Goal: Task Accomplishment & Management: Manage account settings

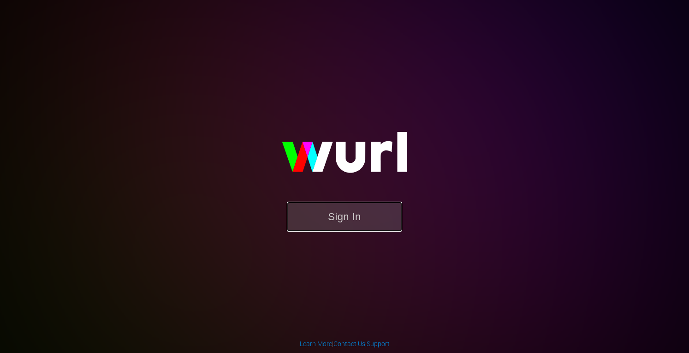
click at [334, 223] on button "Sign In" at bounding box center [344, 216] width 115 height 30
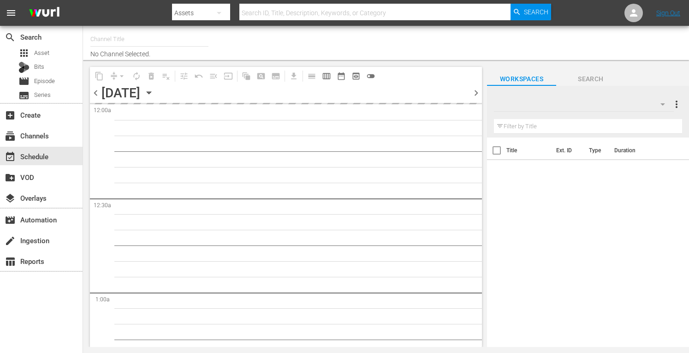
type input "Crime 360 (393)"
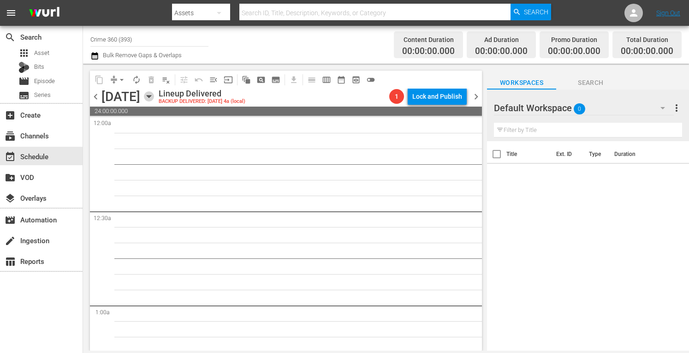
click at [154, 99] on icon "button" at bounding box center [149, 96] width 10 height 10
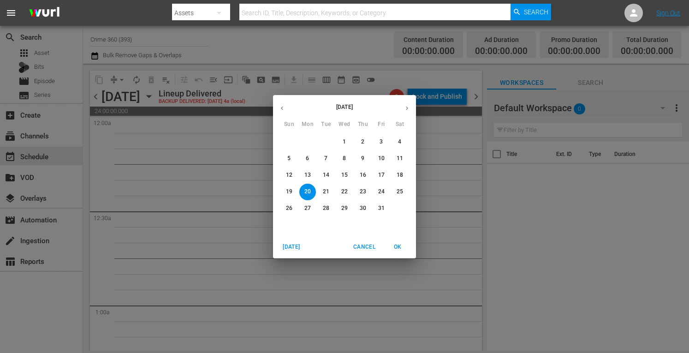
click at [287, 241] on button "[DATE]" at bounding box center [291, 246] width 29 height 15
click at [286, 248] on span "[DATE]" at bounding box center [291, 247] width 22 height 10
click at [406, 101] on button "button" at bounding box center [407, 108] width 18 height 18
click at [310, 160] on span "6" at bounding box center [307, 158] width 17 height 8
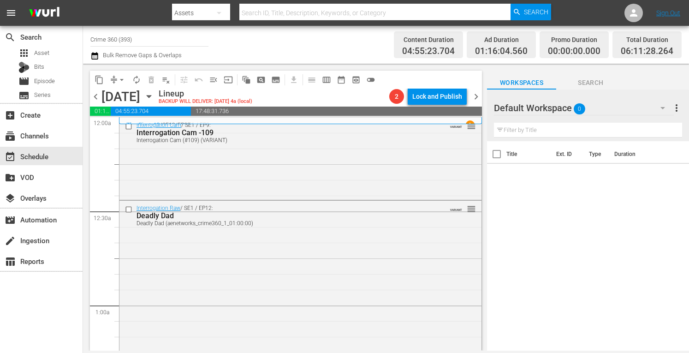
click at [678, 108] on span "more_vert" at bounding box center [676, 107] width 11 height 11
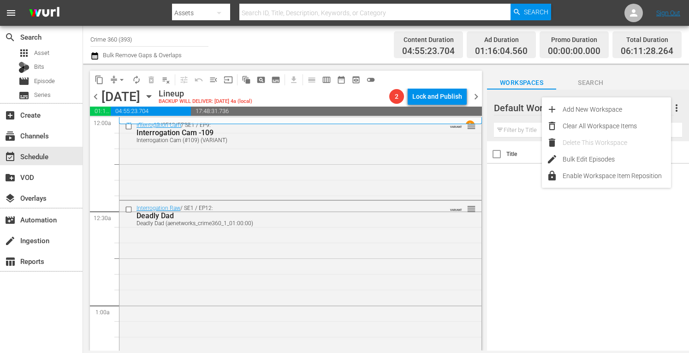
click at [637, 84] on div "Workspaces Search" at bounding box center [588, 80] width 202 height 18
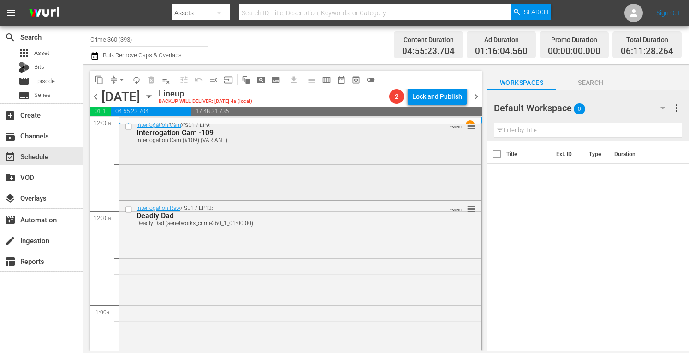
click at [359, 157] on div "Interrogation Cam / SE1 / EP9: Interrogation Cam -109 Interrogation Cam (#109) …" at bounding box center [300, 158] width 362 height 80
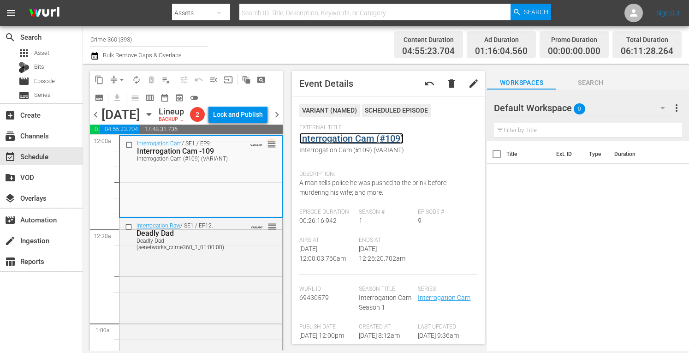
click at [332, 138] on link "Interrogation Cam (#109)" at bounding box center [351, 138] width 104 height 11
click at [679, 111] on span "more_vert" at bounding box center [676, 107] width 11 height 11
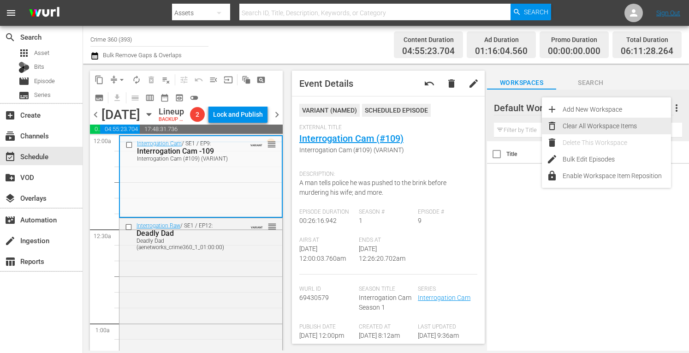
click at [634, 124] on div "Clear All Workspace Items" at bounding box center [616, 126] width 108 height 17
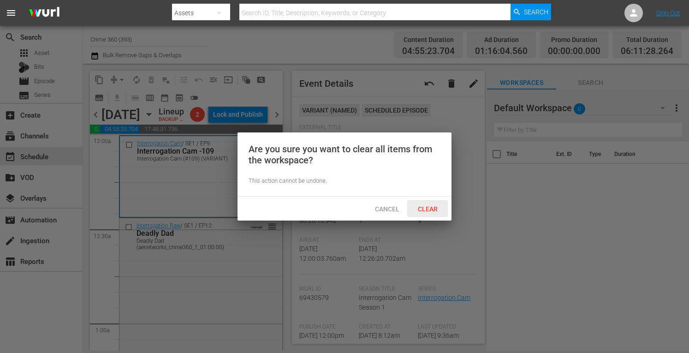
click at [431, 205] on span "Clear" at bounding box center [427, 208] width 35 height 7
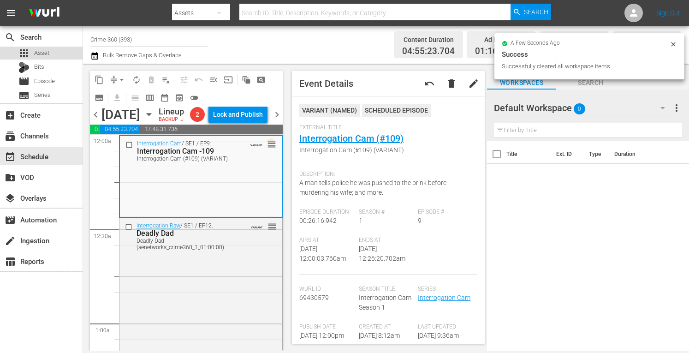
click at [37, 53] on span "Asset" at bounding box center [41, 52] width 15 height 9
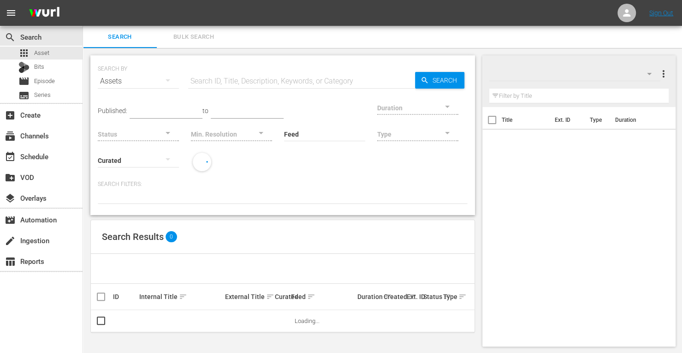
click at [252, 86] on input "text" at bounding box center [301, 81] width 227 height 22
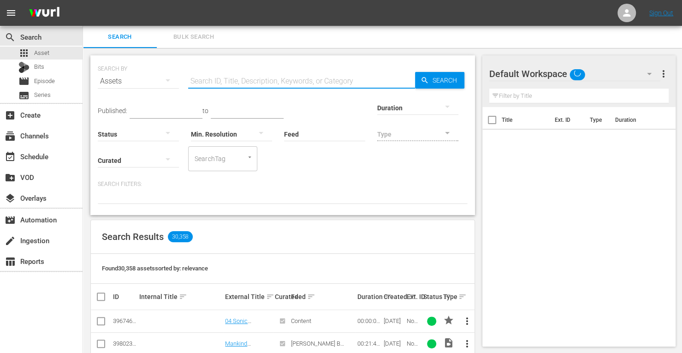
type input "crime 360"
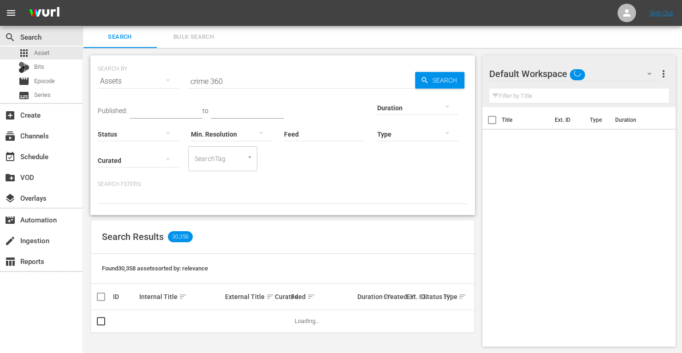
click at [377, 108] on div at bounding box center [417, 107] width 81 height 26
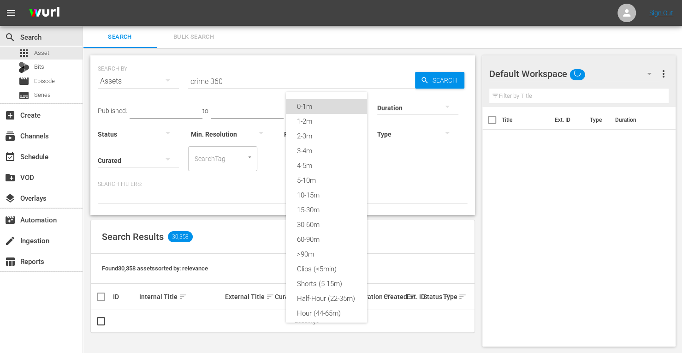
click at [321, 104] on div "0-1m" at bounding box center [326, 106] width 81 height 15
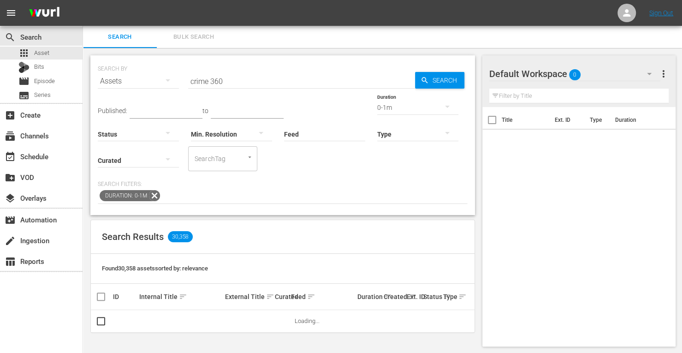
click at [179, 112] on div "Status" at bounding box center [138, 128] width 81 height 33
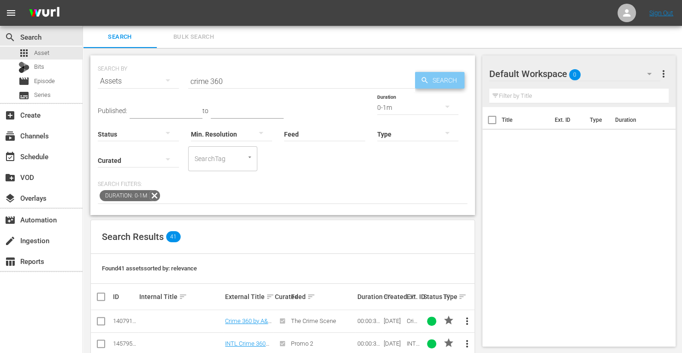
click at [448, 81] on span "Search" at bounding box center [446, 80] width 35 height 17
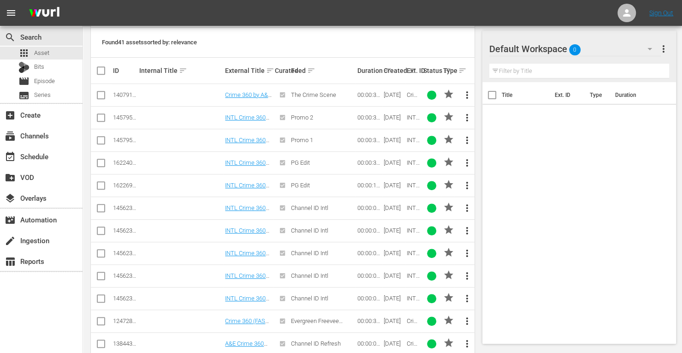
scroll to position [216, 0]
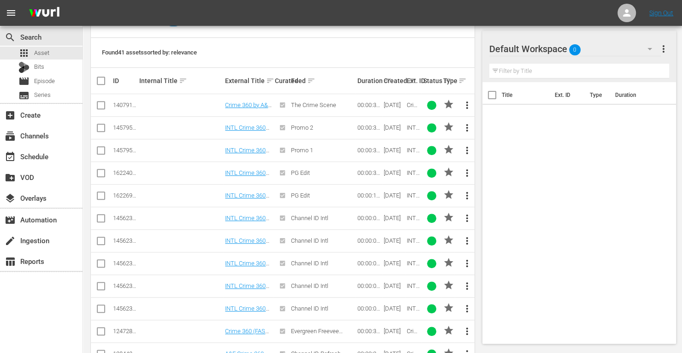
click at [101, 104] on input "checkbox" at bounding box center [100, 106] width 11 height 11
checkbox input "true"
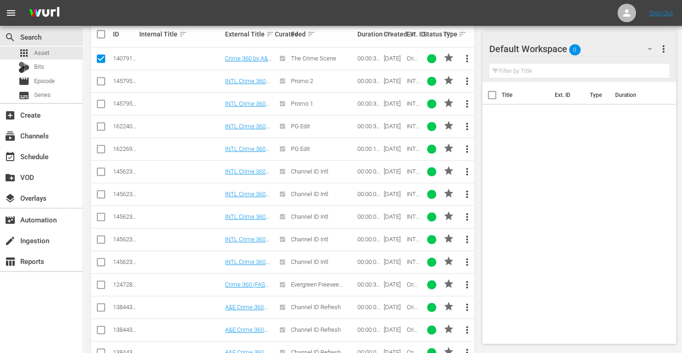
scroll to position [327, 0]
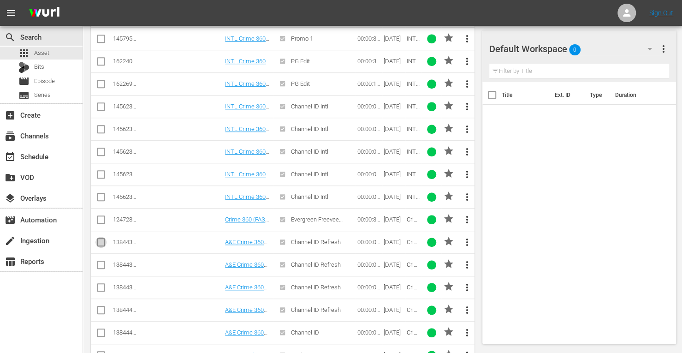
click at [100, 238] on input "checkbox" at bounding box center [100, 243] width 11 height 11
checkbox input "true"
click at [100, 265] on input "checkbox" at bounding box center [100, 266] width 11 height 11
checkbox input "true"
click at [100, 284] on input "checkbox" at bounding box center [100, 288] width 11 height 11
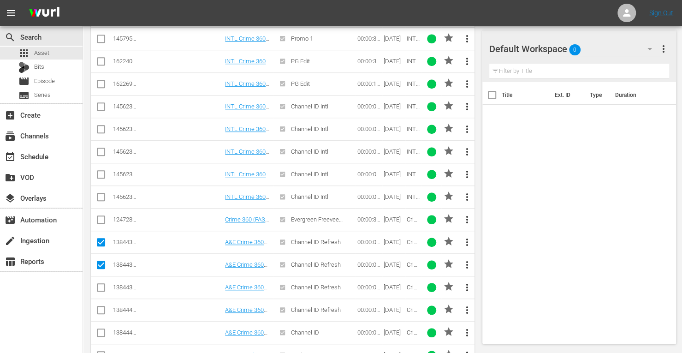
checkbox input "true"
click at [100, 306] on input "checkbox" at bounding box center [100, 311] width 11 height 11
checkbox input "true"
click at [100, 329] on input "checkbox" at bounding box center [100, 334] width 11 height 11
checkbox input "true"
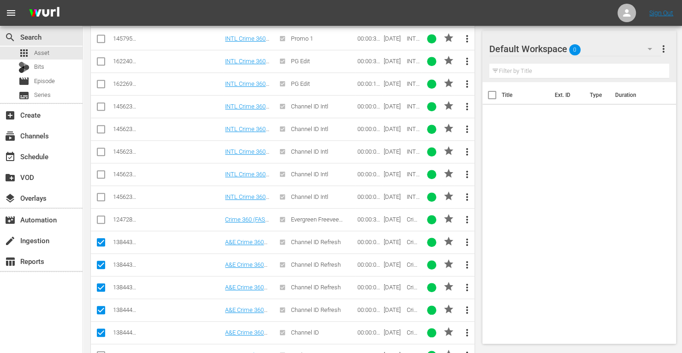
scroll to position [377, 0]
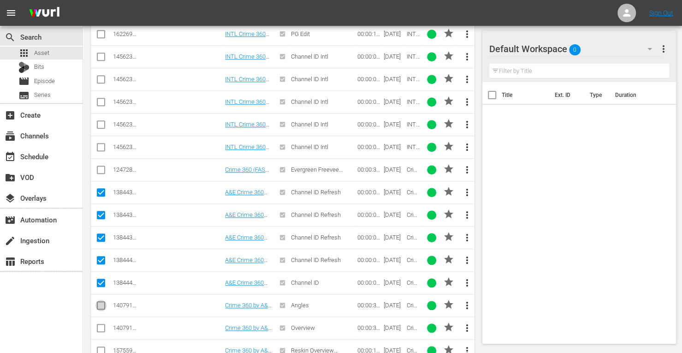
click at [102, 301] on input "checkbox" at bounding box center [100, 306] width 11 height 11
checkbox input "true"
click at [100, 324] on input "checkbox" at bounding box center [100, 329] width 11 height 11
checkbox input "true"
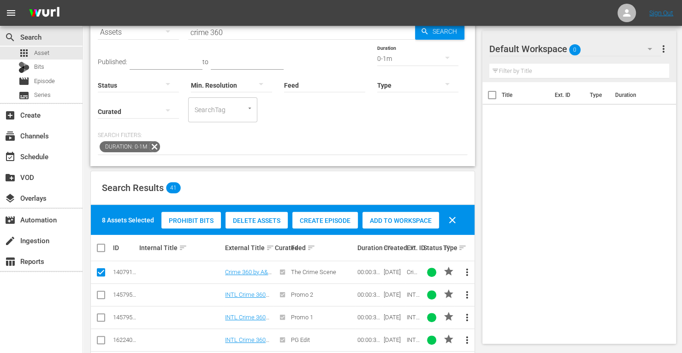
scroll to position [7, 0]
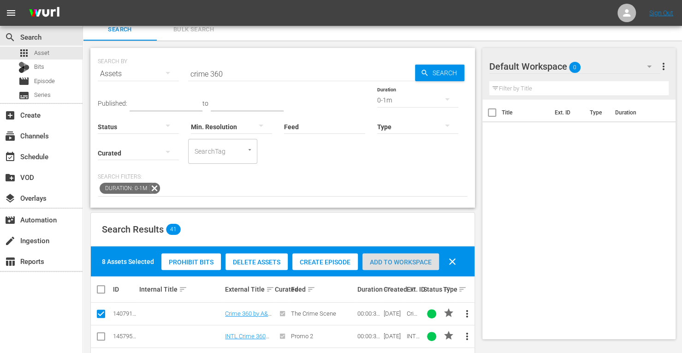
click at [395, 265] on div "Add to Workspace" at bounding box center [400, 262] width 77 height 18
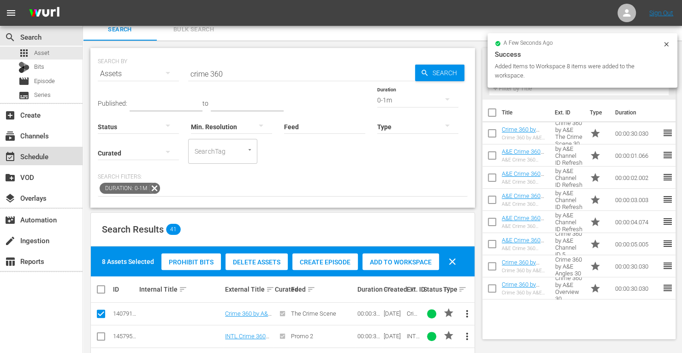
click at [35, 153] on div "event_available Schedule" at bounding box center [26, 155] width 52 height 8
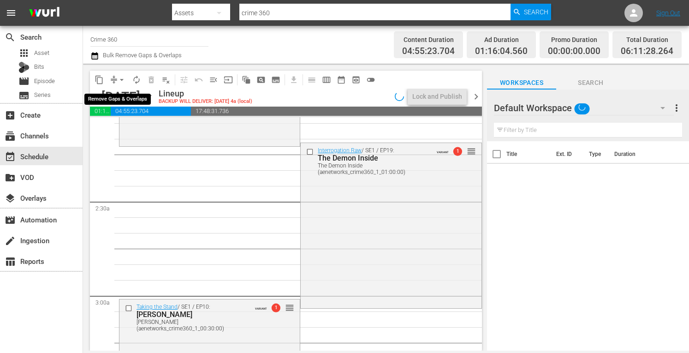
scroll to position [354, 0]
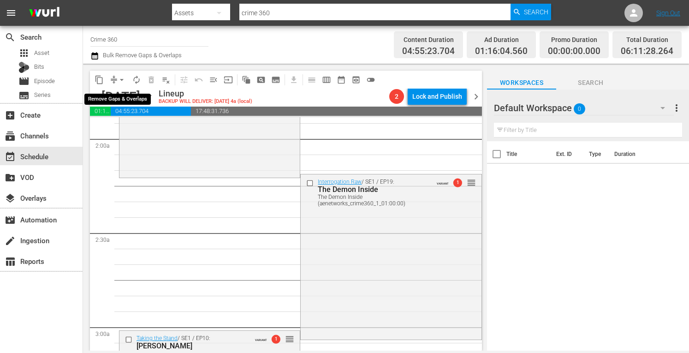
click at [120, 78] on span "arrow_drop_down" at bounding box center [121, 79] width 9 height 9
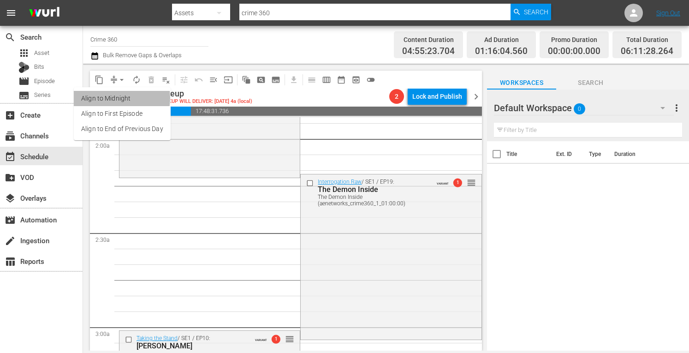
click at [112, 98] on li "Align to Midnight" at bounding box center [122, 98] width 97 height 15
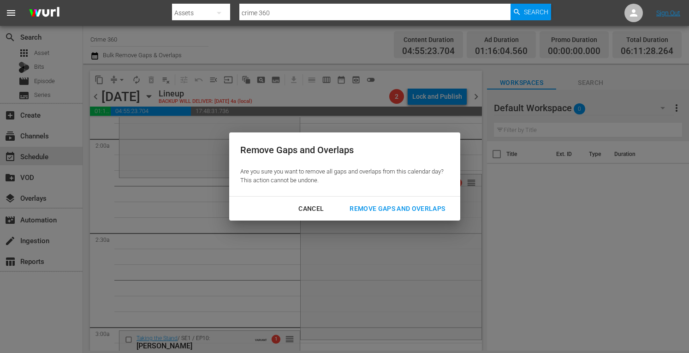
click at [383, 206] on div "Remove Gaps and Overlaps" at bounding box center [397, 209] width 110 height 12
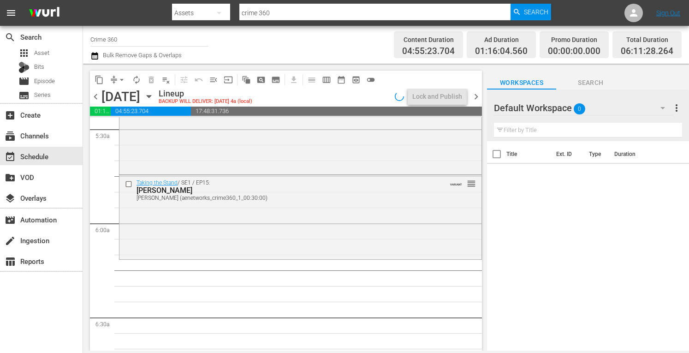
scroll to position [1023, 0]
click at [322, 211] on div "Taking the Stand / SE1 / EP15: Lindsay Partin Lindsay Partin (aenetworks_crime3…" at bounding box center [300, 215] width 362 height 82
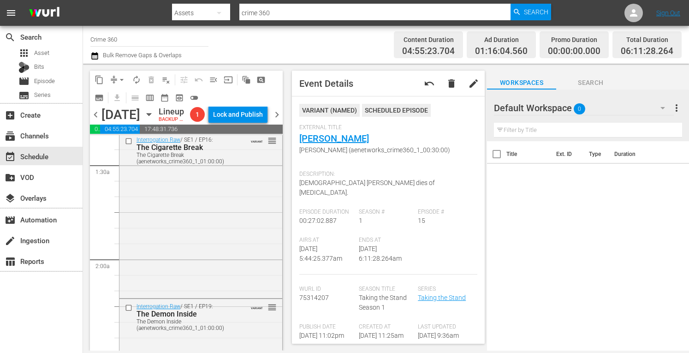
scroll to position [0, 0]
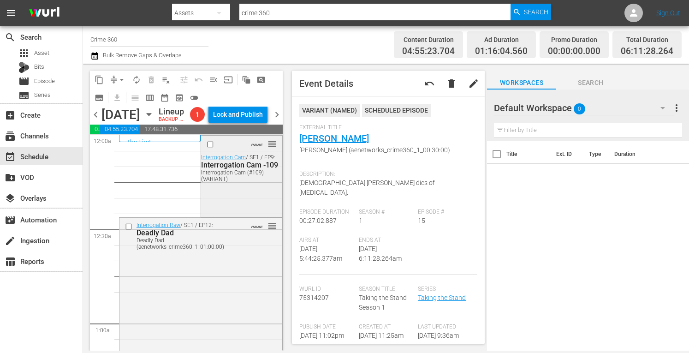
click at [241, 182] on div "Interrogation Cam (#109) (VARIANT)" at bounding box center [240, 175] width 78 height 13
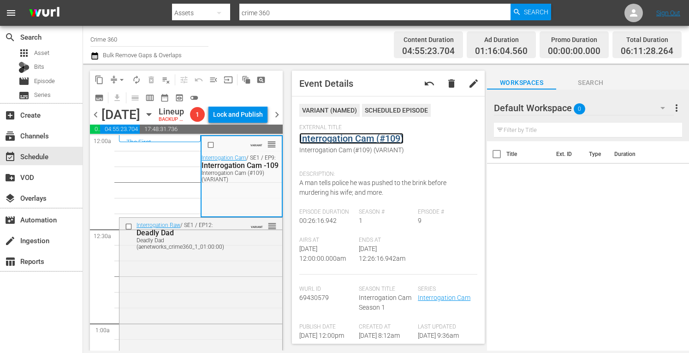
click at [352, 138] on link "Interrogation Cam (#109)" at bounding box center [351, 138] width 104 height 11
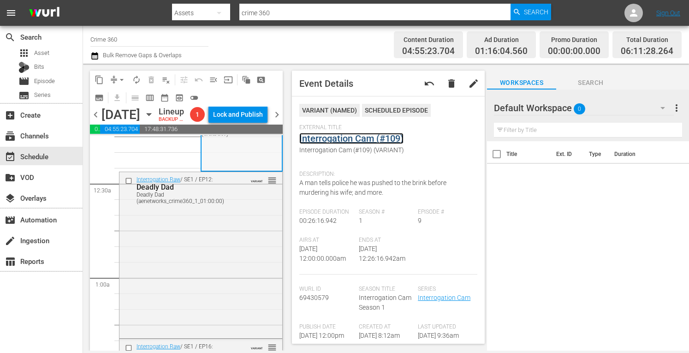
scroll to position [46, 0]
click at [233, 232] on div "Interrogation Raw / SE1 / EP12: Deadly Dad Deadly Dad (aenetworks_crime360_1_01…" at bounding box center [200, 253] width 163 height 164
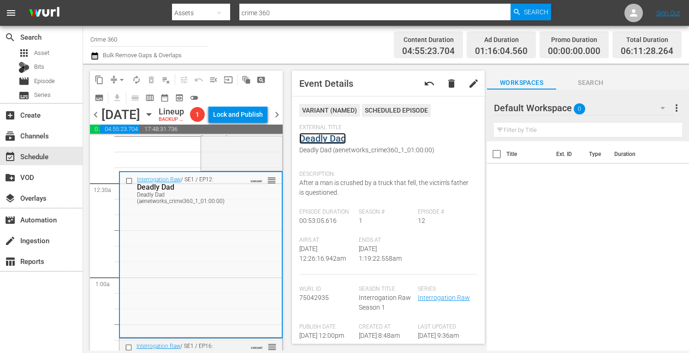
click at [331, 137] on link "Deadly Dad" at bounding box center [322, 138] width 47 height 11
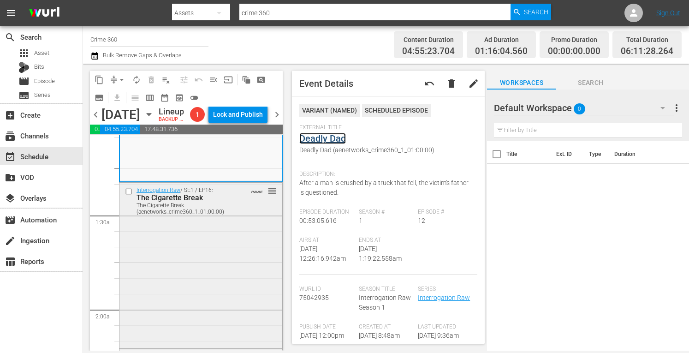
scroll to position [215, 0]
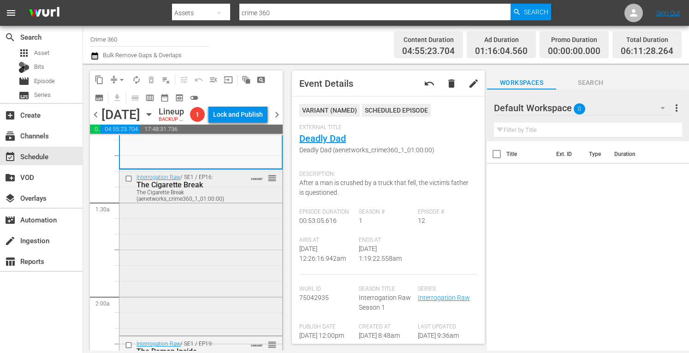
click at [221, 295] on div "Interrogation Raw / SE1 / EP16: The Cigarette Break The Cigarette Break (aenetw…" at bounding box center [200, 252] width 163 height 164
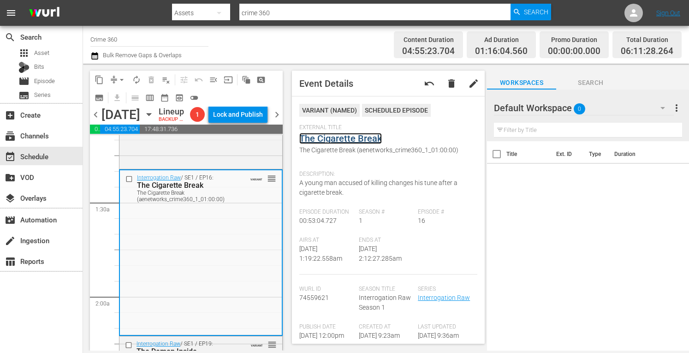
click at [350, 140] on link "The Cigarette Break" at bounding box center [340, 138] width 83 height 11
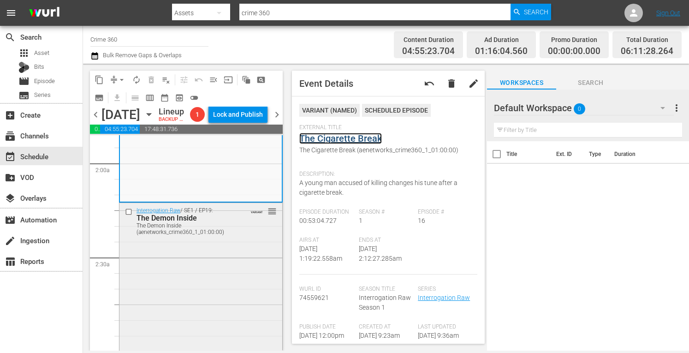
scroll to position [361, 0]
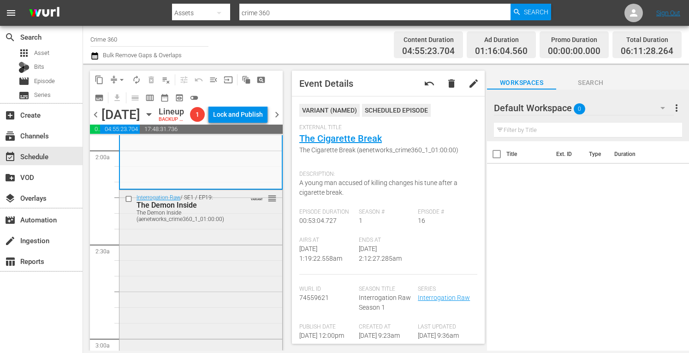
click at [202, 292] on div "Interrogation Raw / SE1 / EP19: The Demon Inside The Demon Inside (aenetworks_c…" at bounding box center [200, 271] width 163 height 163
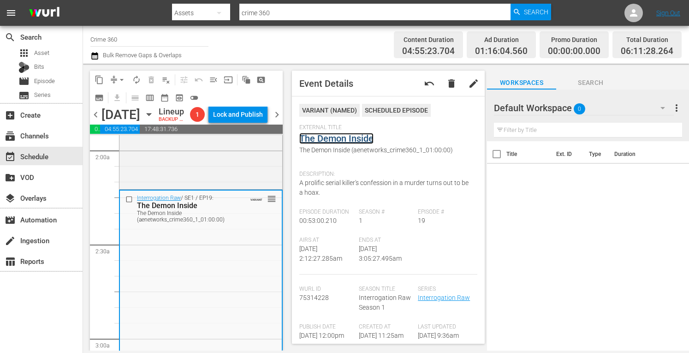
click at [341, 134] on link "The Demon Inside" at bounding box center [336, 138] width 74 height 11
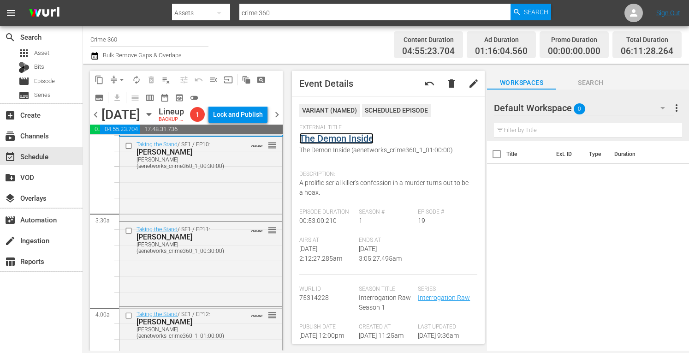
scroll to position [595, 0]
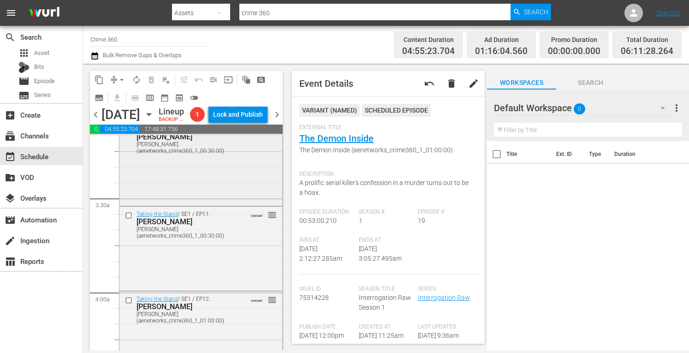
click at [205, 201] on div "Taking the Stand / SE1 / EP10: GEORGE BURCH GEORGE BURCH (aenetworks_crime360_1…" at bounding box center [200, 163] width 163 height 82
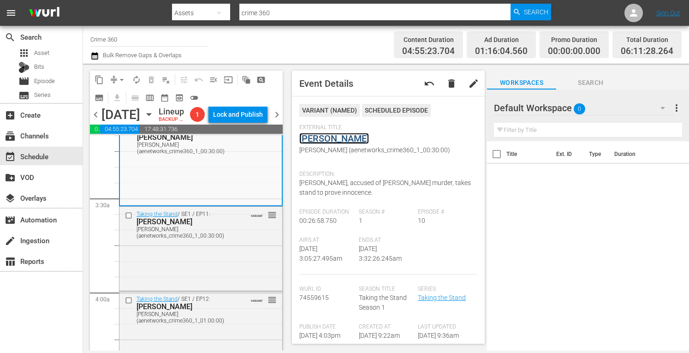
click at [351, 137] on link "George Burch" at bounding box center [334, 138] width 70 height 11
click at [235, 259] on div "Taking the Stand / SE1 / EP11: James Scandirito James Scandirito (aenetworks_cr…" at bounding box center [200, 247] width 163 height 82
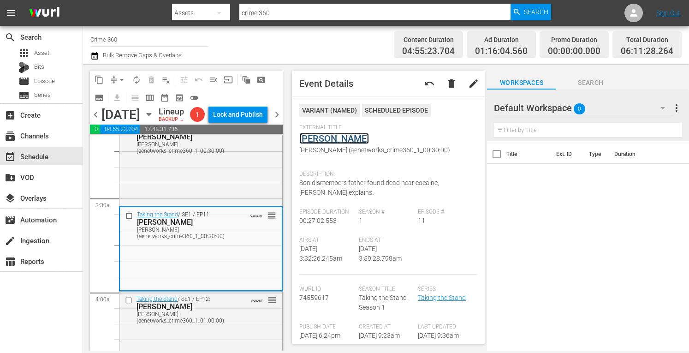
click at [319, 136] on link "James Scandirito" at bounding box center [334, 138] width 70 height 11
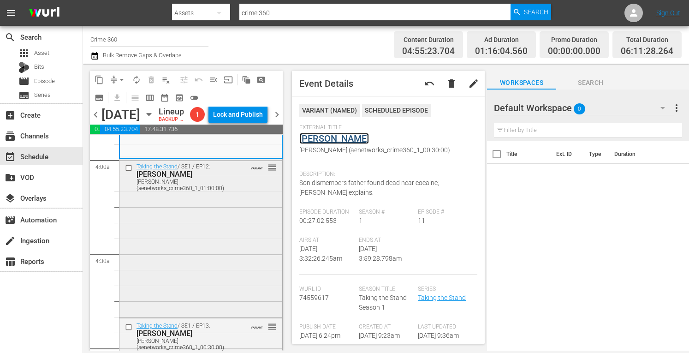
scroll to position [729, 0]
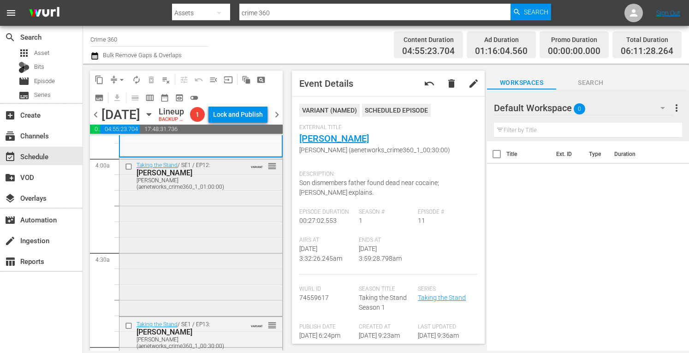
click at [236, 228] on div "Taking the Stand / SE1 / EP12: Katie Magbanua Katie Magbanua (aenetworks_crime3…" at bounding box center [200, 236] width 163 height 157
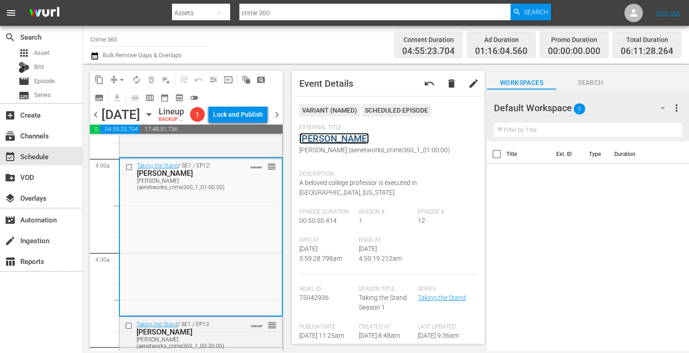
click at [344, 139] on link "Katie Magbanua" at bounding box center [334, 138] width 70 height 11
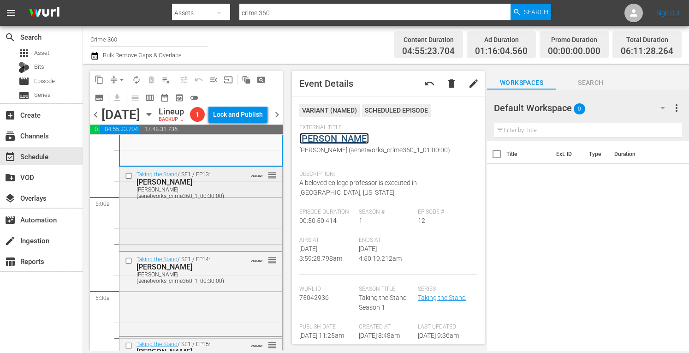
scroll to position [880, 0]
click at [238, 239] on div "Taking the Stand / SE1 / EP13: Claudia Hoerig Claudia Hoerig (aenetworks_crime3…" at bounding box center [200, 206] width 163 height 82
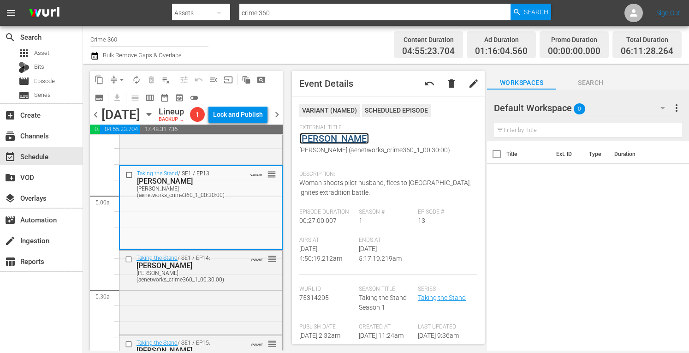
click at [336, 138] on link "[PERSON_NAME]" at bounding box center [334, 138] width 70 height 11
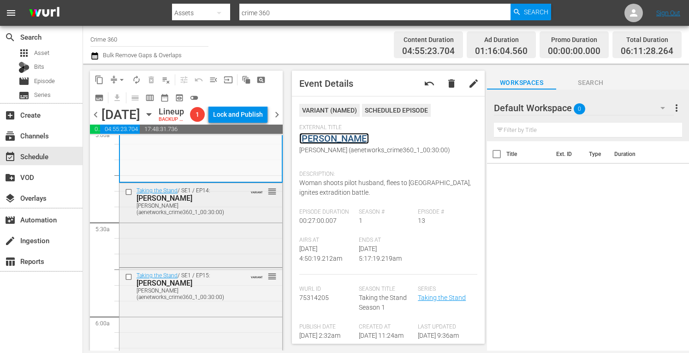
scroll to position [948, 0]
click at [183, 254] on div "Taking the Stand / SE1 / EP14: TODD KENDHAMMER TODD KENDHAMMER (aenetworks_crim…" at bounding box center [200, 224] width 163 height 82
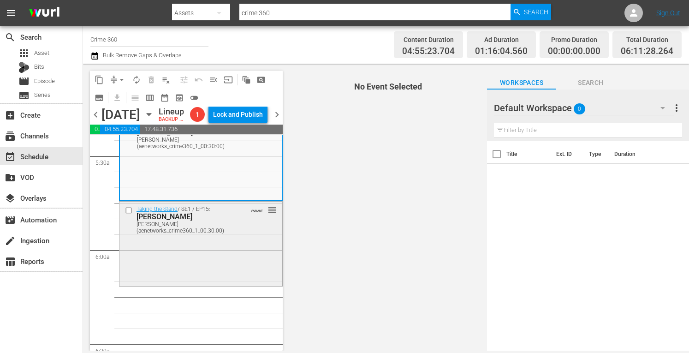
scroll to position [988, 0]
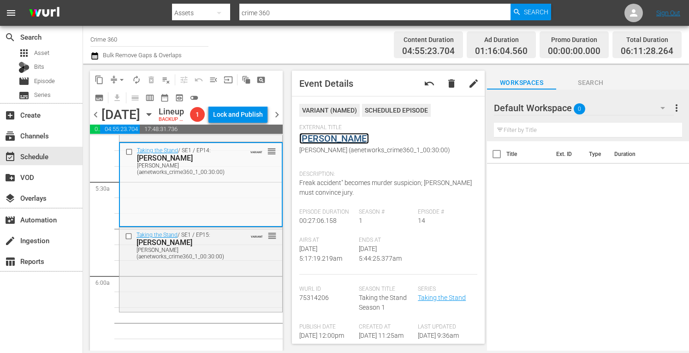
click at [327, 138] on link "Todd Kendhammer" at bounding box center [334, 138] width 70 height 11
click at [224, 295] on div "Taking the Stand / SE1 / EP15: Lindsay Partin Lindsay Partin (aenetworks_crime3…" at bounding box center [200, 268] width 163 height 82
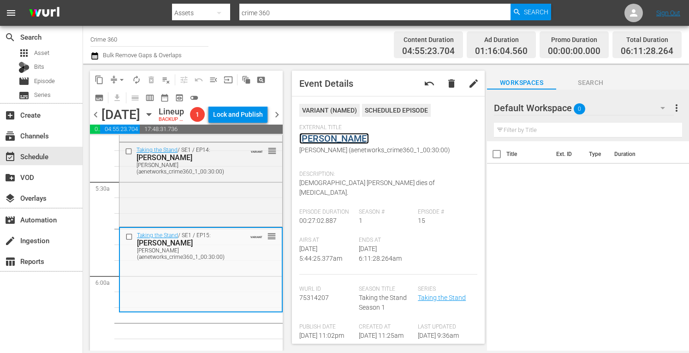
click at [340, 138] on link "Lindsay Partin" at bounding box center [334, 138] width 70 height 11
click at [114, 74] on button "compress" at bounding box center [113, 79] width 15 height 15
click at [123, 78] on span "arrow_drop_down" at bounding box center [121, 79] width 9 height 9
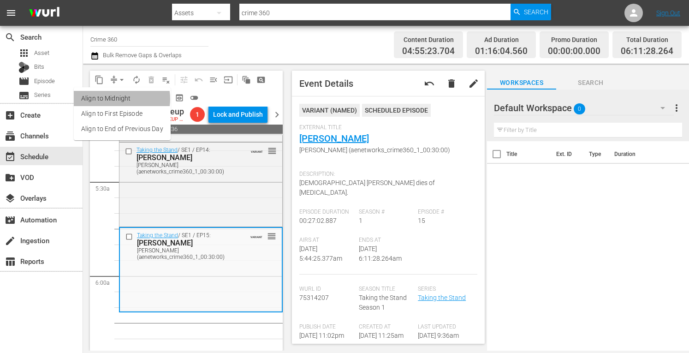
click at [116, 99] on li "Align to Midnight" at bounding box center [122, 98] width 97 height 15
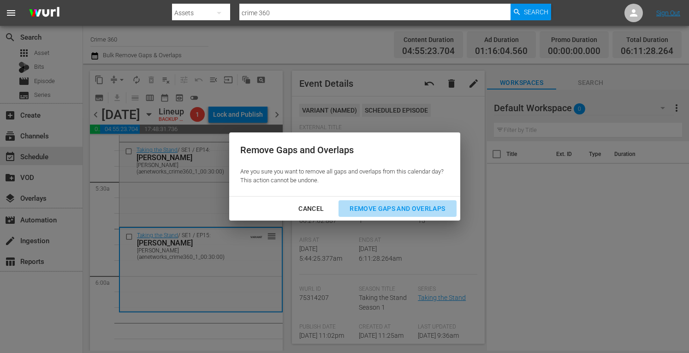
click at [386, 206] on div "Remove Gaps and Overlaps" at bounding box center [397, 209] width 110 height 12
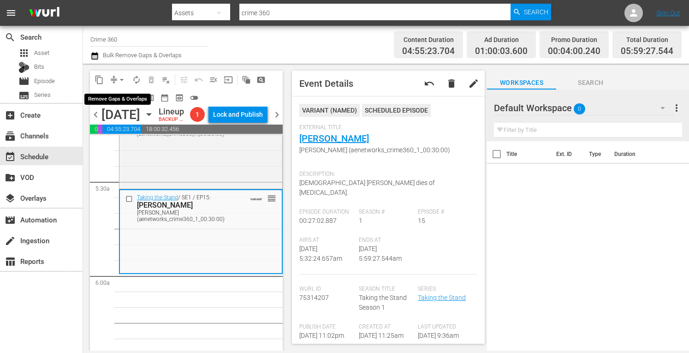
click at [124, 81] on span "arrow_drop_down" at bounding box center [121, 79] width 9 height 9
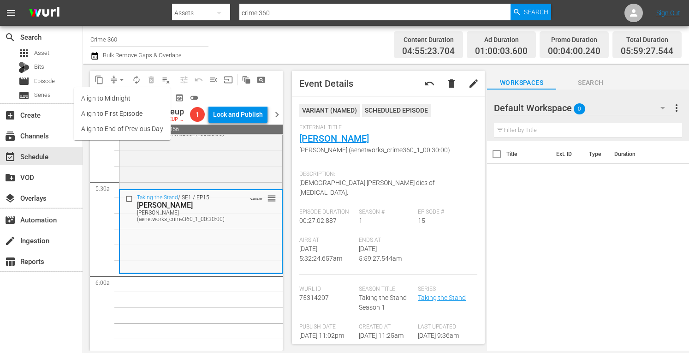
click at [103, 99] on li "Align to Midnight" at bounding box center [122, 98] width 97 height 15
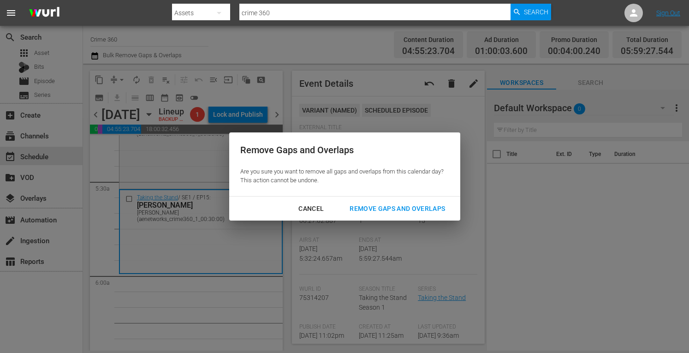
click at [378, 210] on div "Remove Gaps and Overlaps" at bounding box center [397, 209] width 110 height 12
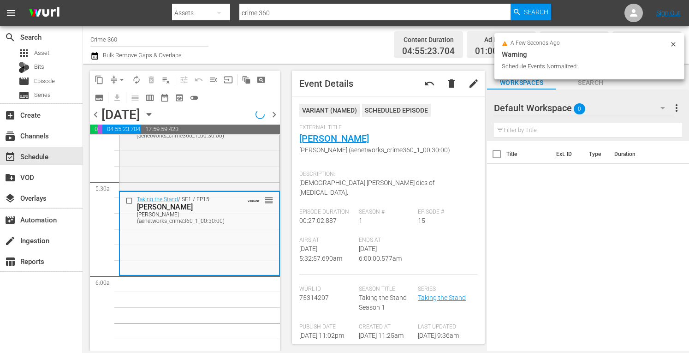
scroll to position [972, 0]
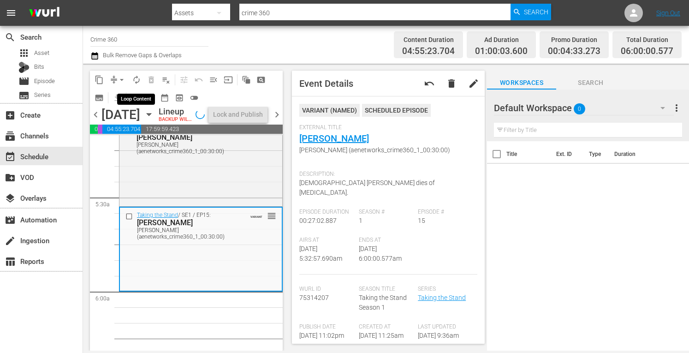
click at [139, 80] on span "autorenew_outlined" at bounding box center [136, 79] width 9 height 9
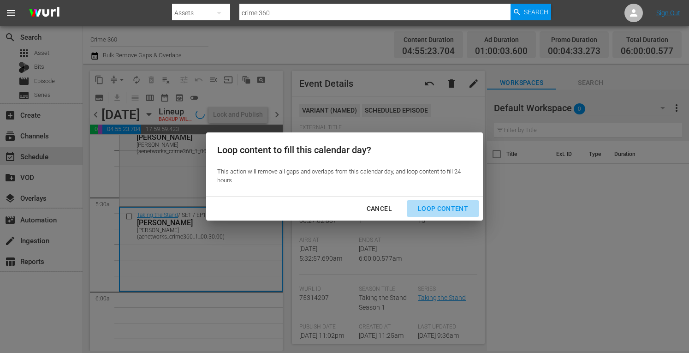
click at [451, 208] on div "Loop Content" at bounding box center [442, 209] width 65 height 12
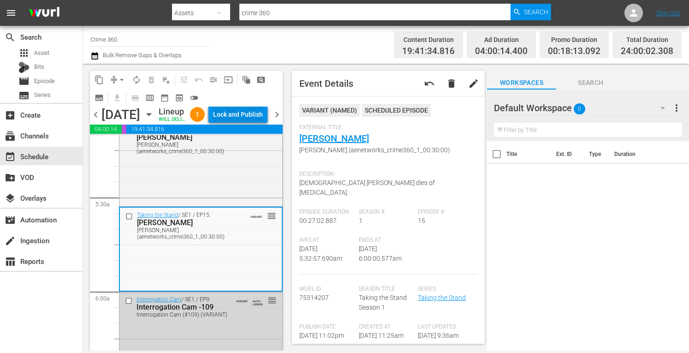
click at [254, 109] on div "Lock and Publish" at bounding box center [238, 114] width 50 height 17
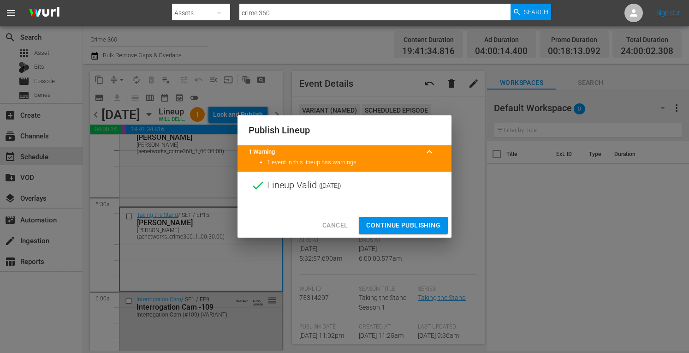
click at [395, 216] on div "Cancel Continue Publishing" at bounding box center [344, 225] width 214 height 24
click at [394, 220] on span "Continue Publishing" at bounding box center [403, 225] width 74 height 12
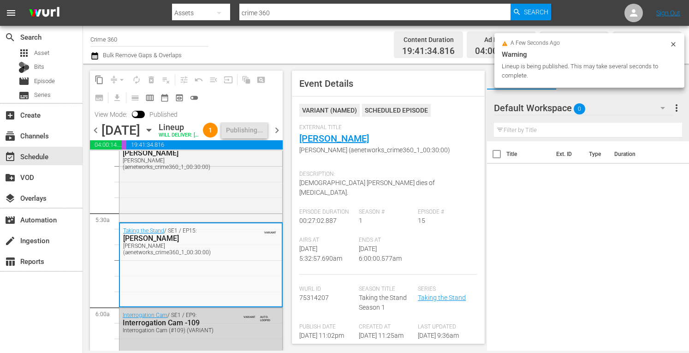
click at [276, 136] on span "chevron_right" at bounding box center [277, 130] width 12 height 12
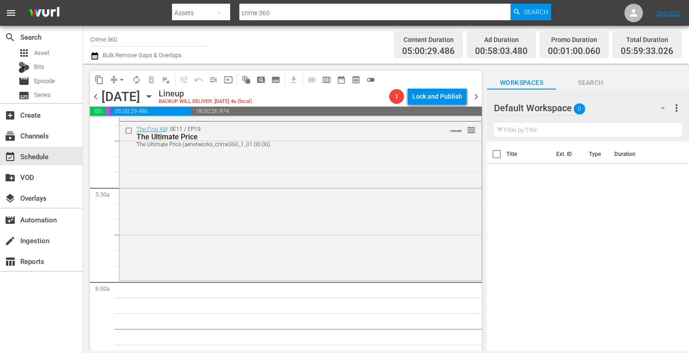
scroll to position [964, 0]
click at [218, 219] on div "The First 48 / SE11 / EP19: The Ultimate Price The Ultimate Price (aenetworks_c…" at bounding box center [300, 199] width 362 height 156
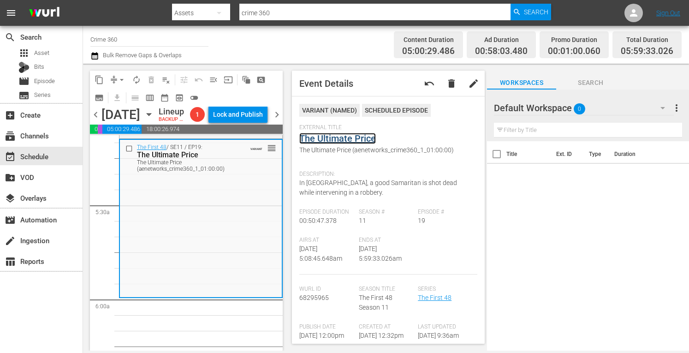
click at [332, 140] on link "The Ultimate Price" at bounding box center [337, 138] width 77 height 11
click at [122, 79] on span "arrow_drop_down" at bounding box center [121, 79] width 9 height 9
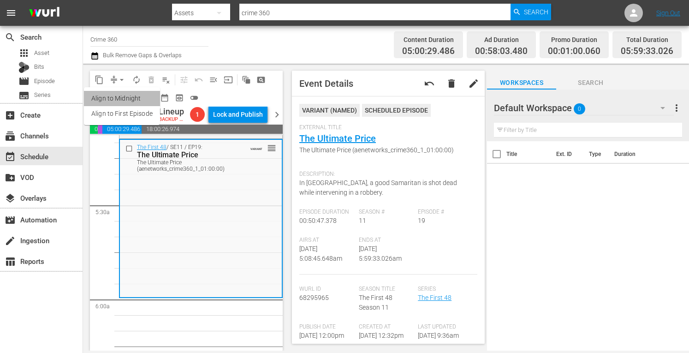
click at [116, 92] on li "Align to Midnight" at bounding box center [122, 98] width 76 height 15
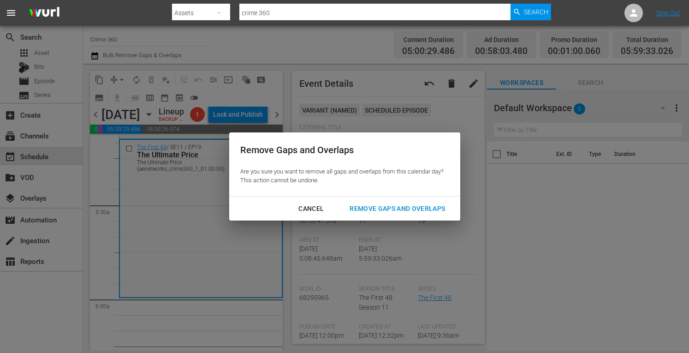
click at [372, 206] on div "Remove Gaps and Overlaps" at bounding box center [397, 209] width 110 height 12
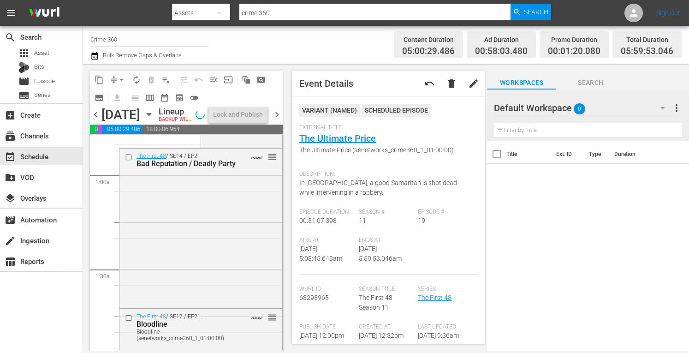
scroll to position [150, 0]
click at [174, 241] on div "The First 48 / SE14 / EP2: Bad Reputation / Deadly Party VARIANT reorder" at bounding box center [200, 226] width 163 height 158
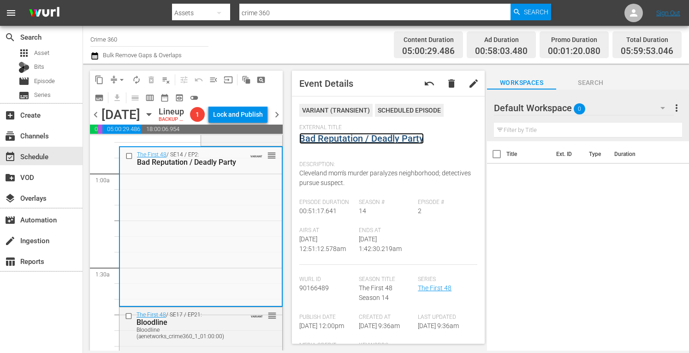
click at [316, 143] on link "Bad Reputation / Deadly Party" at bounding box center [361, 138] width 124 height 11
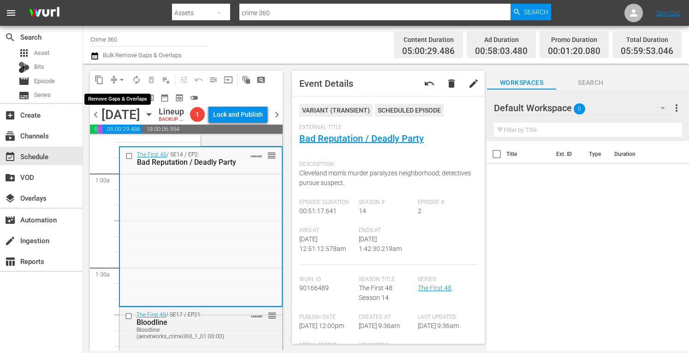
click at [119, 80] on span "arrow_drop_down" at bounding box center [121, 79] width 9 height 9
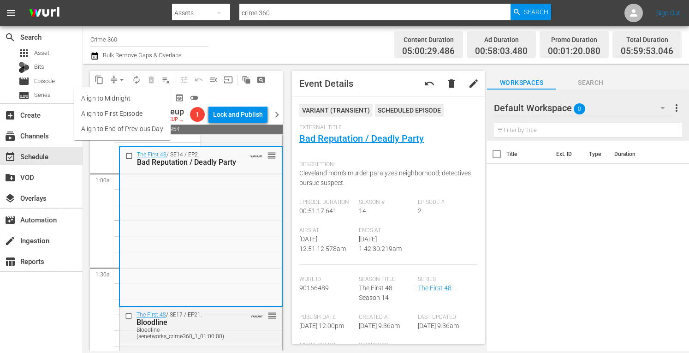
click at [109, 101] on li "Align to Midnight" at bounding box center [122, 98] width 97 height 15
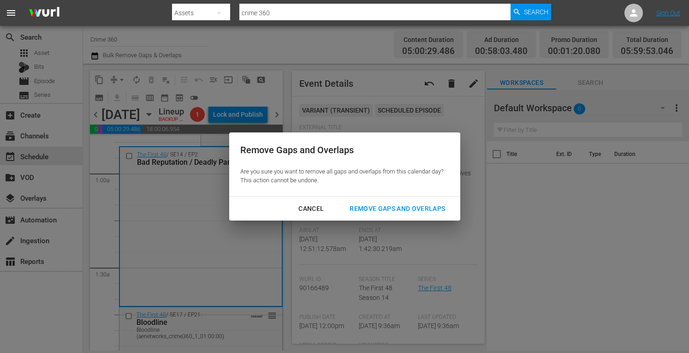
click at [383, 210] on div "Remove Gaps and Overlaps" at bounding box center [397, 209] width 110 height 12
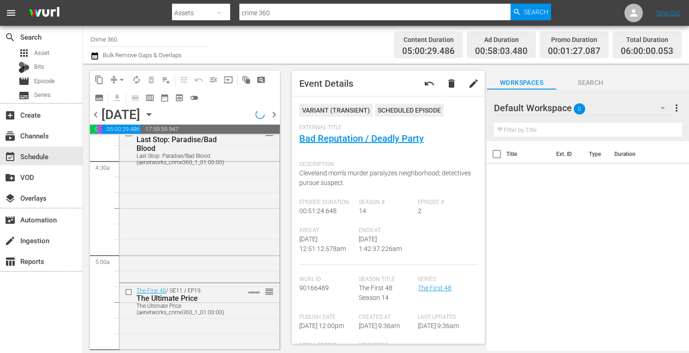
scroll to position [909, 0]
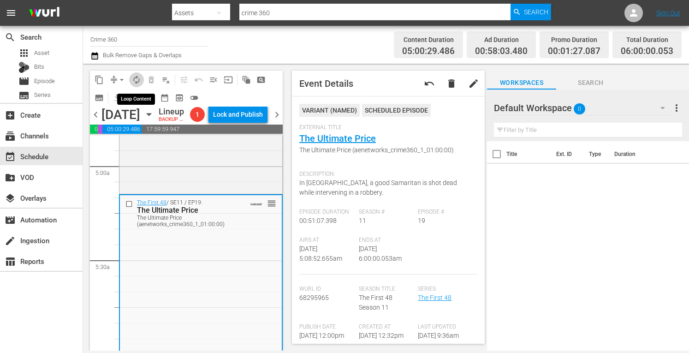
click at [138, 80] on span "autorenew_outlined" at bounding box center [136, 79] width 9 height 9
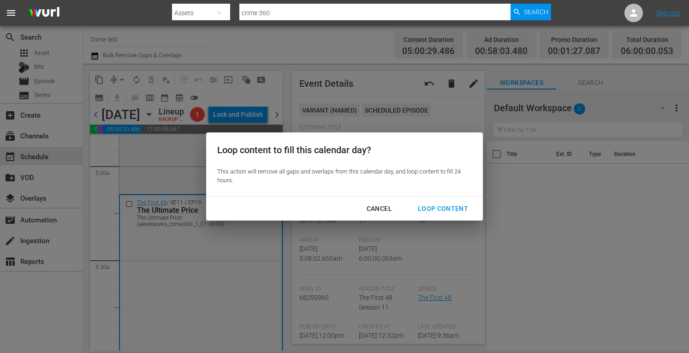
click at [436, 209] on div "Loop Content" at bounding box center [442, 209] width 65 height 12
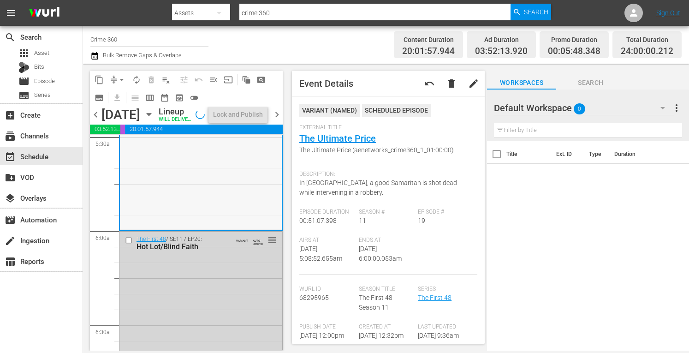
scroll to position [1033, 0]
click at [243, 120] on div "Lock and Publish" at bounding box center [238, 114] width 50 height 17
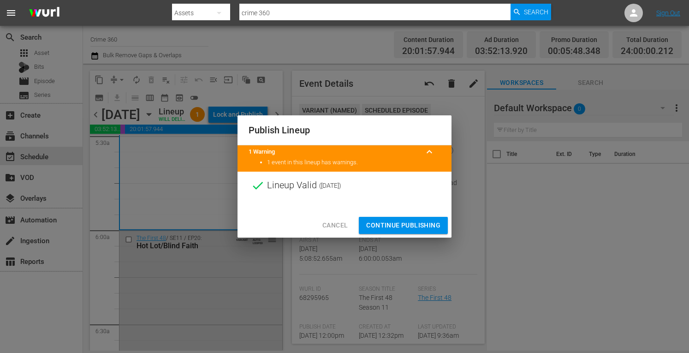
click at [385, 224] on span "Continue Publishing" at bounding box center [403, 225] width 74 height 12
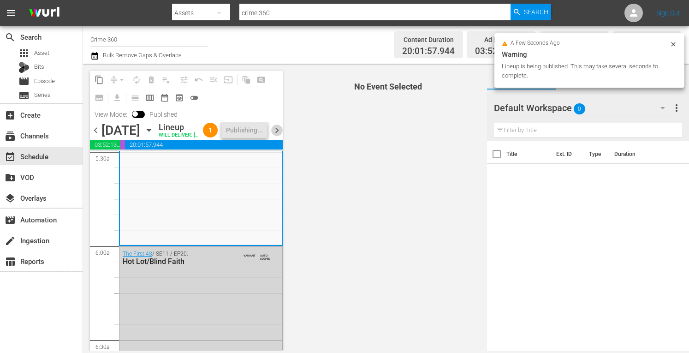
click at [276, 136] on span "chevron_right" at bounding box center [277, 130] width 12 height 12
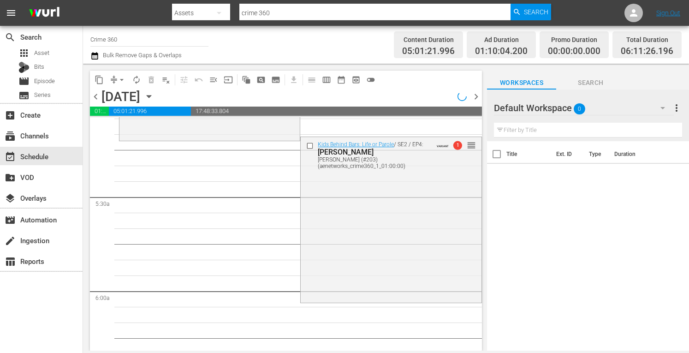
scroll to position [993, 0]
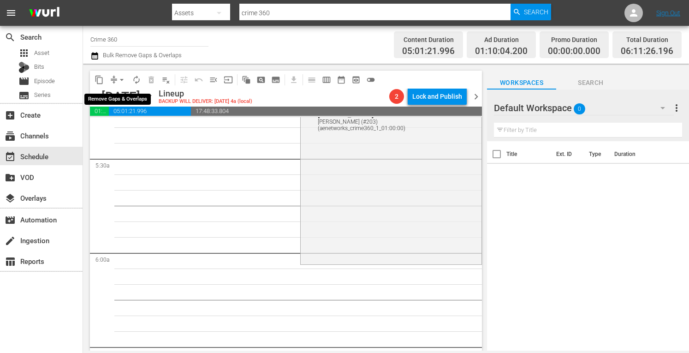
click at [121, 78] on span "arrow_drop_down" at bounding box center [121, 79] width 9 height 9
click at [105, 100] on li "Align to Midnight" at bounding box center [122, 98] width 76 height 15
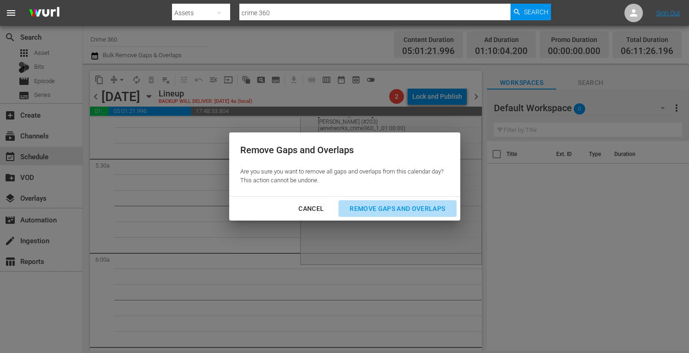
click at [395, 207] on div "Remove Gaps and Overlaps" at bounding box center [397, 209] width 110 height 12
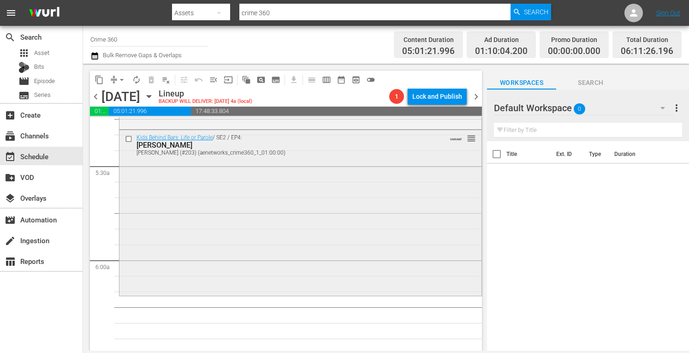
scroll to position [990, 0]
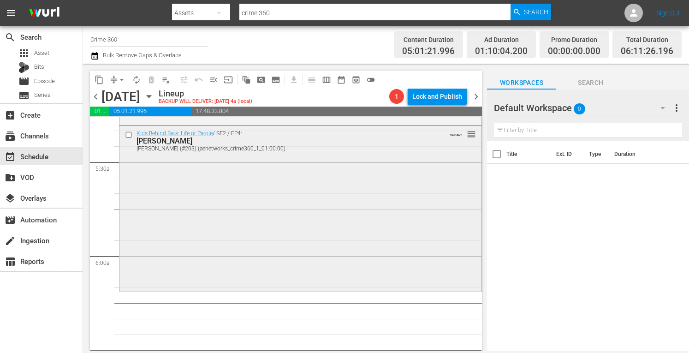
click at [205, 221] on div "Kids Behind Bars: Life or Parole / SE2 / EP4: Billy Billy (#203) (aenetworks_cr…" at bounding box center [300, 208] width 362 height 164
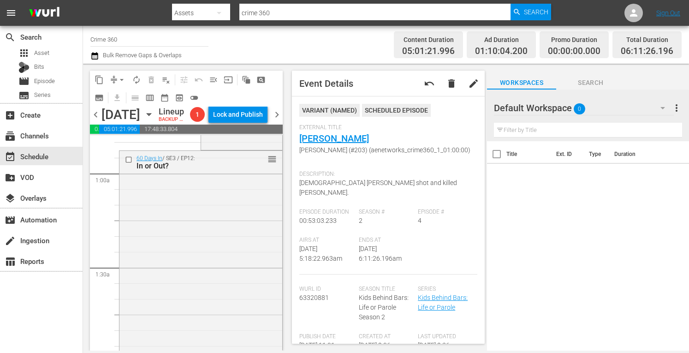
scroll to position [0, 0]
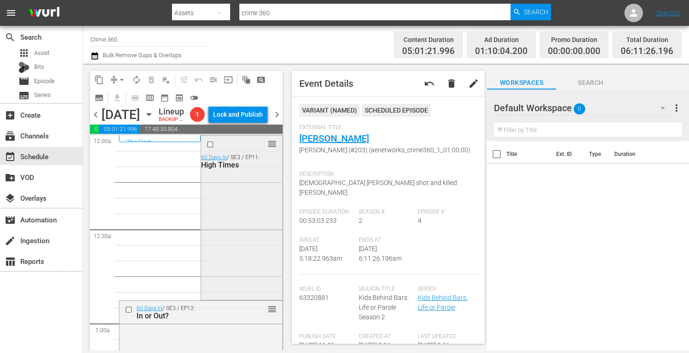
click at [231, 223] on div "reorder 60 Days In / SE3 / EP11: High Times" at bounding box center [241, 217] width 81 height 162
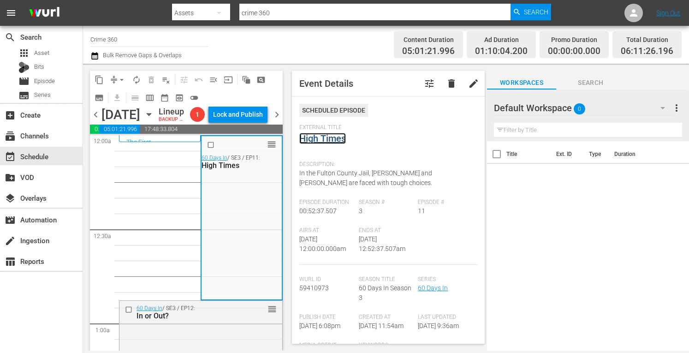
click at [322, 141] on link "High Times" at bounding box center [322, 138] width 47 height 11
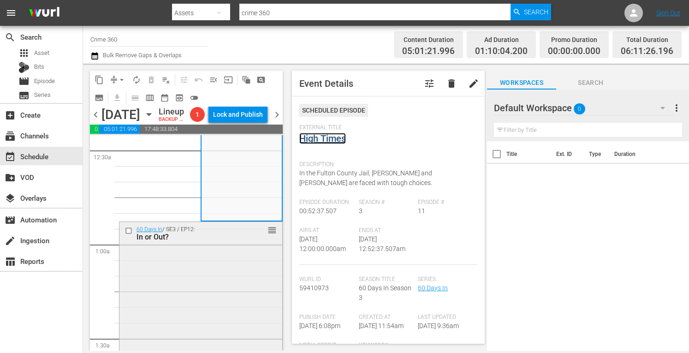
scroll to position [79, 0]
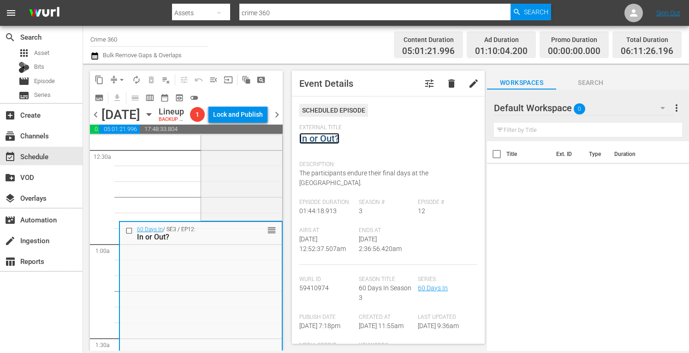
click at [313, 139] on link "In or Out?" at bounding box center [319, 138] width 40 height 11
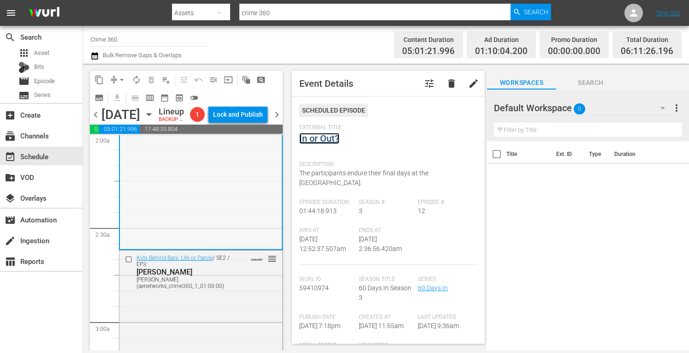
scroll to position [383, 0]
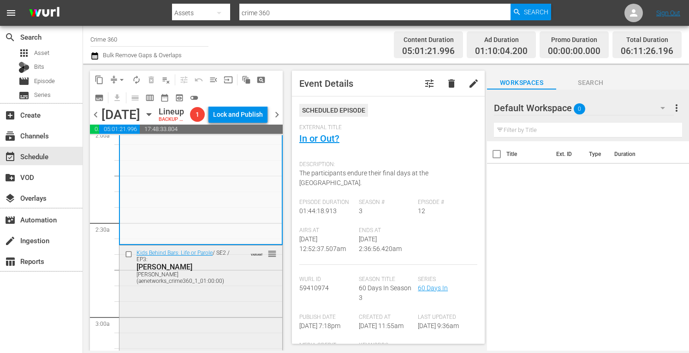
click at [162, 330] on div "Kids Behind Bars: Life or Parole / SE2 / EP3: Deon Deon (aenetworks_crime360_1_…" at bounding box center [200, 330] width 163 height 170
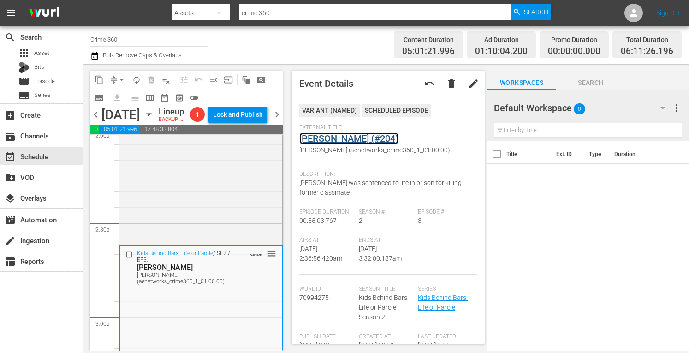
click at [327, 138] on link "Deon (#204)" at bounding box center [348, 138] width 99 height 11
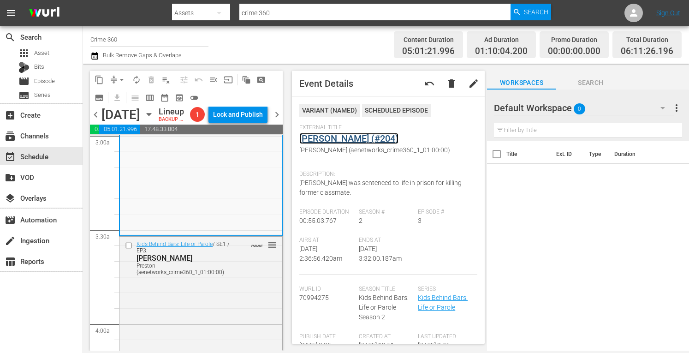
scroll to position [580, 0]
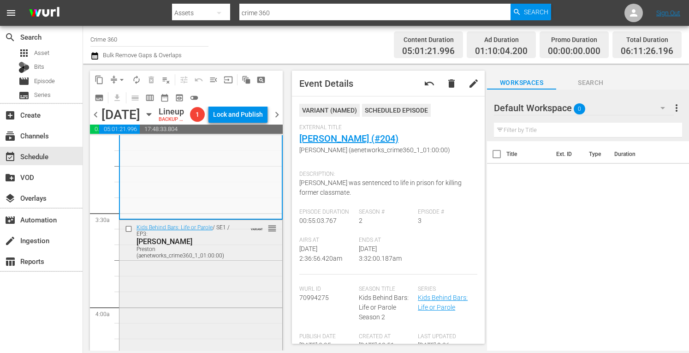
click at [176, 303] on div "Kids Behind Bars: Life or Parole / SE1 / EP3: Preston Preston (aenetworks_crime…" at bounding box center [200, 302] width 163 height 164
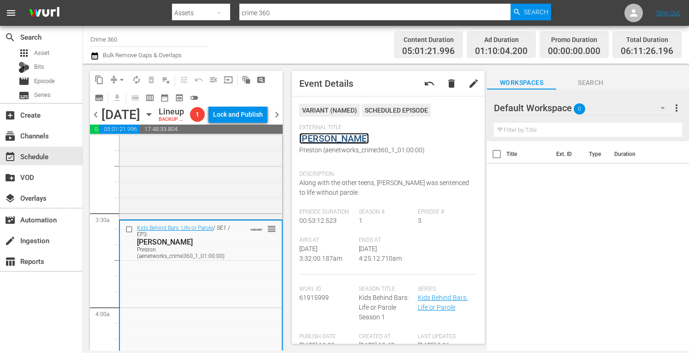
click at [319, 136] on link "Preston" at bounding box center [334, 138] width 70 height 11
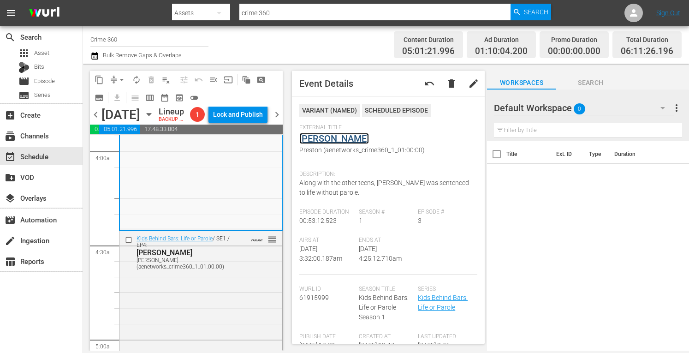
scroll to position [756, 0]
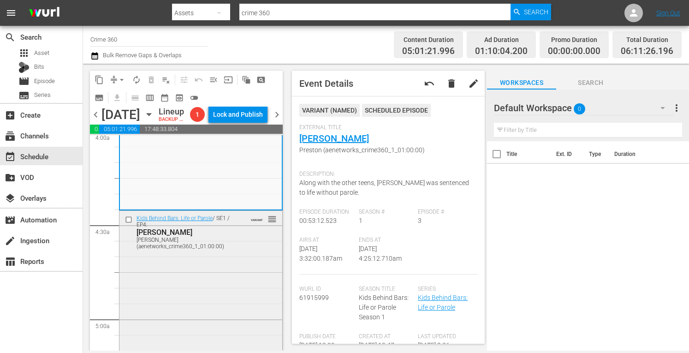
click at [184, 291] on div "Kids Behind Bars: Life or Parole / SE1 / EP4: Bobby Bobby (aenetworks_crime360_…" at bounding box center [200, 293] width 163 height 164
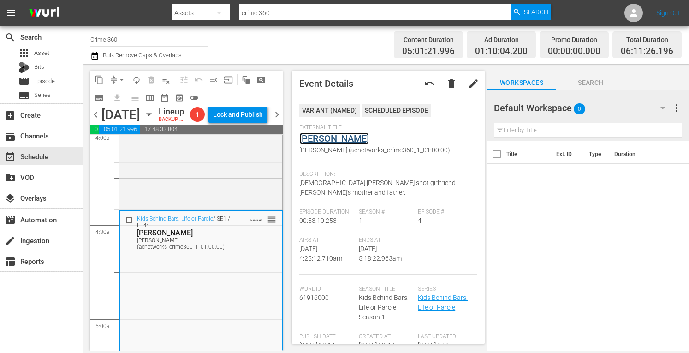
click at [317, 138] on link "Bobby" at bounding box center [334, 138] width 70 height 11
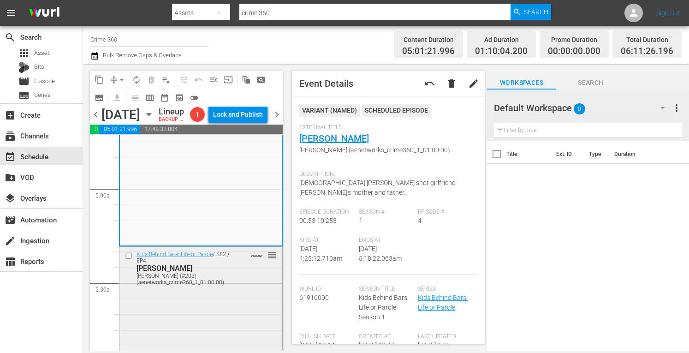
click at [183, 285] on div "[PERSON_NAME] (#203) (aenetworks_crime360_1_01:00:00)" at bounding box center [187, 278] width 102 height 13
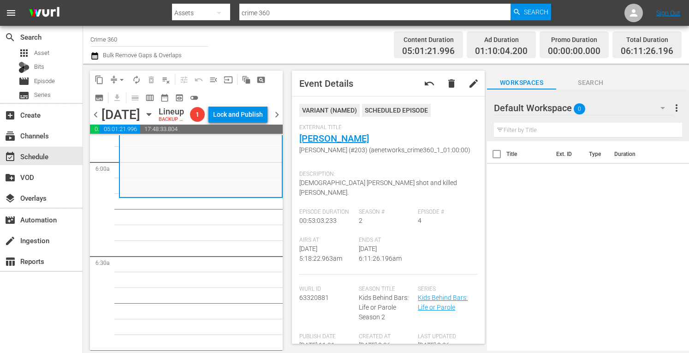
scroll to position [1111, 0]
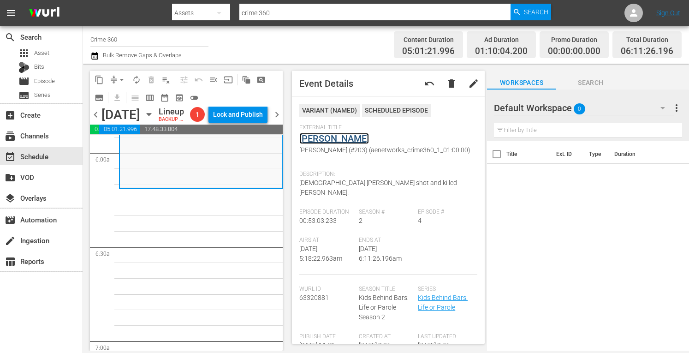
click at [308, 140] on link "[PERSON_NAME]" at bounding box center [334, 138] width 70 height 11
click at [121, 80] on span "arrow_drop_down" at bounding box center [121, 79] width 9 height 9
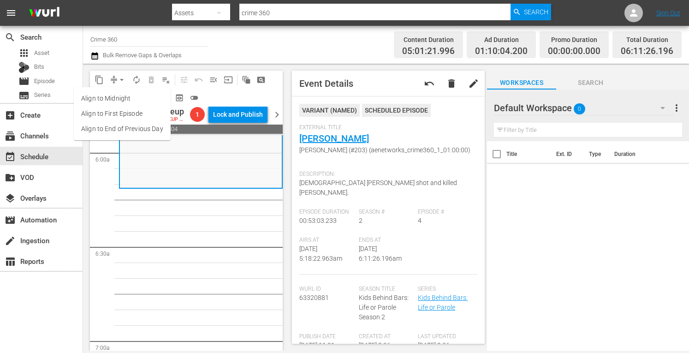
click at [116, 100] on li "Align to Midnight" at bounding box center [122, 98] width 97 height 15
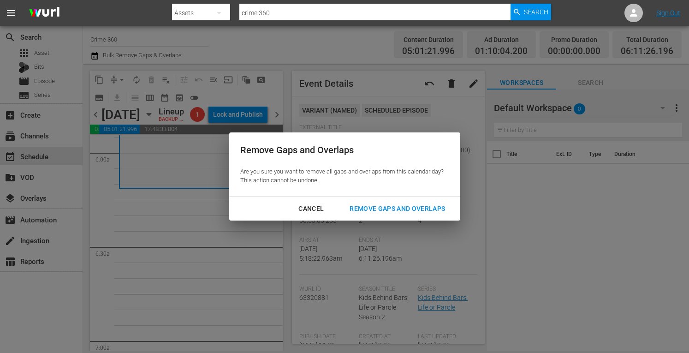
click at [371, 212] on div "Remove Gaps and Overlaps" at bounding box center [397, 209] width 110 height 12
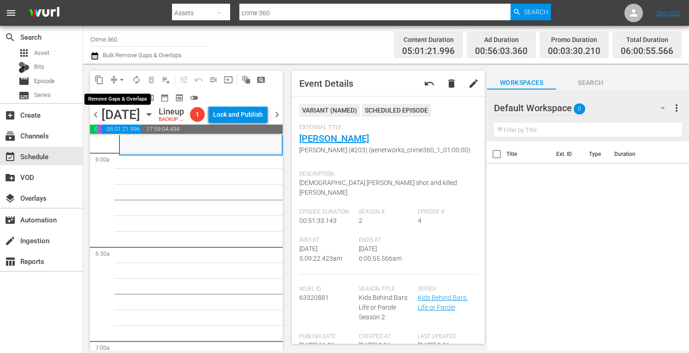
click at [122, 77] on span "arrow_drop_down" at bounding box center [121, 79] width 9 height 9
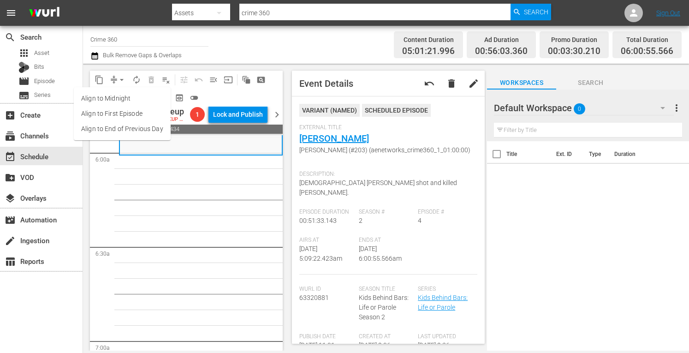
click at [108, 98] on li "Align to Midnight" at bounding box center [122, 98] width 97 height 15
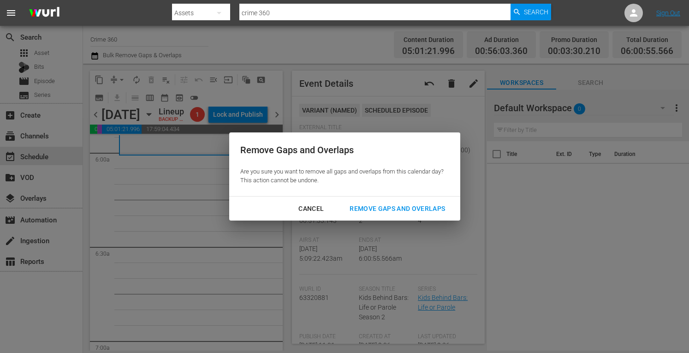
click at [368, 203] on div "Remove Gaps and Overlaps" at bounding box center [397, 209] width 110 height 12
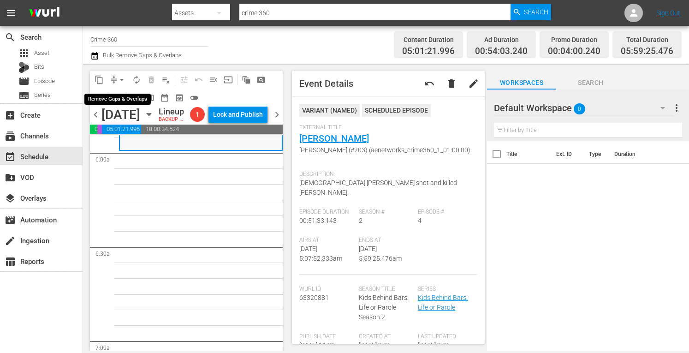
click at [121, 79] on span "arrow_drop_down" at bounding box center [121, 79] width 9 height 9
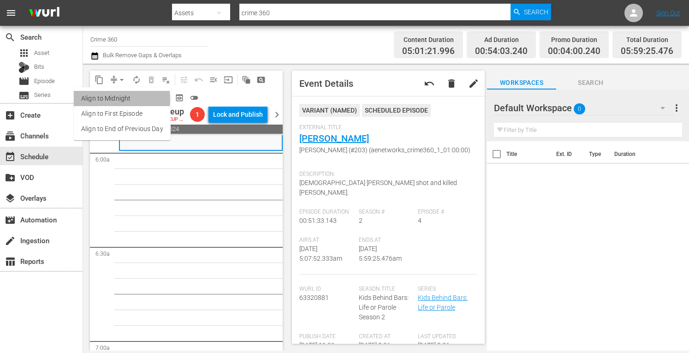
click at [95, 99] on li "Align to Midnight" at bounding box center [122, 98] width 97 height 15
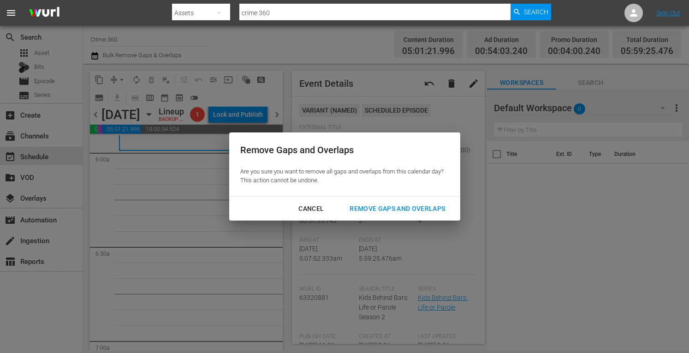
click at [380, 206] on div "Remove Gaps and Overlaps" at bounding box center [397, 209] width 110 height 12
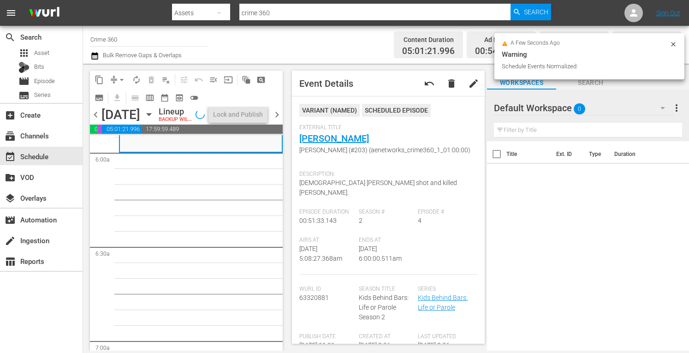
scroll to position [1095, 0]
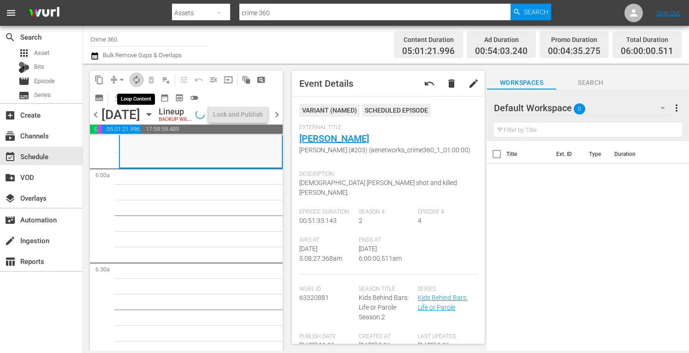
click at [137, 77] on span "autorenew_outlined" at bounding box center [136, 79] width 9 height 9
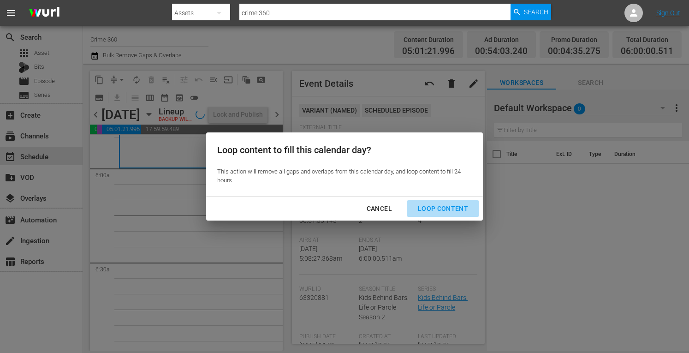
click at [437, 201] on button "Loop Content" at bounding box center [443, 208] width 72 height 17
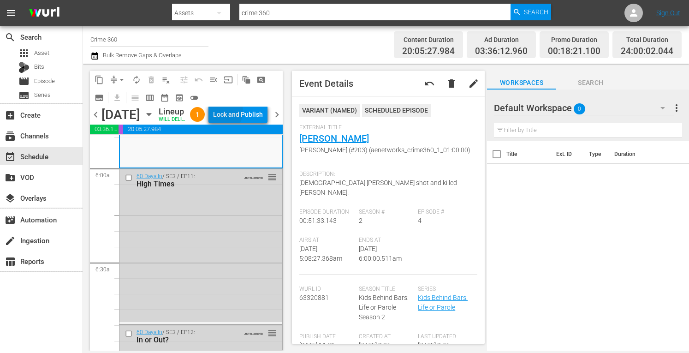
click at [242, 113] on div "Lock and Publish" at bounding box center [238, 114] width 50 height 17
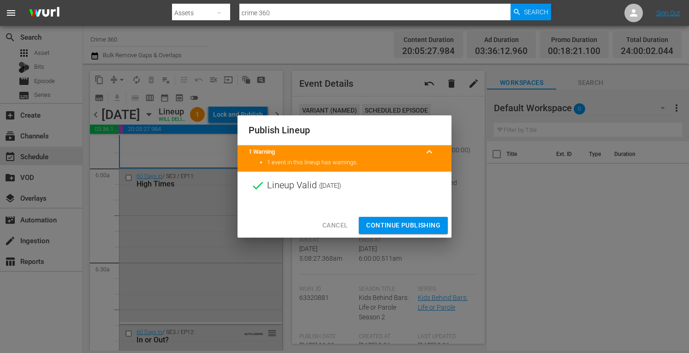
click at [392, 210] on div at bounding box center [344, 206] width 214 height 14
click at [383, 222] on span "Continue Publishing" at bounding box center [403, 225] width 74 height 12
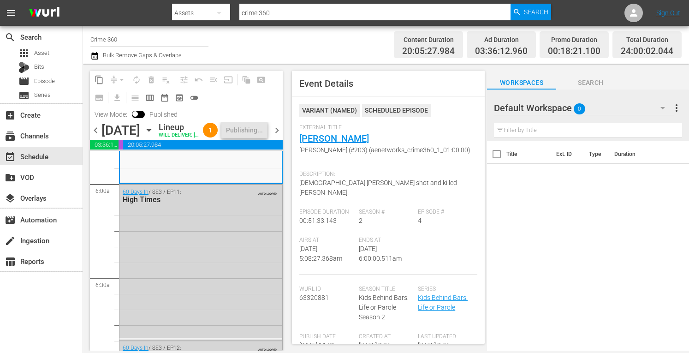
click at [277, 136] on span "chevron_right" at bounding box center [277, 130] width 12 height 12
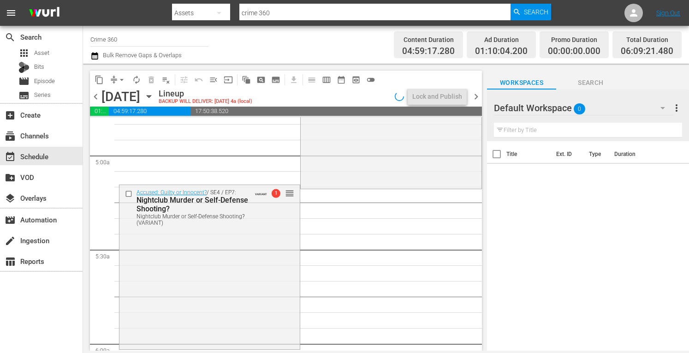
scroll to position [933, 0]
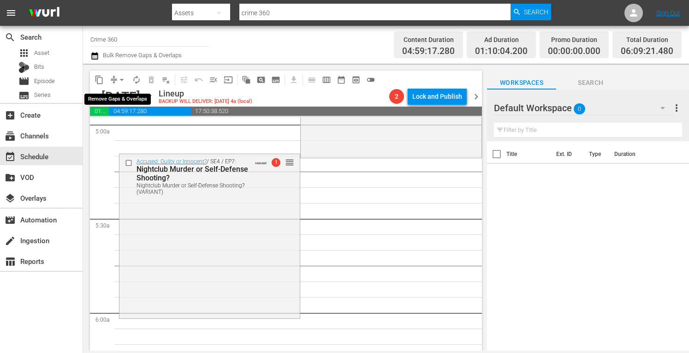
click at [120, 79] on span "arrow_drop_down" at bounding box center [121, 79] width 9 height 9
click at [103, 106] on li "Align to Midnight" at bounding box center [122, 98] width 76 height 15
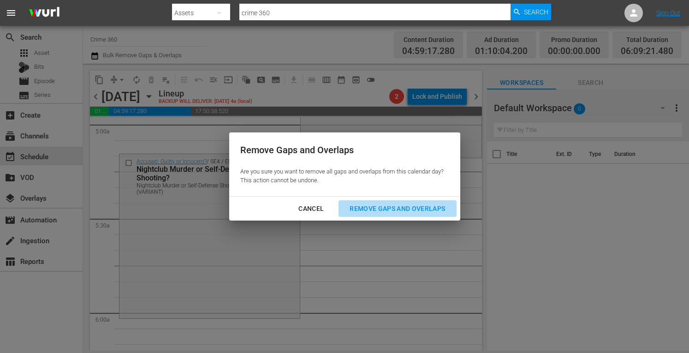
click at [381, 208] on div "Remove Gaps and Overlaps" at bounding box center [397, 209] width 110 height 12
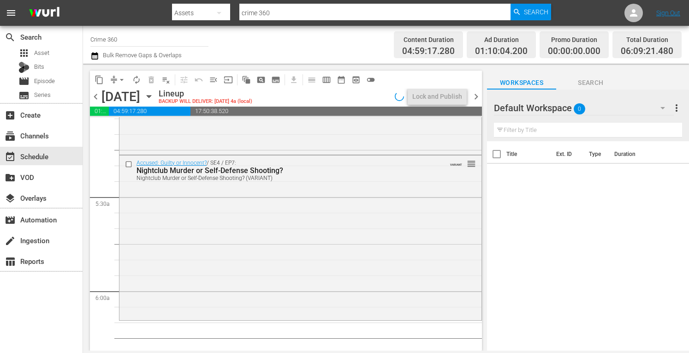
scroll to position [955, 0]
click at [194, 244] on div "Accused: Guilty or Innocent? / SE4 / EP7: Nightclub Murder or Self-Defense Shoo…" at bounding box center [300, 236] width 362 height 163
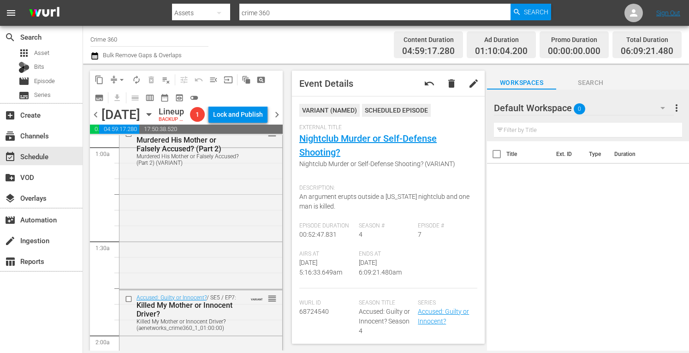
scroll to position [0, 0]
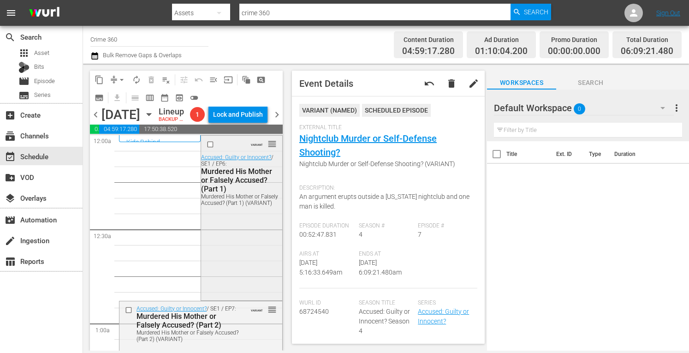
click at [261, 266] on div "VARIANT reorder Accused: Guilty or Innocent? / SE1 / EP6: Murdered His Mother o…" at bounding box center [241, 217] width 81 height 162
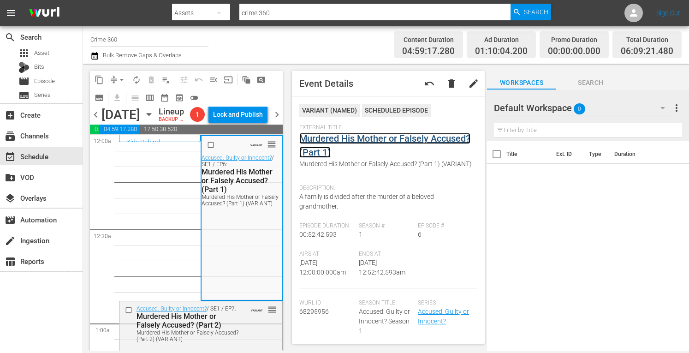
click at [339, 140] on link "Murdered His Mother or Falsely Accused? (Part 1)" at bounding box center [384, 145] width 171 height 25
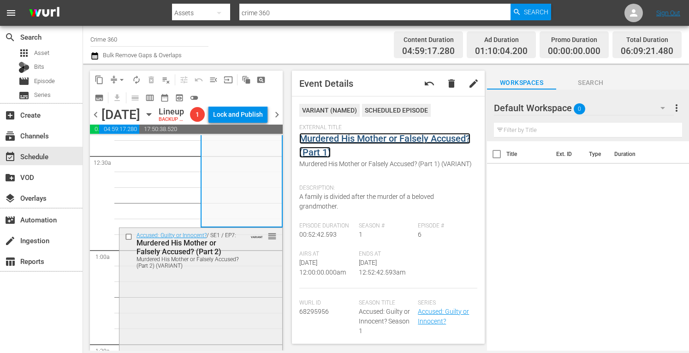
scroll to position [74, 0]
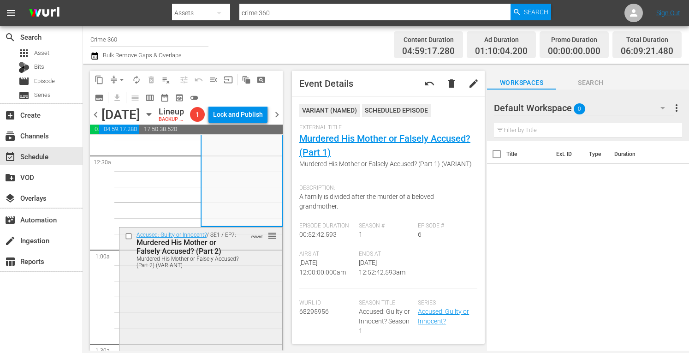
click at [242, 271] on div "Accused: Guilty or Innocent? / SE1 / EP7: Murdered His Mother or Falsely Accuse…" at bounding box center [200, 249] width 163 height 44
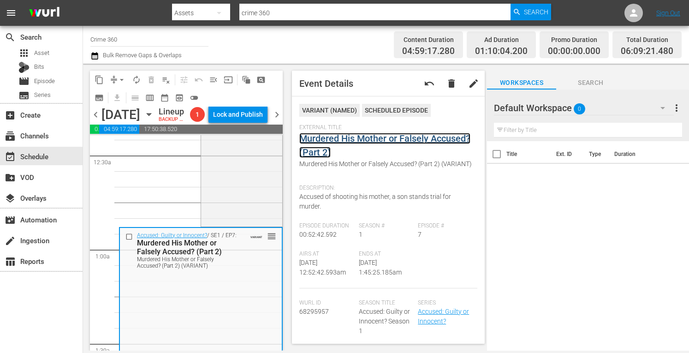
click at [351, 140] on link "Murdered His Mother or Falsely Accused? (Part 2)" at bounding box center [384, 145] width 171 height 25
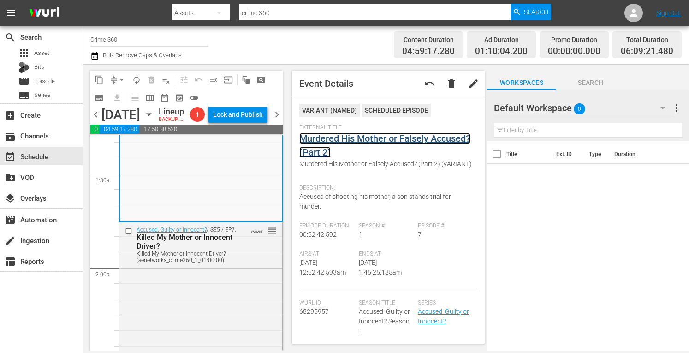
scroll to position [258, 0]
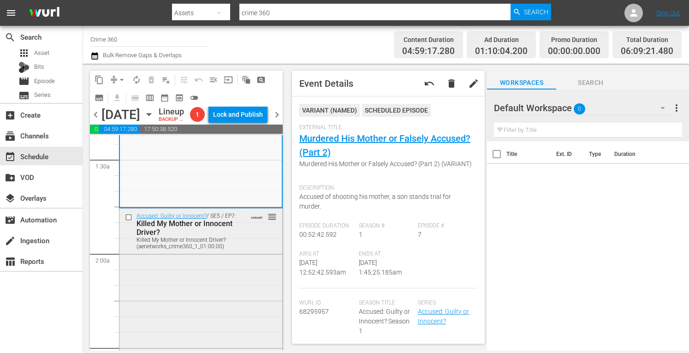
click at [202, 288] on div "Accused: Guilty or Innocent? / SE5 / EP7: Killed My Mother or Innocent Driver? …" at bounding box center [200, 289] width 163 height 163
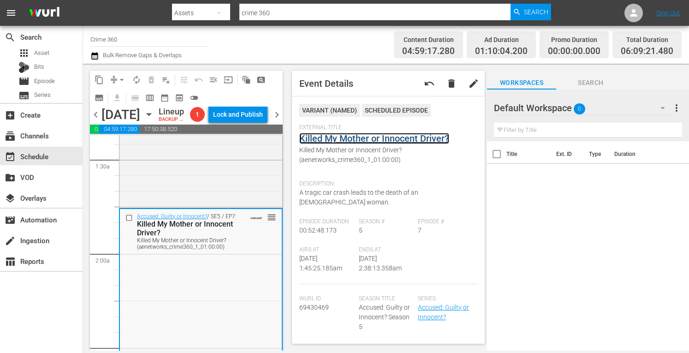
click at [401, 136] on link "Killed My Mother or Innocent Driver?" at bounding box center [374, 138] width 150 height 11
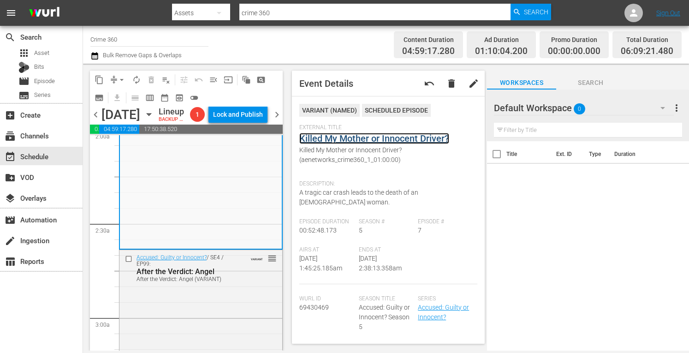
scroll to position [384, 0]
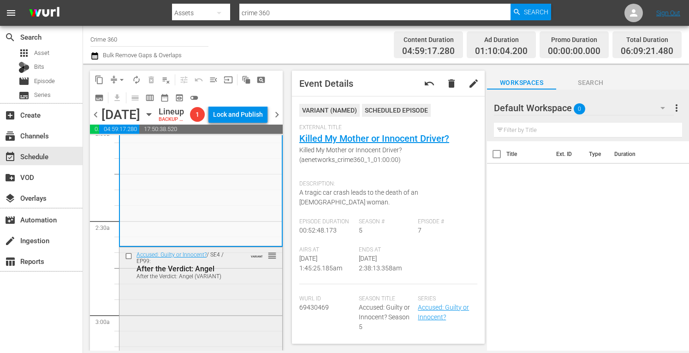
click at [220, 305] on div "Accused: Guilty or Innocent? / SE4 / EP99: After the Verdict: Angel After the V…" at bounding box center [200, 328] width 163 height 163
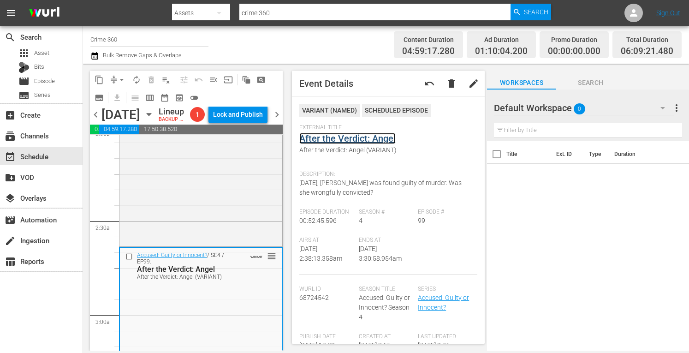
click at [370, 136] on link "After the Verdict: Angel" at bounding box center [347, 138] width 96 height 11
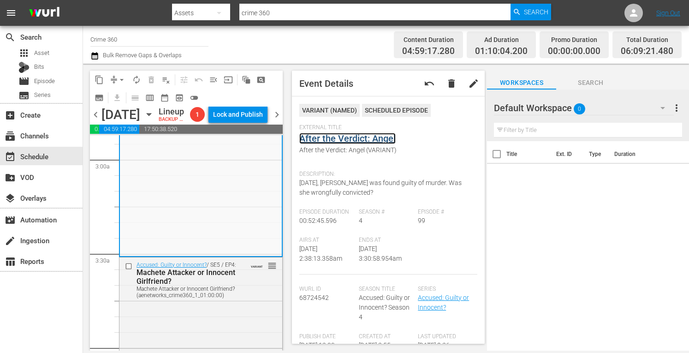
scroll to position [555, 0]
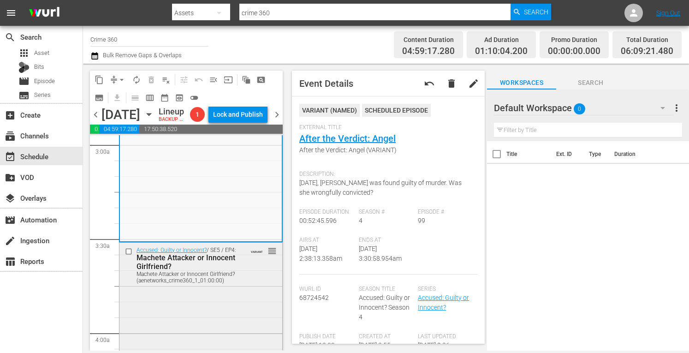
click at [210, 283] on div "Machete Attacker or Innocent Girlfriend? (aenetworks_crime360_1_01:00:00)" at bounding box center [187, 277] width 102 height 13
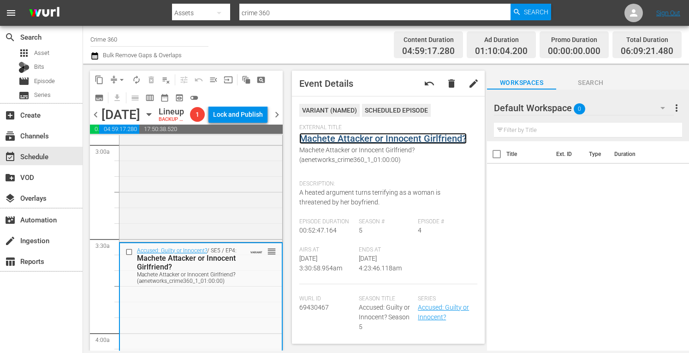
click at [358, 140] on link "Machete Attacker or Innocent Girlfriend?" at bounding box center [382, 138] width 167 height 11
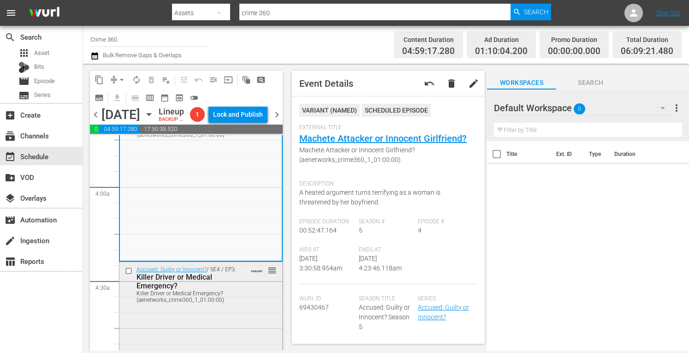
click at [224, 303] on div "Killer Driver or Medical Emergency? (aenetworks_crime360_1_01:00:00)" at bounding box center [187, 296] width 102 height 13
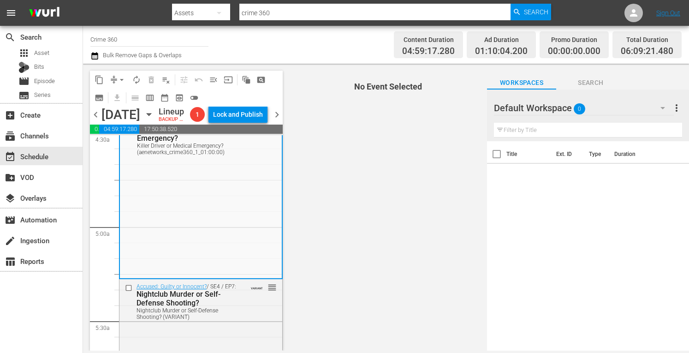
scroll to position [849, 0]
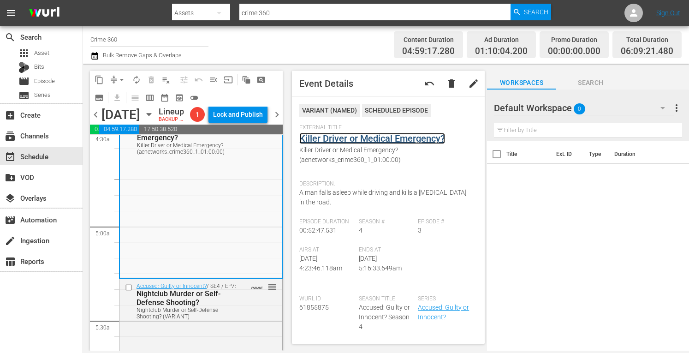
click at [341, 138] on link "Killer Driver or Medical Emergency?" at bounding box center [372, 138] width 146 height 11
click at [242, 315] on div "Accused: Guilty or Innocent? / SE4 / EP7: Nightclub Murder or Self-Defense Shoo…" at bounding box center [200, 300] width 163 height 44
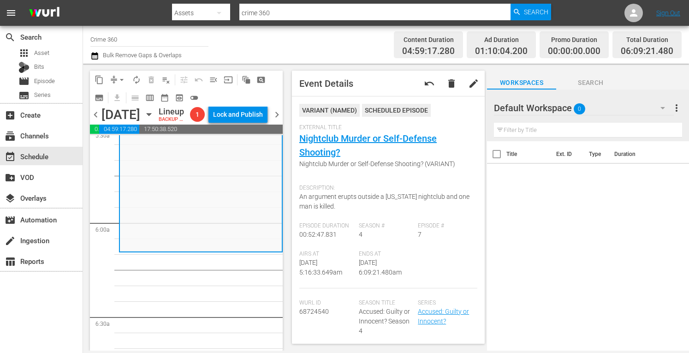
scroll to position [1042, 0]
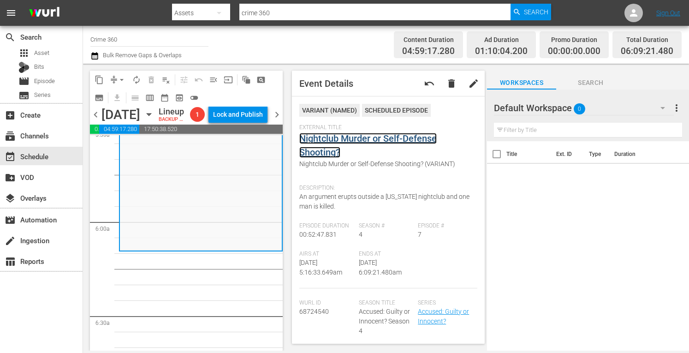
click at [392, 141] on link "Nightclub Murder or Self-Defense Shooting?" at bounding box center [367, 145] width 137 height 25
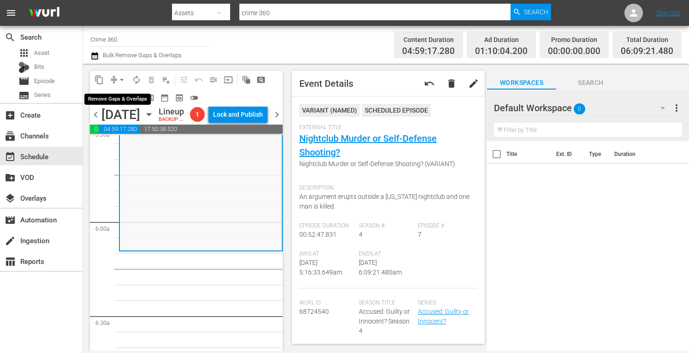
click at [120, 81] on span "arrow_drop_down" at bounding box center [121, 79] width 9 height 9
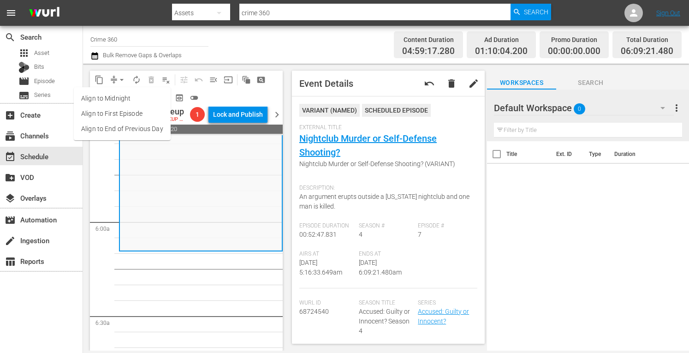
click at [103, 99] on li "Align to Midnight" at bounding box center [122, 98] width 97 height 15
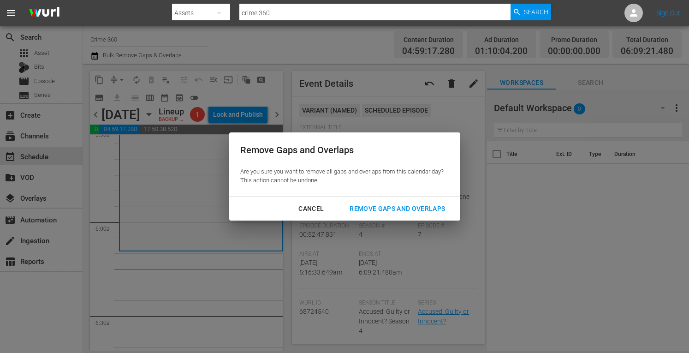
click at [377, 205] on div "Remove Gaps and Overlaps" at bounding box center [397, 209] width 110 height 12
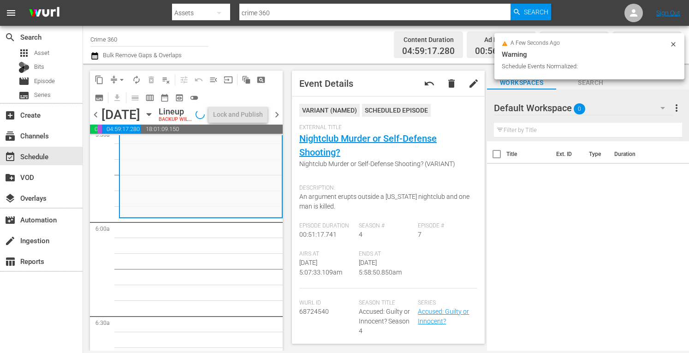
scroll to position [1026, 0]
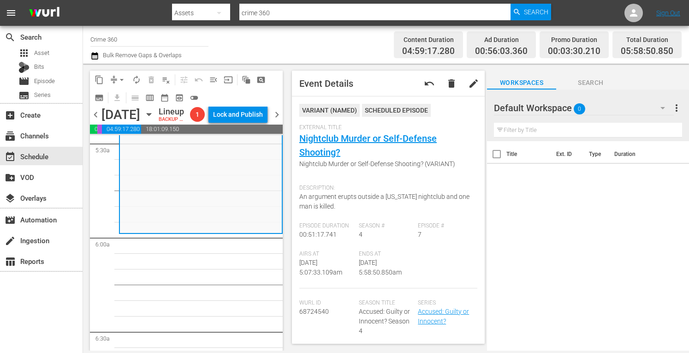
click at [121, 80] on span "arrow_drop_down" at bounding box center [121, 79] width 9 height 9
click at [108, 94] on li "Align to Midnight" at bounding box center [122, 98] width 97 height 15
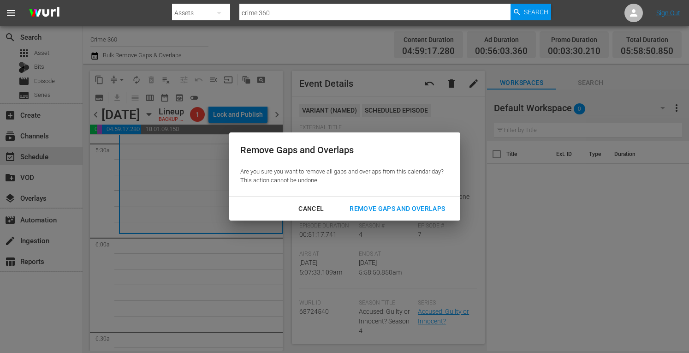
click at [375, 205] on div "Remove Gaps and Overlaps" at bounding box center [397, 209] width 110 height 12
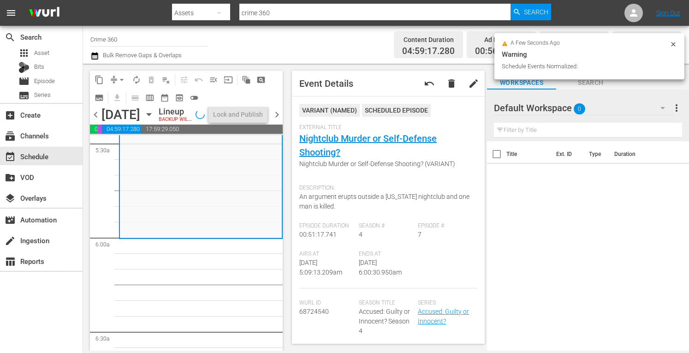
scroll to position [1057, 0]
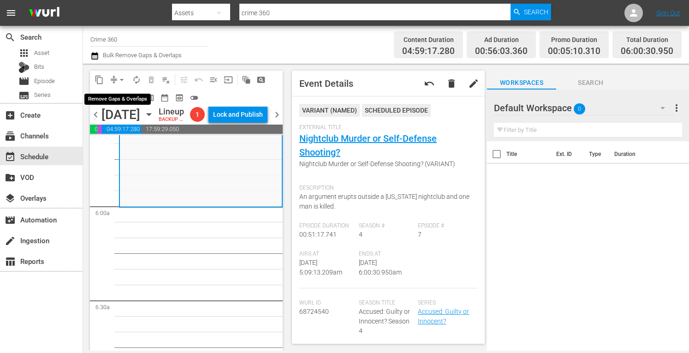
click at [124, 79] on span "arrow_drop_down" at bounding box center [121, 79] width 9 height 9
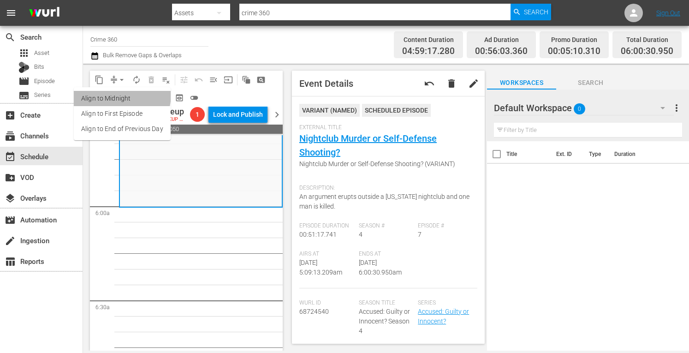
click at [109, 94] on li "Align to Midnight" at bounding box center [122, 98] width 97 height 15
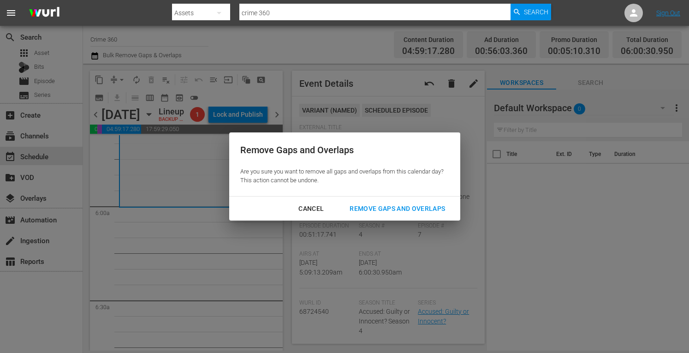
click at [384, 207] on div "Remove Gaps and Overlaps" at bounding box center [397, 209] width 110 height 12
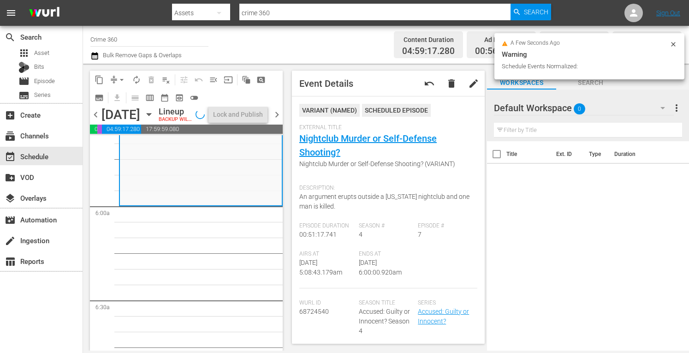
scroll to position [1026, 0]
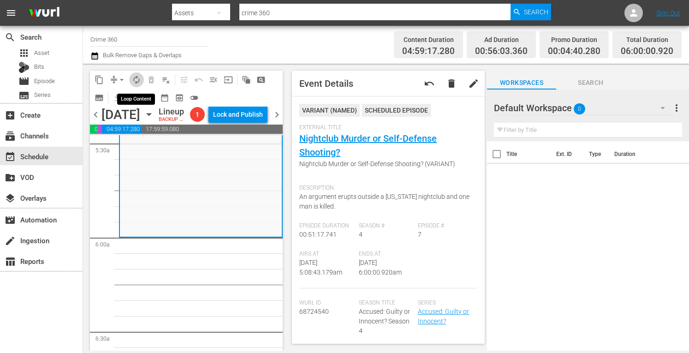
click at [136, 80] on span "autorenew_outlined" at bounding box center [136, 79] width 9 height 9
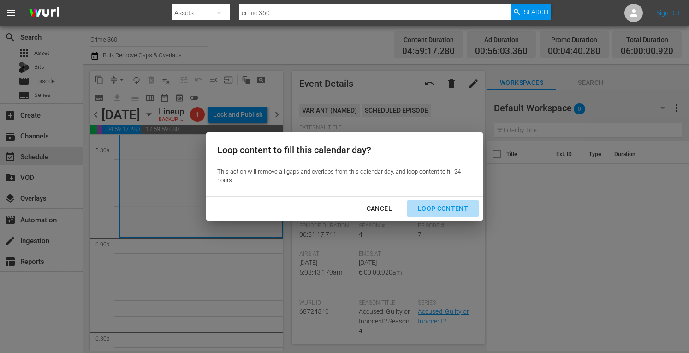
click at [445, 207] on div "Loop Content" at bounding box center [442, 209] width 65 height 12
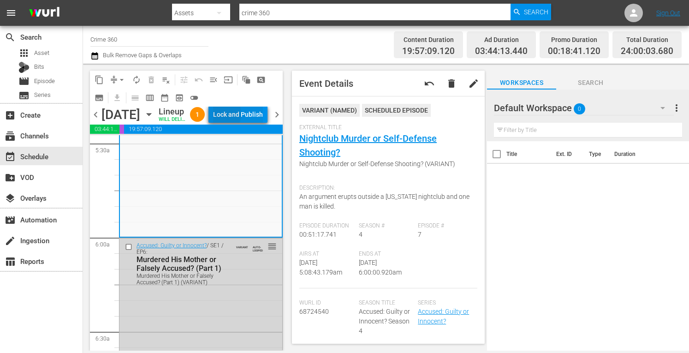
click at [239, 116] on div "Lock and Publish" at bounding box center [238, 114] width 50 height 17
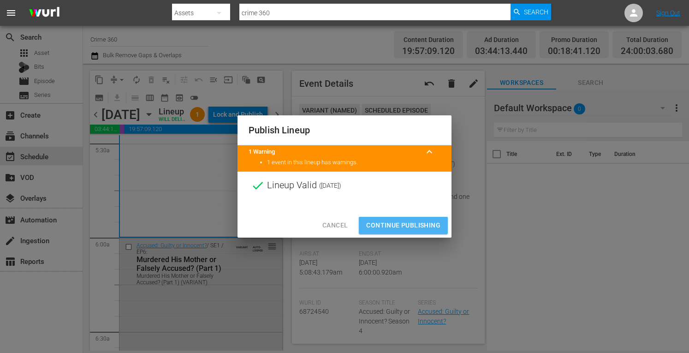
click at [398, 220] on span "Continue Publishing" at bounding box center [403, 225] width 74 height 12
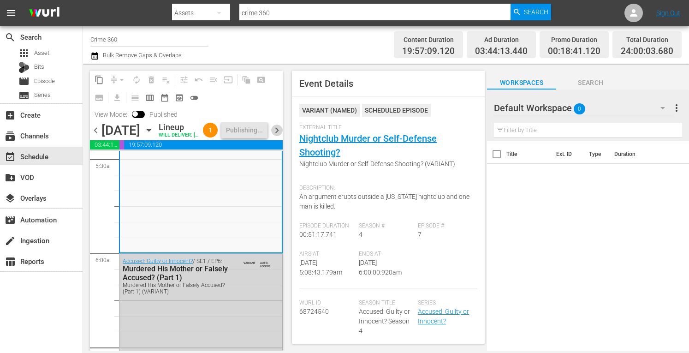
click at [277, 136] on span "chevron_right" at bounding box center [277, 130] width 12 height 12
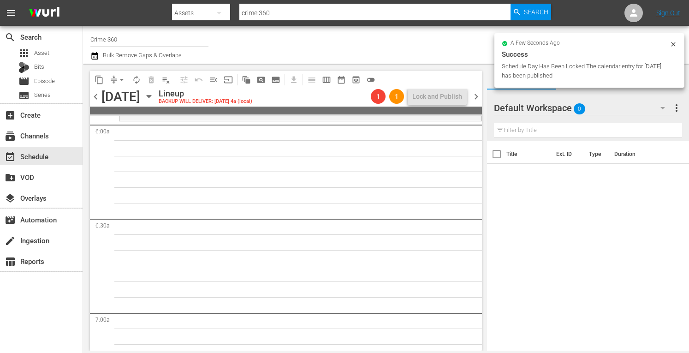
scroll to position [1010, 0]
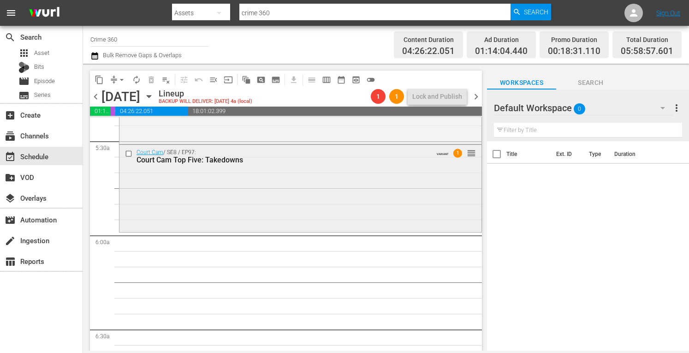
click at [322, 205] on div "Court Cam / SE8 / EP97: Court Cam Top Five: Takedowns VARIANT 1 reorder" at bounding box center [300, 187] width 362 height 85
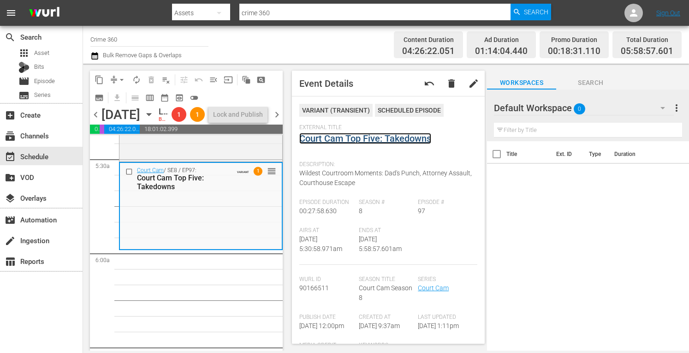
click at [348, 140] on link "Court Cam Top Five: Takedowns" at bounding box center [365, 138] width 132 height 11
click at [121, 80] on span "arrow_drop_down" at bounding box center [121, 79] width 9 height 9
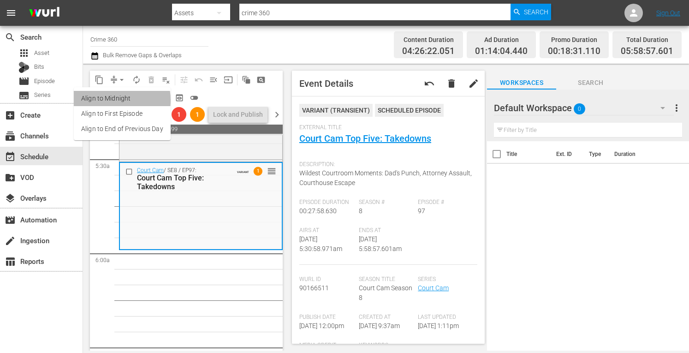
click at [107, 100] on li "Align to Midnight" at bounding box center [122, 98] width 97 height 15
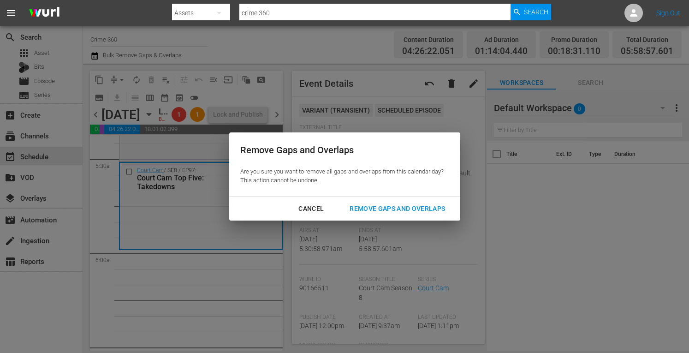
click at [383, 210] on div "Remove Gaps and Overlaps" at bounding box center [397, 209] width 110 height 12
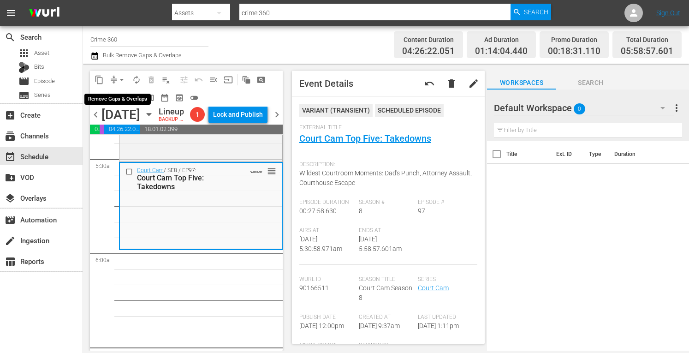
click at [120, 78] on span "arrow_drop_down" at bounding box center [121, 79] width 9 height 9
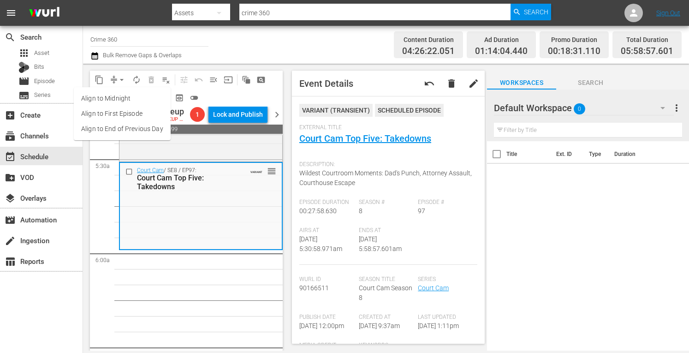
click at [107, 100] on li "Align to Midnight" at bounding box center [122, 98] width 97 height 15
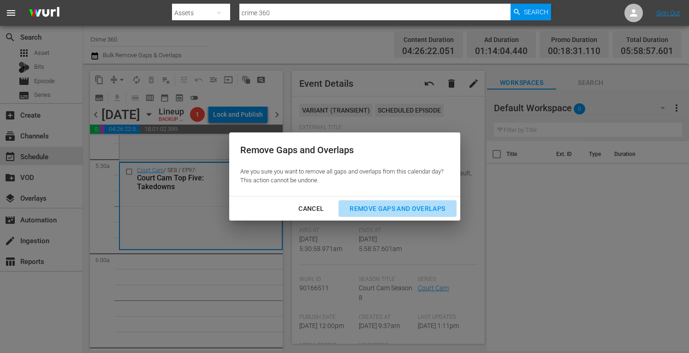
click at [373, 208] on div "Remove Gaps and Overlaps" at bounding box center [397, 209] width 110 height 12
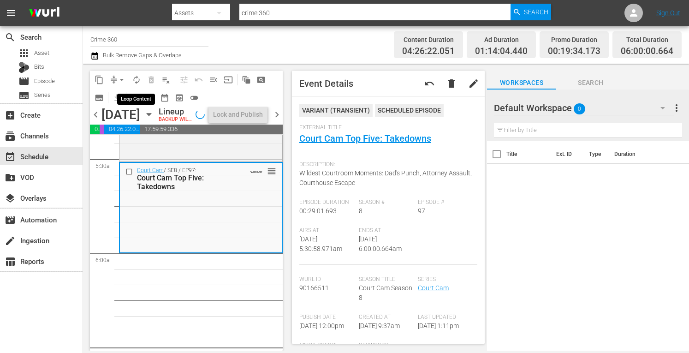
click at [138, 80] on span "autorenew_outlined" at bounding box center [136, 79] width 9 height 9
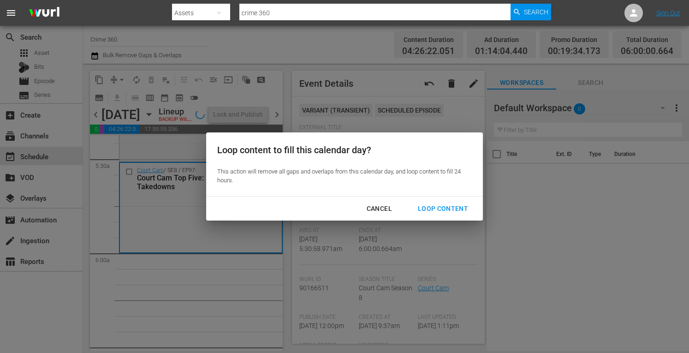
click at [437, 207] on div "Loop Content" at bounding box center [442, 209] width 65 height 12
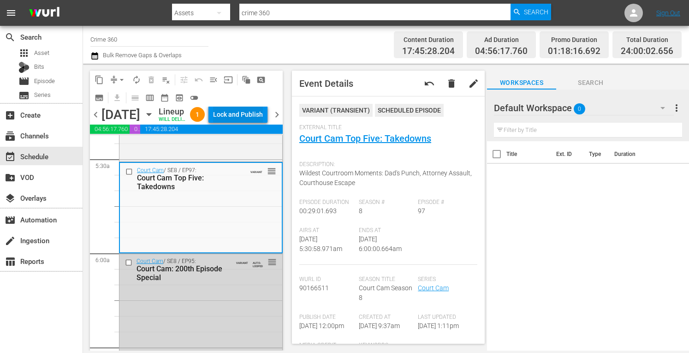
click at [249, 117] on div "Lock and Publish" at bounding box center [238, 114] width 50 height 17
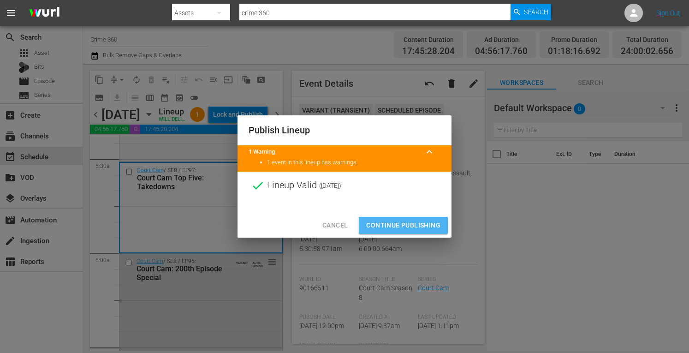
click at [387, 226] on span "Continue Publishing" at bounding box center [403, 225] width 74 height 12
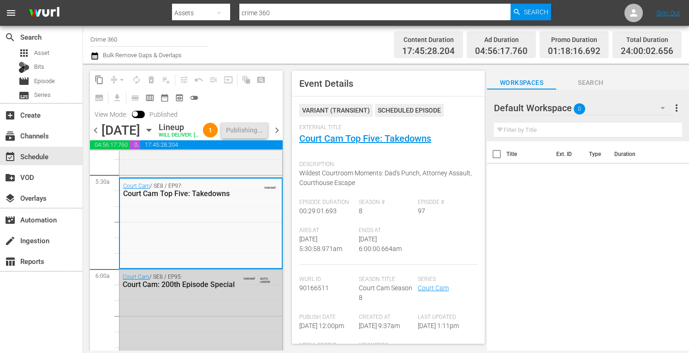
click at [273, 136] on span "chevron_right" at bounding box center [277, 130] width 12 height 12
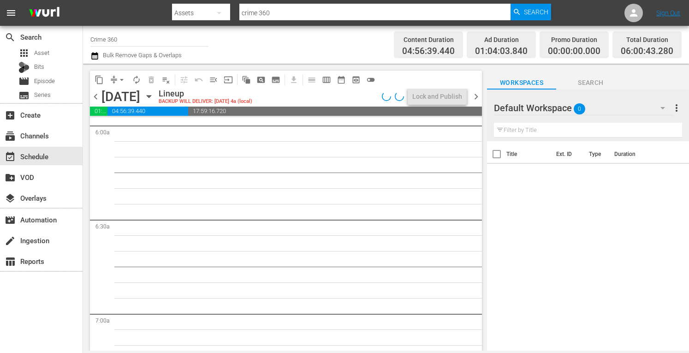
scroll to position [1073, 0]
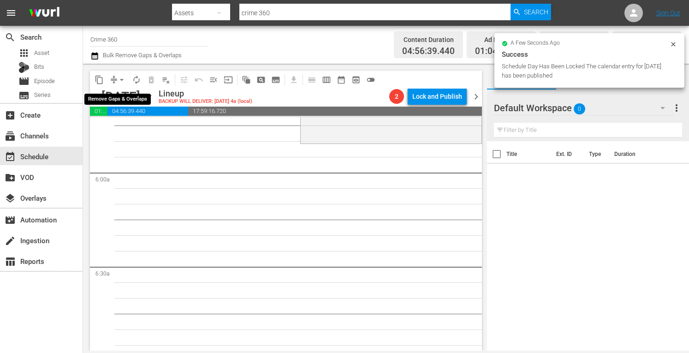
click at [121, 77] on span "arrow_drop_down" at bounding box center [121, 79] width 9 height 9
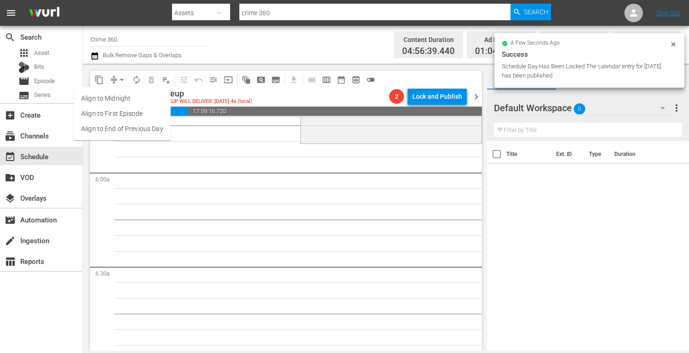
click at [99, 94] on li "Align to Midnight" at bounding box center [122, 98] width 97 height 15
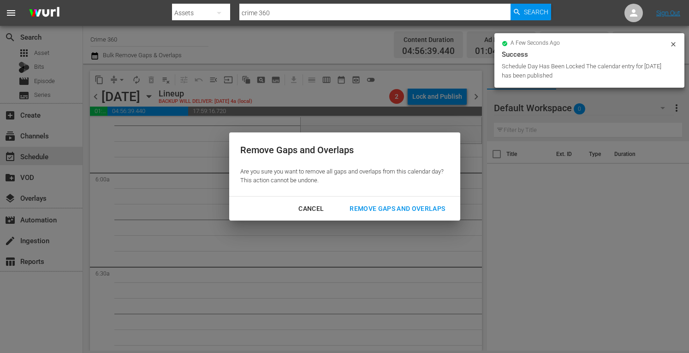
click at [379, 200] on button "Remove Gaps and Overlaps" at bounding box center [397, 208] width 118 height 17
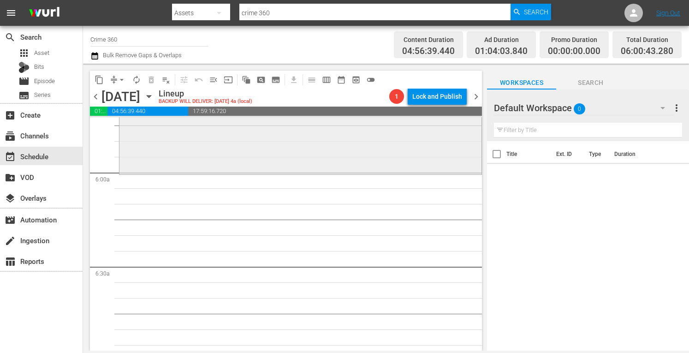
click at [255, 157] on div "Marcia Clark Investigates The First 48 / SE1 / EP4: Robert Blake Robert Blake (…" at bounding box center [300, 16] width 362 height 313
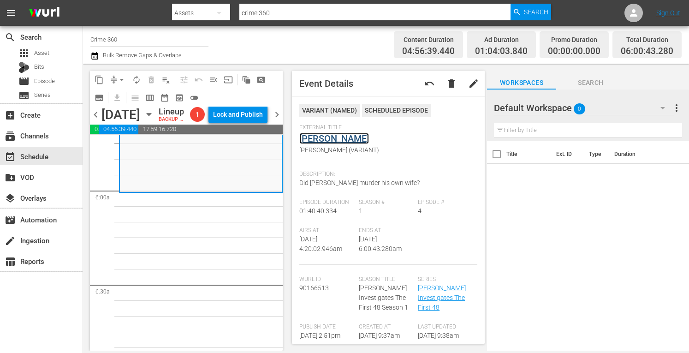
click at [335, 141] on link "Robert Blake" at bounding box center [334, 138] width 70 height 11
click at [120, 77] on span "arrow_drop_down" at bounding box center [121, 79] width 9 height 9
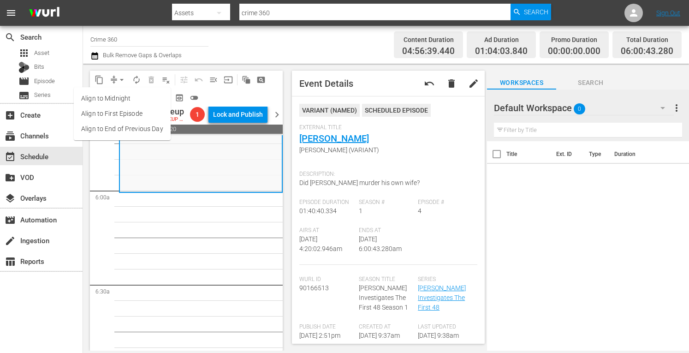
click at [108, 96] on li "Align to Midnight" at bounding box center [122, 98] width 97 height 15
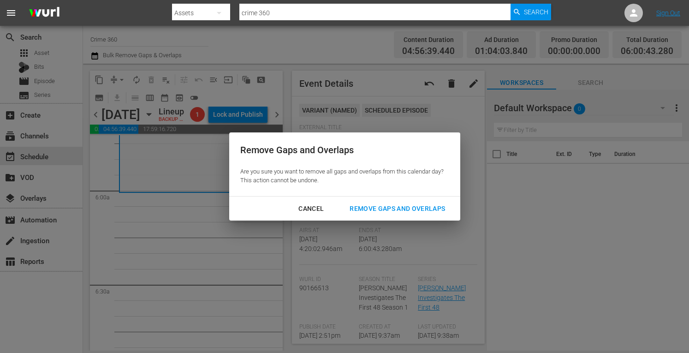
click at [396, 208] on div "Remove Gaps and Overlaps" at bounding box center [397, 209] width 110 height 12
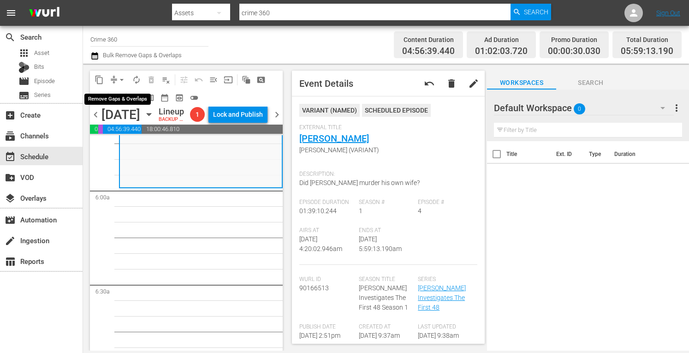
click at [121, 84] on span "arrow_drop_down" at bounding box center [121, 79] width 9 height 9
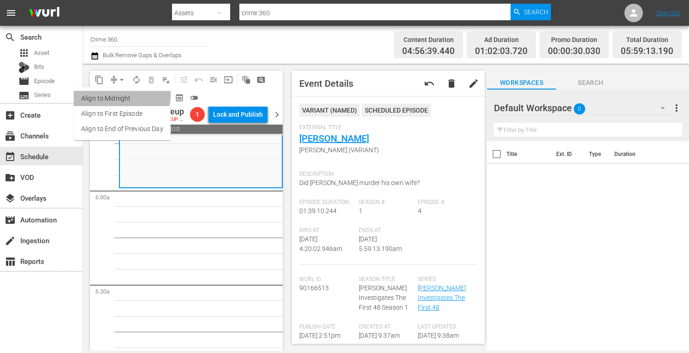
click at [110, 95] on li "Align to Midnight" at bounding box center [122, 98] width 97 height 15
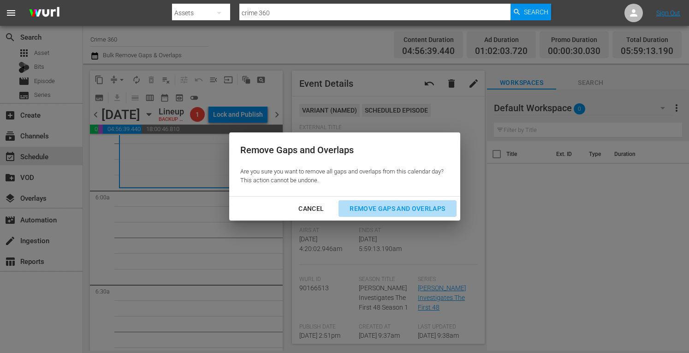
click at [381, 209] on div "Remove Gaps and Overlaps" at bounding box center [397, 209] width 110 height 12
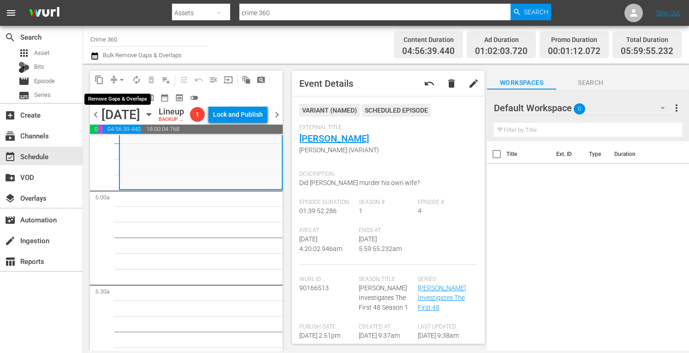
click at [119, 75] on span "arrow_drop_down" at bounding box center [121, 79] width 9 height 9
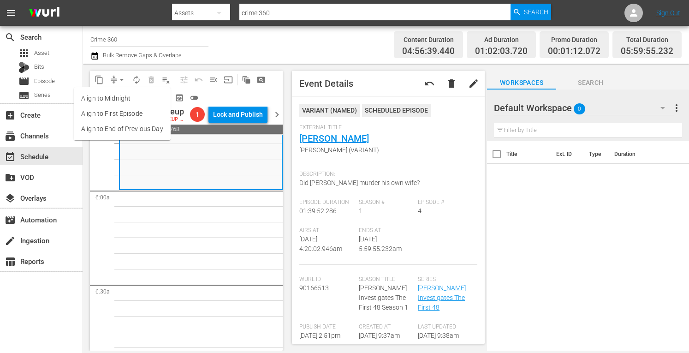
click at [106, 96] on li "Align to Midnight" at bounding box center [122, 98] width 97 height 15
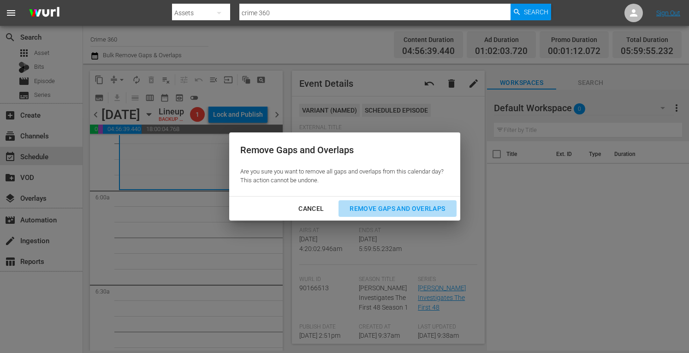
click at [385, 212] on div "Remove Gaps and Overlaps" at bounding box center [397, 209] width 110 height 12
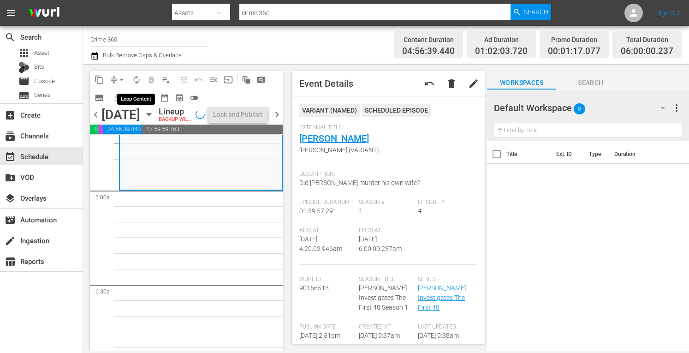
click at [137, 81] on span "autorenew_outlined" at bounding box center [136, 79] width 9 height 9
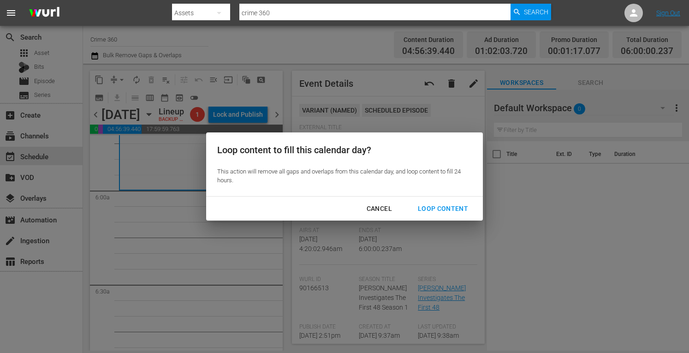
click at [437, 207] on div "Loop Content" at bounding box center [442, 209] width 65 height 12
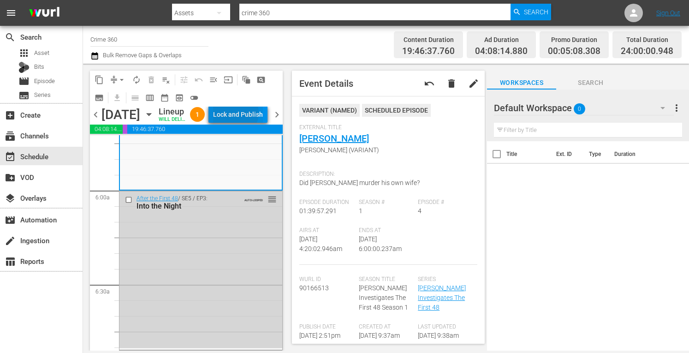
click at [255, 114] on div "Lock and Publish" at bounding box center [238, 114] width 50 height 17
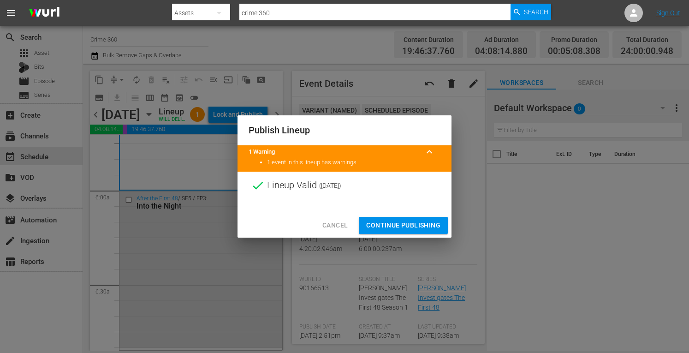
click at [382, 227] on span "Continue Publishing" at bounding box center [403, 225] width 74 height 12
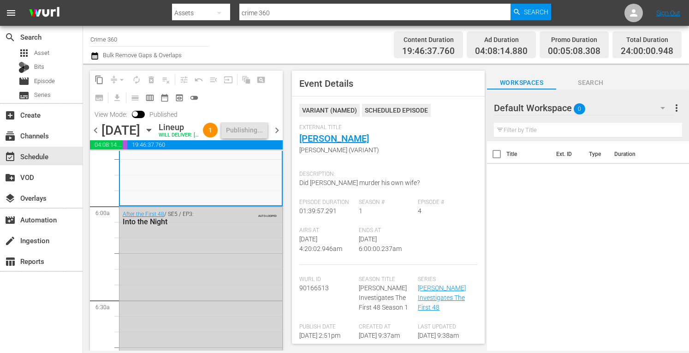
click at [277, 136] on span "chevron_right" at bounding box center [277, 130] width 12 height 12
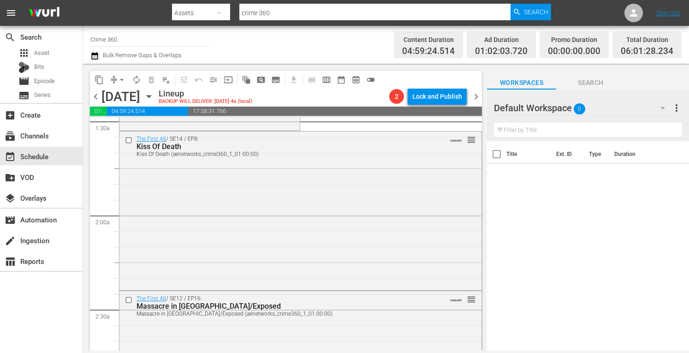
scroll to position [277, 0]
click at [119, 82] on span "arrow_drop_down" at bounding box center [121, 79] width 9 height 9
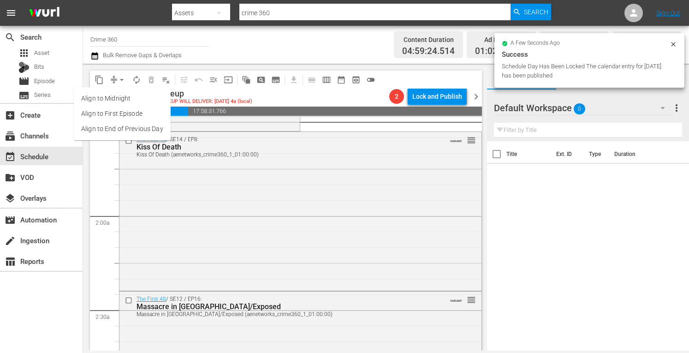
click at [104, 100] on li "Align to Midnight" at bounding box center [122, 98] width 97 height 15
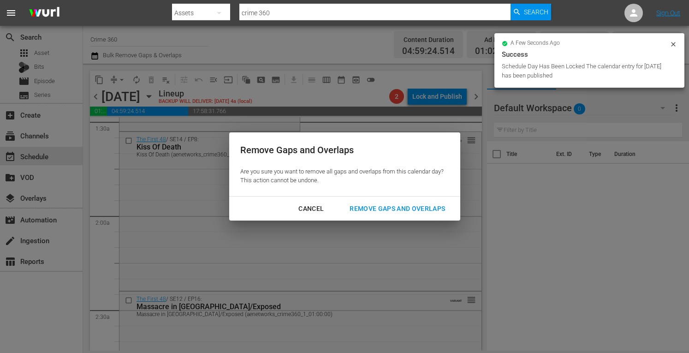
click at [386, 205] on div "Remove Gaps and Overlaps" at bounding box center [397, 209] width 110 height 12
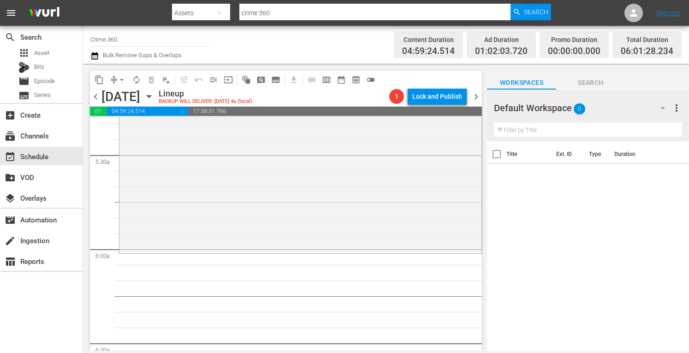
scroll to position [997, 0]
click at [269, 212] on div "The First 48 / SE18 / EP14: Bullets Have No Names Bullets Have No Names (VARIAN…" at bounding box center [300, 169] width 362 height 163
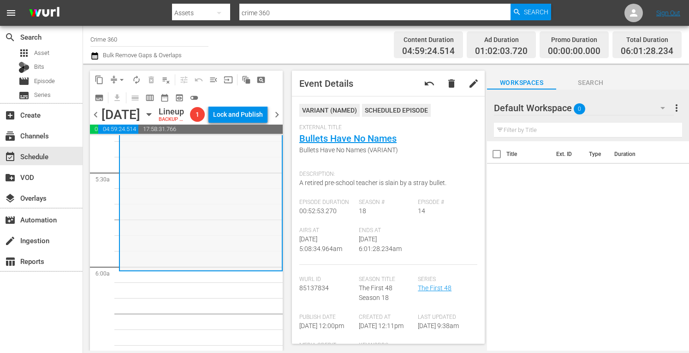
click at [195, 190] on div "The First 48 / SE18 / EP14: Bullets Have No Names Bullets Have No Names (VARIAN…" at bounding box center [201, 187] width 162 height 163
click at [356, 136] on link "Bullets Have No Names" at bounding box center [347, 138] width 97 height 11
click at [121, 83] on span "arrow_drop_down" at bounding box center [121, 79] width 9 height 9
click at [105, 100] on li "Align to Midnight" at bounding box center [122, 98] width 97 height 15
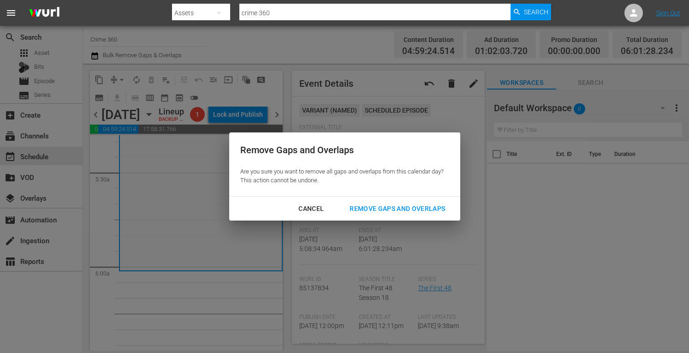
click at [393, 214] on button "Remove Gaps and Overlaps" at bounding box center [397, 208] width 118 height 17
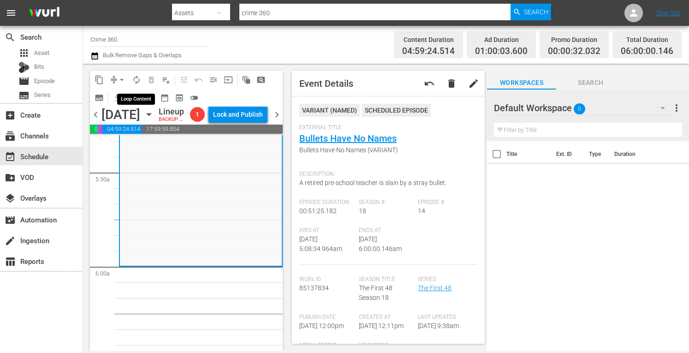
click at [139, 78] on span "autorenew_outlined" at bounding box center [136, 79] width 9 height 9
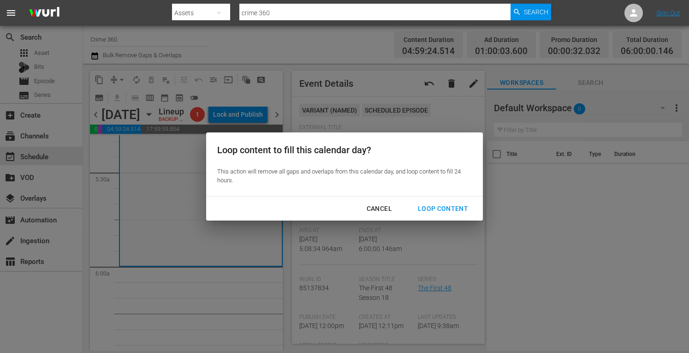
click at [443, 212] on div "Loop Content" at bounding box center [442, 209] width 65 height 12
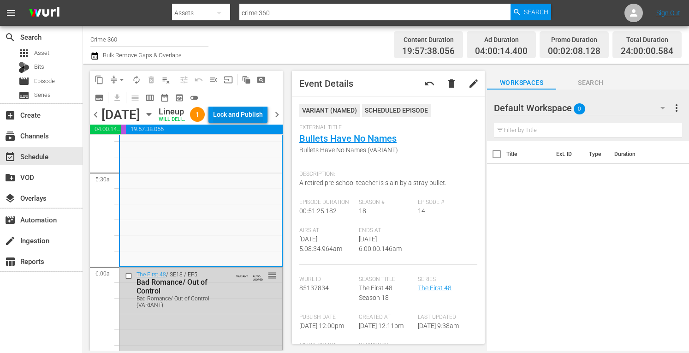
click at [239, 115] on div "Lock and Publish" at bounding box center [238, 114] width 50 height 17
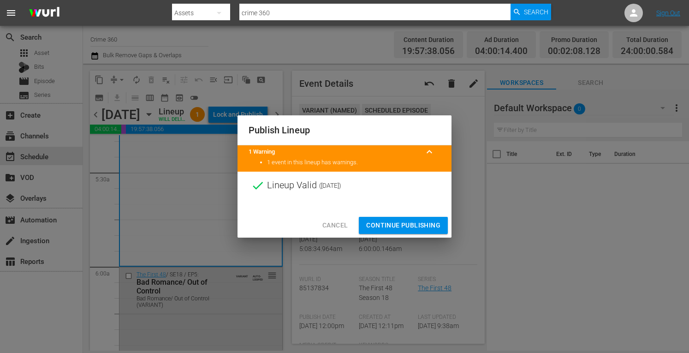
click at [389, 227] on span "Continue Publishing" at bounding box center [403, 225] width 74 height 12
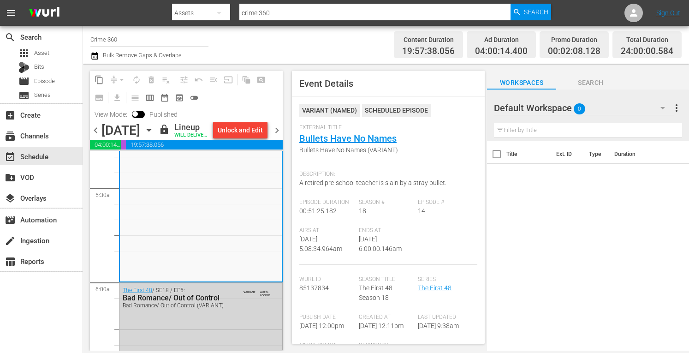
click at [126, 44] on input "Crime 360" at bounding box center [149, 39] width 118 height 22
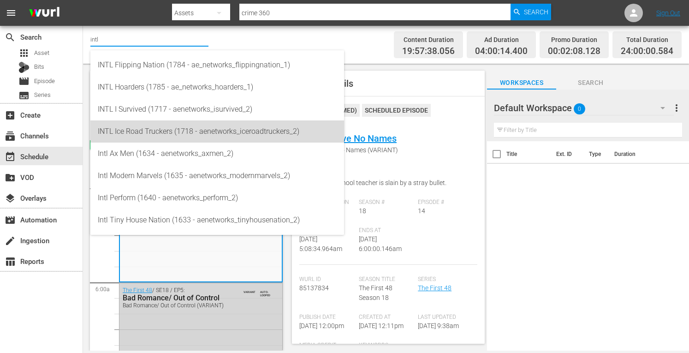
click at [134, 134] on div "INTL Ice Road Truckers (1718 - aenetworks_iceroadtruckers_2)" at bounding box center [217, 131] width 239 height 22
type input "INTL Ice Road Truckers (1718 - aenetworks_iceroadtruckers_2)"
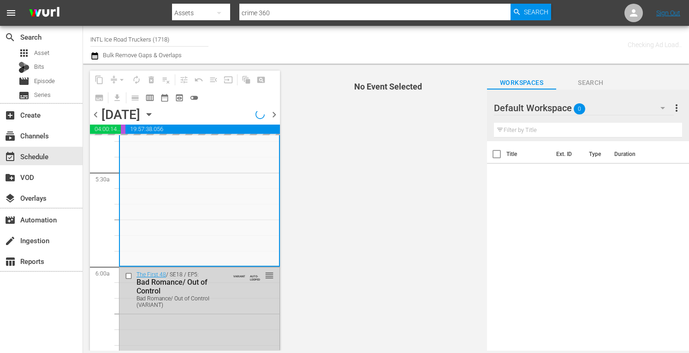
click at [683, 108] on div "Default Workspace 0 Default more_vert Filter by Title" at bounding box center [588, 115] width 202 height 52
click at [677, 108] on span "more_vert" at bounding box center [676, 107] width 11 height 11
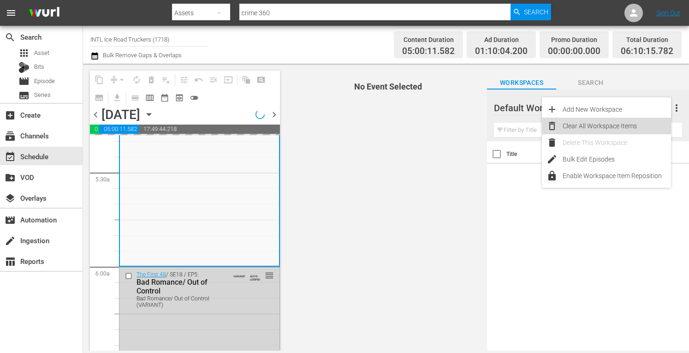
click at [591, 127] on div "Clear All Workspace Items" at bounding box center [616, 126] width 108 height 17
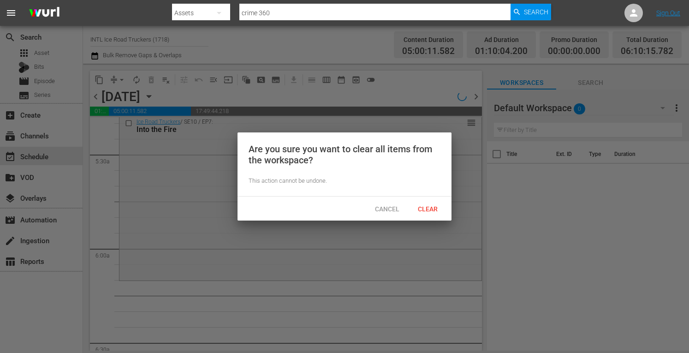
scroll to position [1013, 0]
click at [427, 209] on span "Clear" at bounding box center [427, 208] width 35 height 7
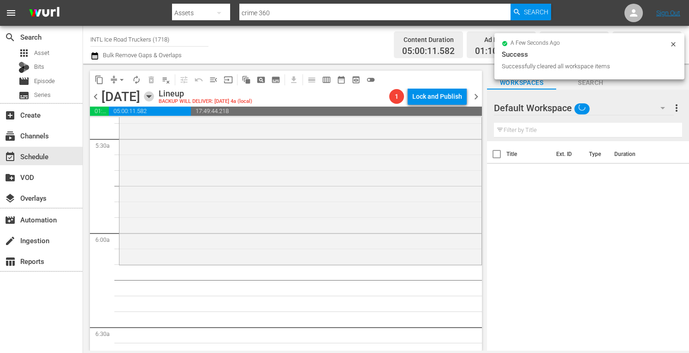
click at [154, 97] on icon "button" at bounding box center [149, 96] width 10 height 10
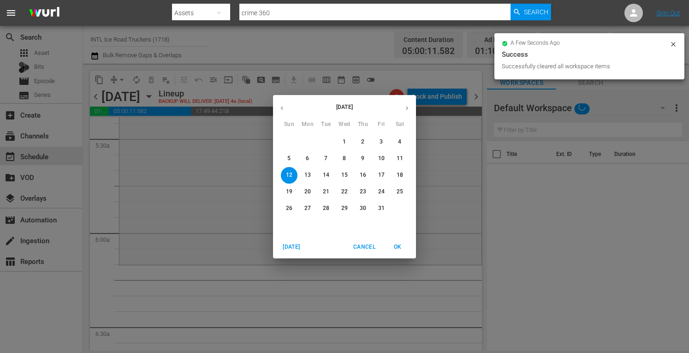
click at [311, 157] on span "6" at bounding box center [307, 158] width 17 height 8
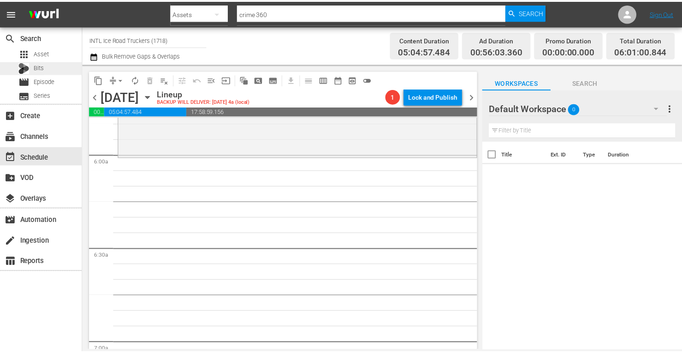
scroll to position [1028, 0]
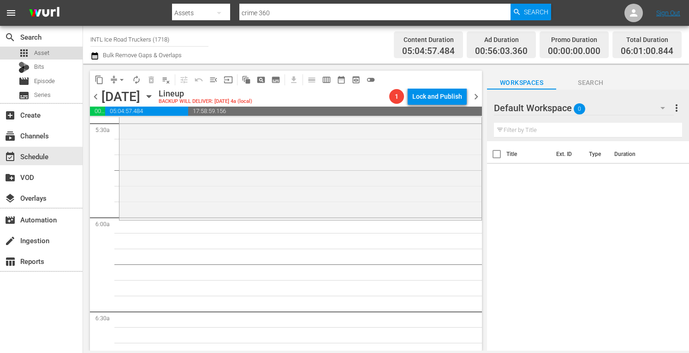
click at [30, 50] on div "apps Asset" at bounding box center [33, 53] width 31 height 13
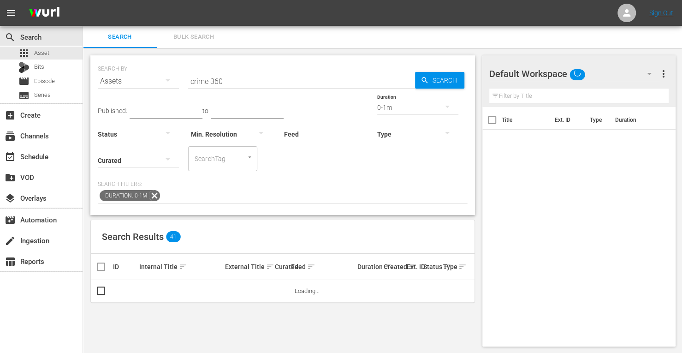
click at [234, 85] on input "crime 360" at bounding box center [301, 81] width 227 height 22
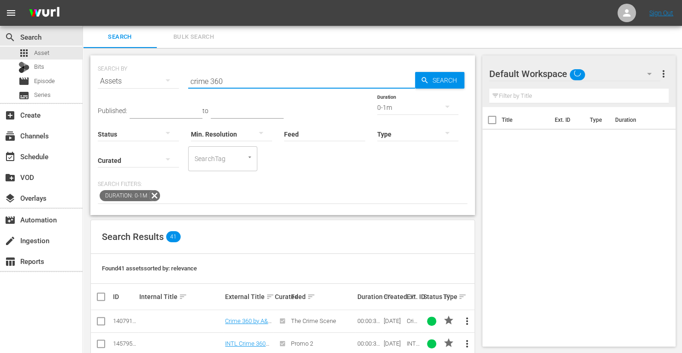
click at [234, 85] on input "crime 360" at bounding box center [301, 81] width 227 height 22
type input "INTL ice road"
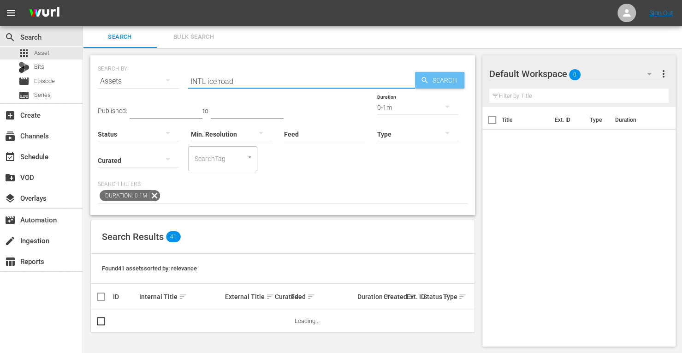
click at [439, 79] on span "Search" at bounding box center [446, 80] width 35 height 17
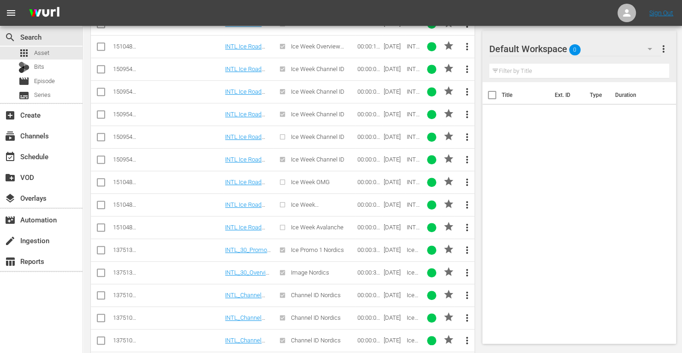
scroll to position [398, 0]
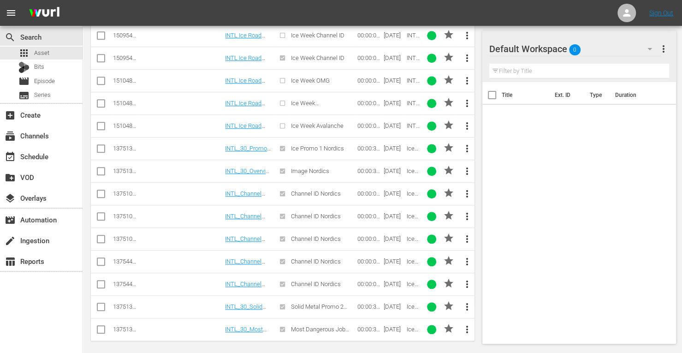
click at [98, 193] on input "checkbox" at bounding box center [100, 195] width 11 height 11
checkbox input "true"
click at [98, 212] on input "checkbox" at bounding box center [100, 217] width 11 height 11
checkbox input "true"
click at [97, 236] on input "checkbox" at bounding box center [100, 240] width 11 height 11
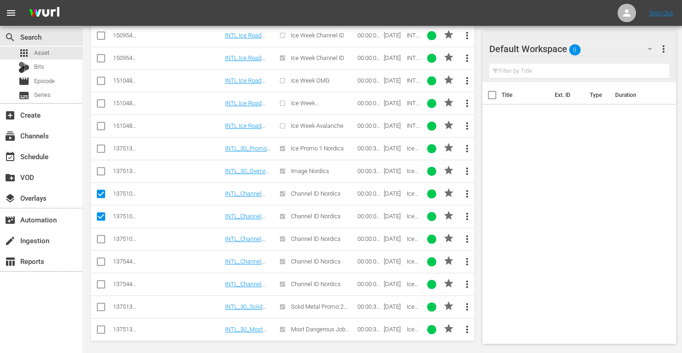
checkbox input "true"
click at [98, 258] on input "checkbox" at bounding box center [100, 263] width 11 height 11
checkbox input "true"
click at [98, 281] on input "checkbox" at bounding box center [100, 285] width 11 height 11
checkbox input "true"
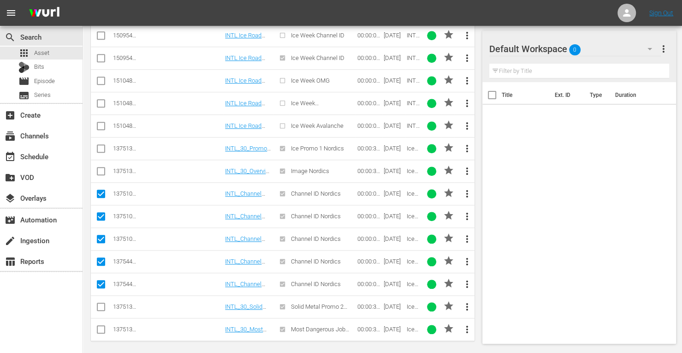
click at [100, 303] on input "checkbox" at bounding box center [100, 308] width 11 height 11
checkbox input "true"
click at [97, 327] on input "checkbox" at bounding box center [100, 330] width 11 height 11
checkbox input "true"
click at [100, 145] on input "checkbox" at bounding box center [100, 150] width 11 height 11
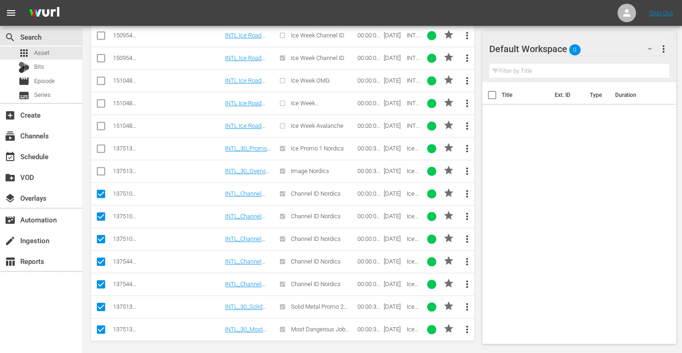
checkbox input "true"
click at [100, 167] on input "checkbox" at bounding box center [100, 172] width 11 height 11
checkbox input "true"
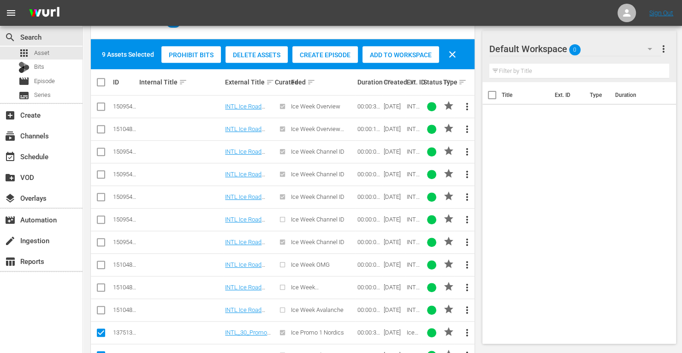
scroll to position [214, 0]
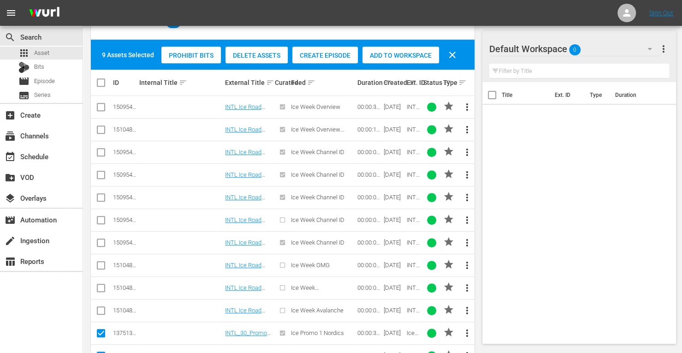
click at [390, 54] on span "Add to Workspace" at bounding box center [400, 55] width 77 height 7
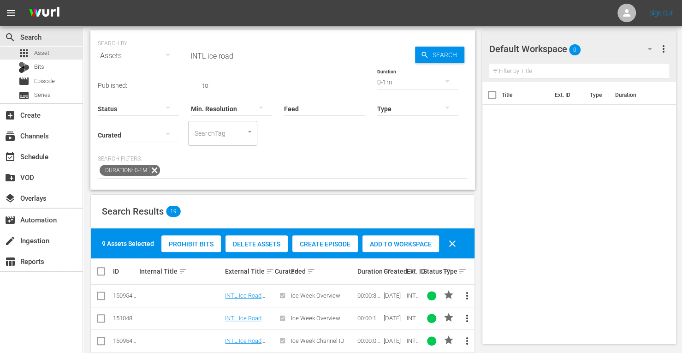
scroll to position [25, 0]
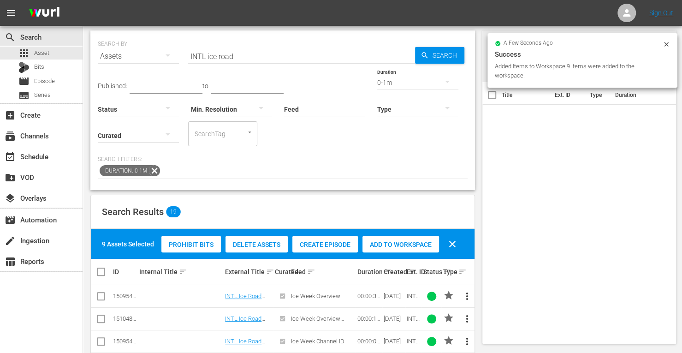
click at [377, 84] on div "0-1m" at bounding box center [417, 83] width 81 height 26
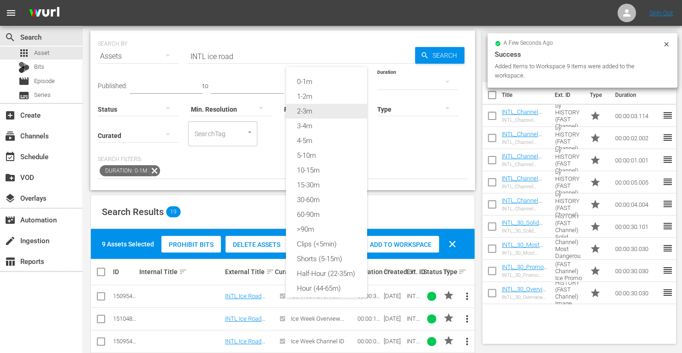
click at [303, 115] on div "2-3m" at bounding box center [326, 111] width 81 height 15
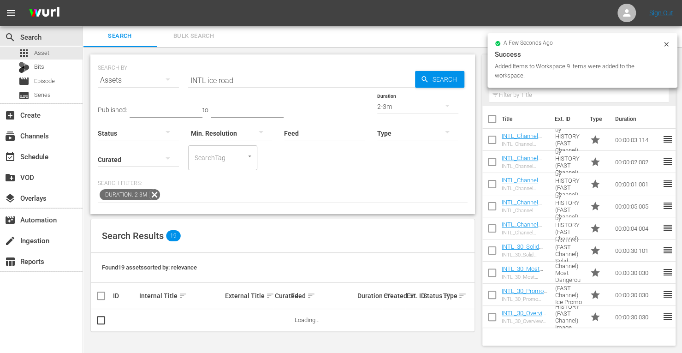
scroll to position [0, 0]
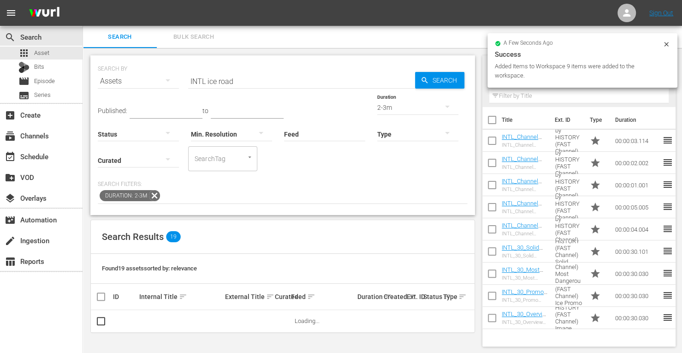
click at [437, 82] on span "Search" at bounding box center [446, 80] width 35 height 17
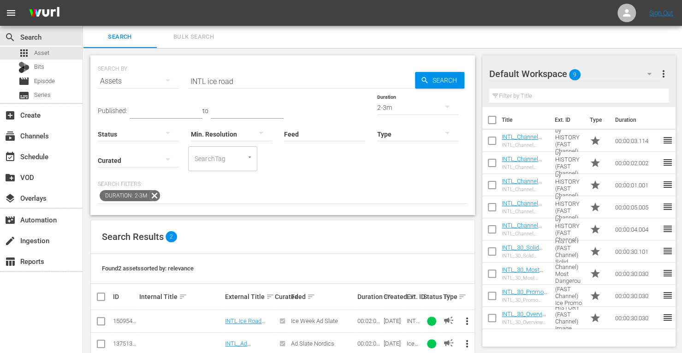
scroll to position [17, 0]
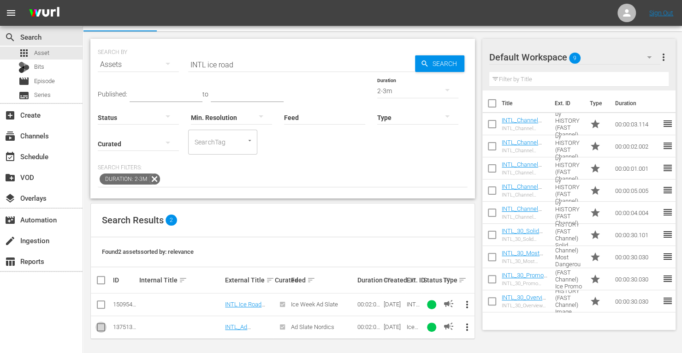
click at [103, 325] on input "checkbox" at bounding box center [100, 328] width 11 height 11
checkbox input "true"
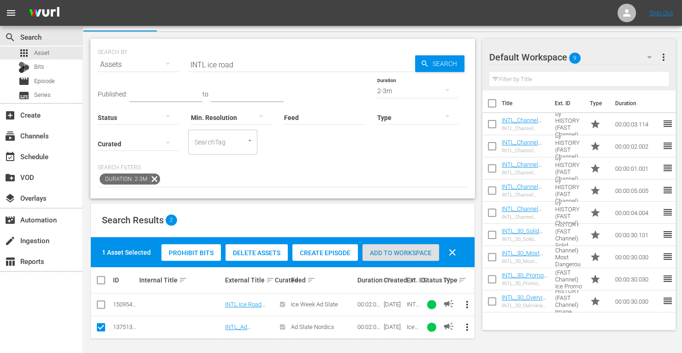
click at [402, 252] on span "Add to Workspace" at bounding box center [400, 252] width 77 height 7
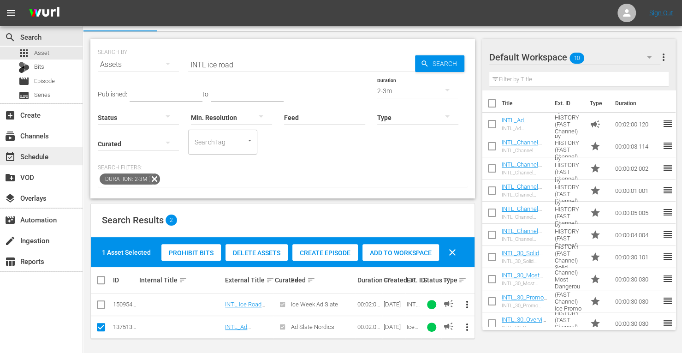
click at [32, 159] on div "event_available Schedule" at bounding box center [26, 155] width 52 height 8
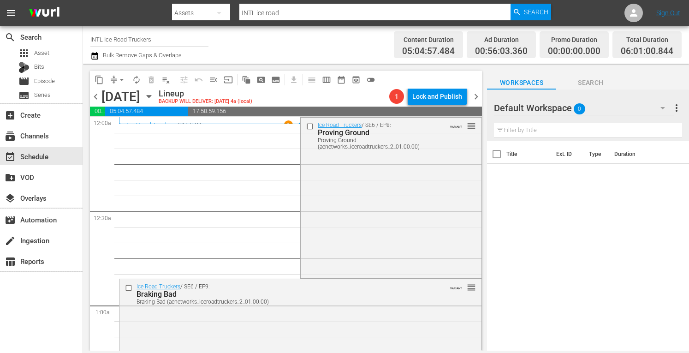
click at [120, 78] on span "arrow_drop_down" at bounding box center [121, 79] width 9 height 9
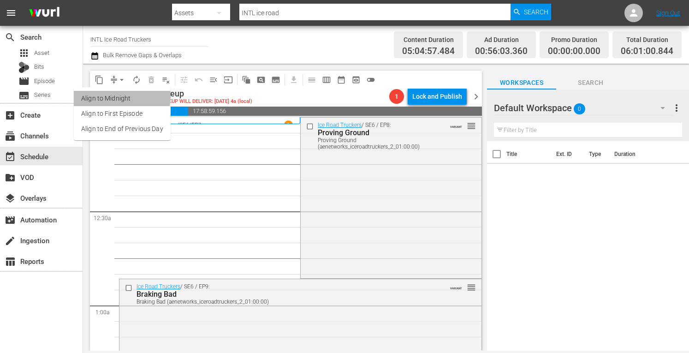
click at [109, 95] on li "Align to Midnight" at bounding box center [122, 98] width 97 height 15
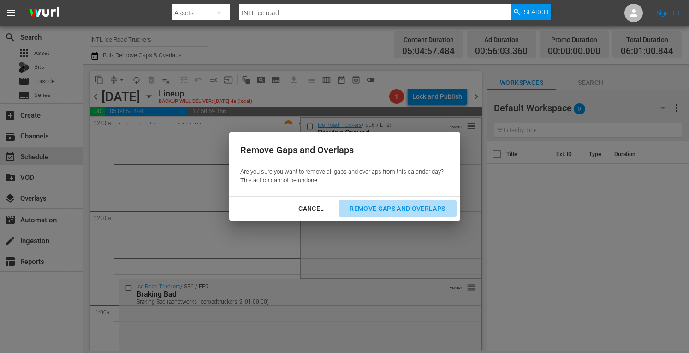
click at [369, 206] on div "Remove Gaps and Overlaps" at bounding box center [397, 209] width 110 height 12
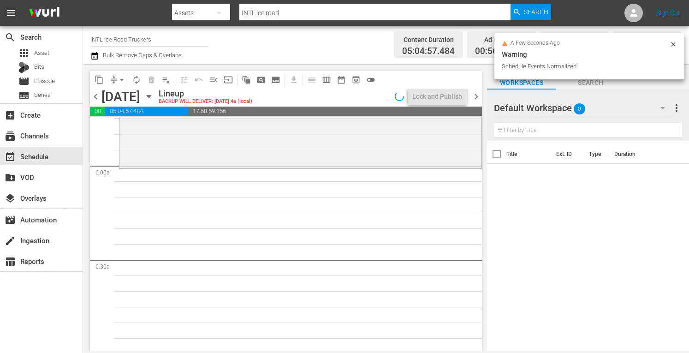
scroll to position [1083, 0]
click at [171, 141] on div "Ice Road Truckers / SE6 / EP14: Chopping Block Chopping Block (aenetworks_icero…" at bounding box center [300, 84] width 362 height 160
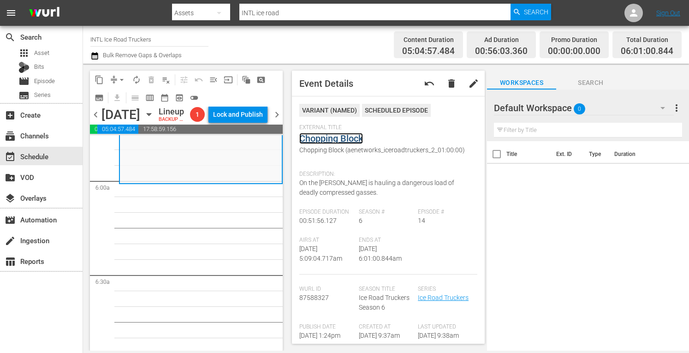
click at [329, 137] on link "Chopping Block" at bounding box center [331, 138] width 64 height 11
click at [120, 76] on span "arrow_drop_down" at bounding box center [121, 79] width 9 height 9
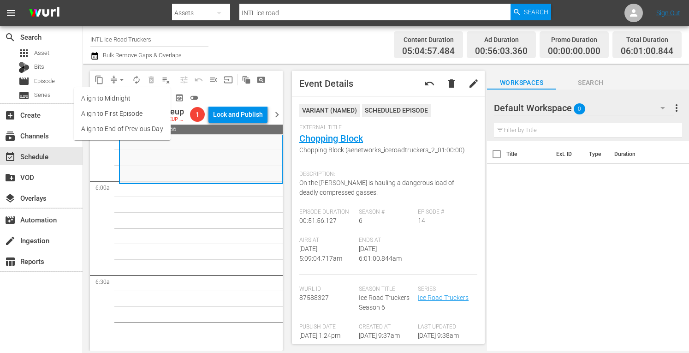
click at [106, 98] on li "Align to Midnight" at bounding box center [122, 98] width 97 height 15
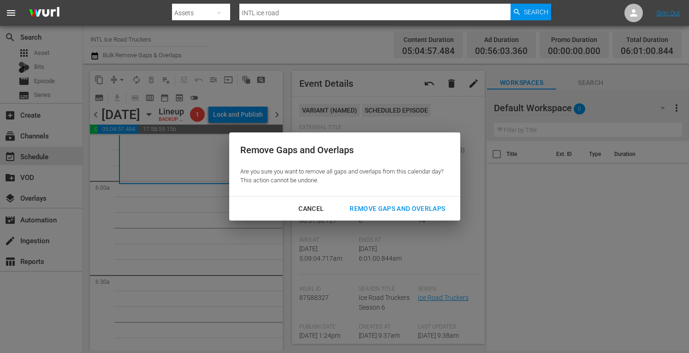
click at [379, 206] on div "Remove Gaps and Overlaps" at bounding box center [397, 209] width 110 height 12
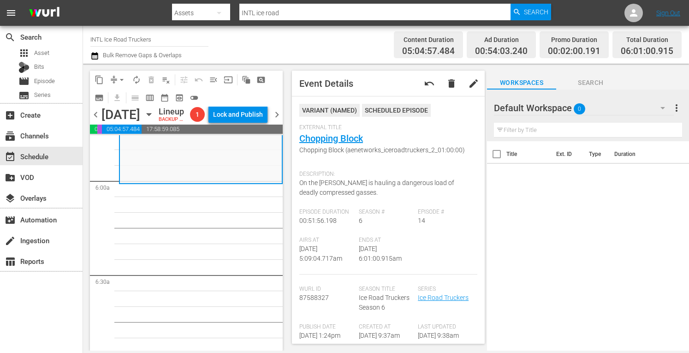
click at [122, 77] on span "arrow_drop_down" at bounding box center [121, 79] width 9 height 9
click at [99, 100] on li "Align to Midnight" at bounding box center [122, 98] width 97 height 15
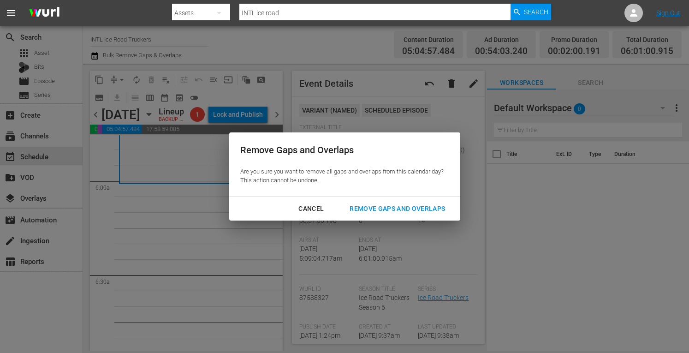
click at [366, 207] on div "Remove Gaps and Overlaps" at bounding box center [397, 209] width 110 height 12
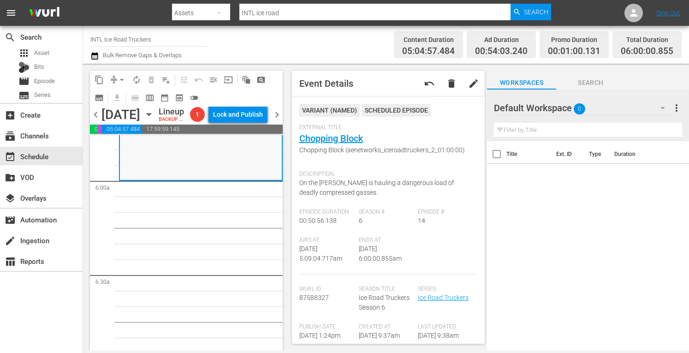
click at [136, 78] on span "autorenew_outlined" at bounding box center [136, 79] width 9 height 9
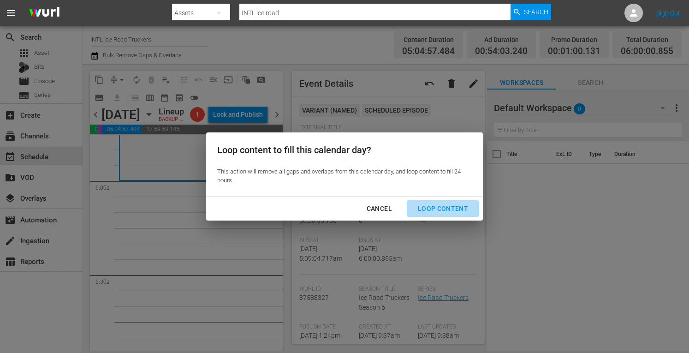
click at [435, 216] on button "Loop Content" at bounding box center [443, 208] width 72 height 17
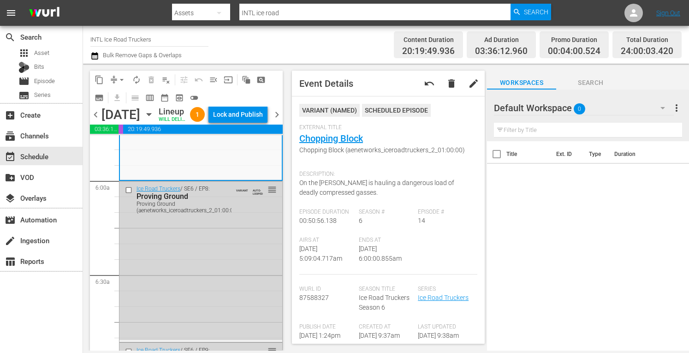
click at [244, 117] on div "Lock and Publish" at bounding box center [238, 114] width 50 height 17
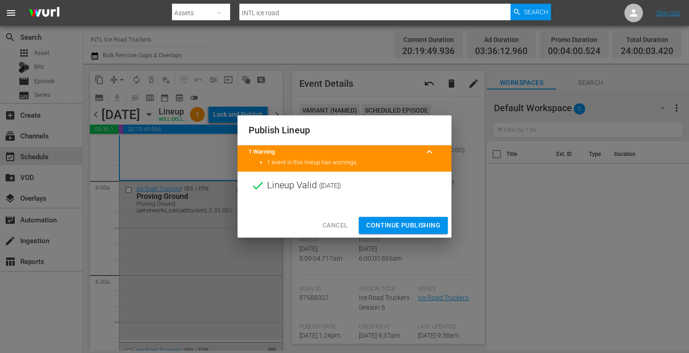
click at [410, 225] on span "Continue Publishing" at bounding box center [403, 225] width 74 height 12
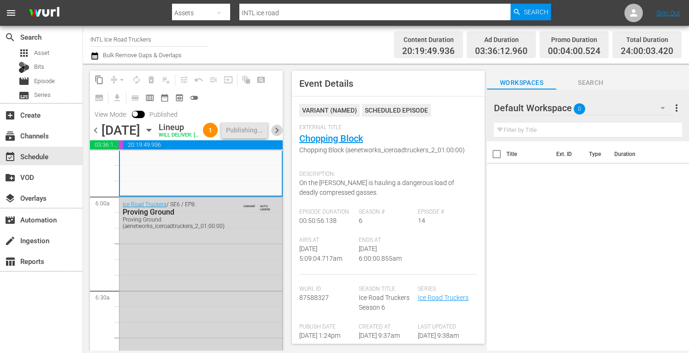
click at [276, 136] on span "chevron_right" at bounding box center [277, 130] width 12 height 12
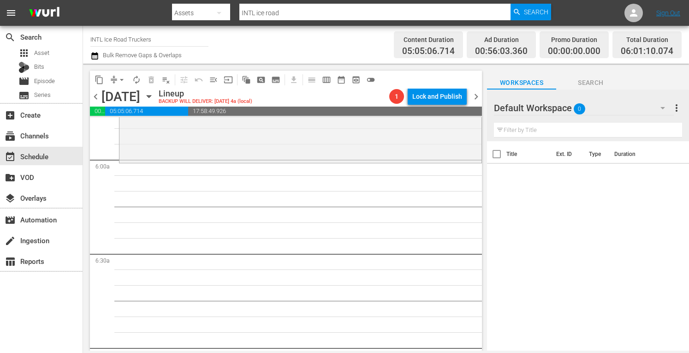
scroll to position [1086, 0]
click at [236, 148] on div "Ice Road Truckers / SE7 / EP5: World War Hugh World War Hugh (aenetworks_iceroa…" at bounding box center [300, 81] width 362 height 159
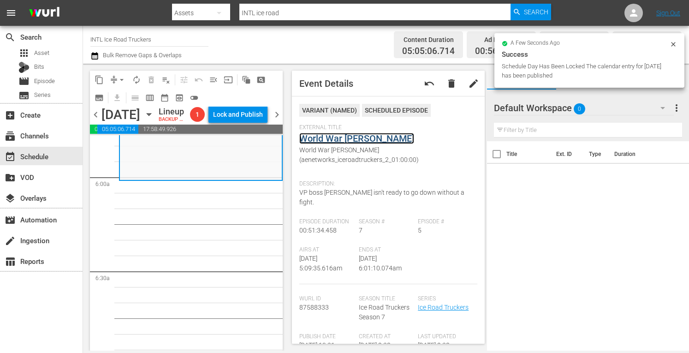
click at [337, 138] on link "World War Hugh" at bounding box center [356, 138] width 115 height 11
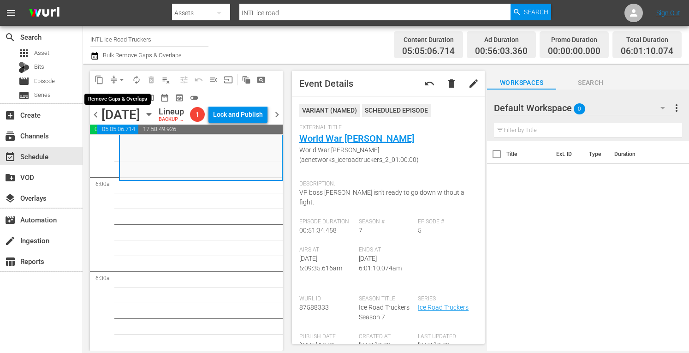
click at [118, 76] on span "arrow_drop_down" at bounding box center [121, 79] width 9 height 9
click at [104, 97] on li "Align to Midnight" at bounding box center [122, 98] width 76 height 15
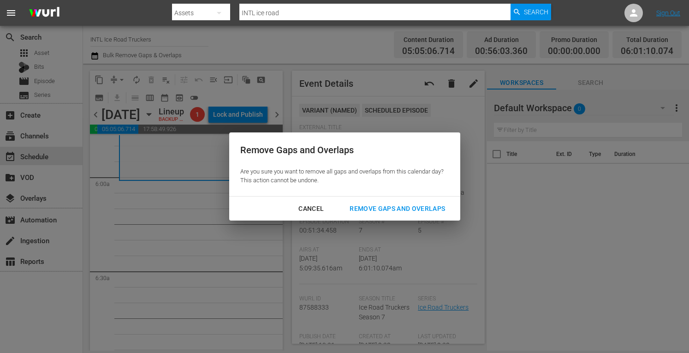
click at [385, 212] on div "Remove Gaps and Overlaps" at bounding box center [397, 209] width 110 height 12
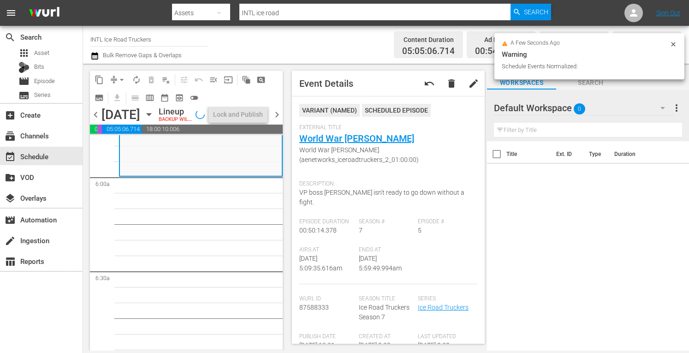
scroll to position [1071, 0]
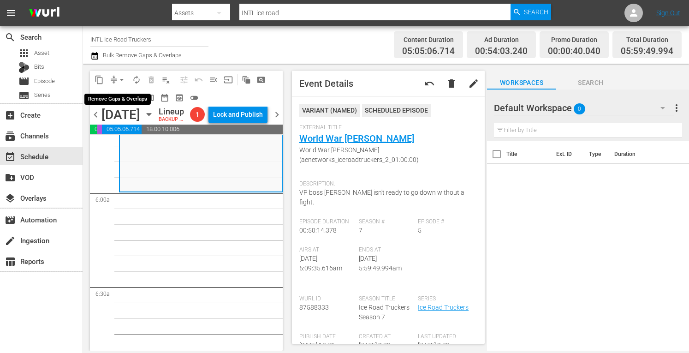
click at [123, 79] on span "arrow_drop_down" at bounding box center [121, 79] width 9 height 9
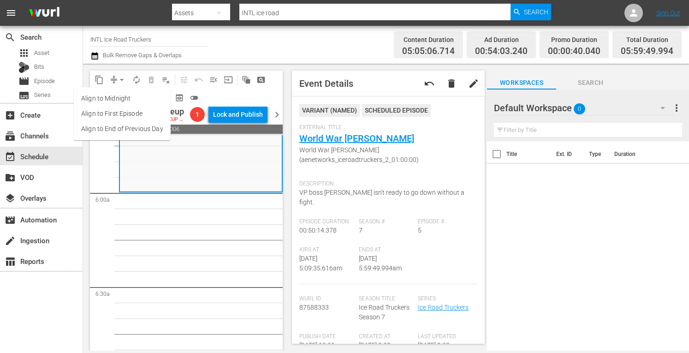
click at [106, 100] on li "Align to Midnight" at bounding box center [122, 98] width 97 height 15
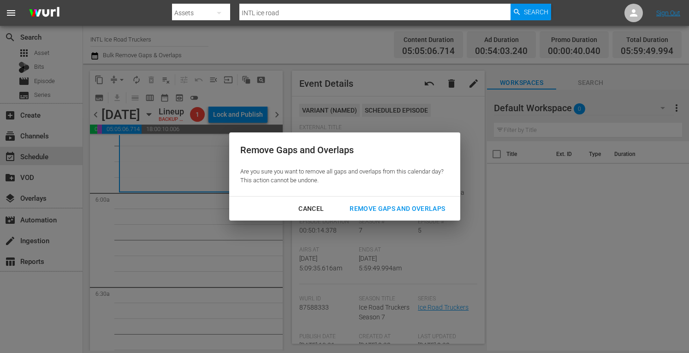
click at [389, 209] on div "Remove Gaps and Overlaps" at bounding box center [397, 209] width 110 height 12
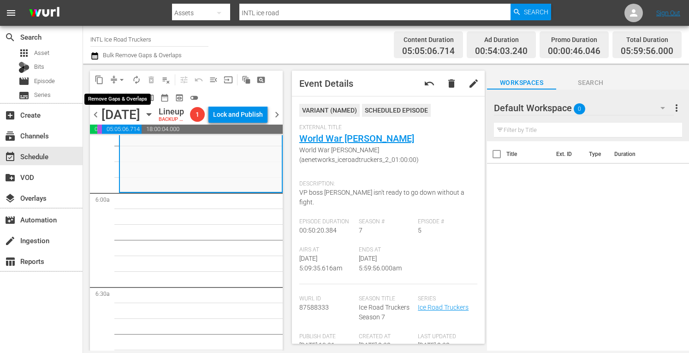
click at [120, 77] on span "arrow_drop_down" at bounding box center [121, 79] width 9 height 9
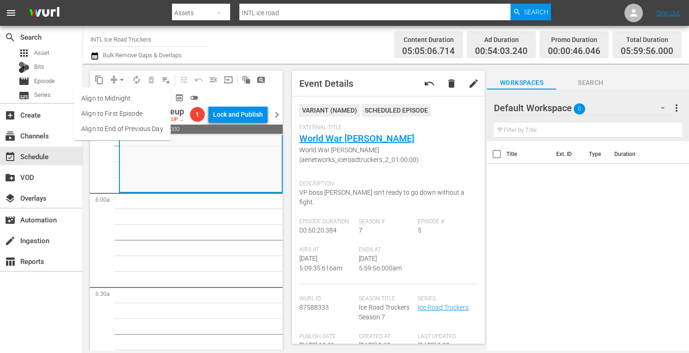
click at [108, 94] on li "Align to Midnight" at bounding box center [122, 98] width 97 height 15
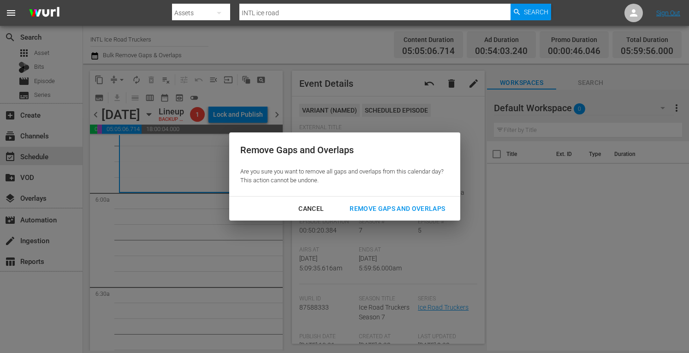
click at [395, 212] on div "Remove Gaps and Overlaps" at bounding box center [397, 209] width 110 height 12
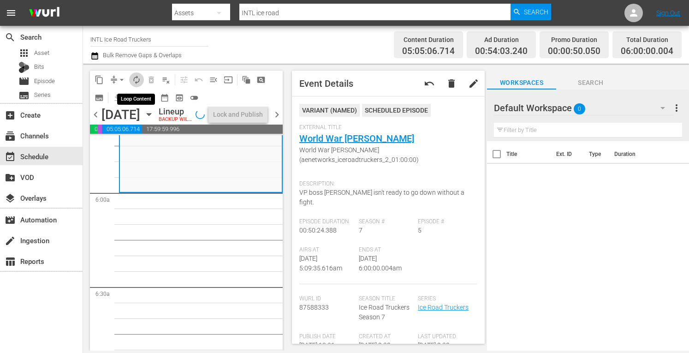
click at [136, 79] on span "autorenew_outlined" at bounding box center [136, 79] width 9 height 9
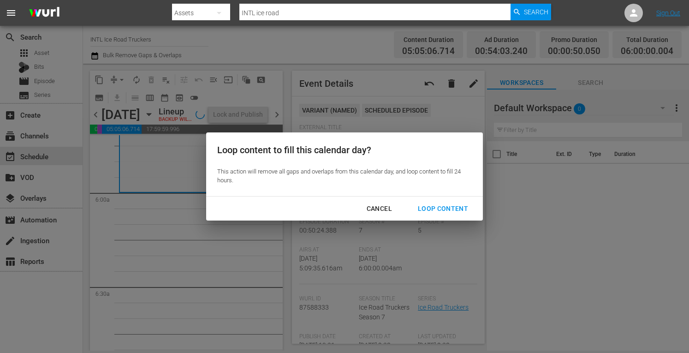
click at [428, 209] on div "Loop Content" at bounding box center [442, 209] width 65 height 12
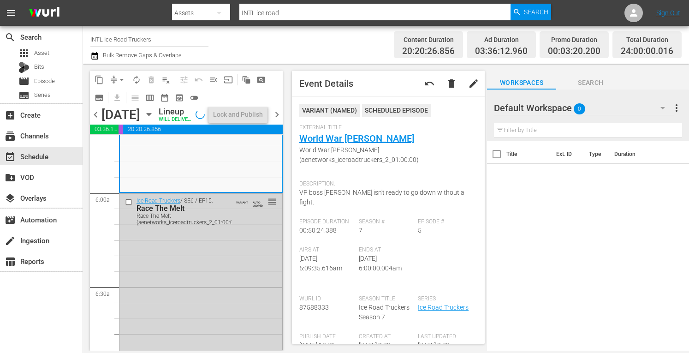
click at [278, 120] on span "chevron_right" at bounding box center [277, 115] width 12 height 12
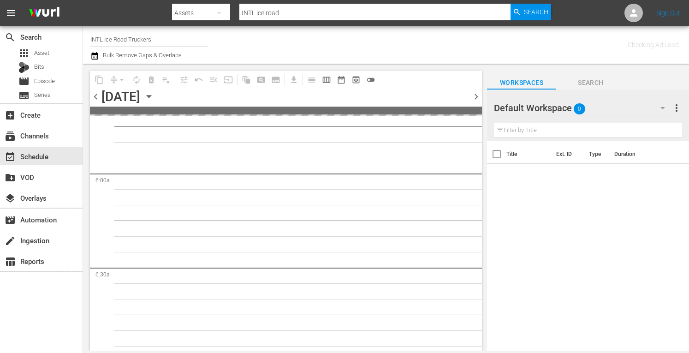
scroll to position [1149, 0]
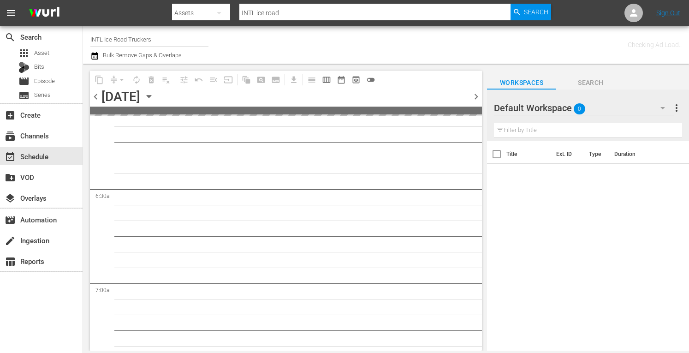
click at [94, 100] on span "chevron_left" at bounding box center [96, 97] width 12 height 12
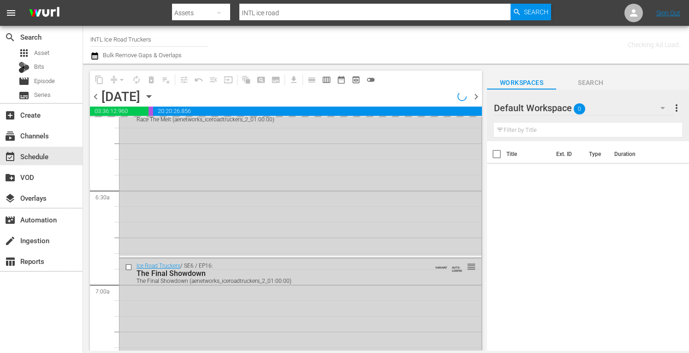
scroll to position [1071, 0]
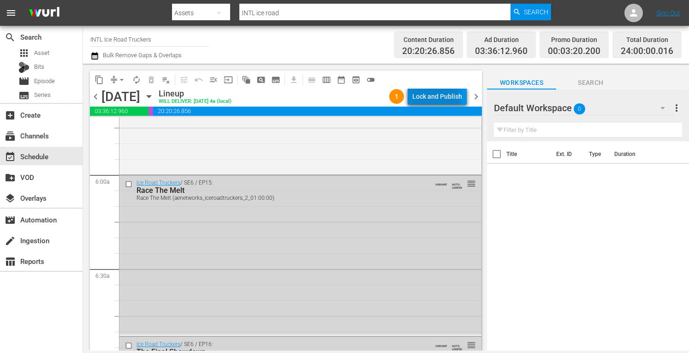
click at [432, 100] on div "Lock and Publish" at bounding box center [437, 96] width 50 height 17
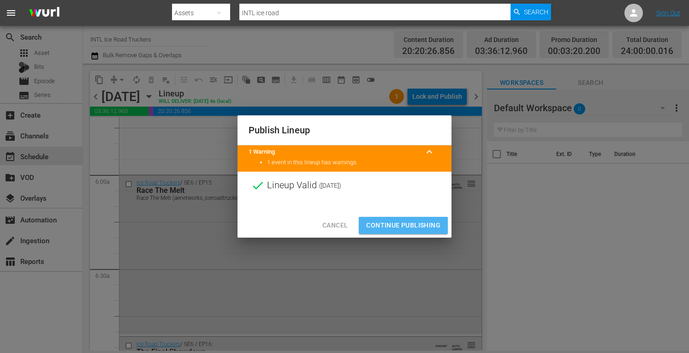
click at [386, 228] on span "Continue Publishing" at bounding box center [403, 225] width 74 height 12
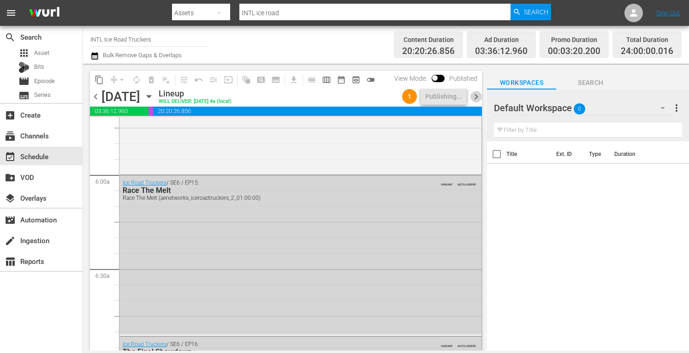
click at [478, 99] on span "chevron_right" at bounding box center [476, 97] width 12 height 12
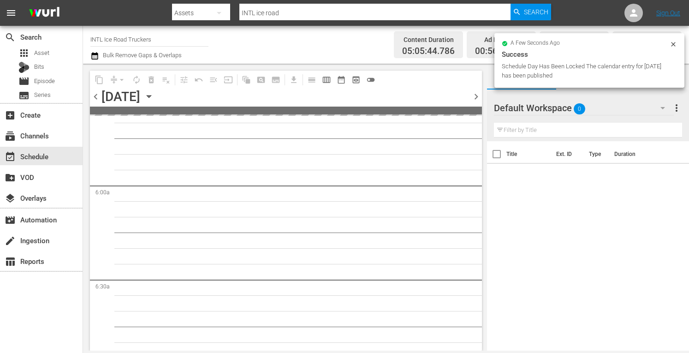
scroll to position [1053, 0]
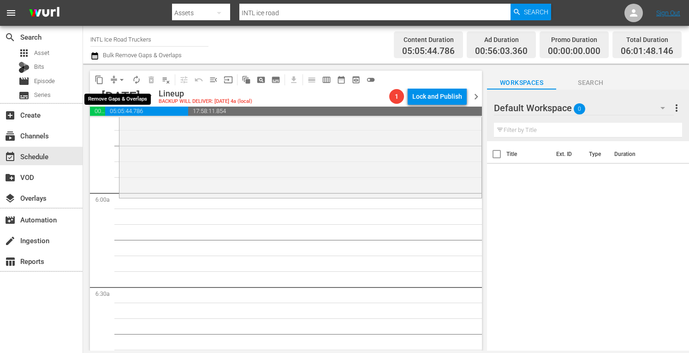
click at [119, 79] on span "arrow_drop_down" at bounding box center [121, 79] width 9 height 9
click at [103, 96] on li "Align to Midnight" at bounding box center [122, 98] width 97 height 15
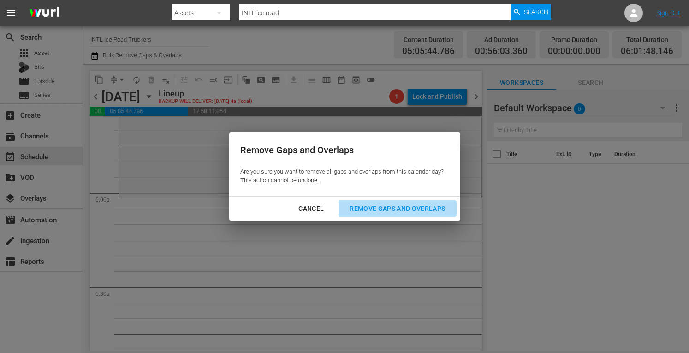
click at [373, 204] on div "Remove Gaps and Overlaps" at bounding box center [397, 209] width 110 height 12
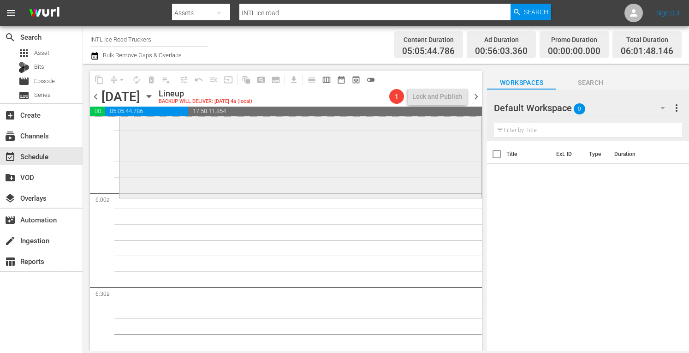
click at [249, 160] on div "Ice Road Truckers / SE7 / EP12: Winter Takes All Winter Takes All (aenetworks_i…" at bounding box center [300, 116] width 362 height 159
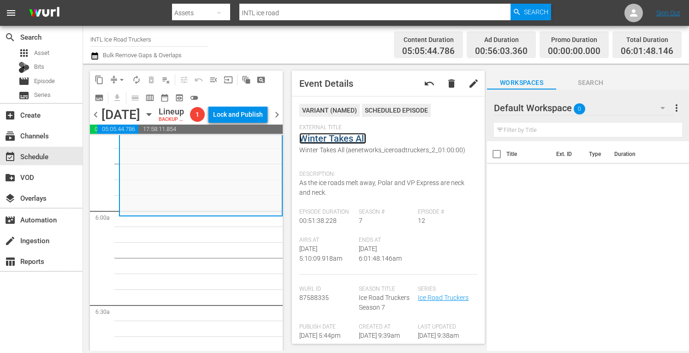
click at [333, 139] on link "Winter Takes All" at bounding box center [332, 138] width 67 height 11
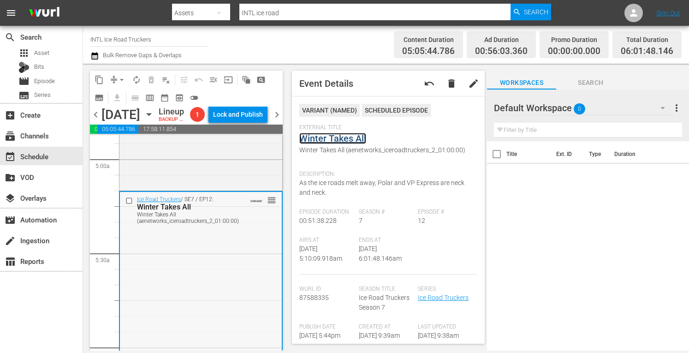
scroll to position [914, 0]
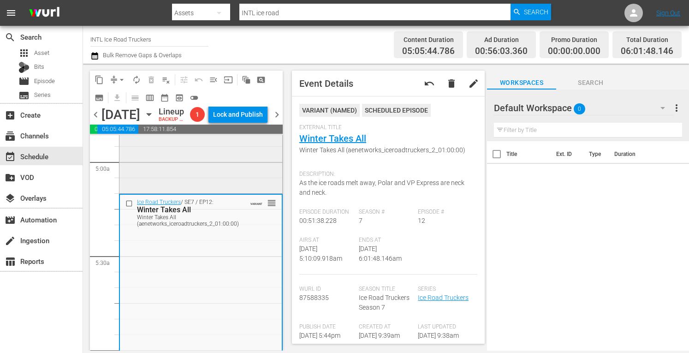
click at [182, 181] on div "Ice Road Truckers / SE7 / EP11: The Wrecking Crew The Wrecking Crew (aenetworks…" at bounding box center [200, 112] width 163 height 160
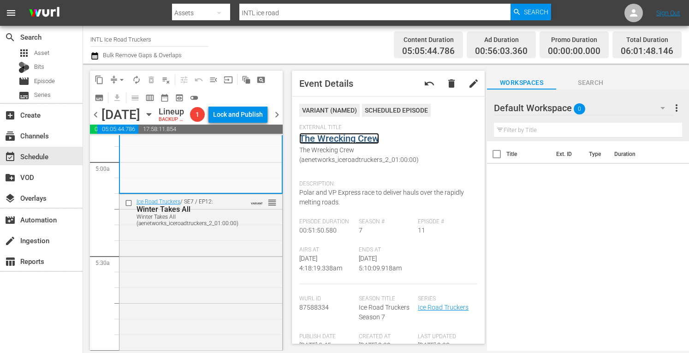
click at [346, 140] on link "The Wrecking Crew" at bounding box center [339, 138] width 80 height 11
click at [121, 78] on span "arrow_drop_down" at bounding box center [121, 79] width 9 height 9
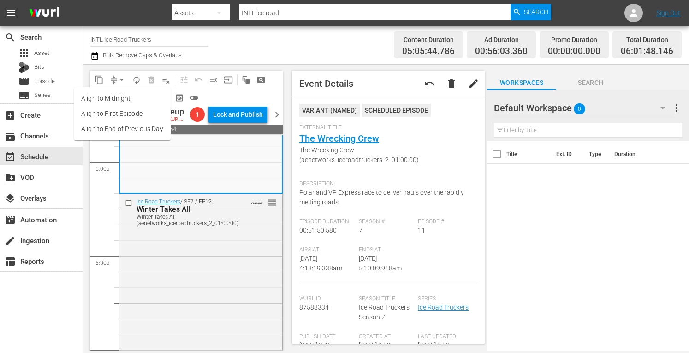
click at [106, 95] on li "Align to Midnight" at bounding box center [122, 98] width 97 height 15
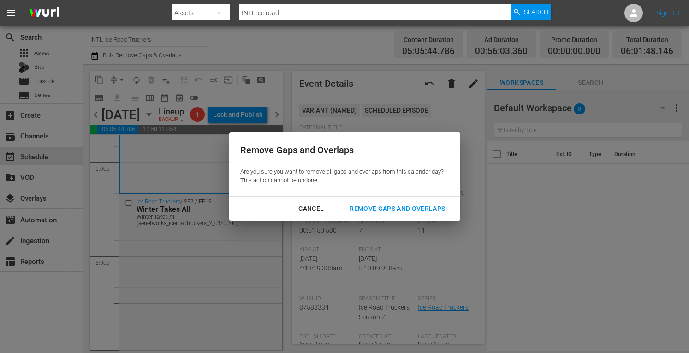
click at [359, 206] on div "Remove Gaps and Overlaps" at bounding box center [397, 209] width 110 height 12
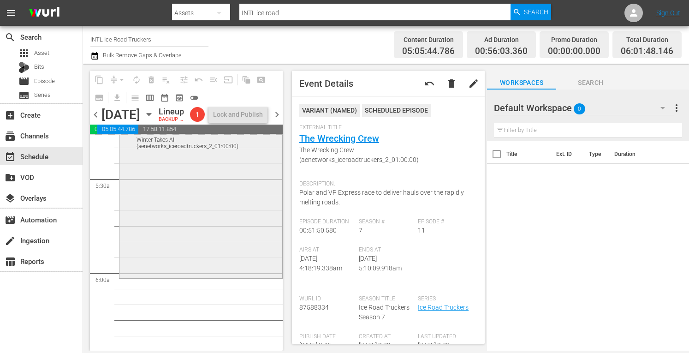
scroll to position [992, 0]
click at [138, 216] on div "Ice Road Truckers / SE7 / EP12: Winter Takes All Winter Takes All (aenetworks_i…" at bounding box center [200, 195] width 163 height 159
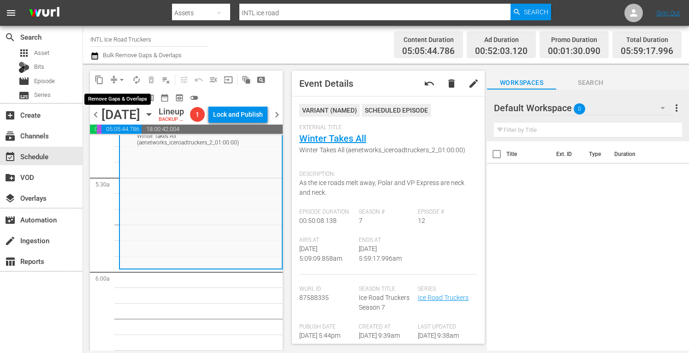
click at [120, 78] on span "arrow_drop_down" at bounding box center [121, 79] width 9 height 9
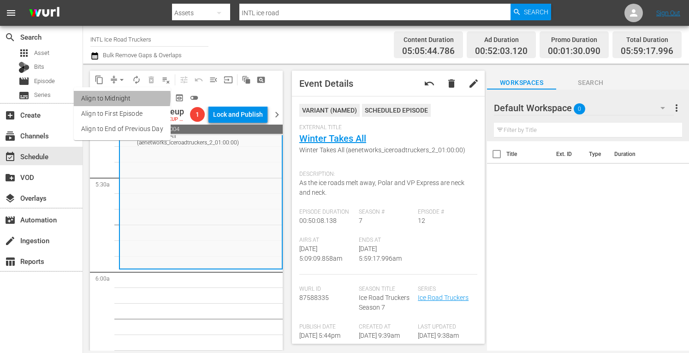
click at [105, 96] on li "Align to Midnight" at bounding box center [122, 98] width 97 height 15
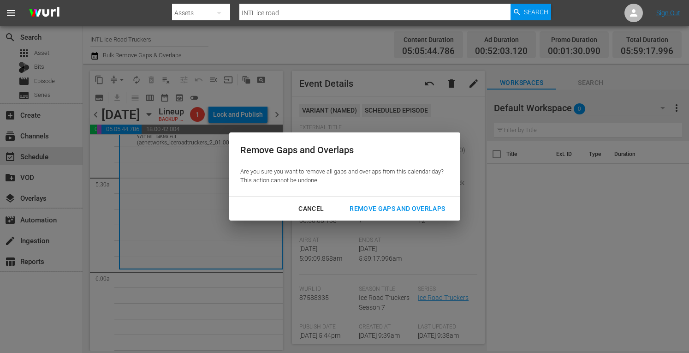
click at [376, 208] on div "Remove Gaps and Overlaps" at bounding box center [397, 209] width 110 height 12
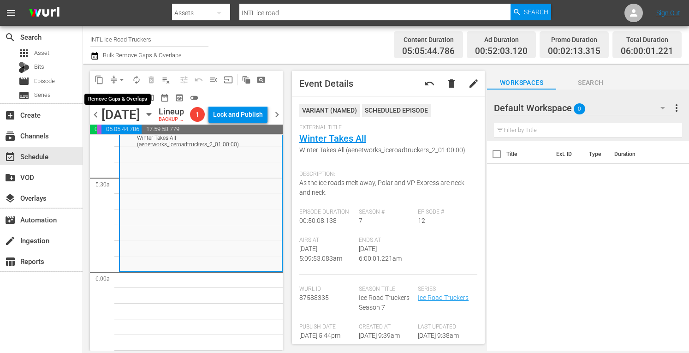
click at [124, 79] on span "arrow_drop_down" at bounding box center [121, 79] width 9 height 9
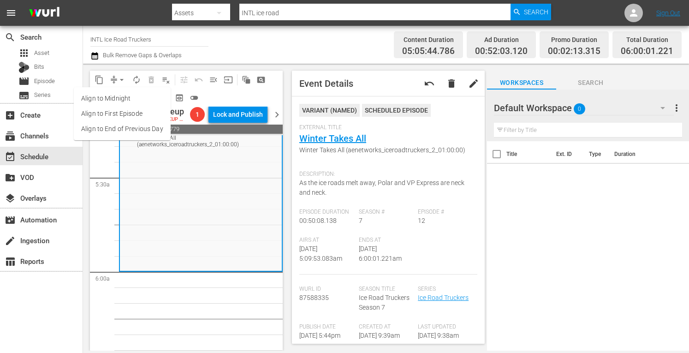
click at [117, 96] on li "Align to Midnight" at bounding box center [122, 98] width 97 height 15
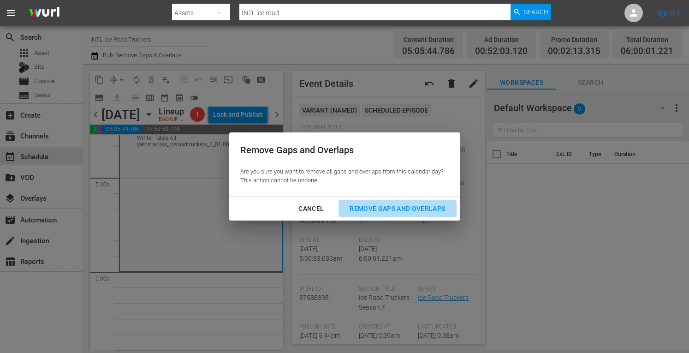
click at [370, 208] on div "Remove Gaps and Overlaps" at bounding box center [397, 209] width 110 height 12
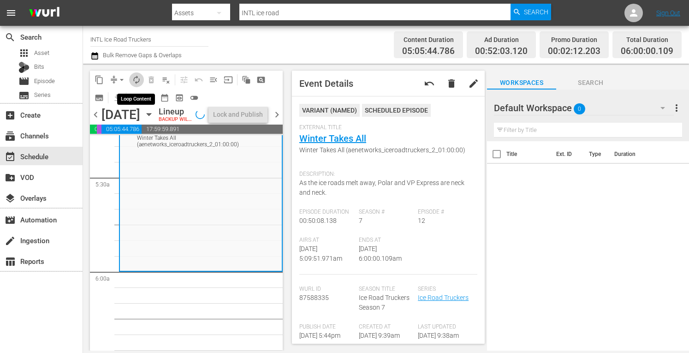
click at [136, 78] on span "autorenew_outlined" at bounding box center [136, 79] width 9 height 9
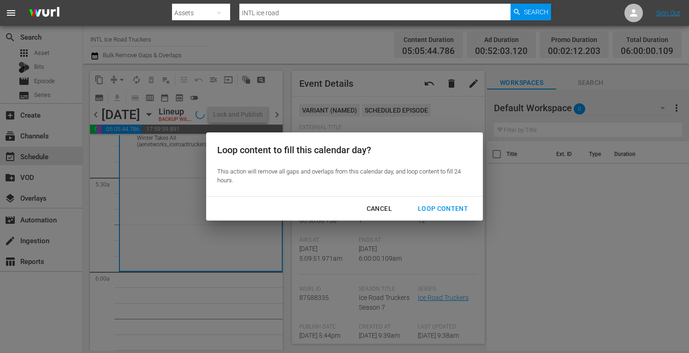
click at [439, 209] on div "Loop Content" at bounding box center [442, 209] width 65 height 12
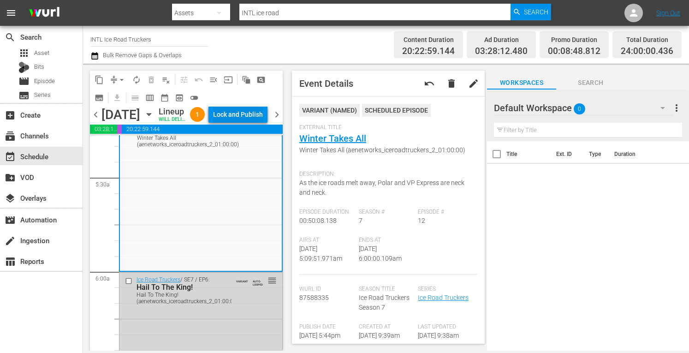
click at [250, 112] on div "Lock and Publish" at bounding box center [238, 114] width 50 height 17
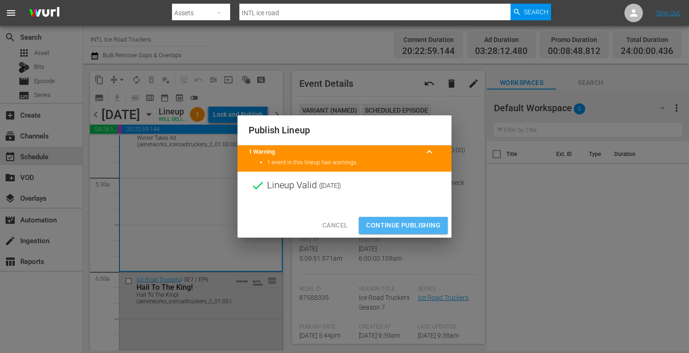
click at [392, 222] on span "Continue Publishing" at bounding box center [403, 225] width 74 height 12
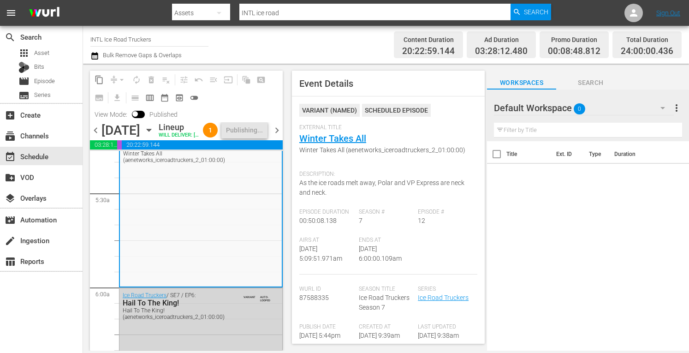
click at [392, 222] on div "Season # 7" at bounding box center [388, 222] width 59 height 28
click at [278, 136] on span "chevron_right" at bounding box center [277, 130] width 12 height 12
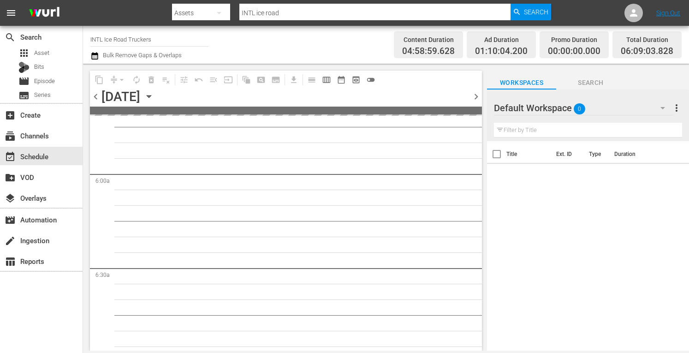
scroll to position [1008, 0]
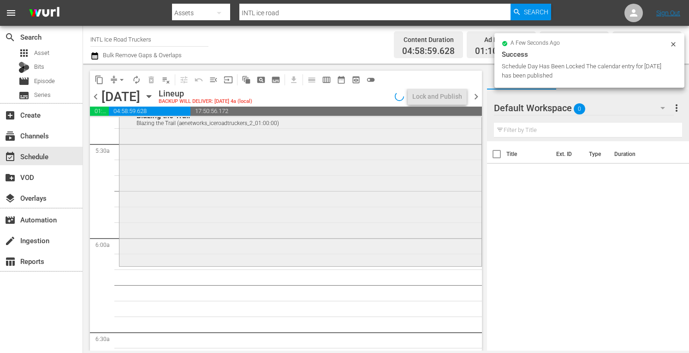
click at [236, 186] on div "Ice Road Truckers / SE8 / EP7: Blazing the Trail Blazing the Trail (aenetworks_…" at bounding box center [300, 182] width 362 height 164
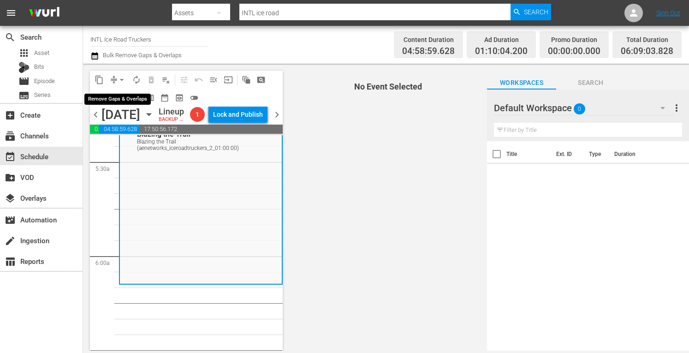
click at [122, 82] on span "arrow_drop_down" at bounding box center [121, 79] width 9 height 9
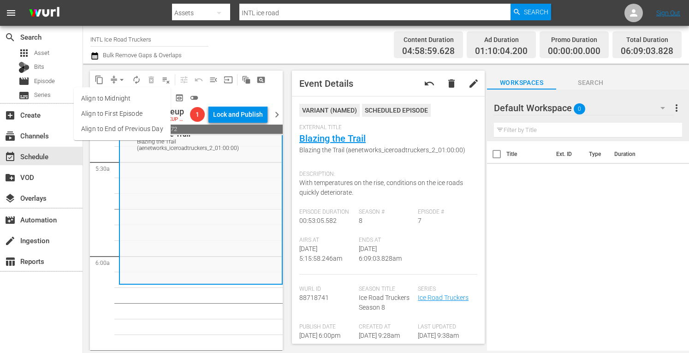
click at [103, 100] on li "Align to Midnight" at bounding box center [122, 98] width 97 height 15
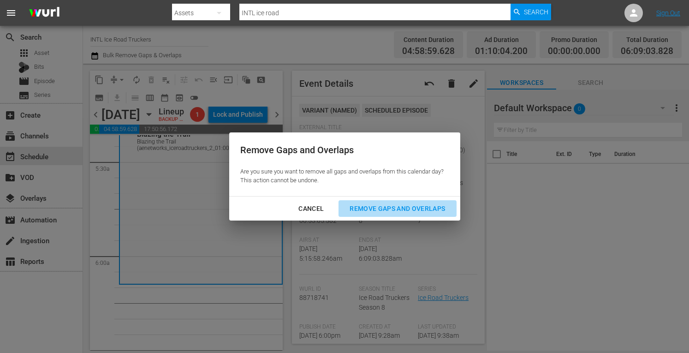
click at [402, 215] on button "Remove Gaps and Overlaps" at bounding box center [397, 208] width 118 height 17
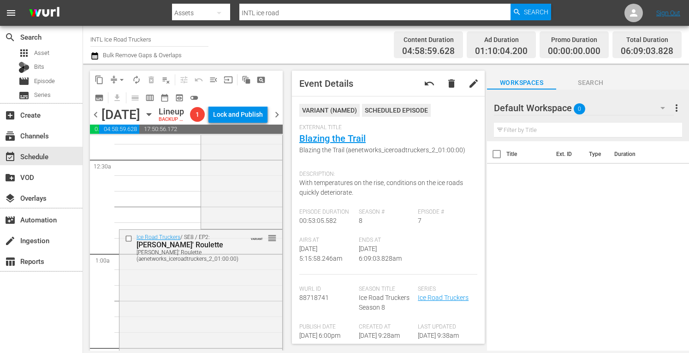
scroll to position [0, 0]
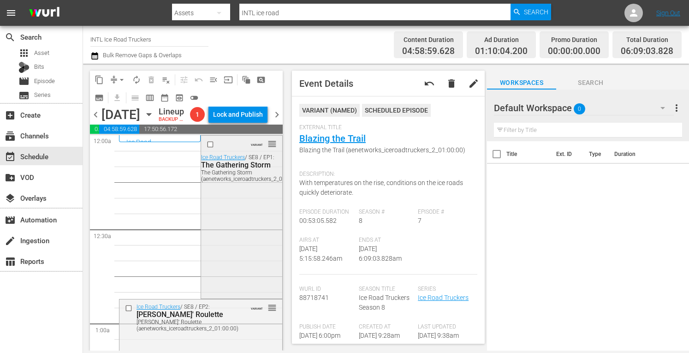
click at [250, 252] on div "VARIANT reorder Ice Road Truckers / SE8 / EP1: The Gathering Storm The Gatherin…" at bounding box center [241, 216] width 81 height 160
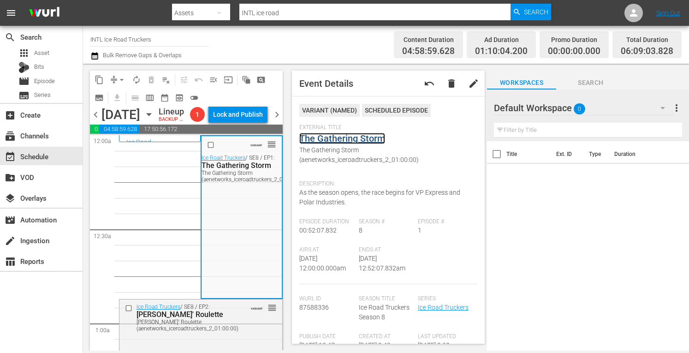
click at [336, 139] on link "The Gathering Storm" at bounding box center [342, 138] width 86 height 11
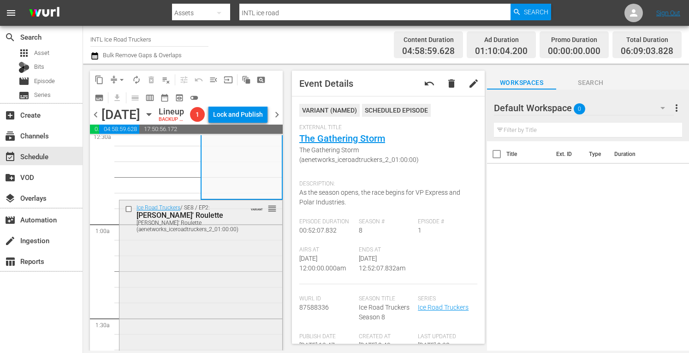
click at [201, 295] on div "Ice Road Truckers / SE8 / EP2: Rushin' Roulette Rushin' Roulette (aenetworks_ic…" at bounding box center [200, 281] width 163 height 162
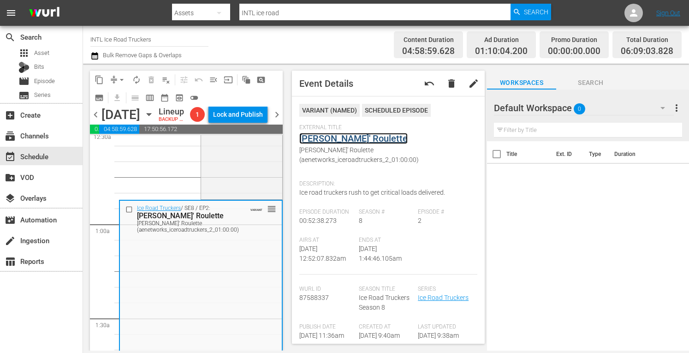
click at [325, 135] on link "Rushin' Roulette" at bounding box center [353, 138] width 108 height 11
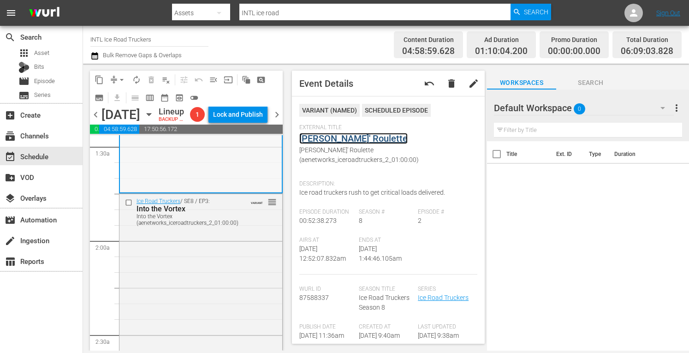
scroll to position [283, 0]
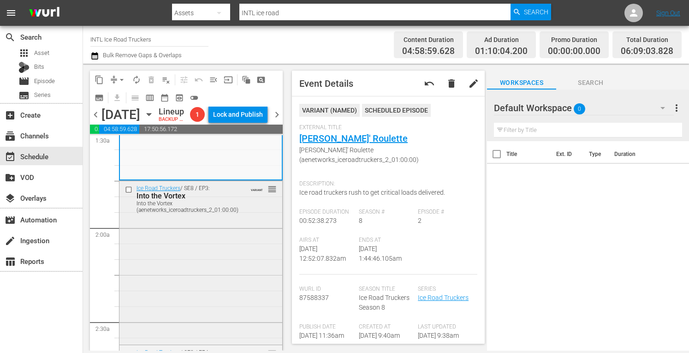
click at [220, 264] on div "Ice Road Truckers / SE8 / EP3: Into the Vortex Into the Vortex (aenetworks_icer…" at bounding box center [200, 262] width 163 height 162
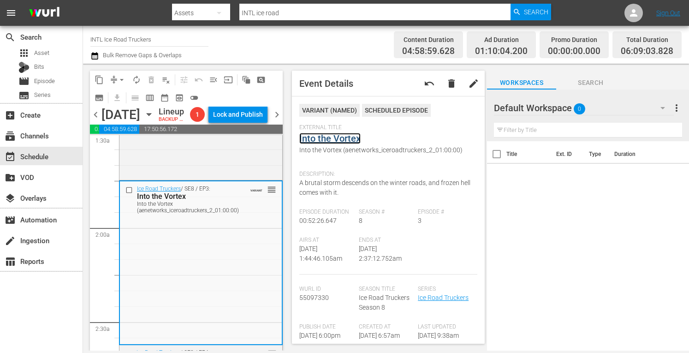
click at [323, 138] on link "Into the Vortex" at bounding box center [329, 138] width 61 height 11
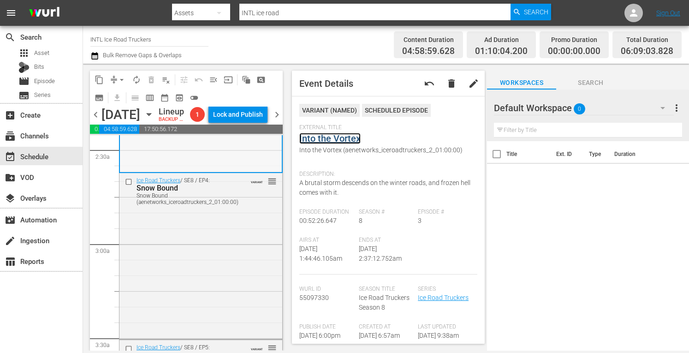
scroll to position [474, 0]
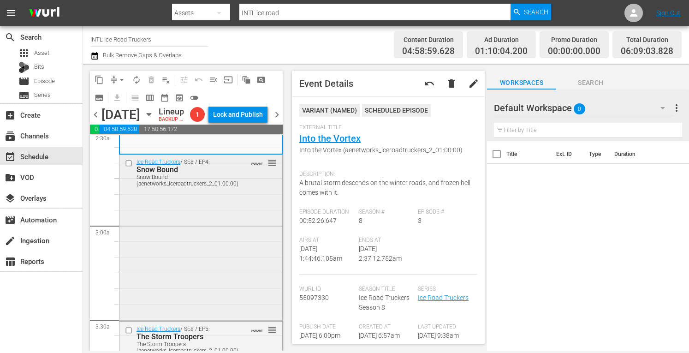
click at [225, 282] on div "Ice Road Truckers / SE8 / EP4: Snow Bound Snow Bound (aenetworks_iceroadtrucker…" at bounding box center [200, 236] width 163 height 164
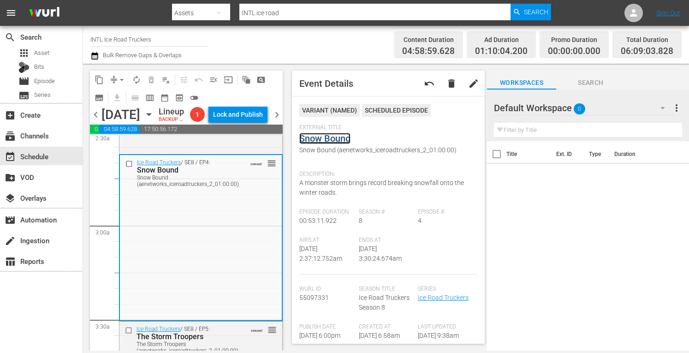
click at [329, 139] on link "Snow Bound" at bounding box center [324, 138] width 51 height 11
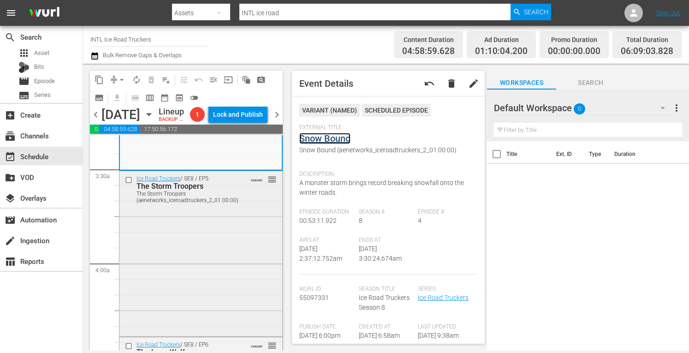
scroll to position [631, 0]
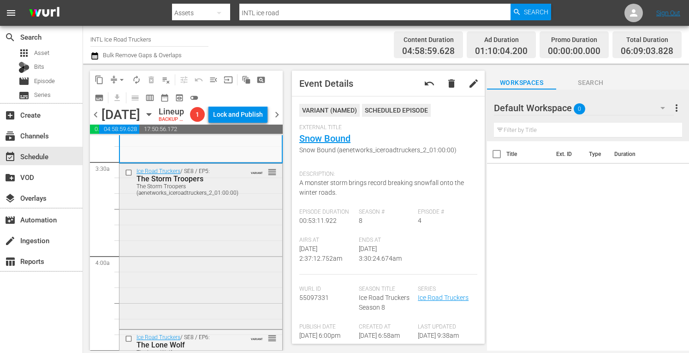
click at [171, 274] on div "Ice Road Truckers / SE8 / EP5: The Storm Troopers The Storm Troopers (aenetwork…" at bounding box center [200, 245] width 163 height 163
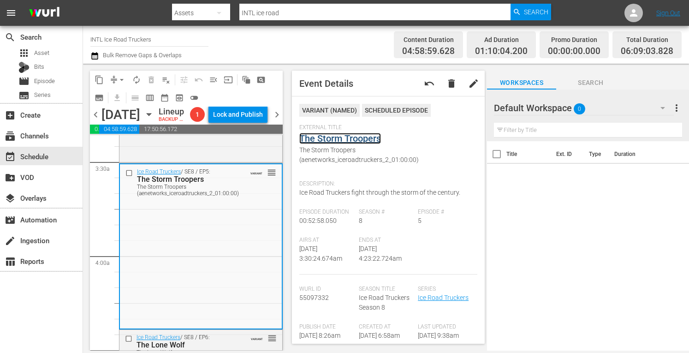
click at [328, 140] on link "The Storm Troopers" at bounding box center [340, 138] width 82 height 11
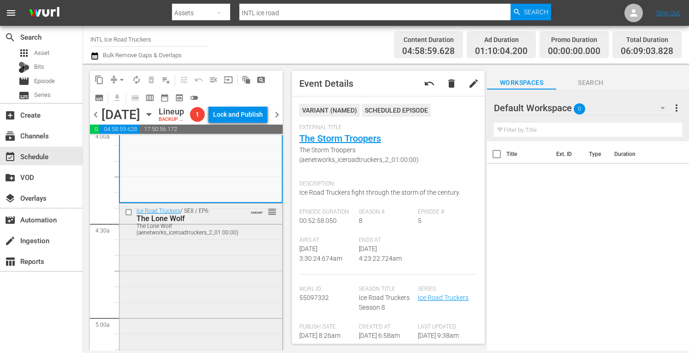
click at [208, 274] on div "Ice Road Truckers / SE8 / EP6: The Lone Wolf The Lone Wolf (aenetworks_iceroadt…" at bounding box center [200, 284] width 163 height 162
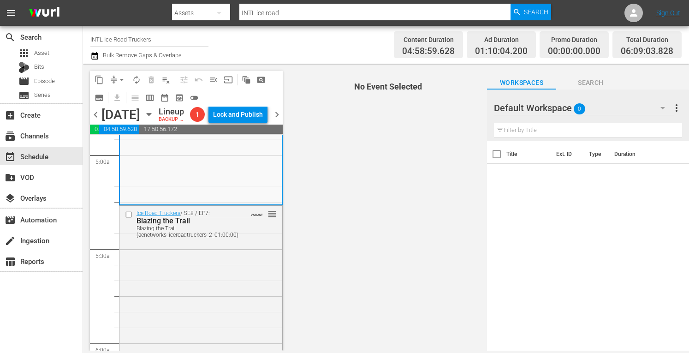
scroll to position [919, 0]
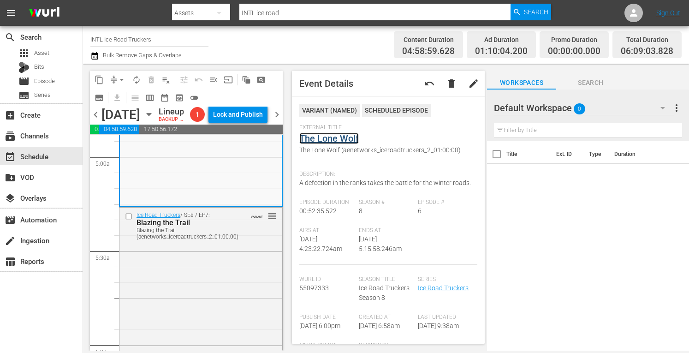
click at [333, 140] on link "The Lone Wolf" at bounding box center [328, 138] width 59 height 11
click at [230, 293] on div "Ice Road Truckers / SE8 / EP7: Blazing the Trail Blazing the Trail (aenetworks_…" at bounding box center [200, 289] width 163 height 164
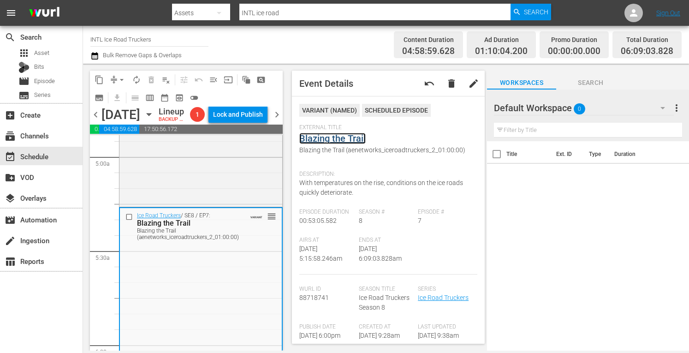
click at [334, 140] on link "Blazing the Trail" at bounding box center [332, 138] width 66 height 11
click at [120, 82] on span "arrow_drop_down" at bounding box center [121, 79] width 9 height 9
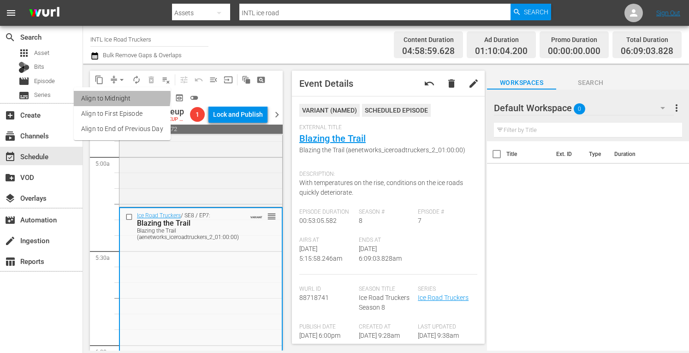
click at [102, 95] on li "Align to Midnight" at bounding box center [122, 98] width 97 height 15
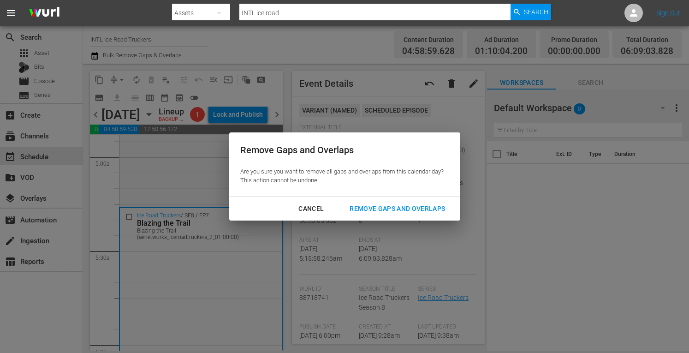
click at [396, 214] on button "Remove Gaps and Overlaps" at bounding box center [397, 208] width 118 height 17
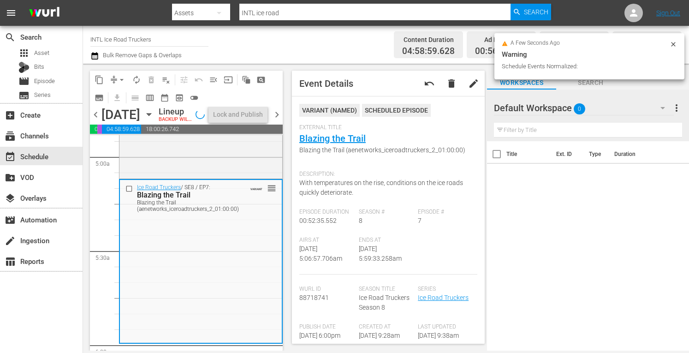
scroll to position [934, 0]
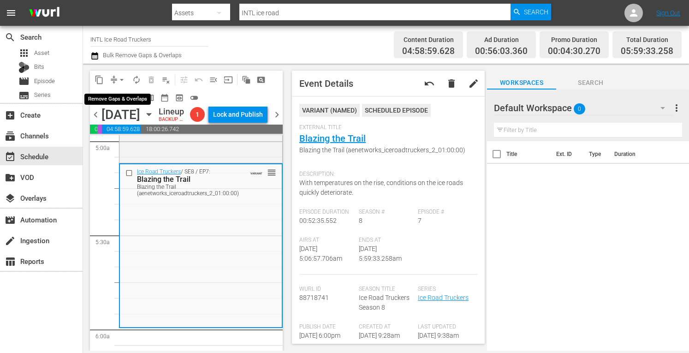
click at [121, 81] on span "arrow_drop_down" at bounding box center [121, 79] width 9 height 9
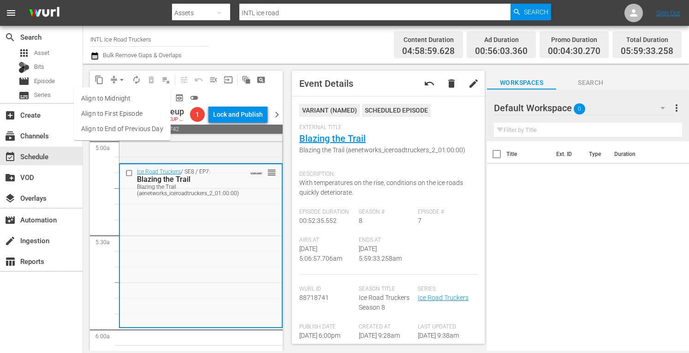
click at [106, 106] on li "Align to First Episode" at bounding box center [122, 113] width 97 height 15
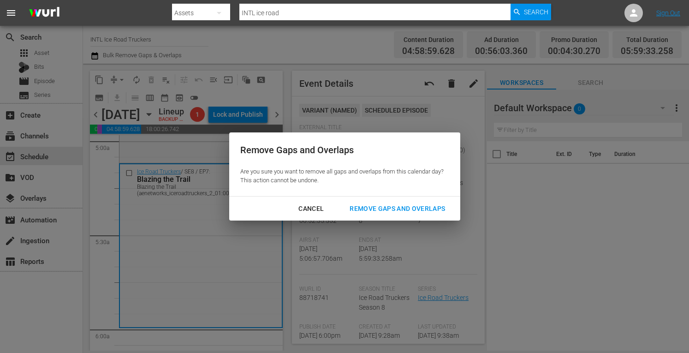
click at [310, 206] on div "Cancel" at bounding box center [311, 209] width 40 height 12
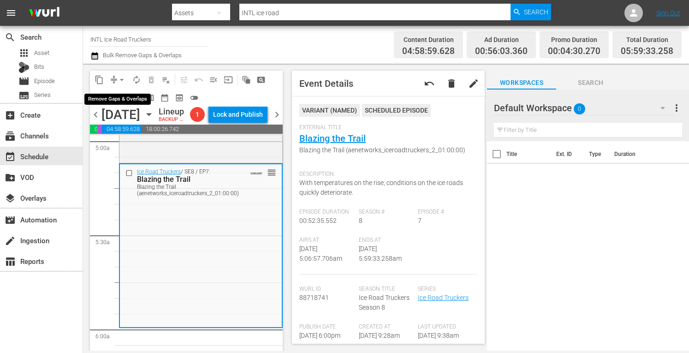
click at [122, 78] on span "arrow_drop_down" at bounding box center [121, 79] width 9 height 9
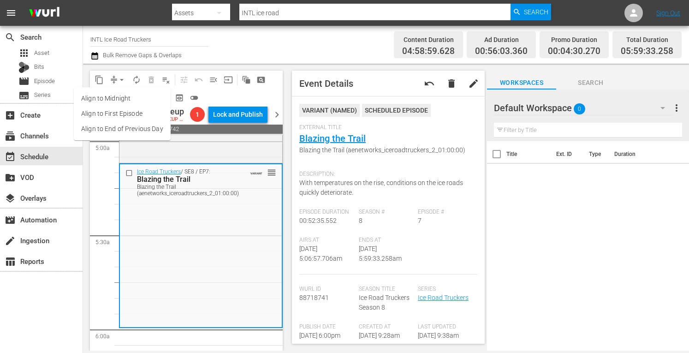
click at [100, 100] on li "Align to Midnight" at bounding box center [122, 98] width 97 height 15
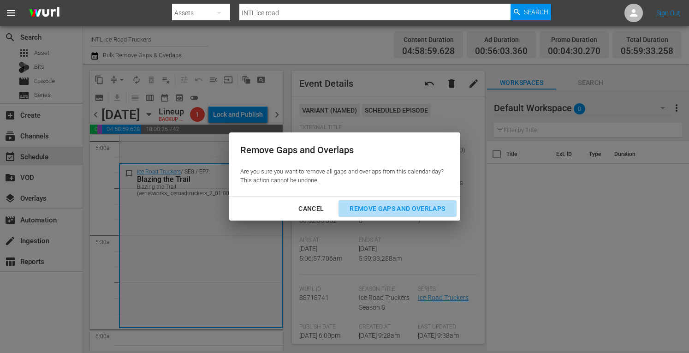
click at [391, 208] on div "Remove Gaps and Overlaps" at bounding box center [397, 209] width 110 height 12
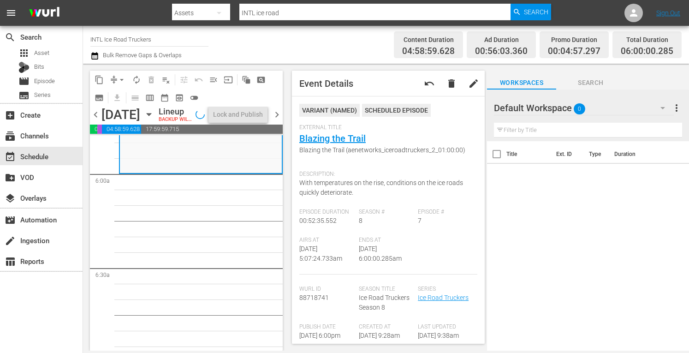
scroll to position [1096, 0]
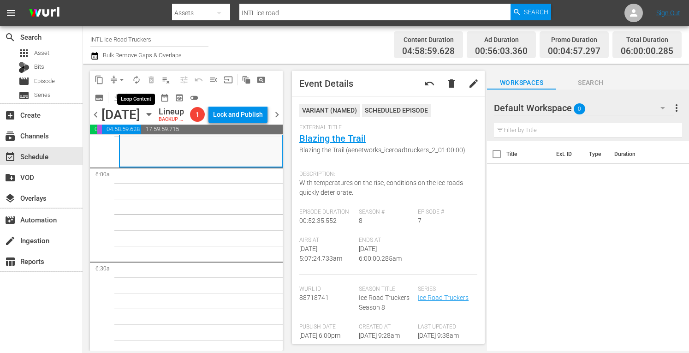
click at [135, 78] on span "autorenew_outlined" at bounding box center [136, 79] width 9 height 9
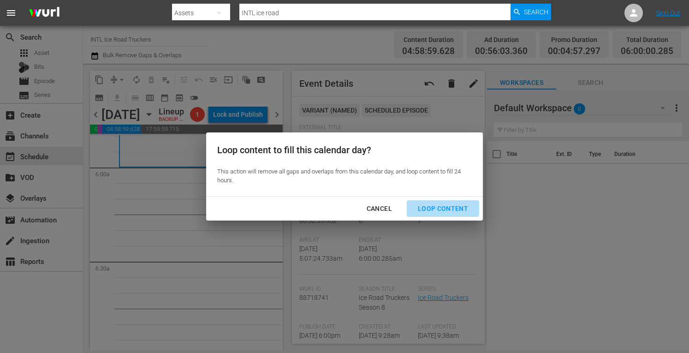
click at [442, 206] on div "Loop Content" at bounding box center [442, 209] width 65 height 12
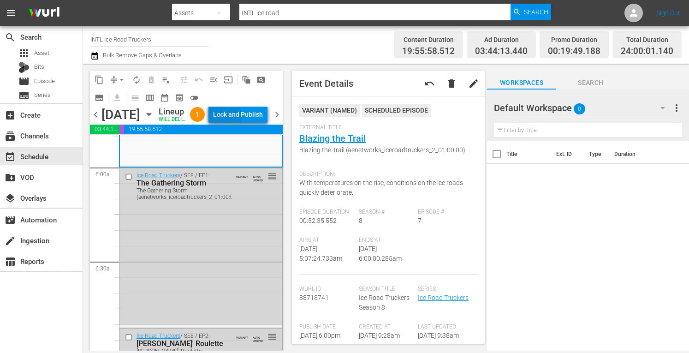
click at [239, 118] on div "Lock and Publish" at bounding box center [238, 114] width 50 height 17
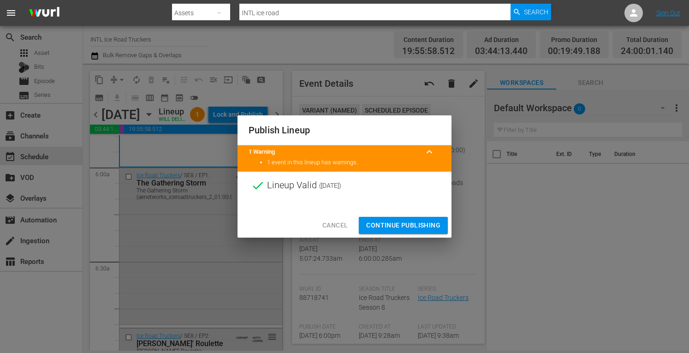
click at [385, 228] on span "Continue Publishing" at bounding box center [403, 225] width 74 height 12
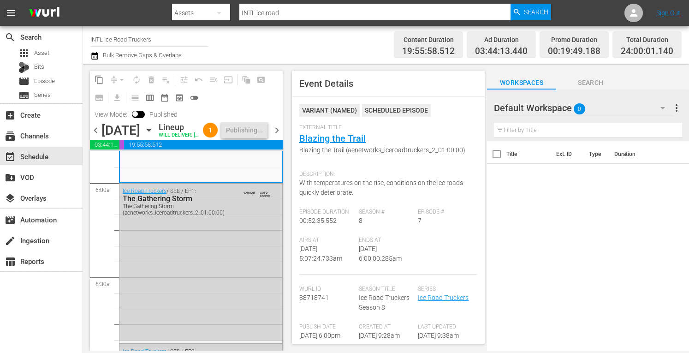
click at [273, 136] on span "chevron_right" at bounding box center [277, 130] width 12 height 12
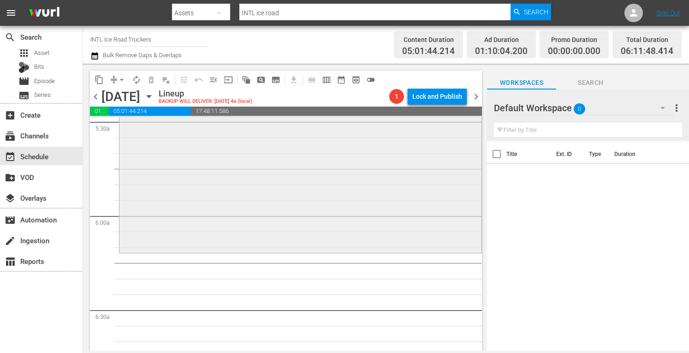
scroll to position [1029, 0]
click at [122, 80] on span "arrow_drop_down" at bounding box center [121, 79] width 9 height 9
click at [101, 94] on li "Align to Midnight" at bounding box center [122, 98] width 76 height 15
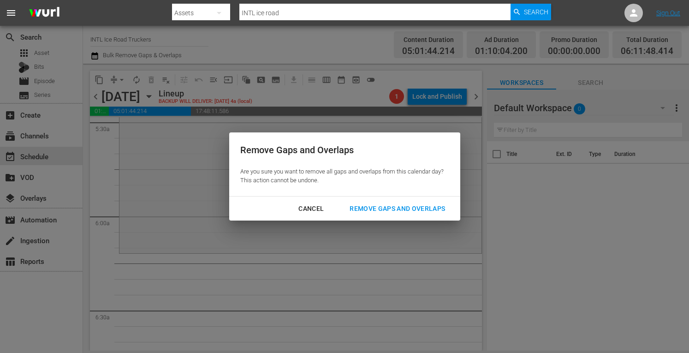
click at [373, 209] on div "Remove Gaps and Overlaps" at bounding box center [397, 209] width 110 height 12
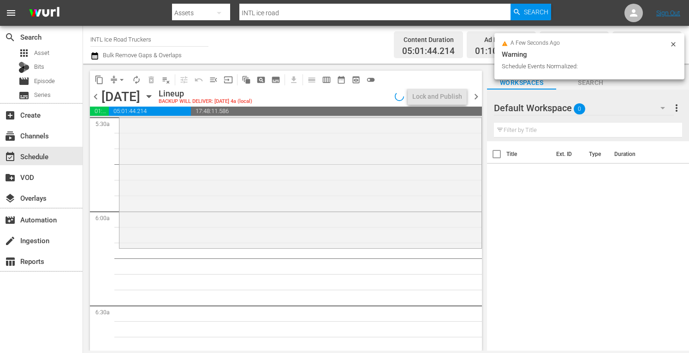
scroll to position [1025, 0]
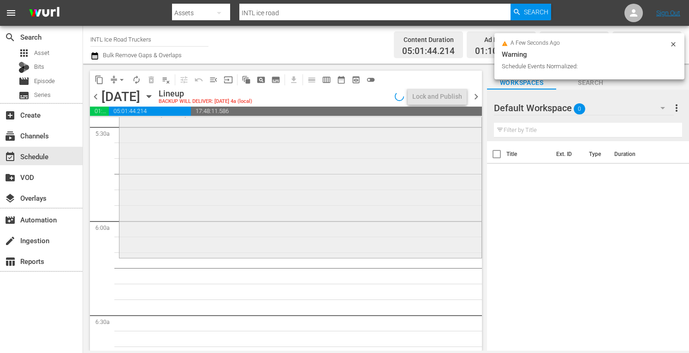
click at [176, 201] on div "Ice Road Truckers / SE9 / EP2: Icy Grave Icy Grave (VARIANT) VARIANT reorder" at bounding box center [300, 174] width 362 height 164
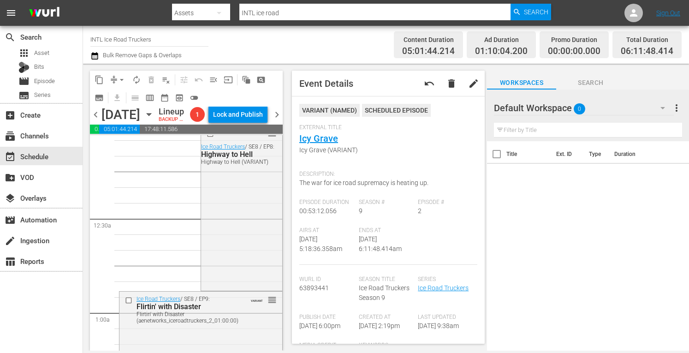
scroll to position [0, 0]
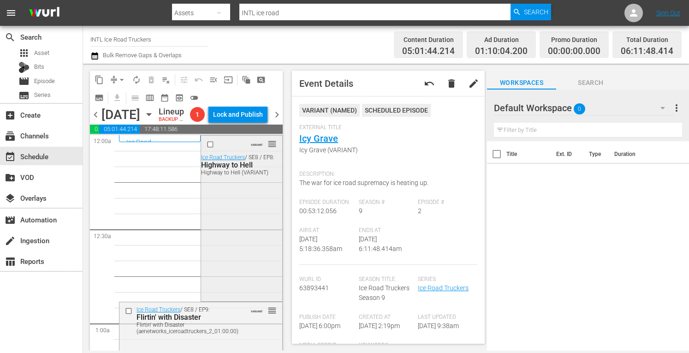
click at [233, 247] on div "VARIANT reorder Ice Road Truckers / SE8 / EP8: Highway to Hell Highway to Hell …" at bounding box center [241, 217] width 81 height 163
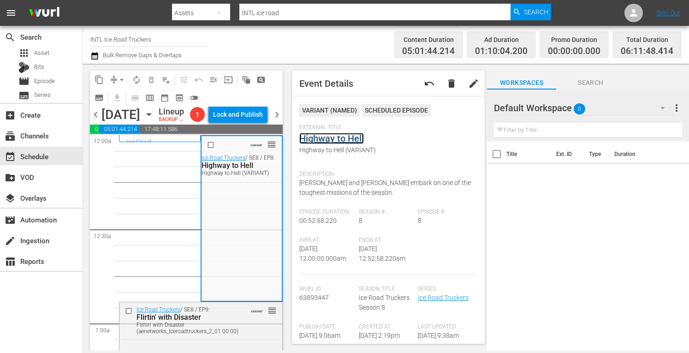
click at [334, 137] on link "Highway to Hell" at bounding box center [331, 138] width 65 height 11
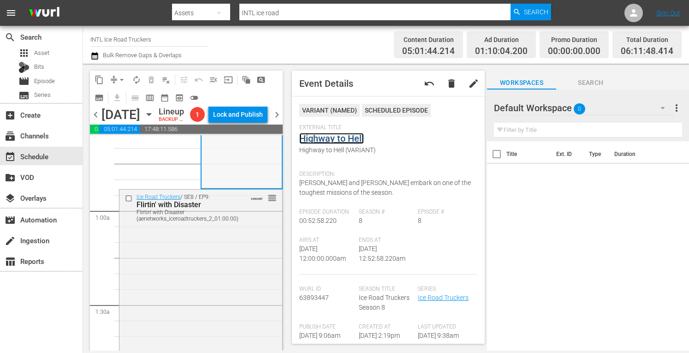
scroll to position [148, 0]
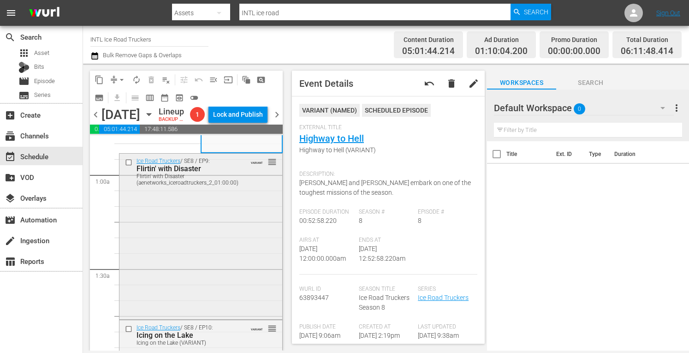
click at [203, 282] on div "Ice Road Truckers / SE8 / EP9: Flirtin' with Disaster Flirtin' with Disaster (a…" at bounding box center [200, 235] width 163 height 164
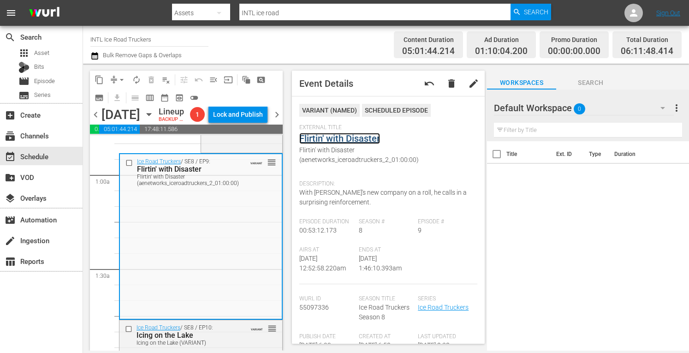
click at [360, 139] on link "Flirtin' with Disaster" at bounding box center [339, 138] width 81 height 11
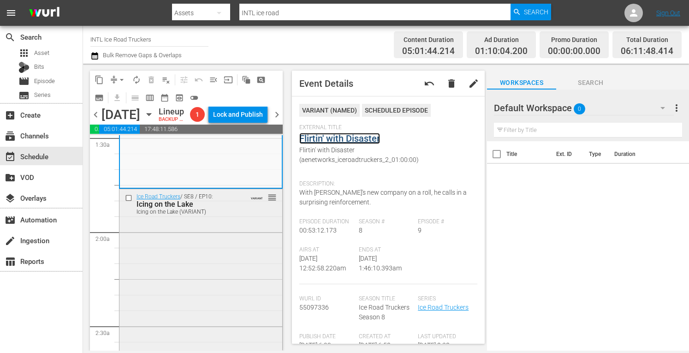
scroll to position [286, 0]
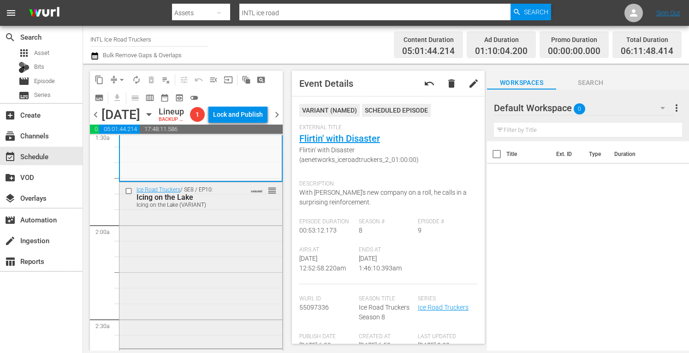
click at [204, 287] on div "Ice Road Truckers / SE8 / EP10: Icing on the Lake Icing on the Lake (VARIANT) V…" at bounding box center [200, 264] width 163 height 164
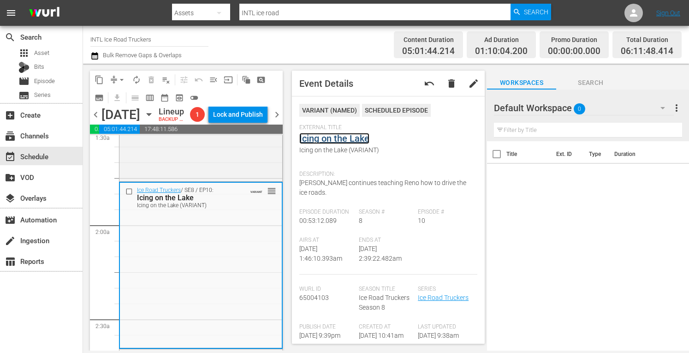
click at [350, 135] on link "Icing on the Lake" at bounding box center [334, 138] width 70 height 11
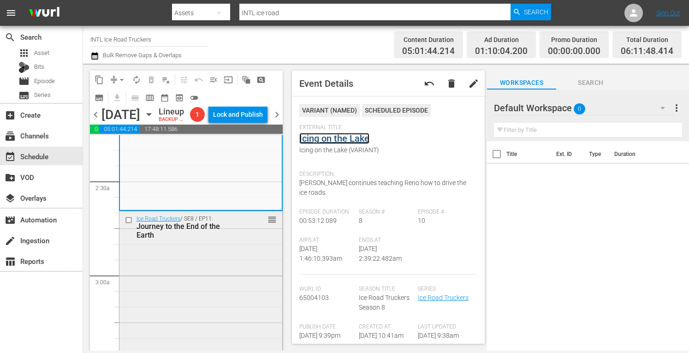
scroll to position [427, 0]
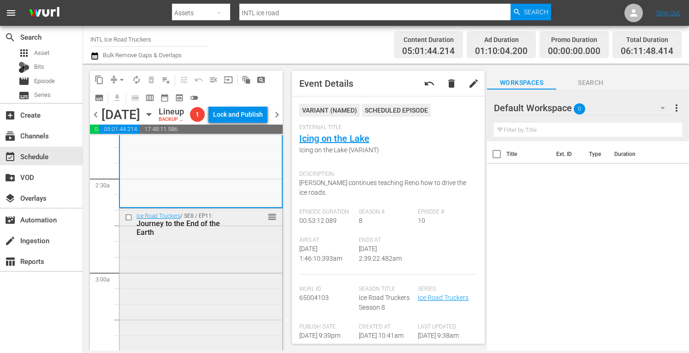
click at [170, 300] on div "Ice Road Truckers / SE8 / EP11: Journey to the End of the Earth reorder" at bounding box center [200, 290] width 163 height 164
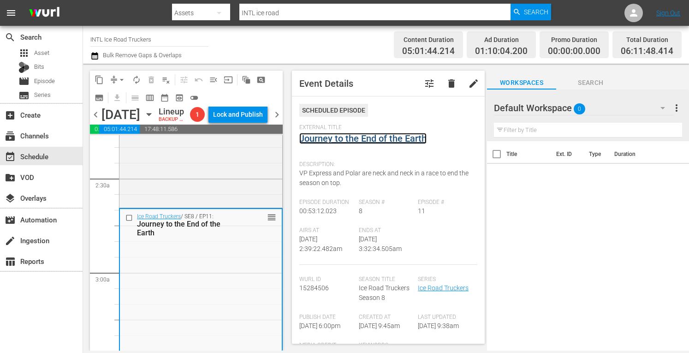
click at [349, 138] on link "Journey to the End of the Earth" at bounding box center [362, 138] width 127 height 11
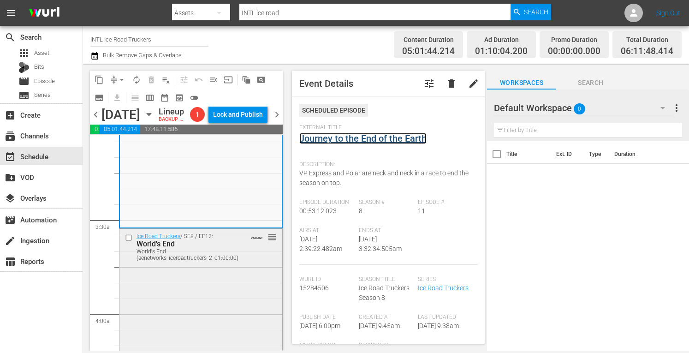
scroll to position [576, 0]
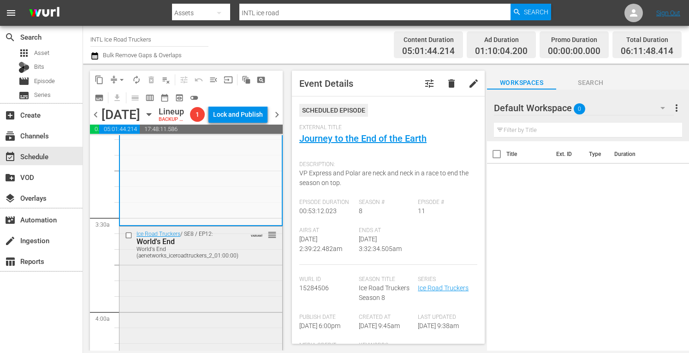
click at [201, 297] on div "Ice Road Truckers / SE8 / EP12: World's End World's End (aenetworks_iceroadtruc…" at bounding box center [200, 308] width 163 height 164
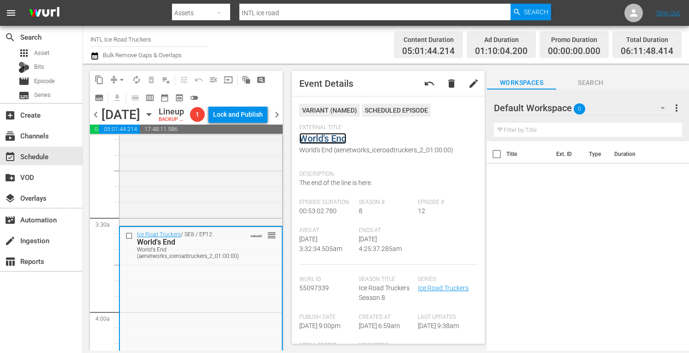
click at [338, 141] on link "World's End" at bounding box center [322, 138] width 47 height 11
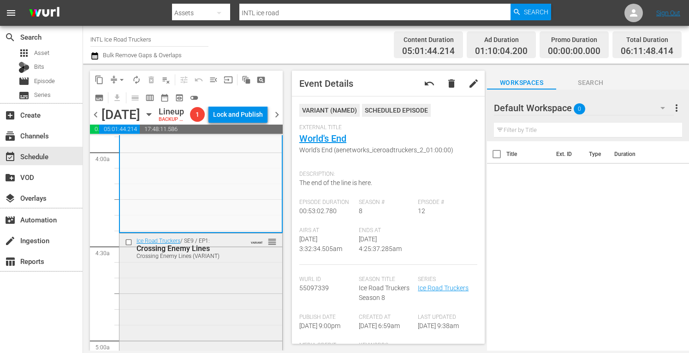
click at [193, 311] on div "Ice Road Truckers / SE9 / EP1: Crossing Enemy Lines Crossing Enemy Lines (VARIA…" at bounding box center [200, 314] width 163 height 163
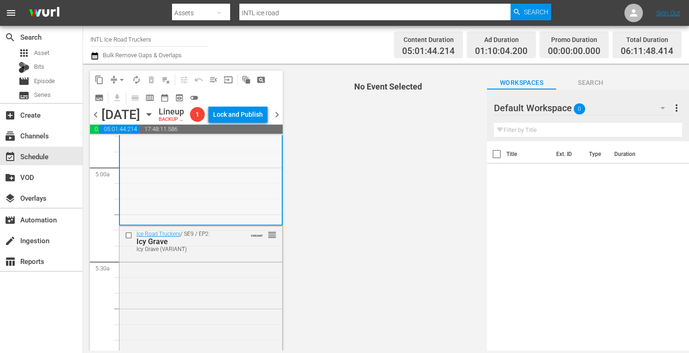
scroll to position [907, 0]
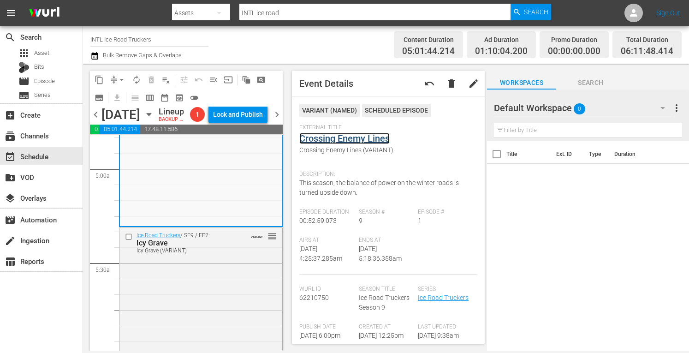
click at [349, 139] on link "Crossing Enemy Lines" at bounding box center [344, 138] width 90 height 11
click at [192, 299] on div "Ice Road Truckers / SE9 / EP2: Icy Grave Icy Grave (VARIANT) VARIANT reorder" at bounding box center [200, 310] width 163 height 164
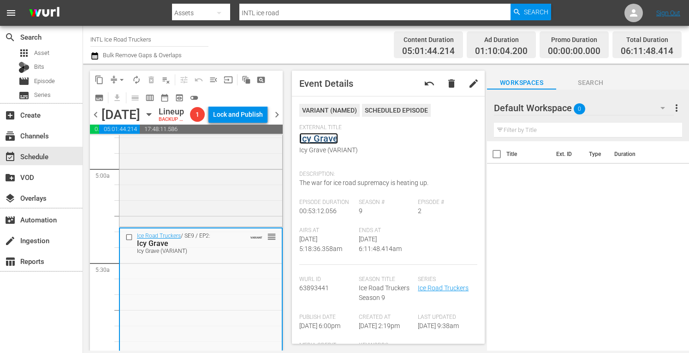
click at [324, 141] on link "Icy Grave" at bounding box center [318, 138] width 39 height 11
click at [120, 77] on span "arrow_drop_down" at bounding box center [121, 79] width 9 height 9
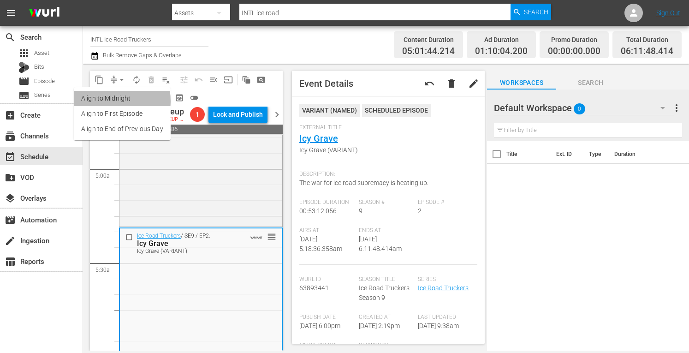
click at [104, 101] on li "Align to Midnight" at bounding box center [122, 98] width 97 height 15
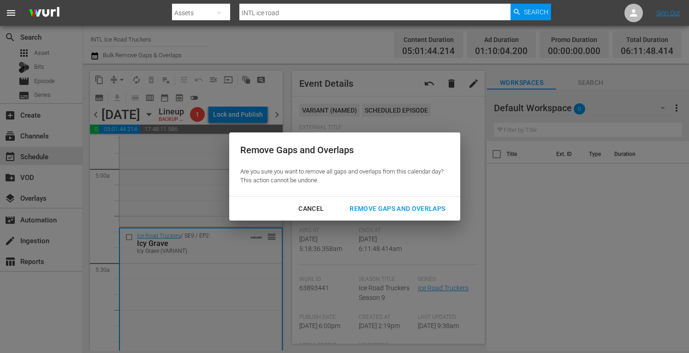
click at [377, 211] on div "Remove Gaps and Overlaps" at bounding box center [397, 209] width 110 height 12
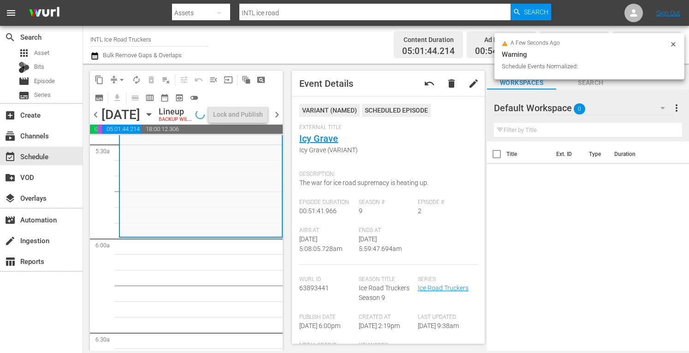
scroll to position [984, 0]
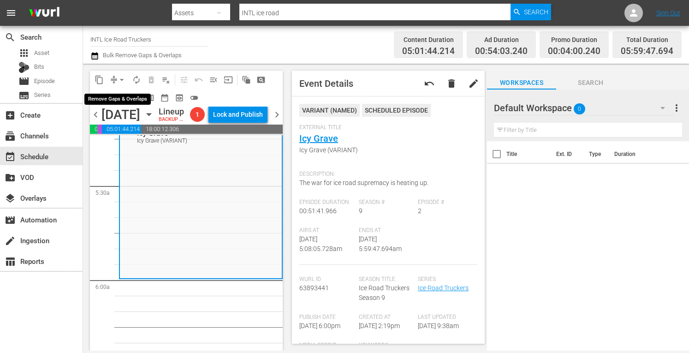
click at [123, 77] on span "arrow_drop_down" at bounding box center [121, 79] width 9 height 9
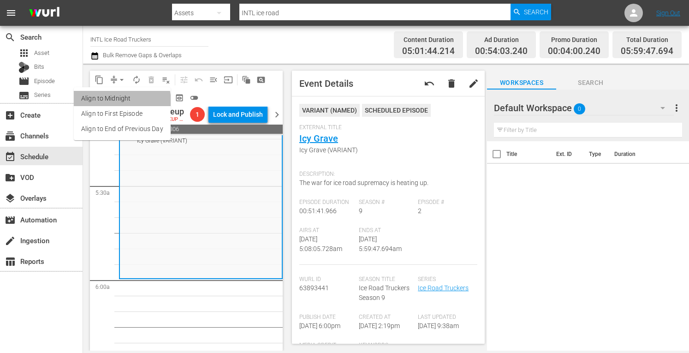
click at [100, 103] on li "Align to Midnight" at bounding box center [122, 98] width 97 height 15
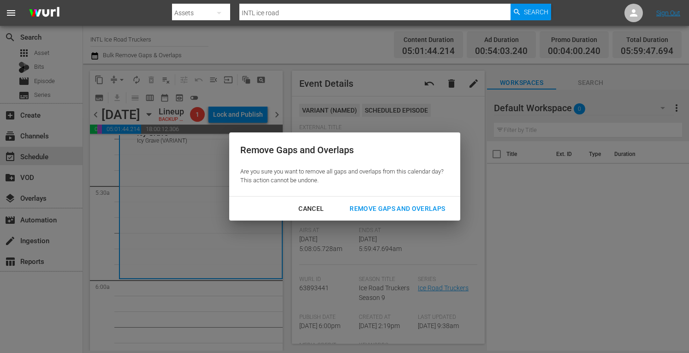
click at [378, 203] on div "Remove Gaps and Overlaps" at bounding box center [397, 209] width 110 height 12
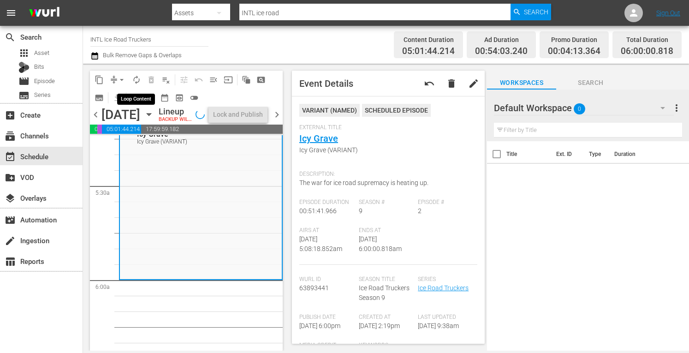
click at [136, 82] on span "autorenew_outlined" at bounding box center [136, 79] width 9 height 9
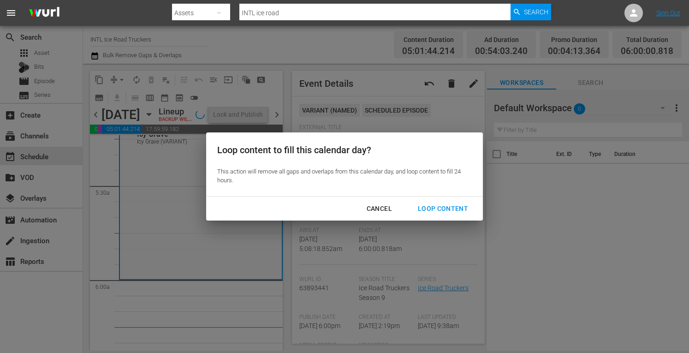
click at [440, 203] on div "Loop Content" at bounding box center [442, 209] width 65 height 12
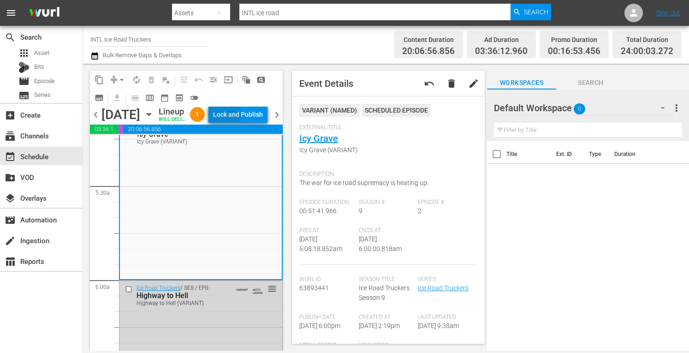
click at [240, 117] on div "Lock and Publish" at bounding box center [238, 114] width 50 height 17
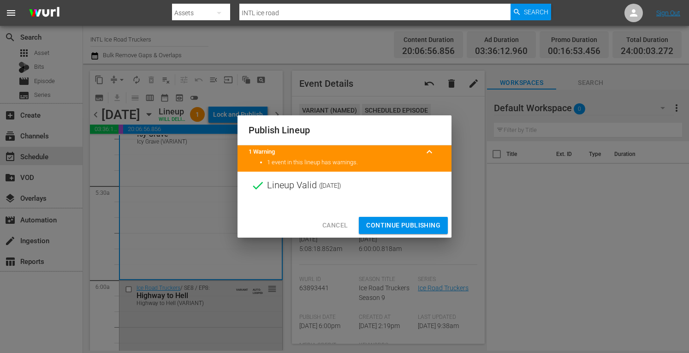
click at [380, 227] on span "Continue Publishing" at bounding box center [403, 225] width 74 height 12
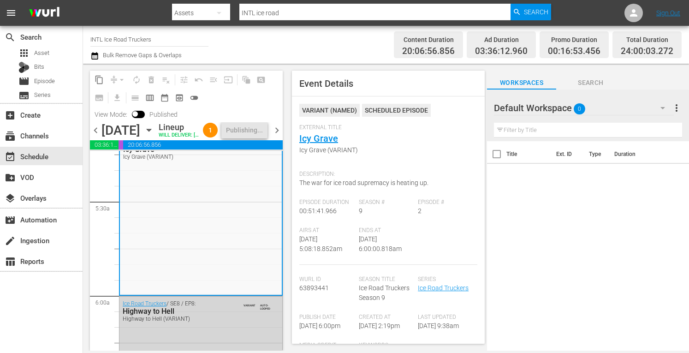
click at [275, 136] on span "chevron_right" at bounding box center [277, 130] width 12 height 12
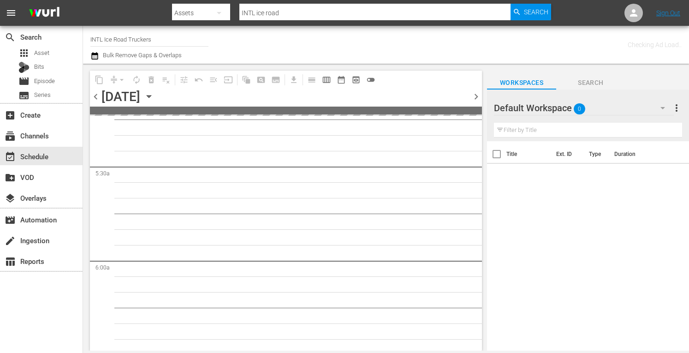
scroll to position [1078, 0]
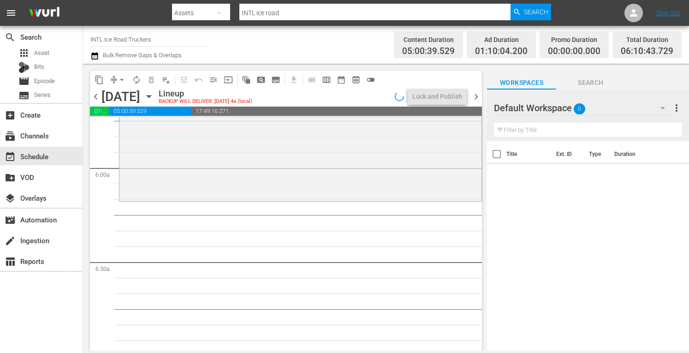
click at [223, 153] on div "Ice Road Truckers / SE9 / EP10: Icy Alliance Icy Alliance (aenetworks_iceroadtr…" at bounding box center [300, 118] width 362 height 163
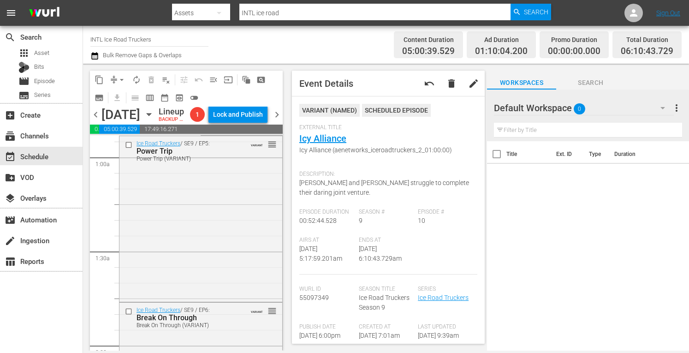
scroll to position [0, 0]
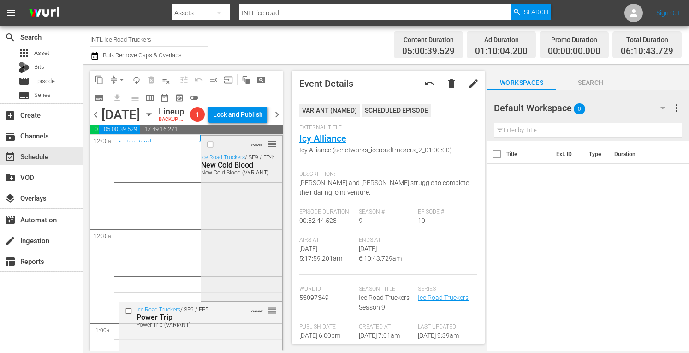
click at [230, 221] on div "VARIANT reorder Ice Road Truckers / SE9 / EP4: New Cold Blood New Cold Blood (V…" at bounding box center [241, 217] width 81 height 163
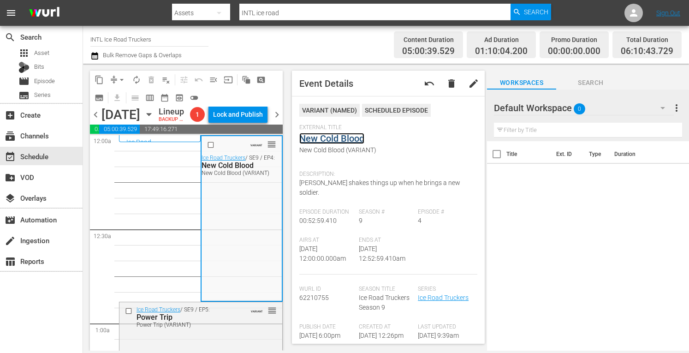
click at [315, 137] on link "New Cold Blood" at bounding box center [331, 138] width 65 height 11
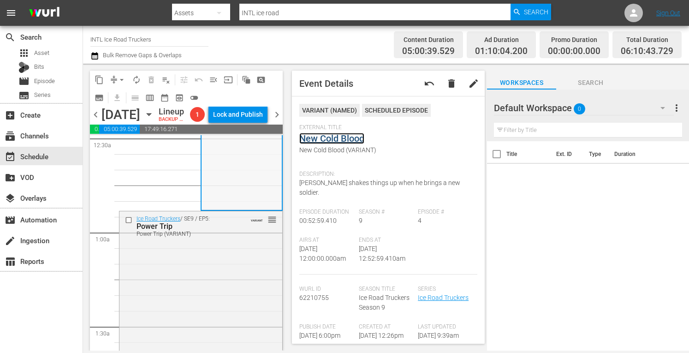
scroll to position [100, 0]
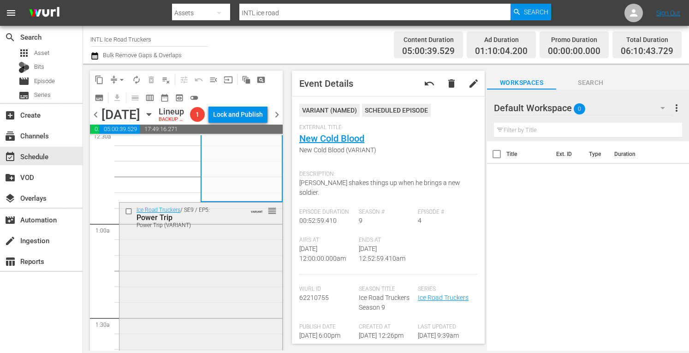
click at [235, 275] on div "Ice Road Truckers / SE9 / EP5: Power Trip Power Trip (VARIANT) VARIANT reorder" at bounding box center [200, 284] width 163 height 164
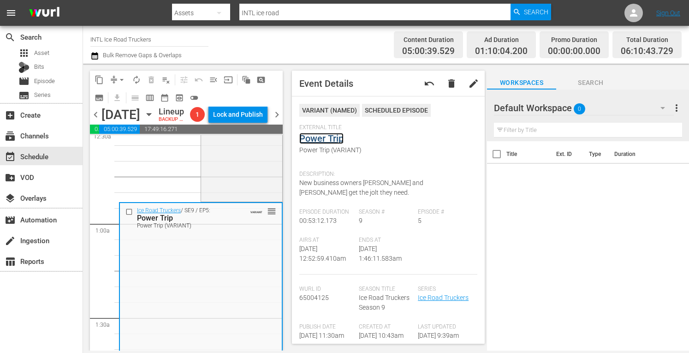
click at [307, 138] on link "Power Trip" at bounding box center [321, 138] width 44 height 11
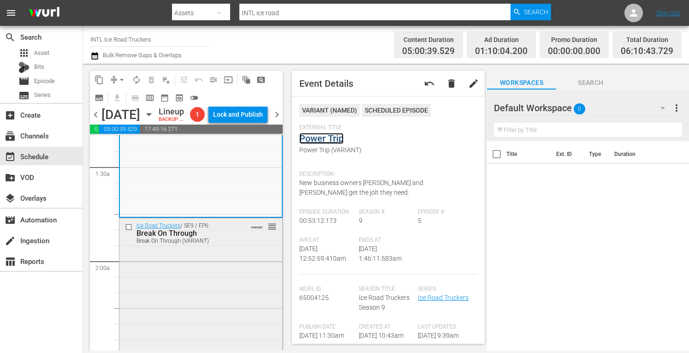
scroll to position [256, 0]
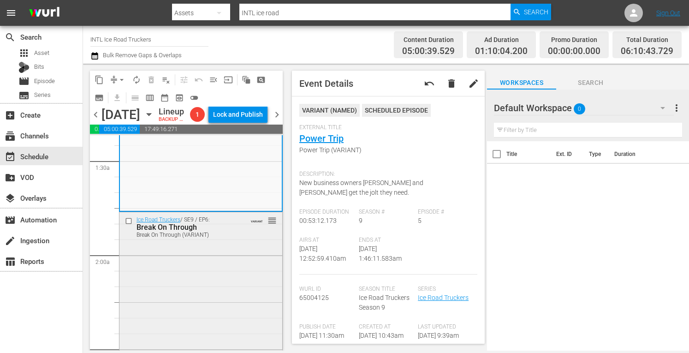
click at [217, 282] on div "Ice Road Truckers / SE9 / EP6: Break On Through Break On Through (VARIANT) VARI…" at bounding box center [200, 293] width 163 height 163
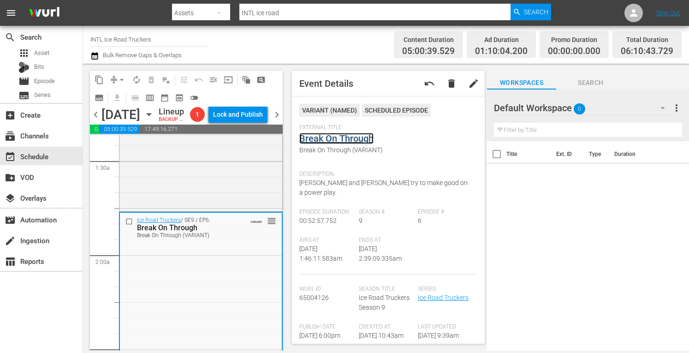
click at [353, 137] on link "Break On Through" at bounding box center [336, 138] width 74 height 11
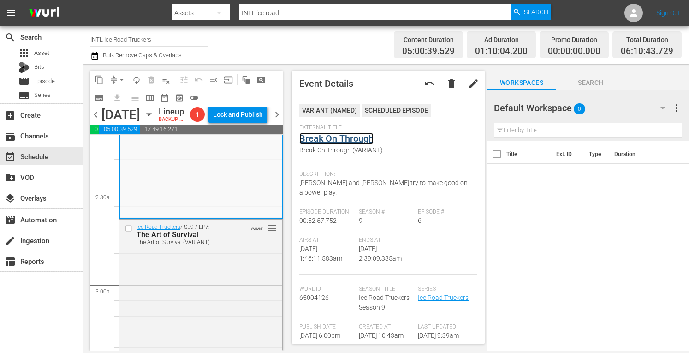
scroll to position [418, 0]
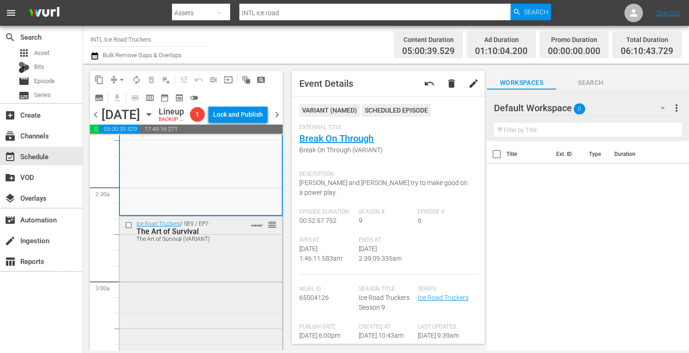
click at [200, 271] on div "Ice Road Truckers / SE9 / EP7: The Art of Survival The Art of Survival (VARIANT…" at bounding box center [200, 297] width 163 height 162
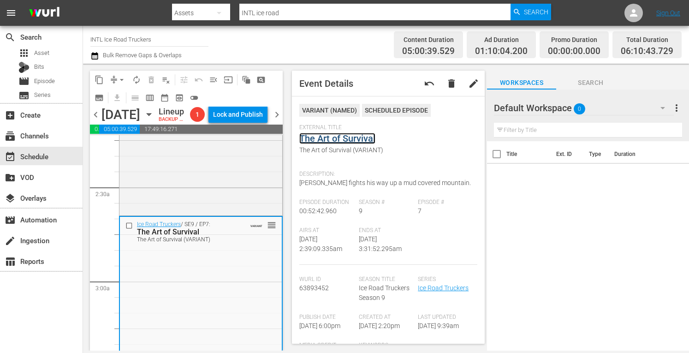
click at [328, 134] on link "The Art of Survival" at bounding box center [337, 138] width 76 height 11
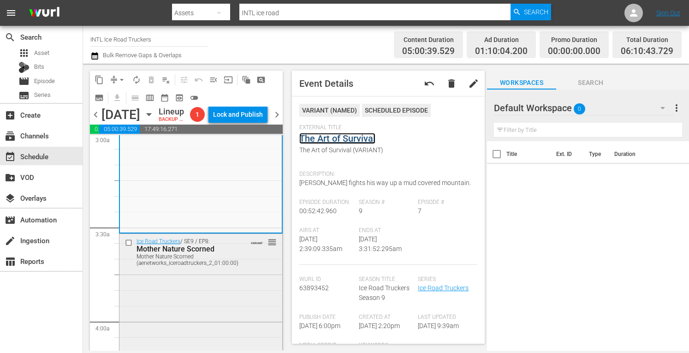
scroll to position [569, 0]
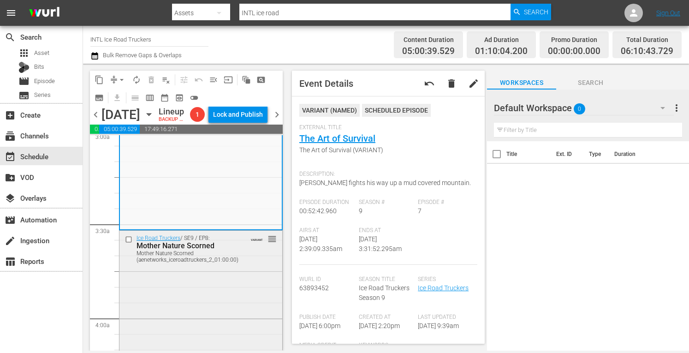
click at [216, 307] on div "Ice Road Truckers / SE9 / EP8: Mother Nature Scorned Mother Nature Scorned (aen…" at bounding box center [200, 312] width 163 height 164
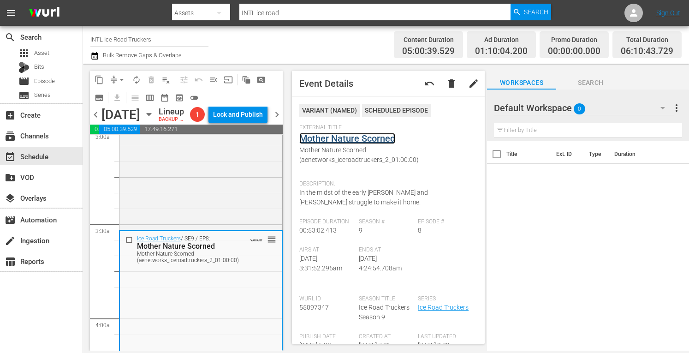
click at [330, 139] on link "Mother Nature Scorned" at bounding box center [347, 138] width 96 height 11
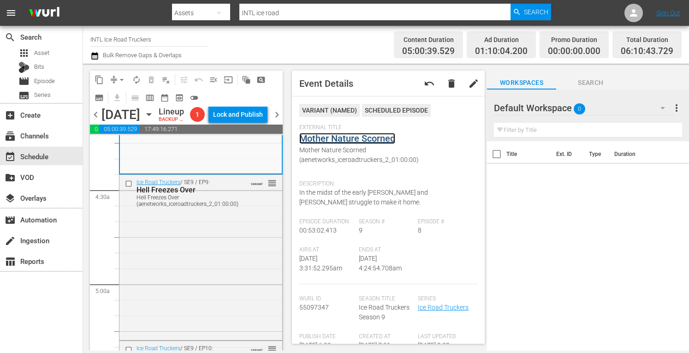
scroll to position [807, 0]
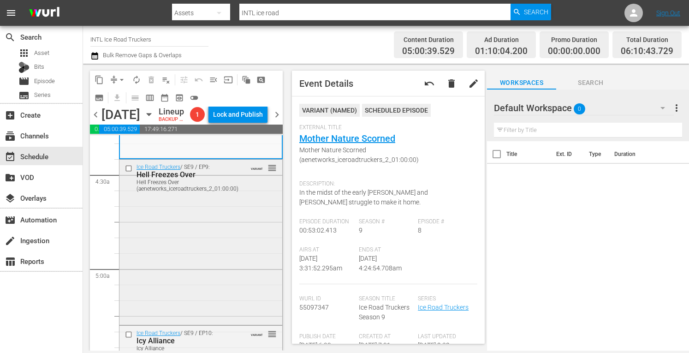
click at [187, 241] on div "Ice Road Truckers / SE9 / EP9: Hell Freezes Over Hell Freezes Over (aenetworks_…" at bounding box center [200, 241] width 163 height 164
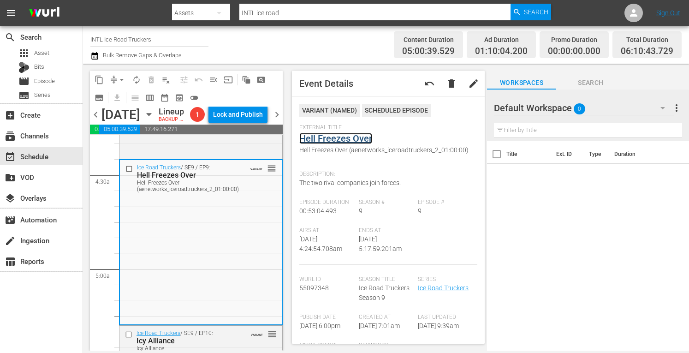
click at [343, 140] on link "Hell Freezes Over" at bounding box center [335, 138] width 73 height 11
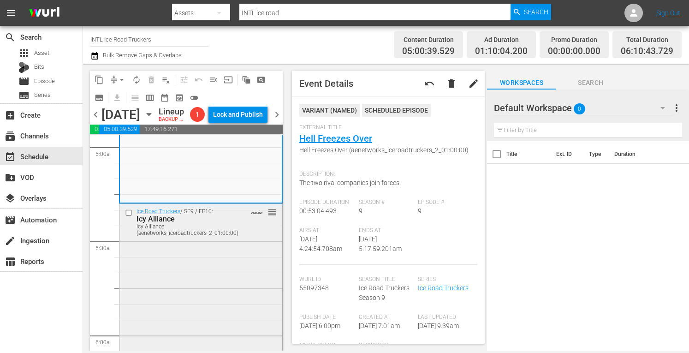
click at [201, 285] on div "Ice Road Truckers / SE9 / EP10: Icy Alliance Icy Alliance (aenetworks_iceroadtr…" at bounding box center [200, 285] width 163 height 163
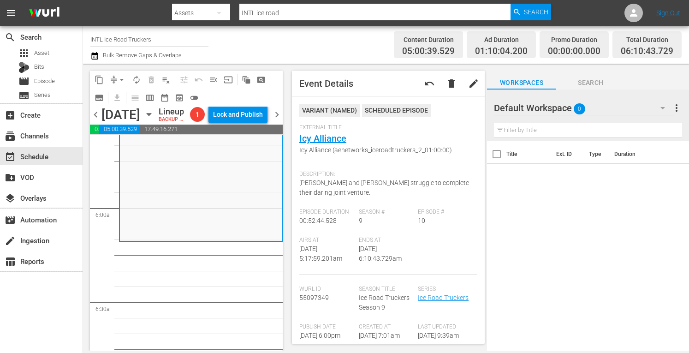
scroll to position [1057, 0]
click at [322, 141] on link "Icy Alliance" at bounding box center [322, 138] width 47 height 11
click at [119, 79] on span "arrow_drop_down" at bounding box center [121, 79] width 9 height 9
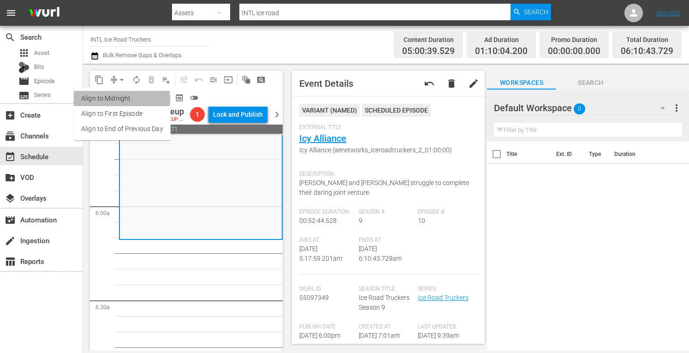
click at [106, 100] on li "Align to Midnight" at bounding box center [122, 98] width 97 height 15
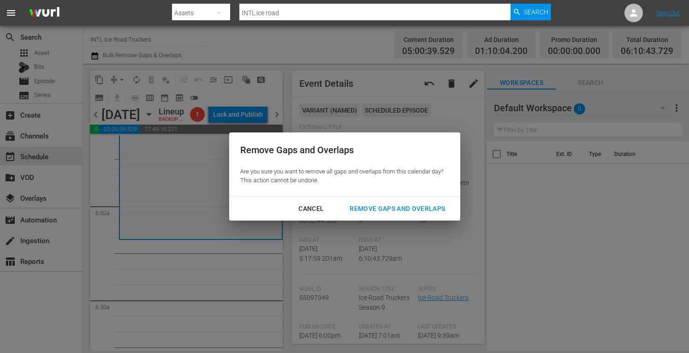
click at [372, 208] on div "Remove Gaps and Overlaps" at bounding box center [397, 209] width 110 height 12
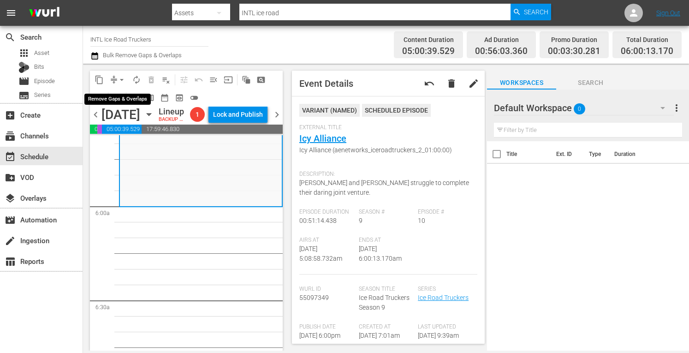
click at [118, 77] on span "arrow_drop_down" at bounding box center [121, 79] width 9 height 9
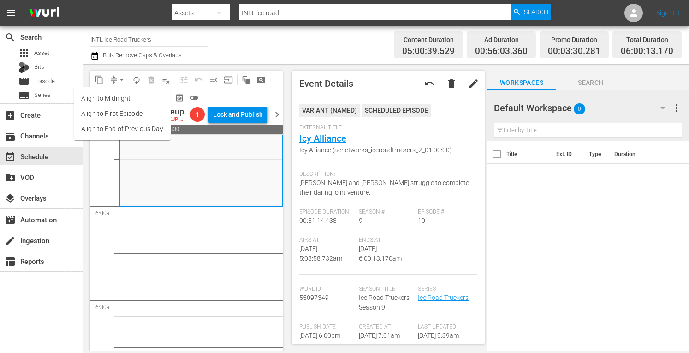
click at [104, 96] on li "Align to Midnight" at bounding box center [122, 98] width 97 height 15
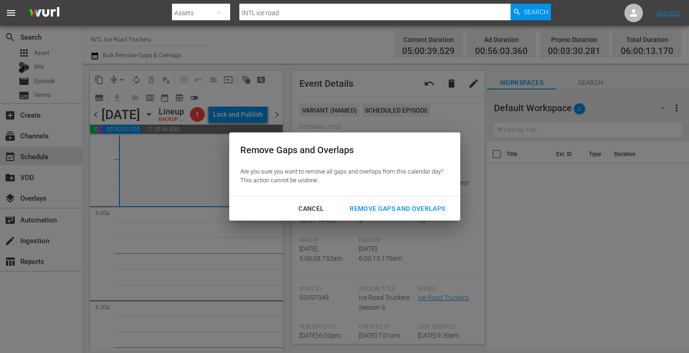
click at [371, 209] on div "Remove Gaps and Overlaps" at bounding box center [397, 209] width 110 height 12
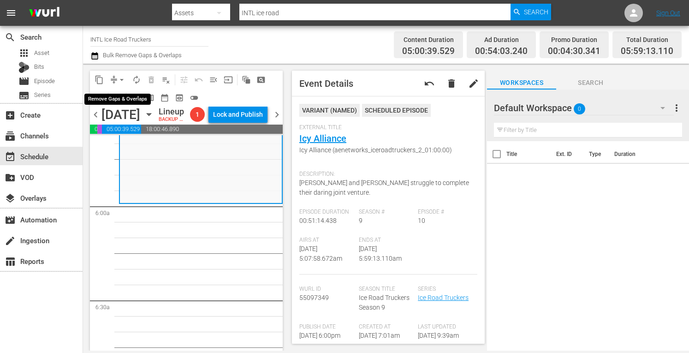
click at [120, 79] on span "arrow_drop_down" at bounding box center [121, 79] width 9 height 9
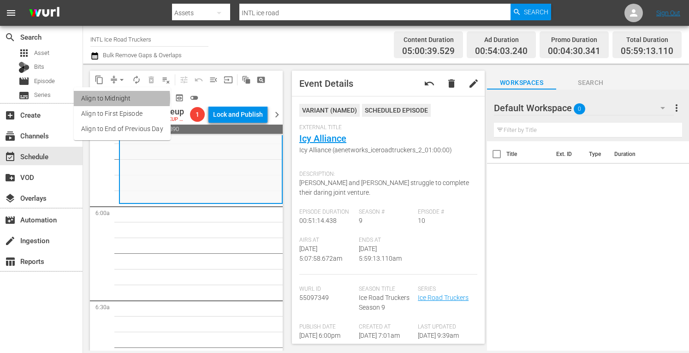
click at [110, 98] on li "Align to Midnight" at bounding box center [122, 98] width 97 height 15
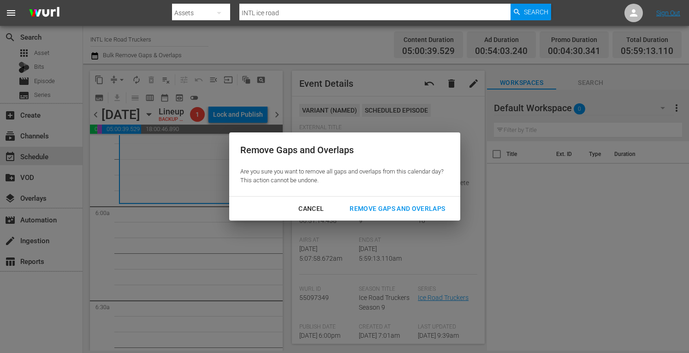
click at [396, 208] on div "Remove Gaps and Overlaps" at bounding box center [397, 209] width 110 height 12
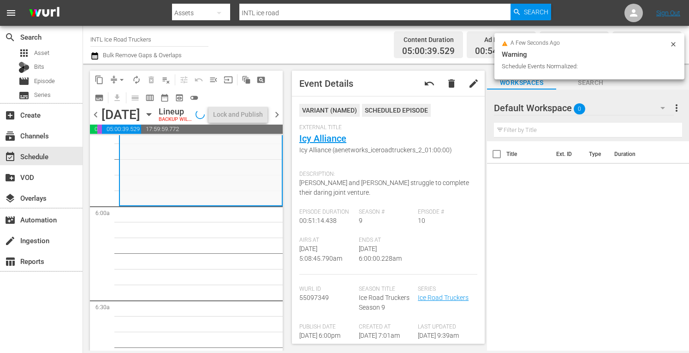
scroll to position [1042, 0]
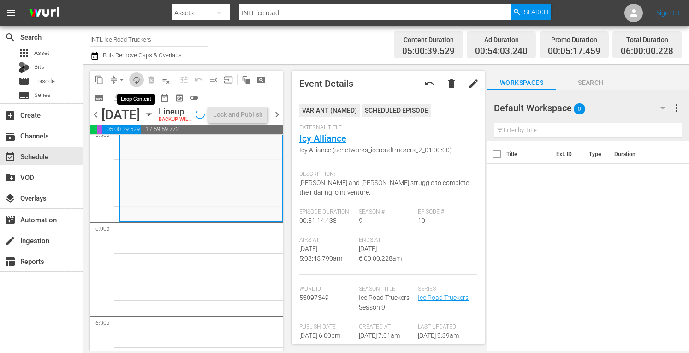
click at [136, 80] on span "autorenew_outlined" at bounding box center [136, 79] width 9 height 9
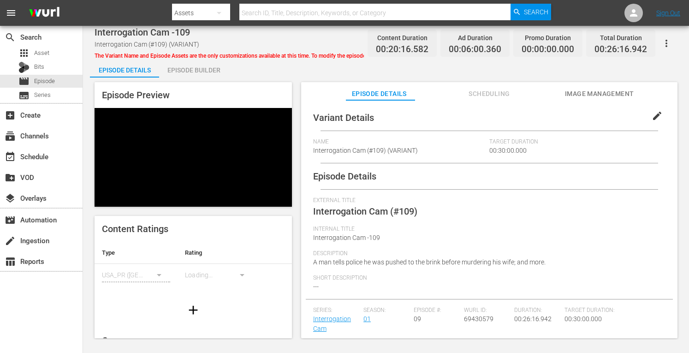
click at [198, 77] on div "Episode Preview Content Ratings Type Rating Select Rating Type [GEOGRAPHIC_DATA…" at bounding box center [386, 211] width 592 height 268
click at [202, 71] on div "Episode Builder" at bounding box center [193, 70] width 69 height 22
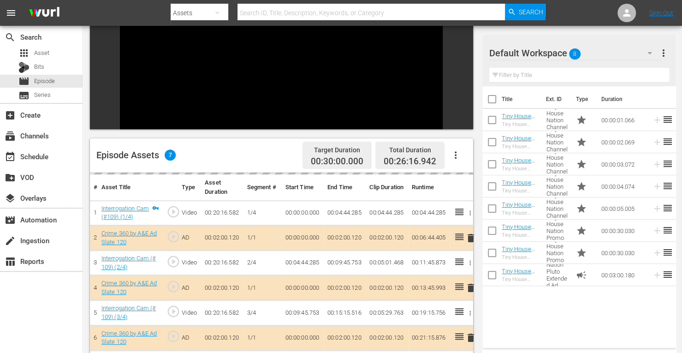
scroll to position [114, 0]
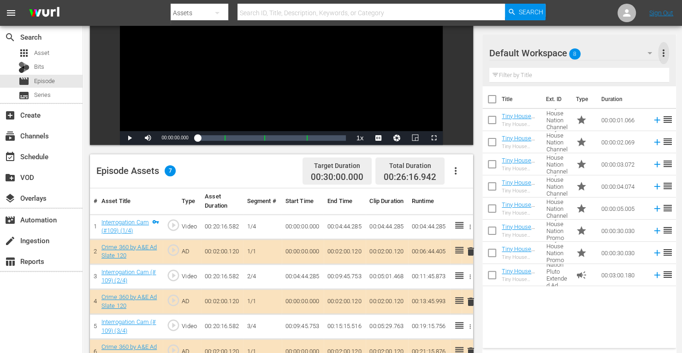
click at [664, 53] on span "more_vert" at bounding box center [663, 52] width 11 height 11
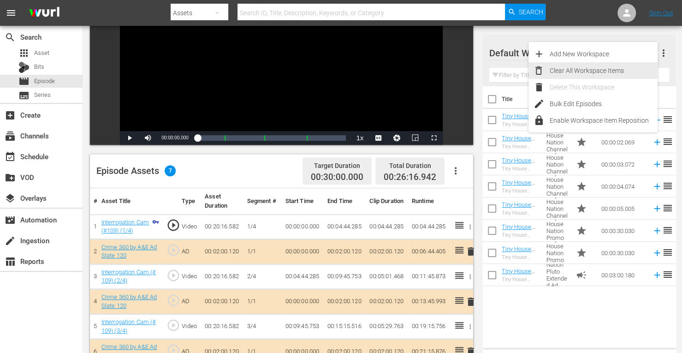
click at [596, 67] on div "Clear All Workspace Items" at bounding box center [603, 70] width 108 height 17
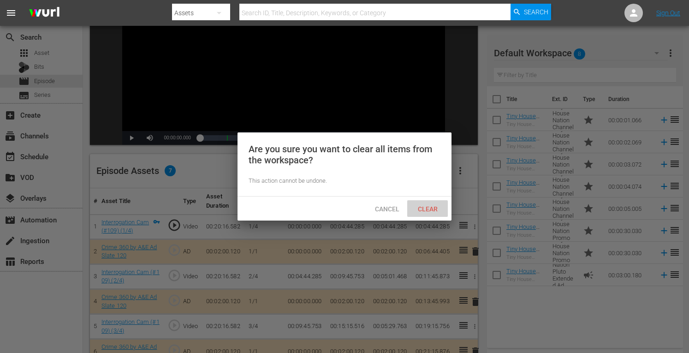
click at [424, 206] on span "Clear" at bounding box center [427, 208] width 35 height 7
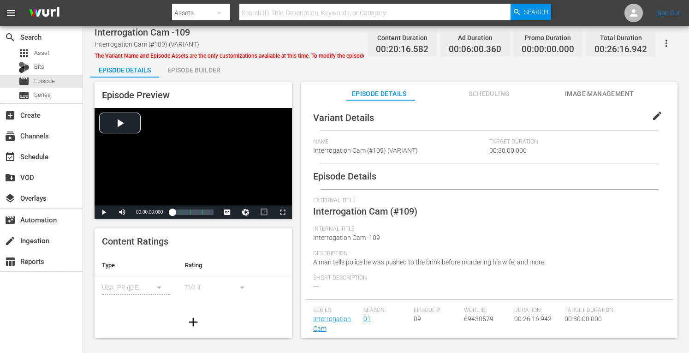
click at [197, 76] on div "Episode Builder" at bounding box center [193, 70] width 69 height 22
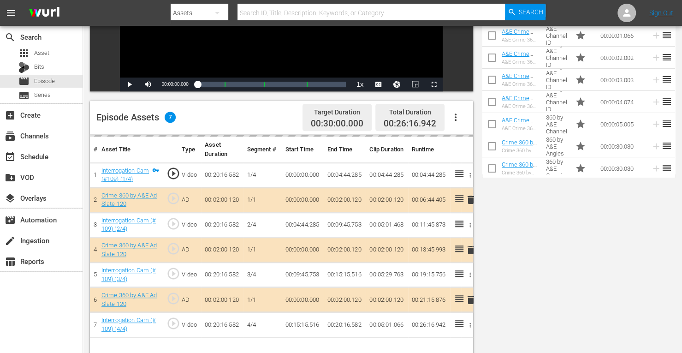
scroll to position [240, 0]
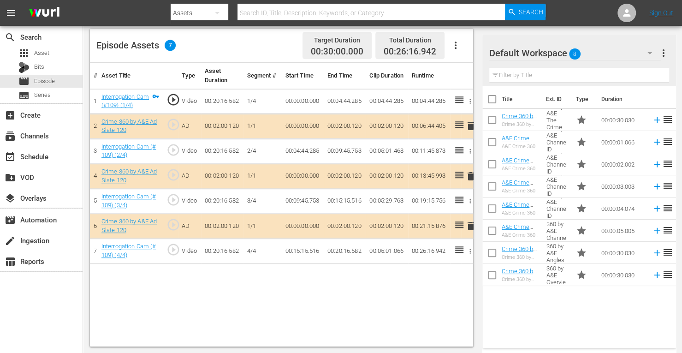
click at [470, 176] on span "delete" at bounding box center [470, 176] width 11 height 11
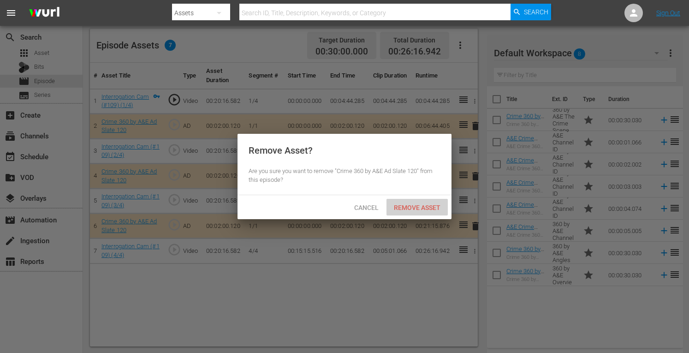
click at [419, 211] on span "Remove Asset" at bounding box center [416, 207] width 61 height 7
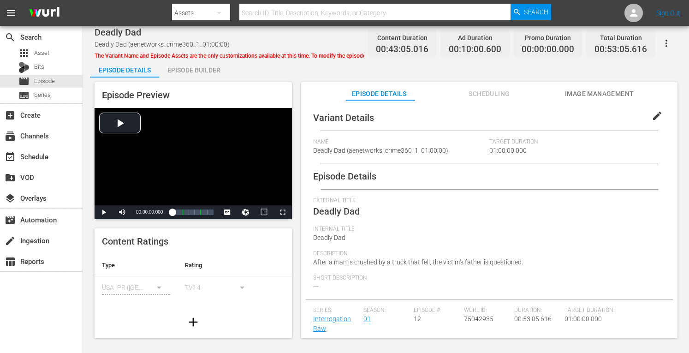
click at [192, 65] on div "Episode Builder" at bounding box center [193, 70] width 69 height 22
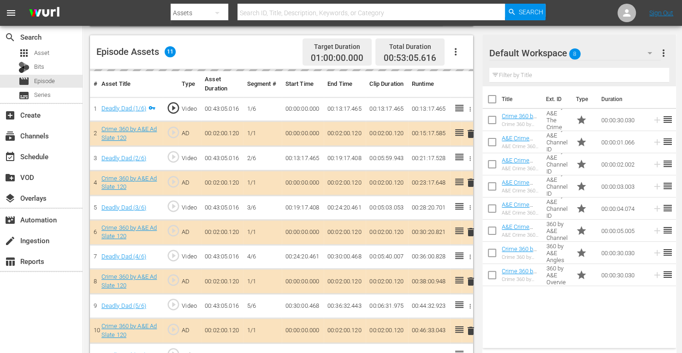
scroll to position [244, 0]
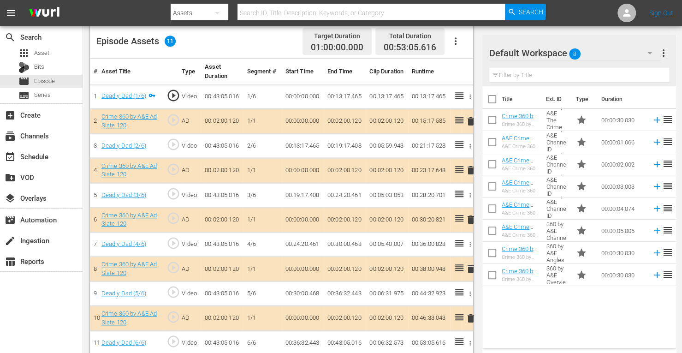
click at [470, 169] on span "delete" at bounding box center [470, 170] width 11 height 11
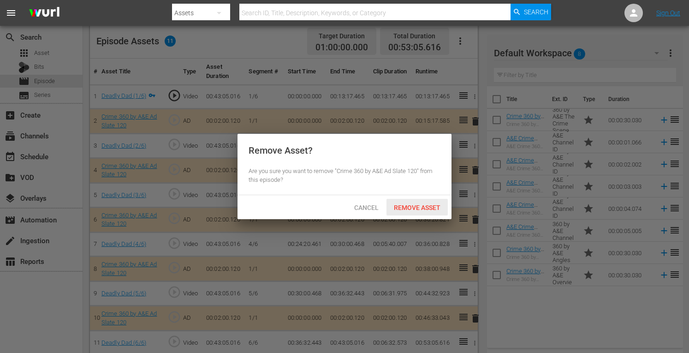
click at [418, 208] on span "Remove Asset" at bounding box center [416, 207] width 61 height 7
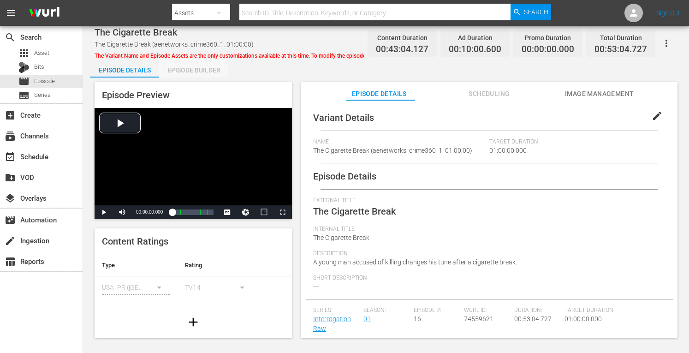
click at [195, 71] on div "Episode Builder" at bounding box center [193, 70] width 69 height 22
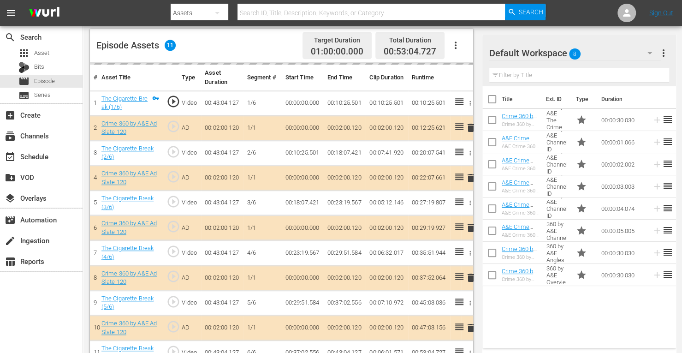
scroll to position [242, 0]
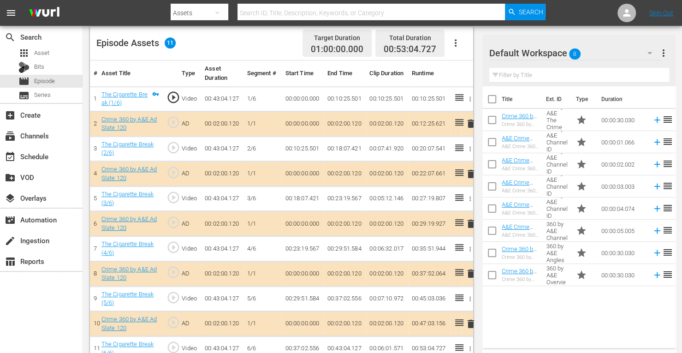
click at [470, 174] on span "delete" at bounding box center [470, 173] width 11 height 11
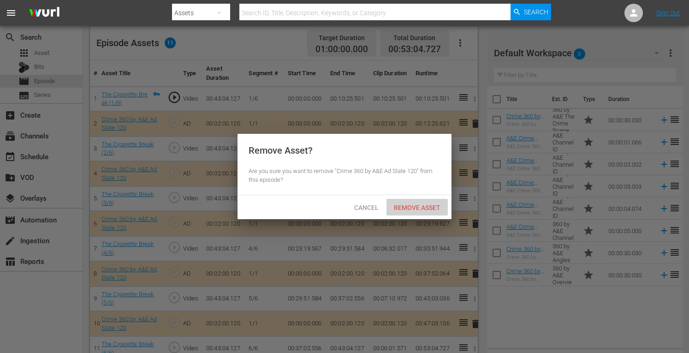
click at [416, 203] on div "Remove Asset" at bounding box center [416, 207] width 61 height 17
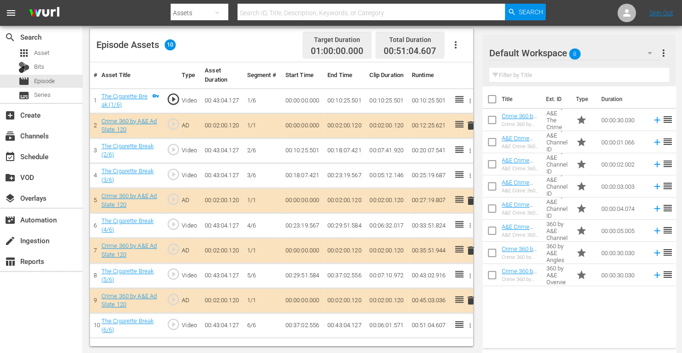
scroll to position [240, 0]
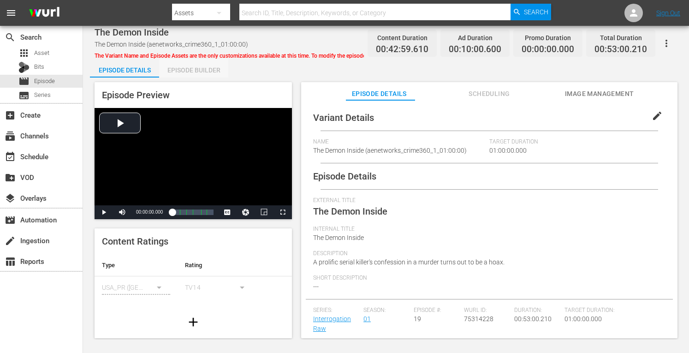
click at [180, 74] on div "Episode Builder" at bounding box center [193, 70] width 69 height 22
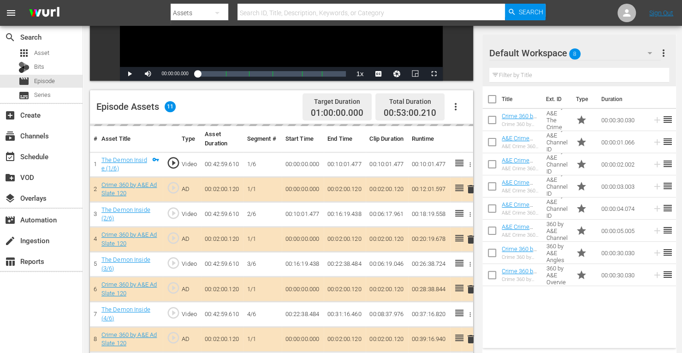
scroll to position [189, 0]
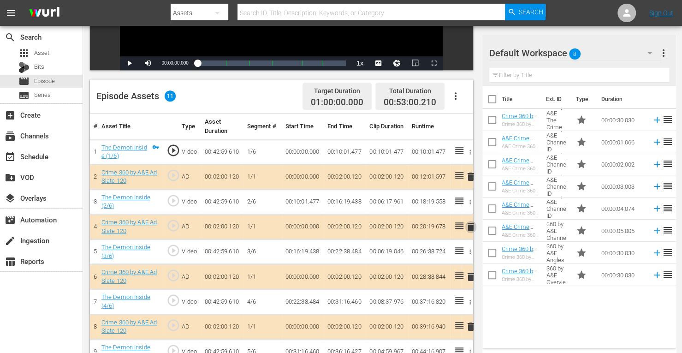
click at [472, 225] on span "delete" at bounding box center [470, 226] width 11 height 11
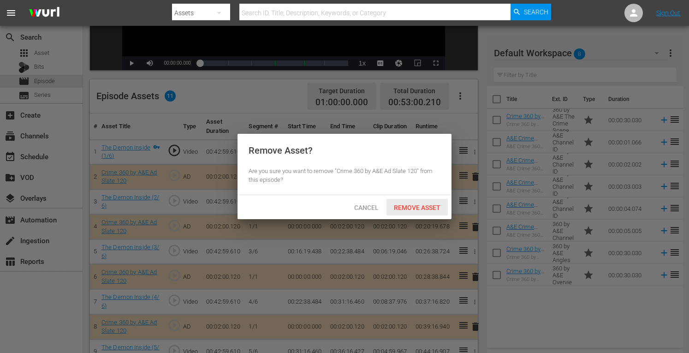
click at [421, 212] on div "Remove Asset" at bounding box center [416, 207] width 61 height 17
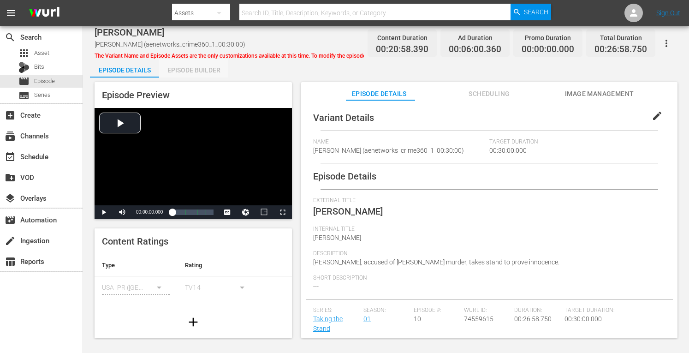
click at [189, 73] on div "Episode Builder" at bounding box center [193, 70] width 69 height 22
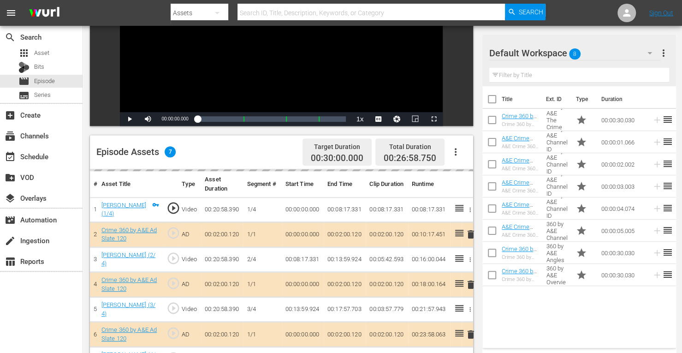
scroll to position [134, 0]
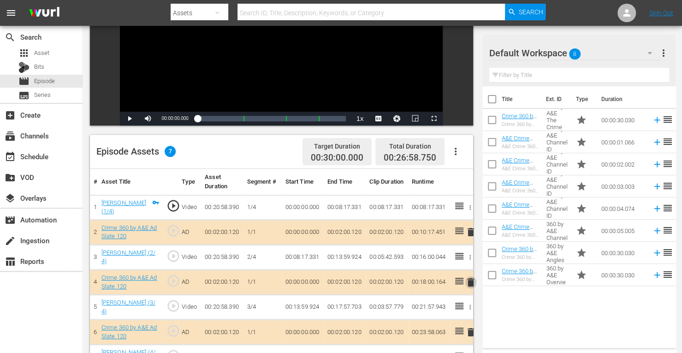
click at [471, 278] on span "delete" at bounding box center [470, 282] width 11 height 11
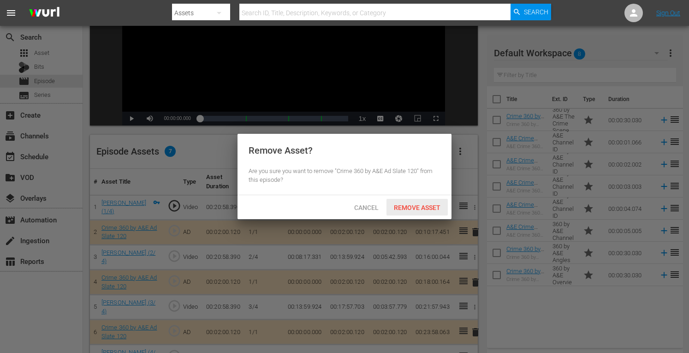
click at [421, 213] on div "Remove Asset" at bounding box center [416, 207] width 61 height 17
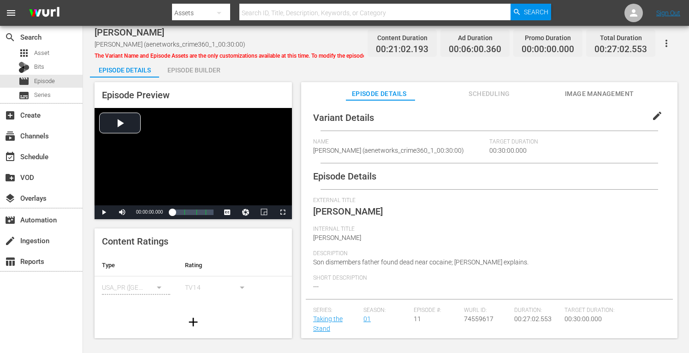
click at [194, 72] on div "Episode Builder" at bounding box center [193, 70] width 69 height 22
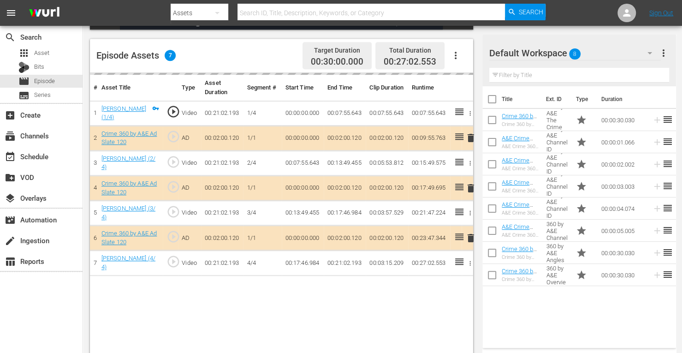
scroll to position [240, 0]
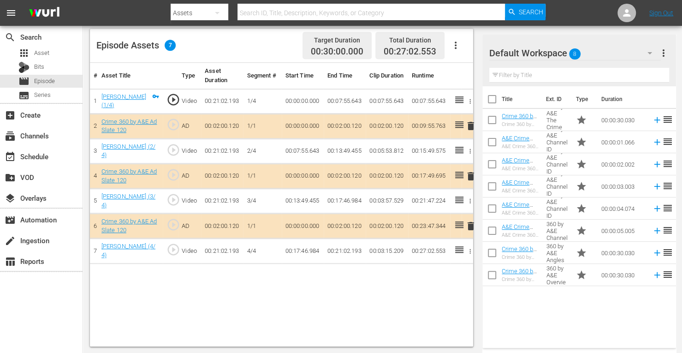
click at [469, 176] on span "delete" at bounding box center [470, 176] width 11 height 11
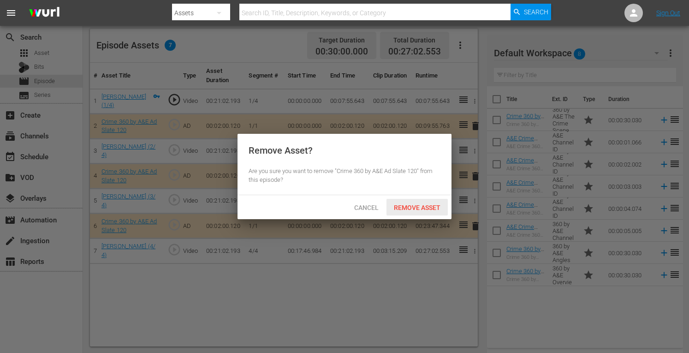
click at [411, 204] on span "Remove Asset" at bounding box center [416, 207] width 61 height 7
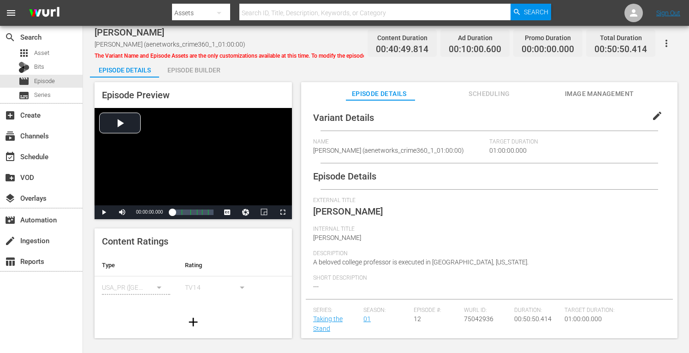
click at [199, 67] on div "Episode Builder" at bounding box center [193, 70] width 69 height 22
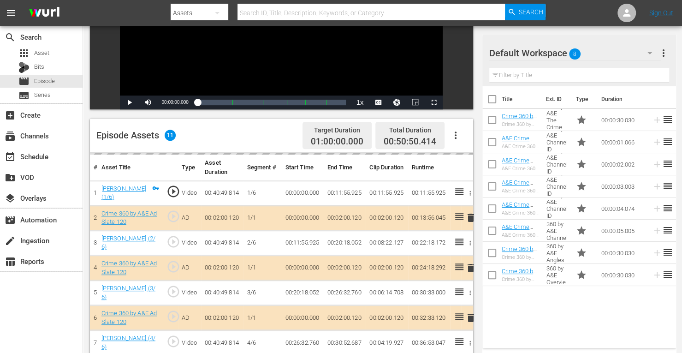
scroll to position [152, 0]
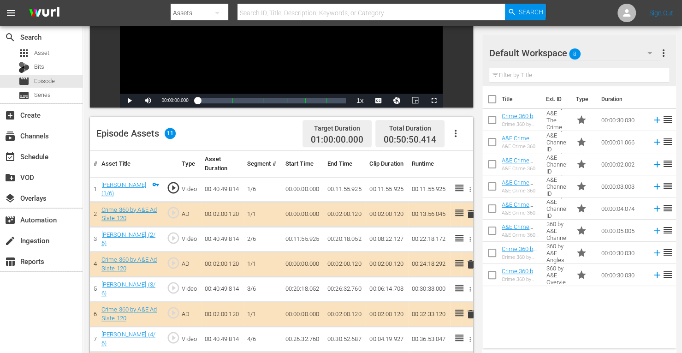
click at [470, 264] on span "delete" at bounding box center [470, 264] width 11 height 11
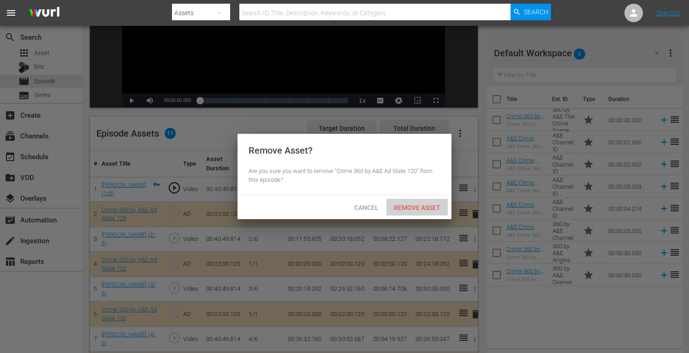
click at [427, 206] on span "Remove Asset" at bounding box center [416, 207] width 61 height 7
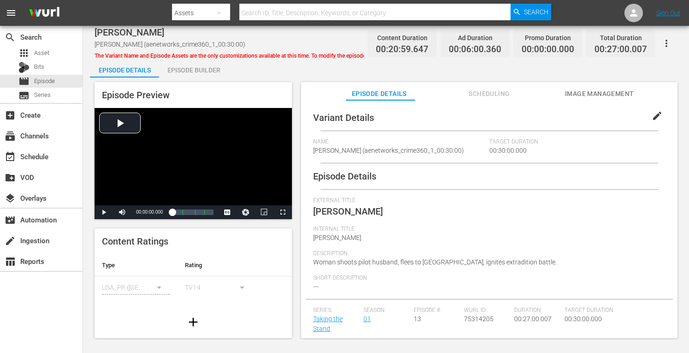
click at [199, 64] on div "Episode Builder" at bounding box center [193, 70] width 69 height 22
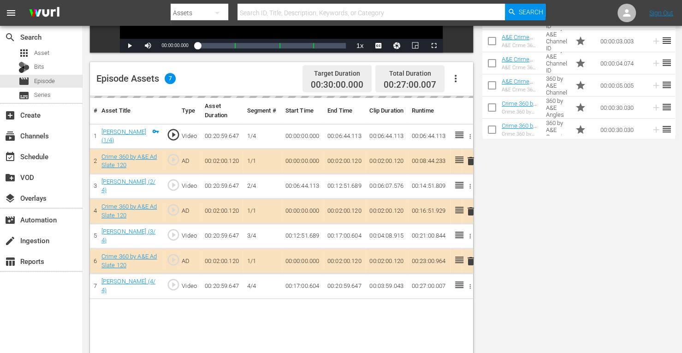
scroll to position [240, 0]
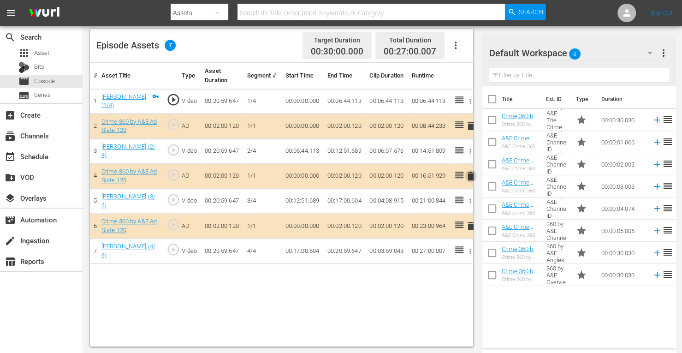
click at [470, 175] on span "delete" at bounding box center [470, 176] width 11 height 11
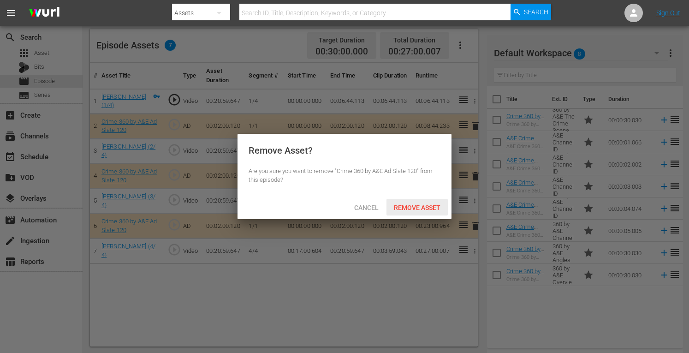
click at [419, 207] on span "Remove Asset" at bounding box center [416, 207] width 61 height 7
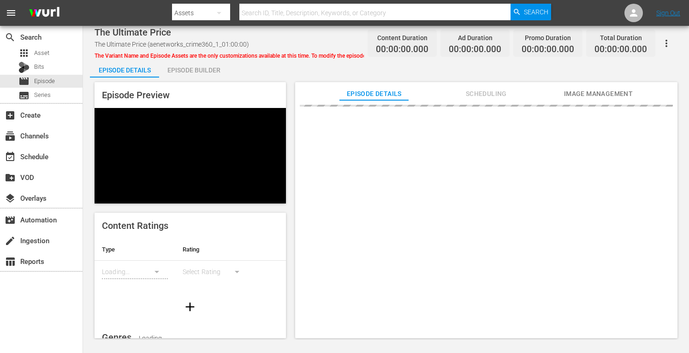
click at [183, 71] on div "Episode Builder" at bounding box center [193, 70] width 69 height 22
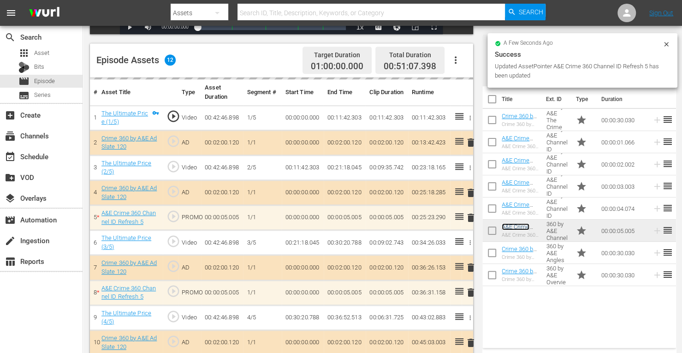
scroll to position [223, 0]
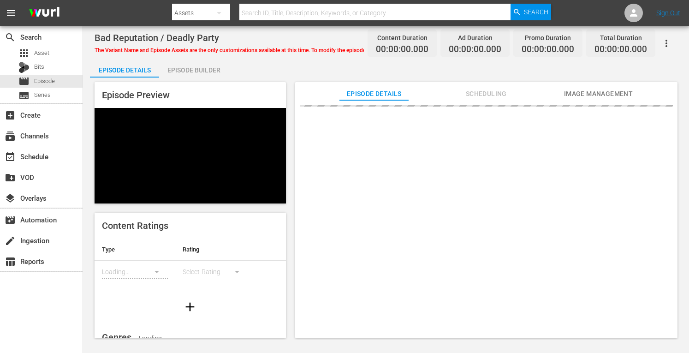
click at [209, 75] on div "Episode Builder" at bounding box center [193, 70] width 69 height 22
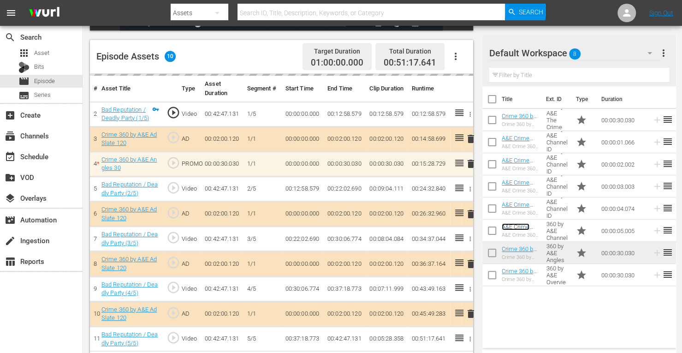
scroll to position [229, 0]
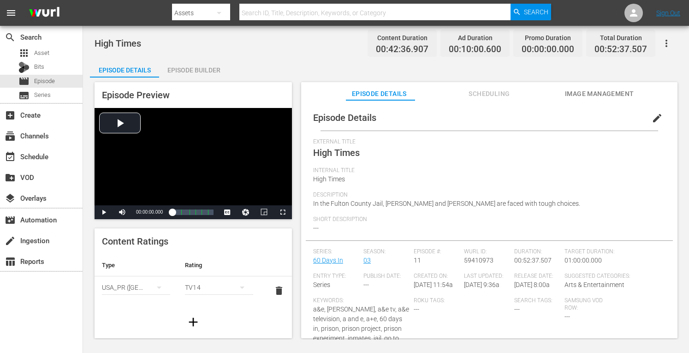
click at [182, 71] on div "Episode Builder" at bounding box center [193, 70] width 69 height 22
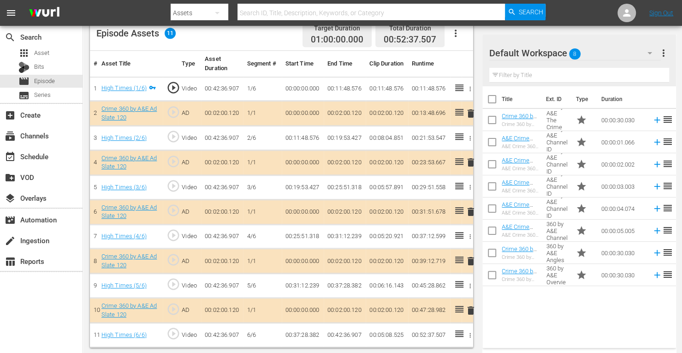
scroll to position [250, 0]
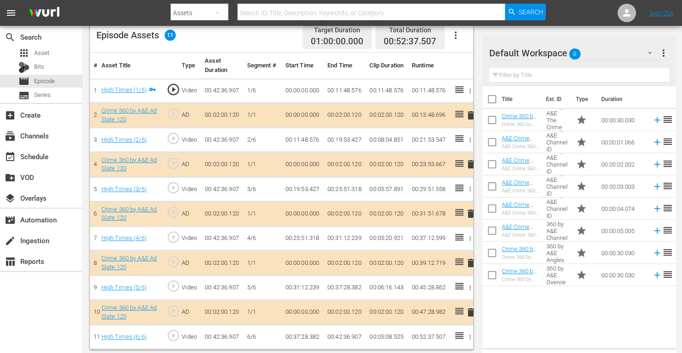
click at [470, 162] on span "delete" at bounding box center [470, 164] width 11 height 11
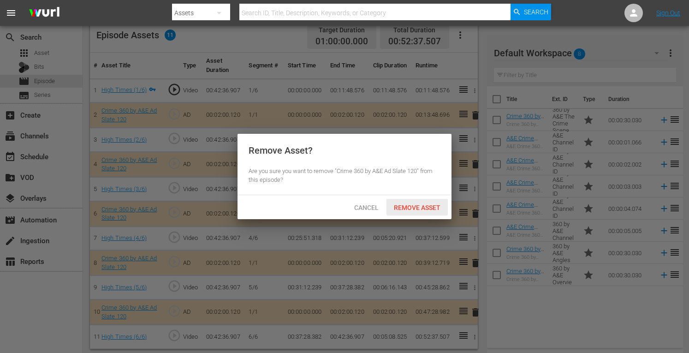
click at [424, 204] on span "Remove Asset" at bounding box center [416, 207] width 61 height 7
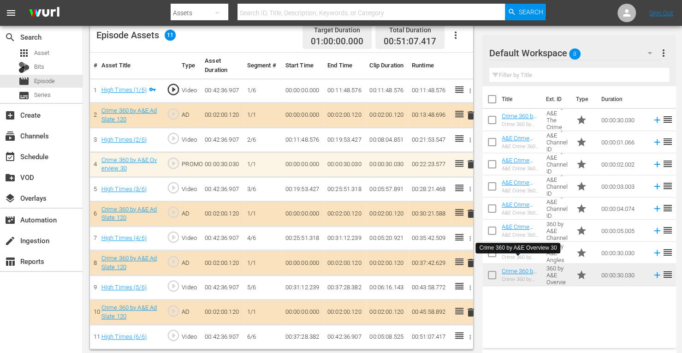
click at [467, 260] on span "delete" at bounding box center [470, 262] width 11 height 11
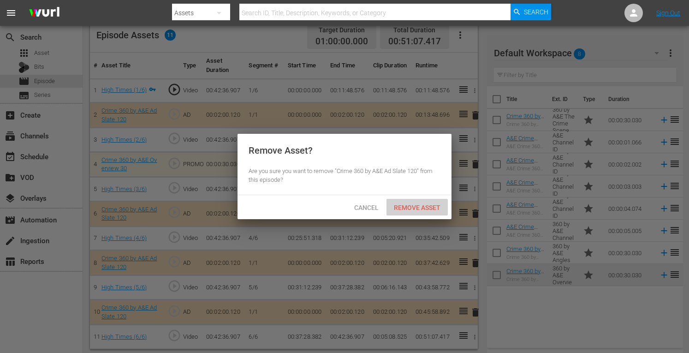
click at [415, 207] on span "Remove Asset" at bounding box center [416, 207] width 61 height 7
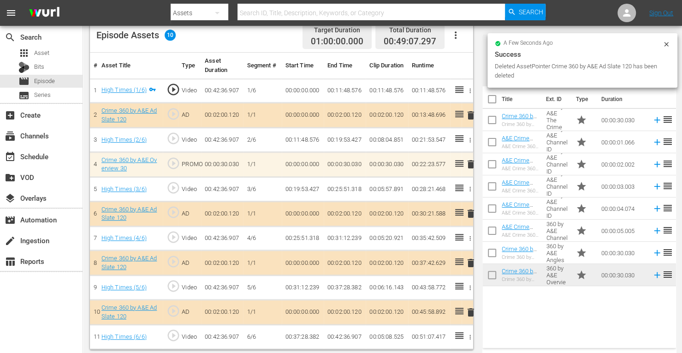
scroll to position [240, 0]
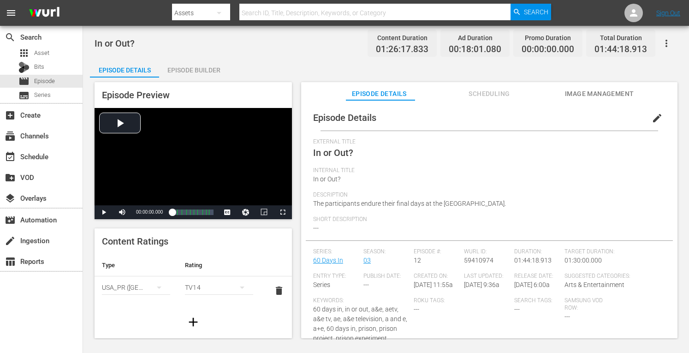
click at [193, 68] on div "Episode Builder" at bounding box center [193, 70] width 69 height 22
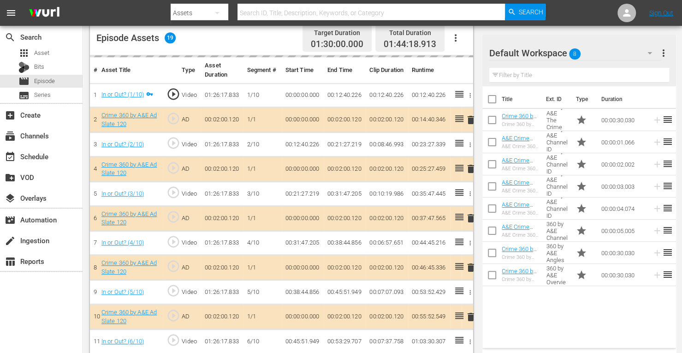
scroll to position [246, 0]
click at [470, 166] on span "delete" at bounding box center [470, 168] width 11 height 11
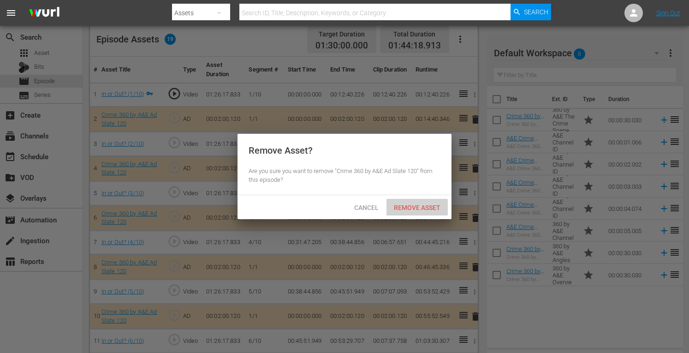
click at [419, 206] on span "Remove Asset" at bounding box center [416, 207] width 61 height 7
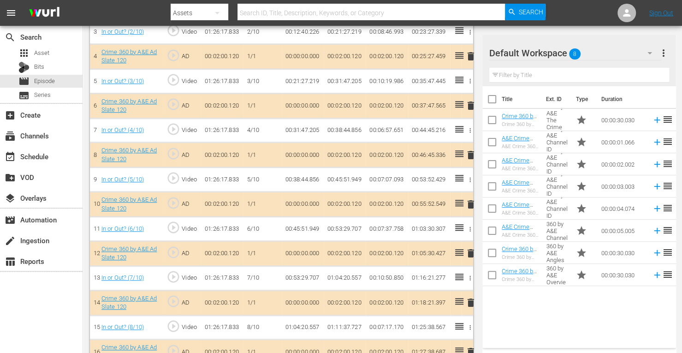
scroll to position [445, 0]
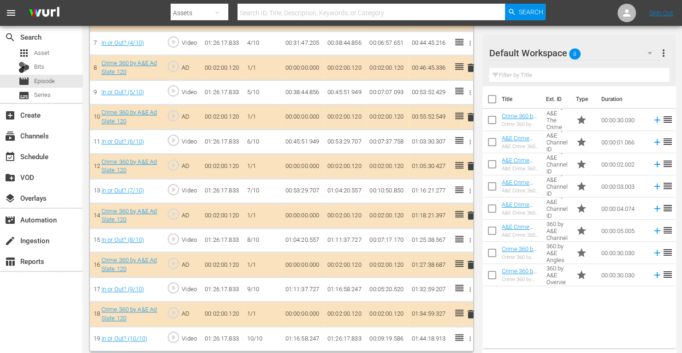
click at [470, 211] on span "delete" at bounding box center [470, 215] width 11 height 11
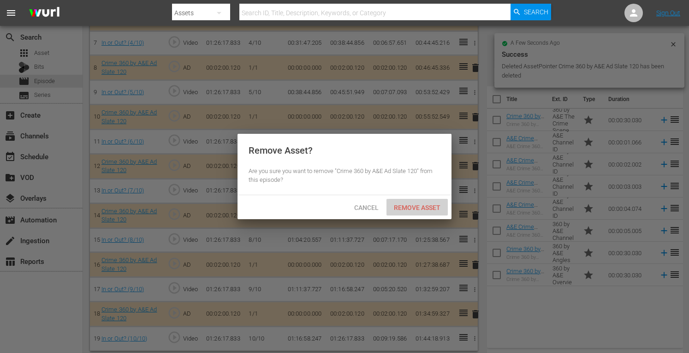
click at [425, 211] on div "Remove Asset" at bounding box center [416, 207] width 61 height 17
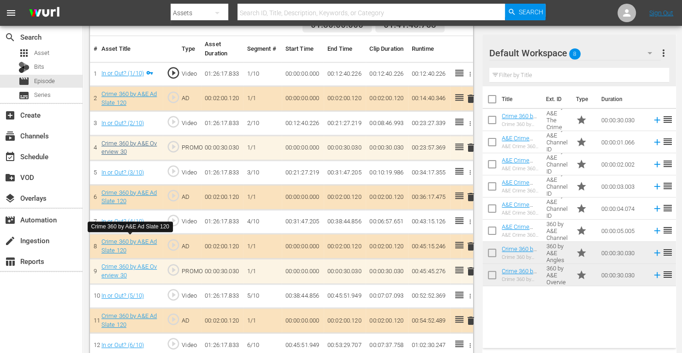
scroll to position [265, 0]
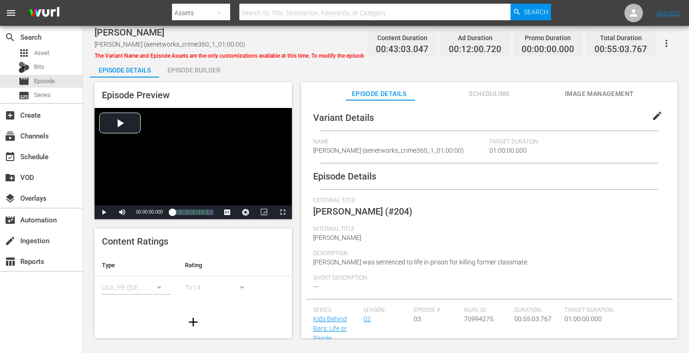
click at [201, 71] on div "Episode Builder" at bounding box center [193, 70] width 69 height 22
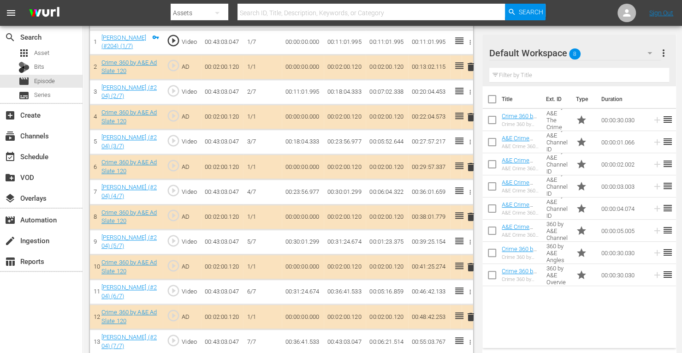
scroll to position [299, 0]
click at [472, 114] on span "delete" at bounding box center [470, 117] width 11 height 11
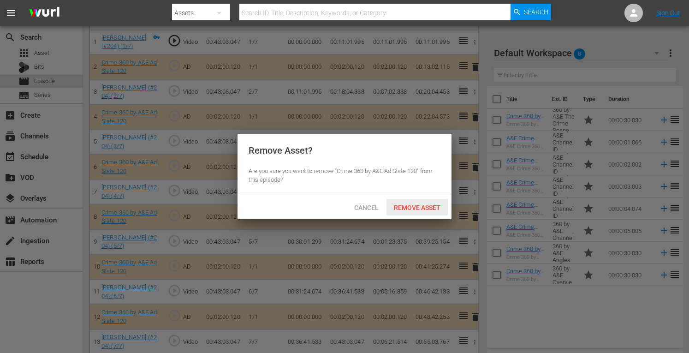
click at [419, 211] on span "Remove Asset" at bounding box center [416, 207] width 61 height 7
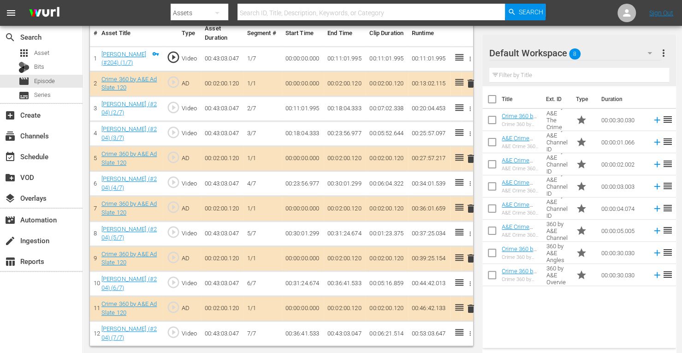
scroll to position [274, 0]
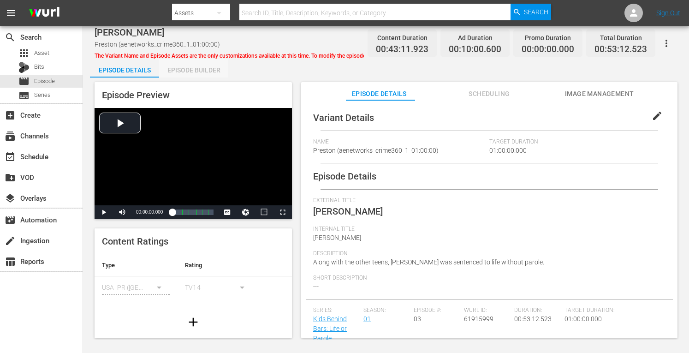
click at [204, 69] on div "Episode Builder" at bounding box center [193, 70] width 69 height 22
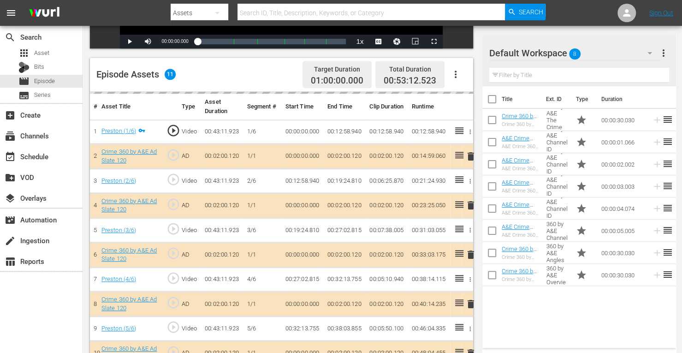
scroll to position [215, 0]
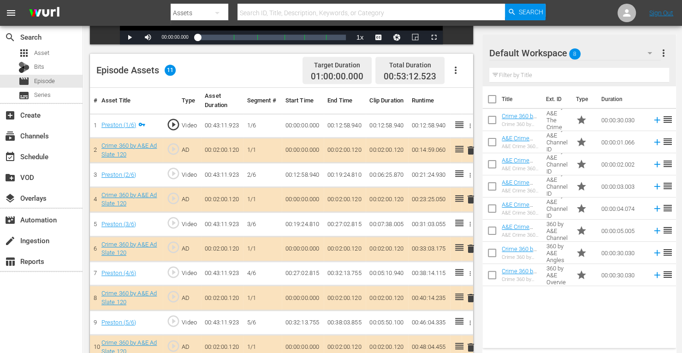
click at [471, 200] on span "delete" at bounding box center [470, 199] width 11 height 11
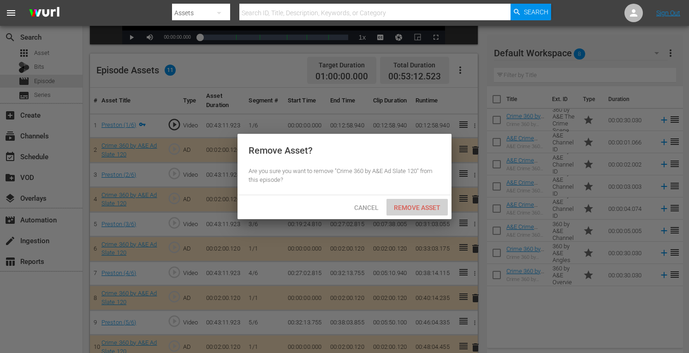
click at [421, 206] on span "Remove Asset" at bounding box center [416, 207] width 61 height 7
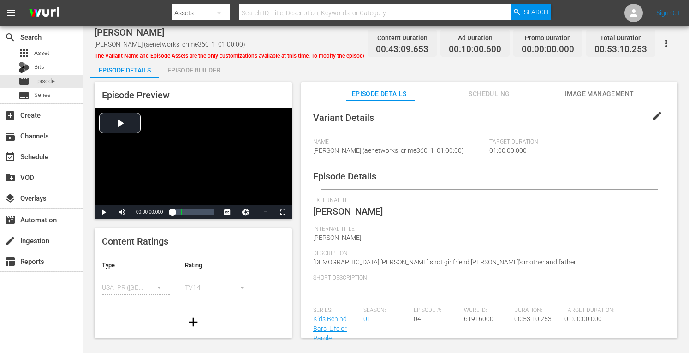
click at [214, 63] on div "Episode Builder" at bounding box center [193, 70] width 69 height 22
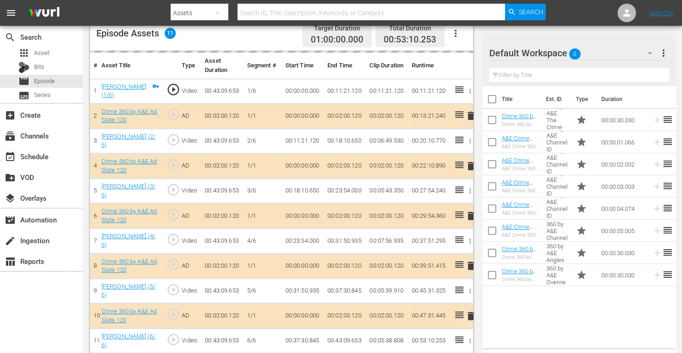
scroll to position [250, 0]
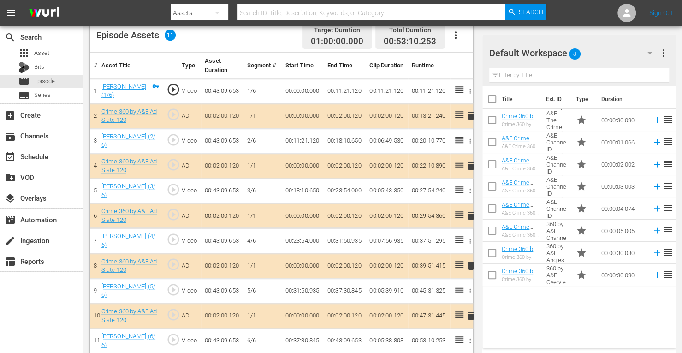
click at [470, 165] on span "delete" at bounding box center [470, 165] width 11 height 11
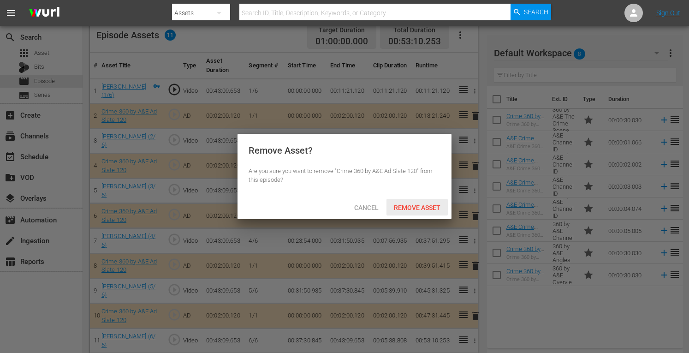
click at [411, 207] on span "Remove Asset" at bounding box center [416, 207] width 61 height 7
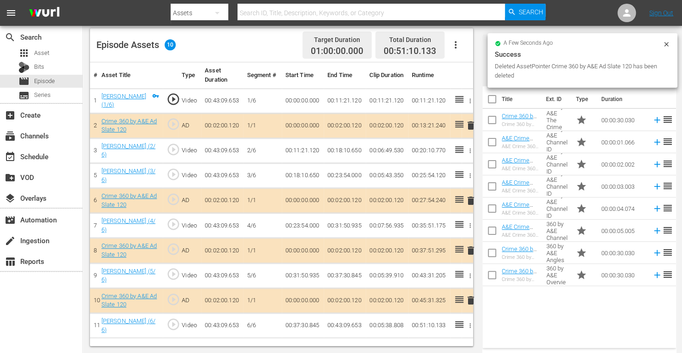
scroll to position [240, 0]
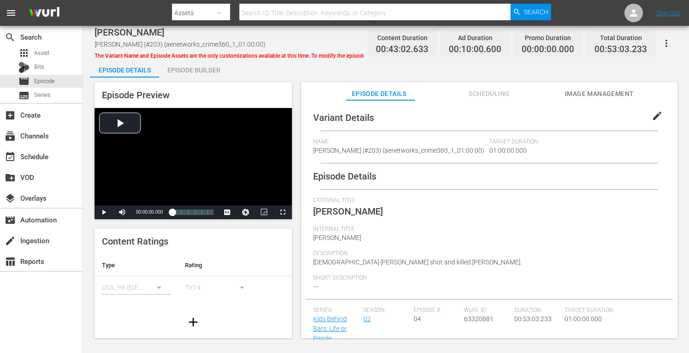
click at [185, 71] on div "Episode Builder" at bounding box center [193, 70] width 69 height 22
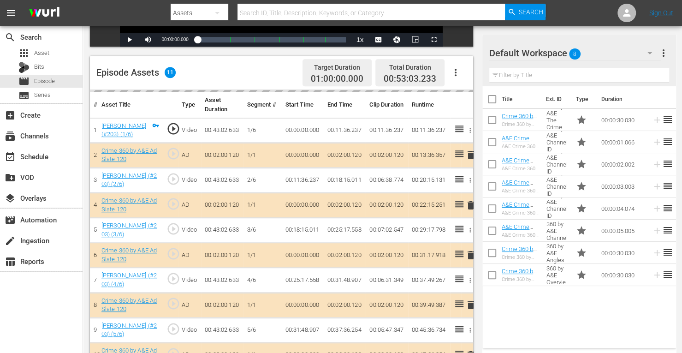
scroll to position [246, 0]
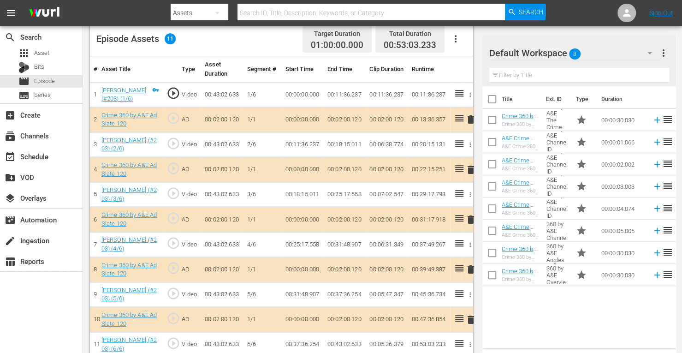
click at [472, 170] on span "delete" at bounding box center [470, 169] width 11 height 11
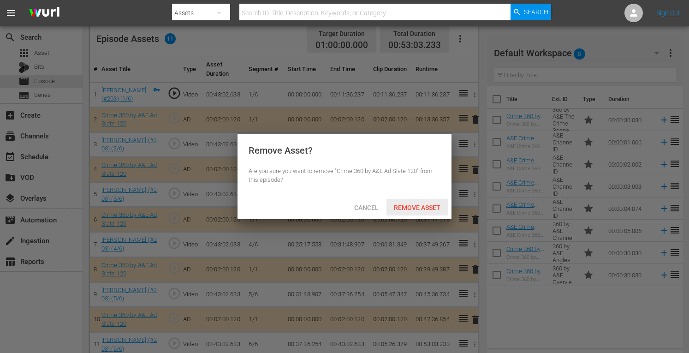
click at [407, 212] on div "Remove Asset" at bounding box center [416, 207] width 61 height 17
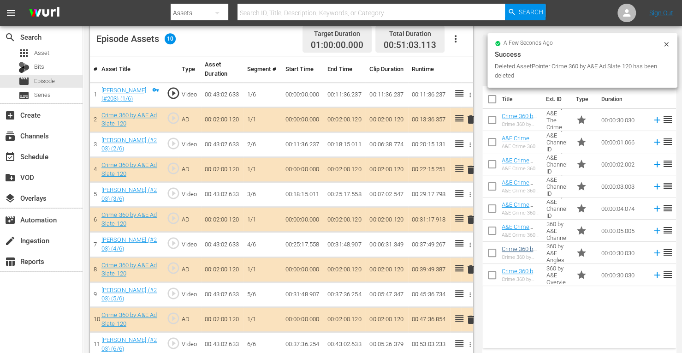
scroll to position [240, 0]
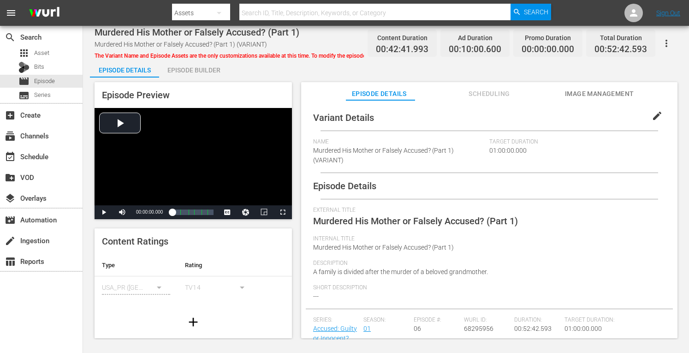
click at [187, 68] on div "Episode Builder" at bounding box center [193, 70] width 69 height 22
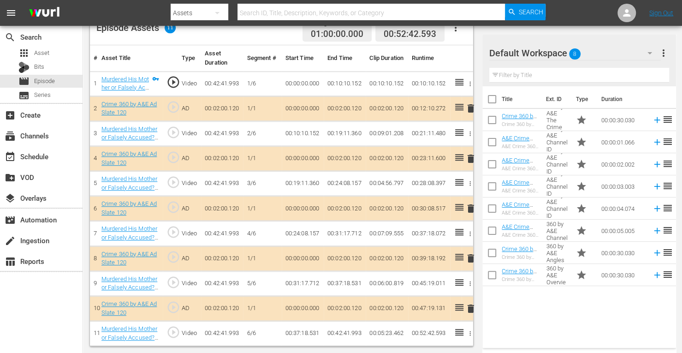
scroll to position [255, 0]
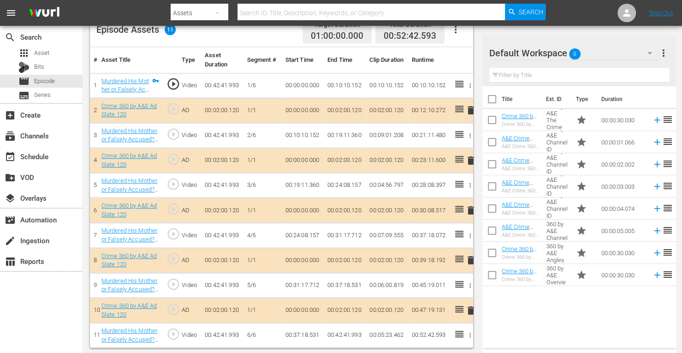
click at [471, 159] on span "delete" at bounding box center [470, 160] width 11 height 11
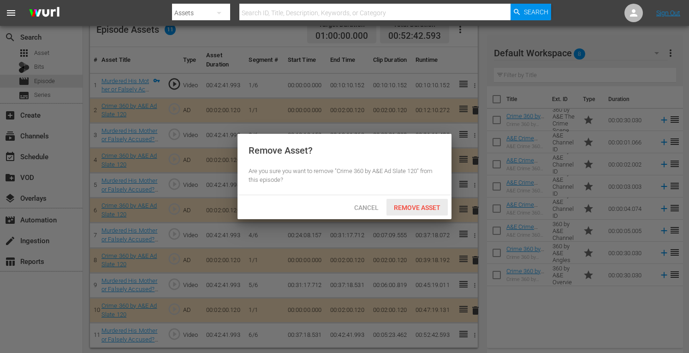
click at [421, 208] on span "Remove Asset" at bounding box center [416, 207] width 61 height 7
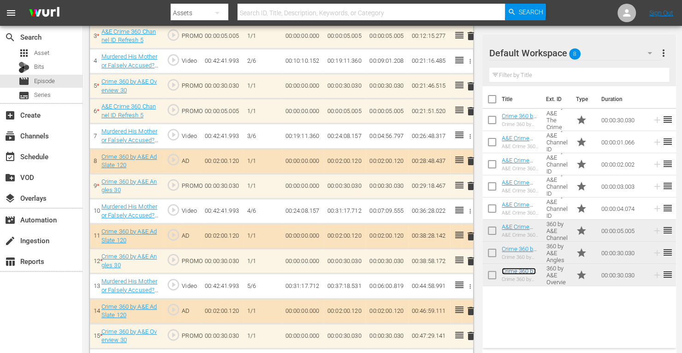
scroll to position [354, 0]
click at [470, 184] on span "delete" at bounding box center [470, 185] width 11 height 11
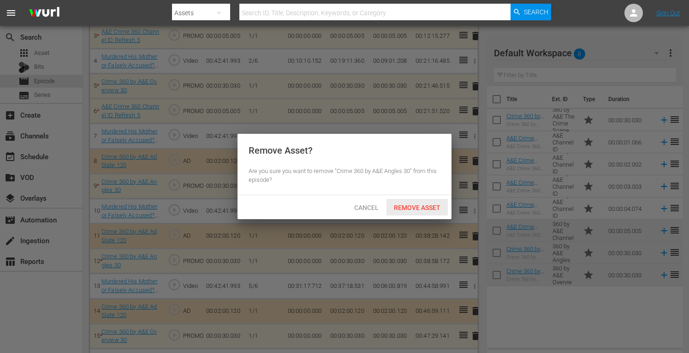
click at [410, 202] on div "Remove Asset" at bounding box center [416, 207] width 61 height 17
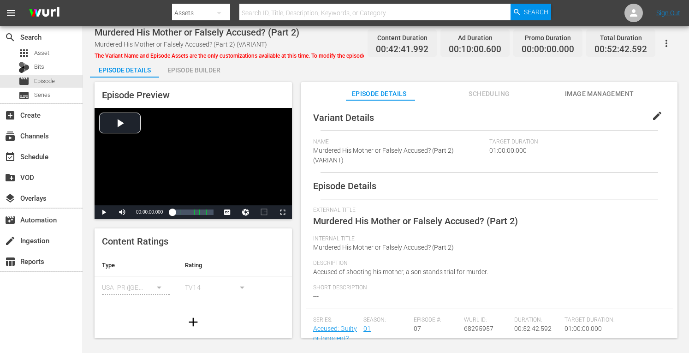
click at [196, 71] on div "Episode Builder" at bounding box center [193, 70] width 69 height 22
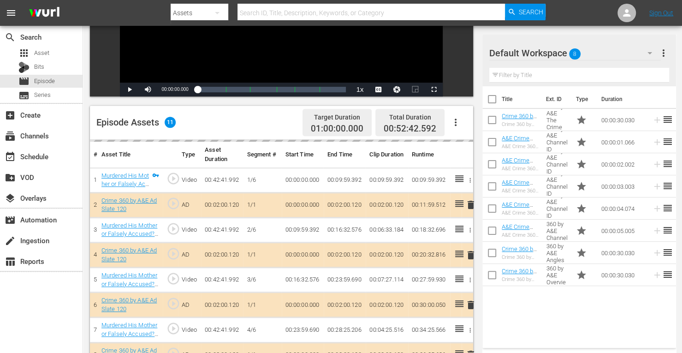
scroll to position [163, 0]
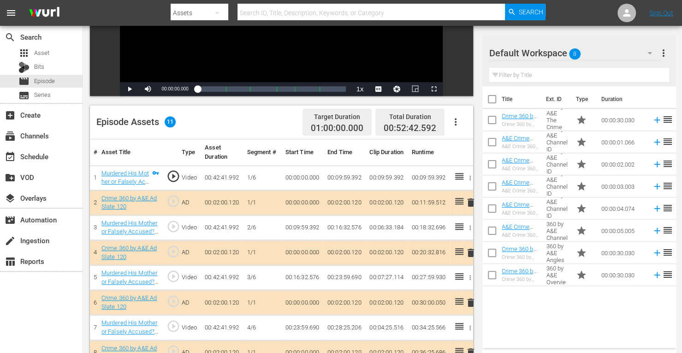
click at [471, 253] on span "delete" at bounding box center [470, 252] width 11 height 11
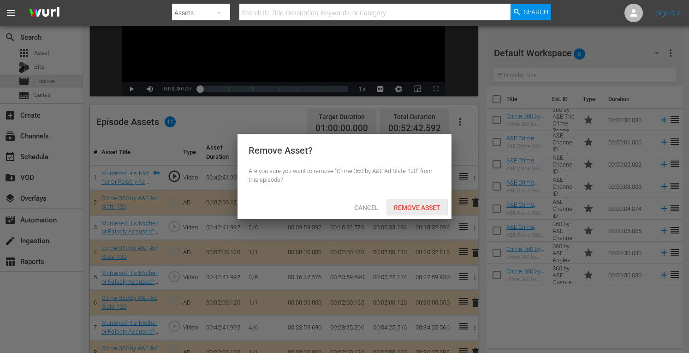
click at [426, 207] on span "Remove Asset" at bounding box center [416, 207] width 61 height 7
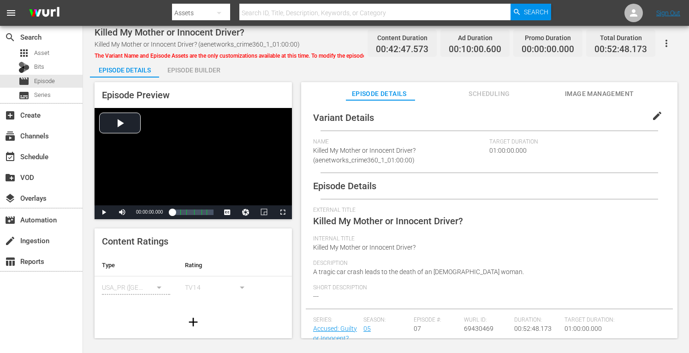
click at [201, 70] on div "Episode Builder" at bounding box center [193, 70] width 69 height 22
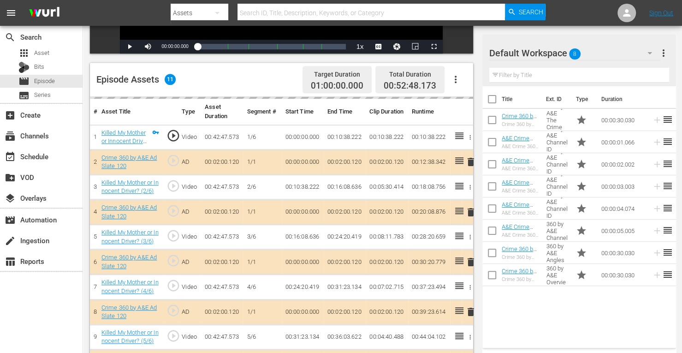
scroll to position [206, 0]
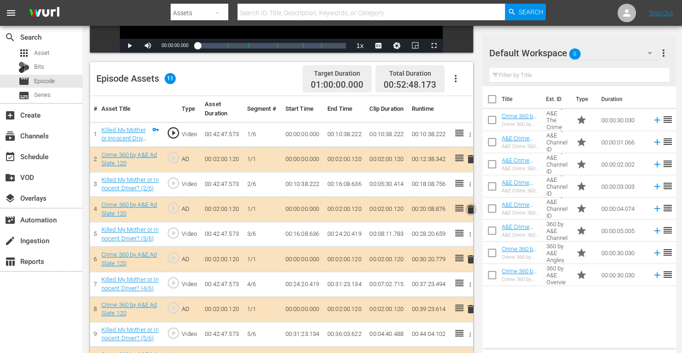
click at [468, 208] on span "delete" at bounding box center [470, 209] width 11 height 11
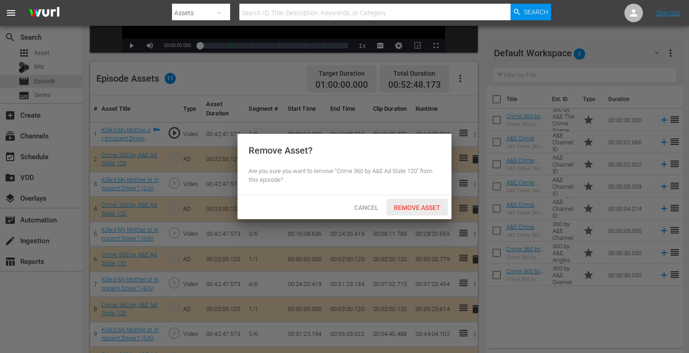
click at [412, 206] on span "Remove Asset" at bounding box center [416, 207] width 61 height 7
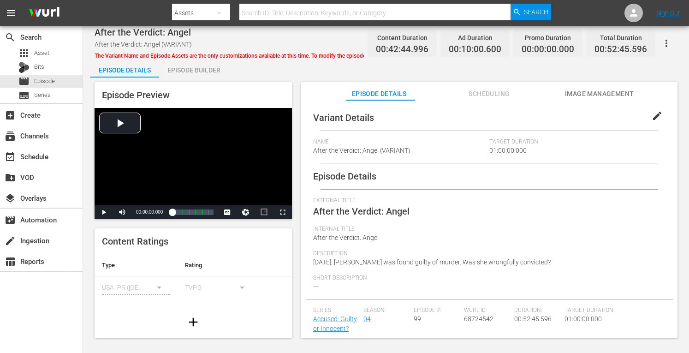
click at [203, 73] on div "Episode Builder" at bounding box center [193, 70] width 69 height 22
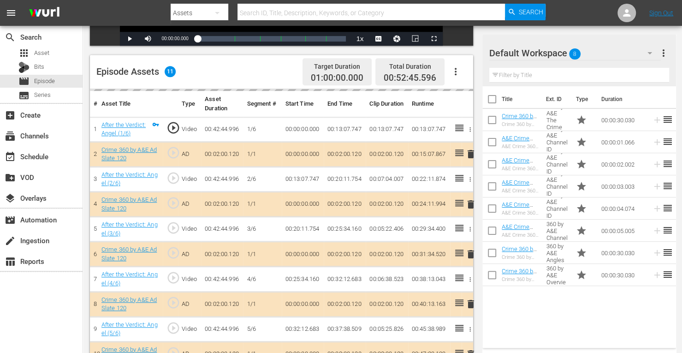
scroll to position [215, 0]
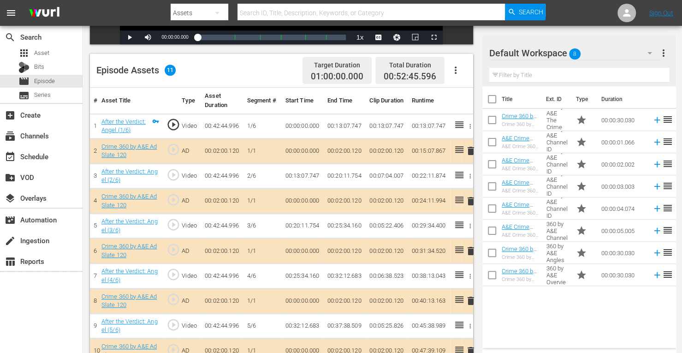
click at [471, 203] on span "delete" at bounding box center [470, 200] width 11 height 11
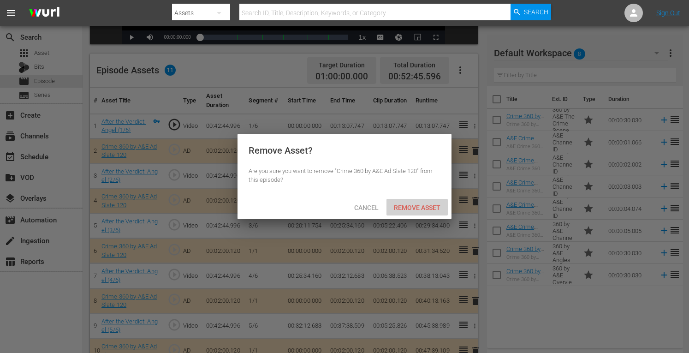
click at [411, 213] on div "Remove Asset" at bounding box center [416, 207] width 61 height 17
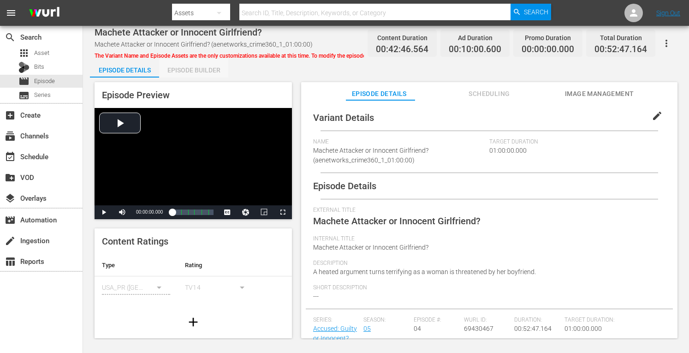
click at [190, 69] on div "Episode Builder" at bounding box center [193, 70] width 69 height 22
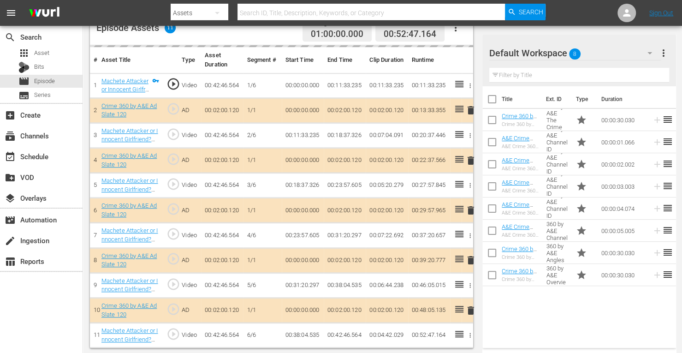
scroll to position [255, 0]
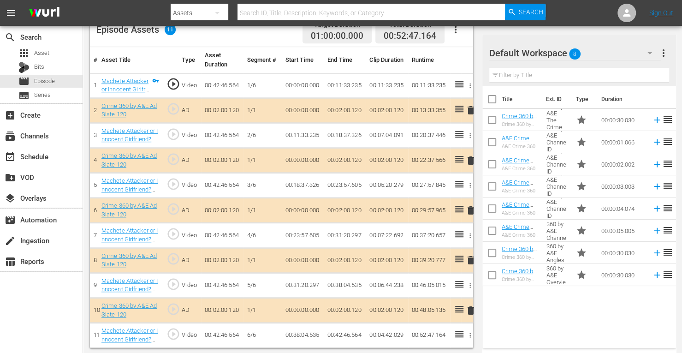
click at [472, 159] on span "delete" at bounding box center [470, 160] width 11 height 11
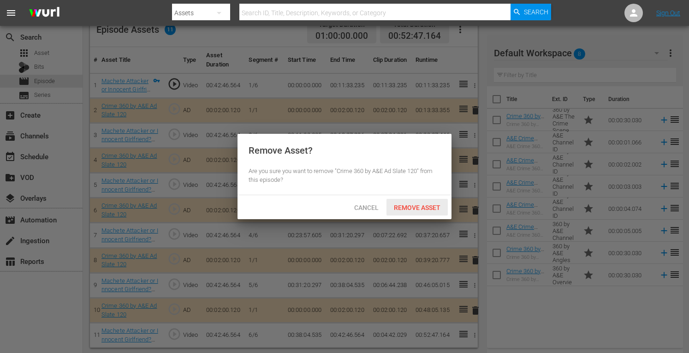
click at [407, 206] on span "Remove Asset" at bounding box center [416, 207] width 61 height 7
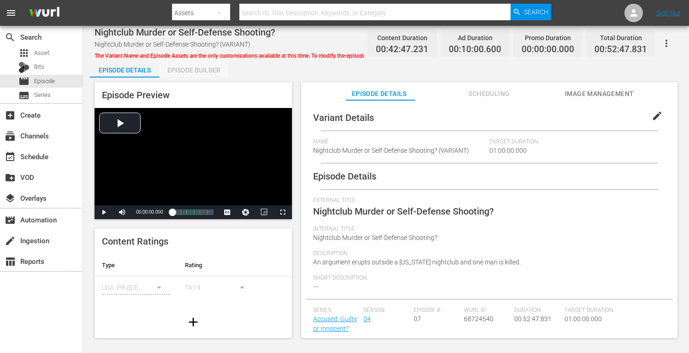
click at [210, 70] on div "Episode Builder" at bounding box center [193, 70] width 69 height 22
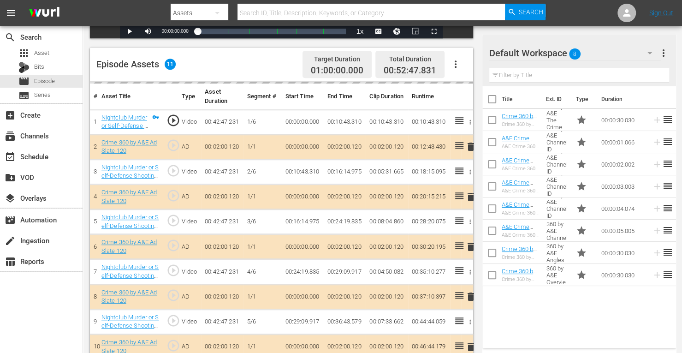
scroll to position [241, 0]
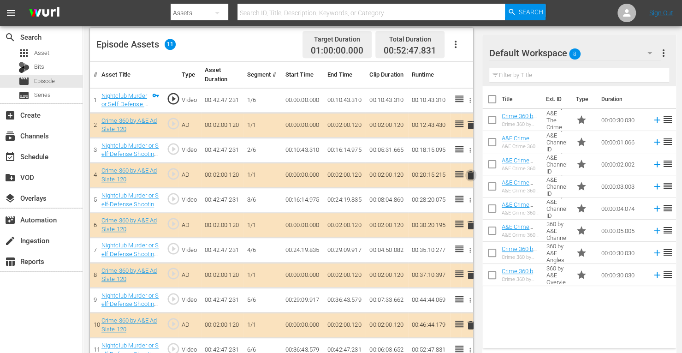
click at [473, 174] on span "delete" at bounding box center [470, 175] width 11 height 11
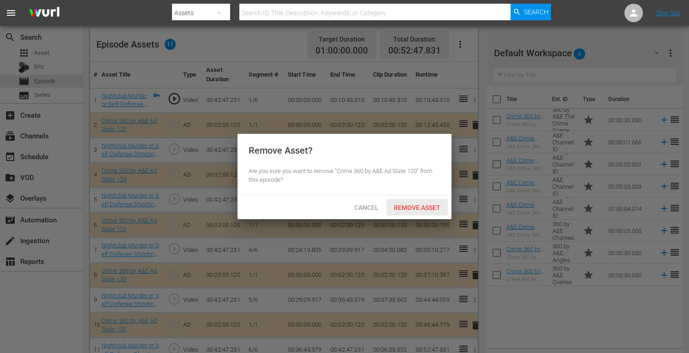
click at [414, 206] on span "Remove Asset" at bounding box center [416, 207] width 61 height 7
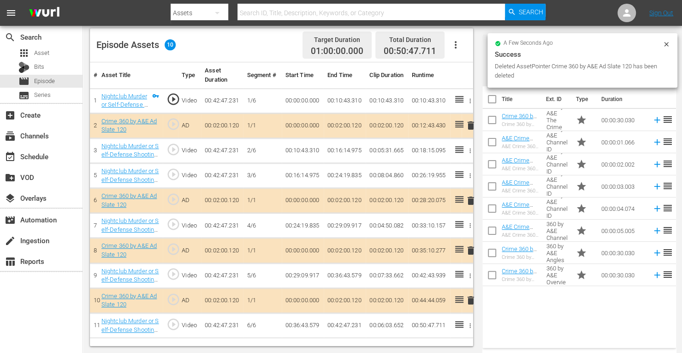
scroll to position [240, 0]
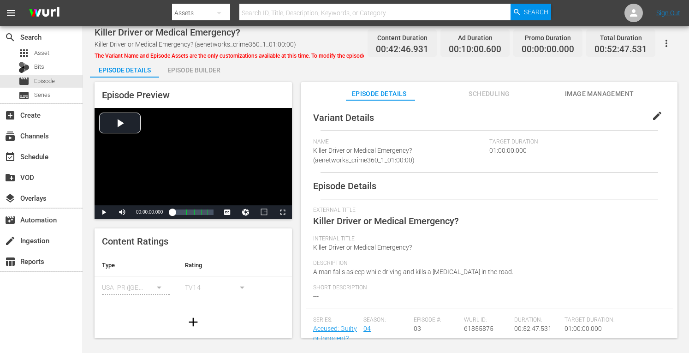
click at [207, 69] on div "Episode Builder" at bounding box center [193, 70] width 69 height 22
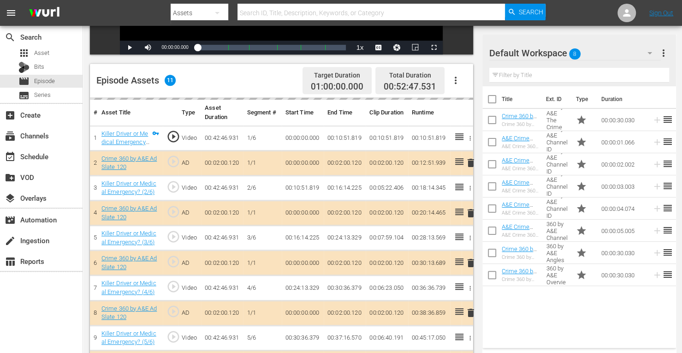
scroll to position [211, 0]
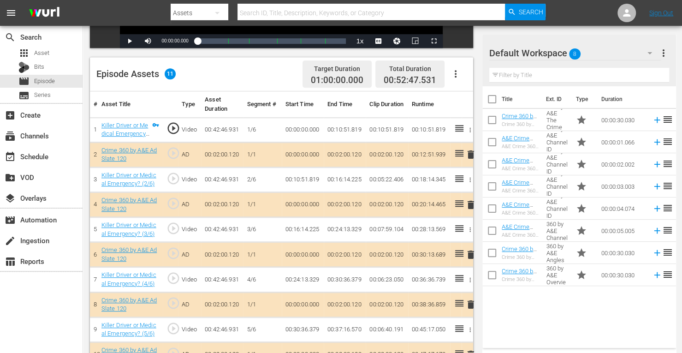
click at [467, 205] on span "delete" at bounding box center [470, 204] width 11 height 11
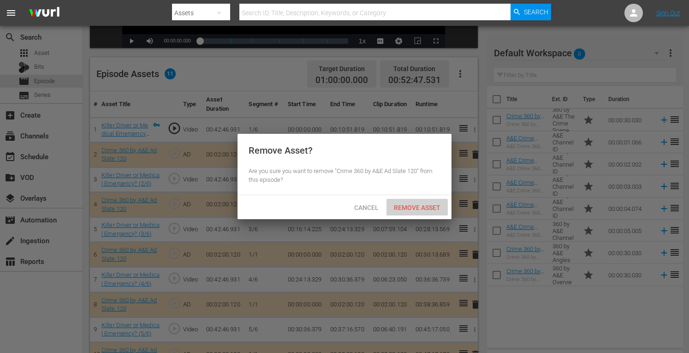
click at [400, 207] on span "Remove Asset" at bounding box center [416, 207] width 61 height 7
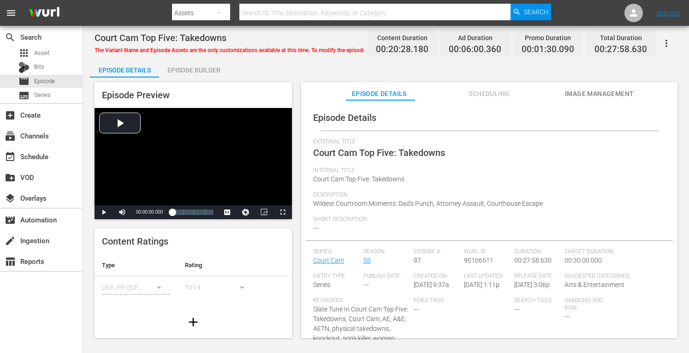
click at [195, 73] on div "Episode Builder" at bounding box center [193, 70] width 69 height 22
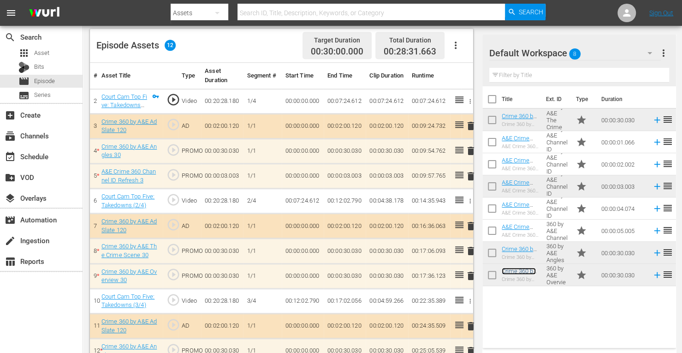
scroll to position [280, 0]
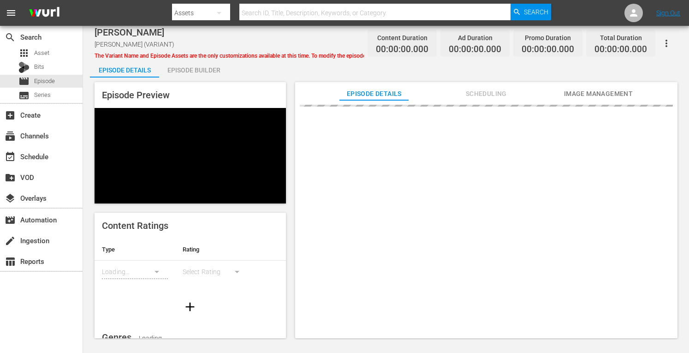
click at [189, 69] on div "Episode Builder" at bounding box center [193, 70] width 69 height 22
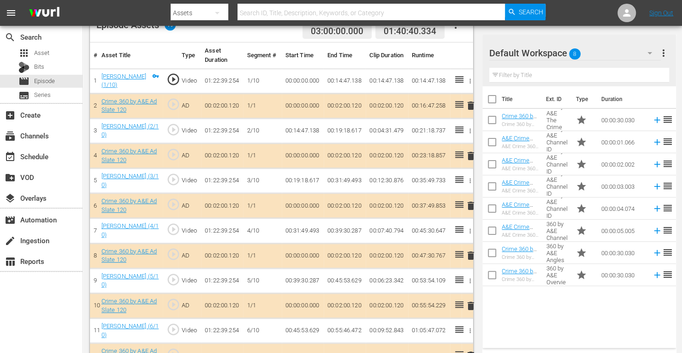
scroll to position [284, 0]
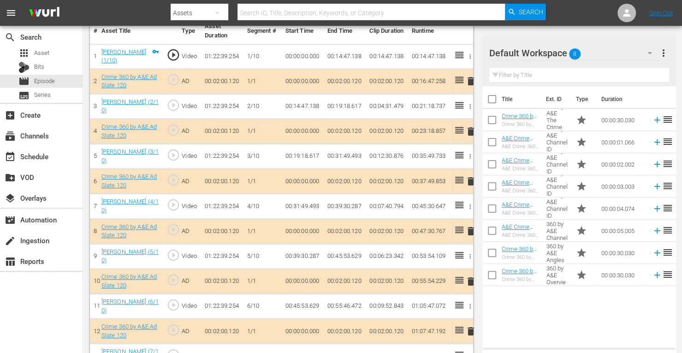
click at [470, 179] on span "delete" at bounding box center [470, 181] width 11 height 11
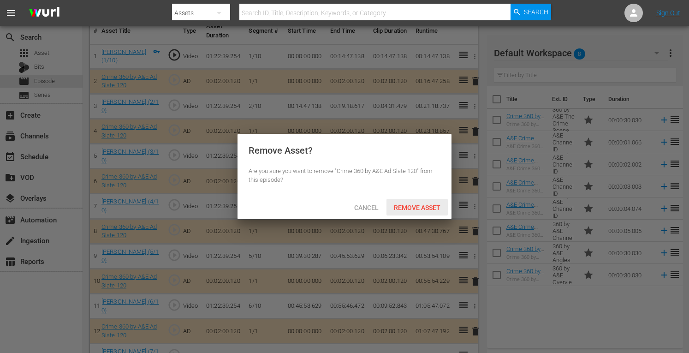
click at [413, 206] on span "Remove Asset" at bounding box center [416, 207] width 61 height 7
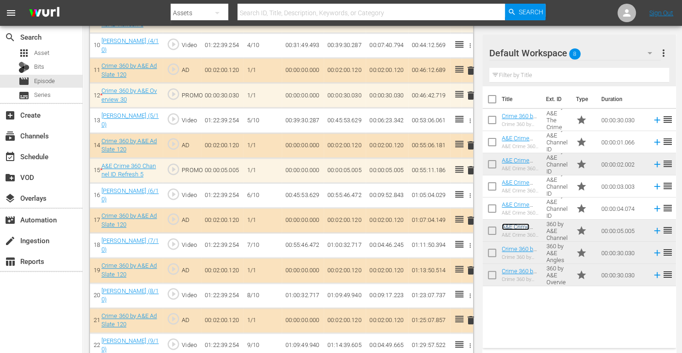
scroll to position [520, 0]
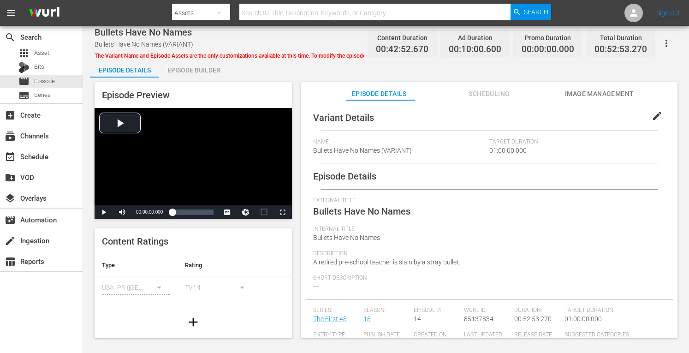
click at [180, 69] on div "Episode Builder" at bounding box center [193, 70] width 69 height 22
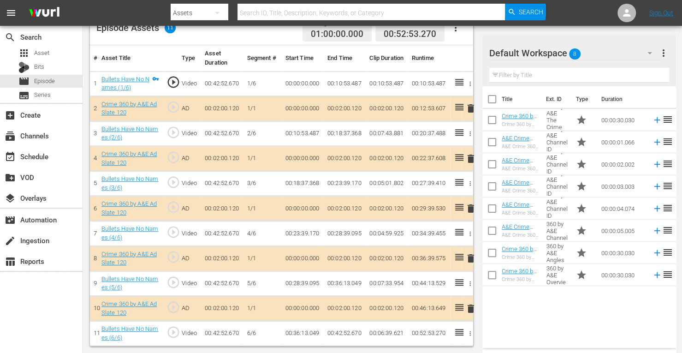
scroll to position [255, 0]
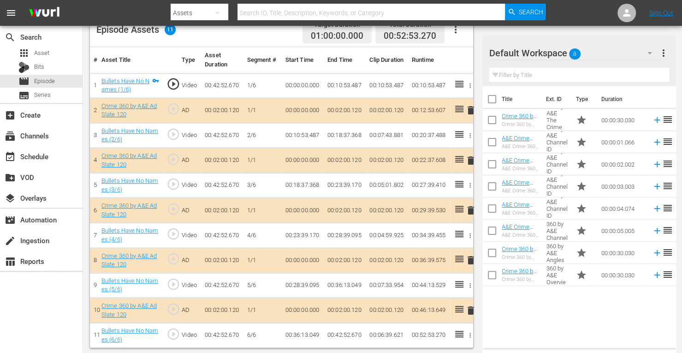
click at [470, 209] on span "delete" at bounding box center [470, 210] width 11 height 11
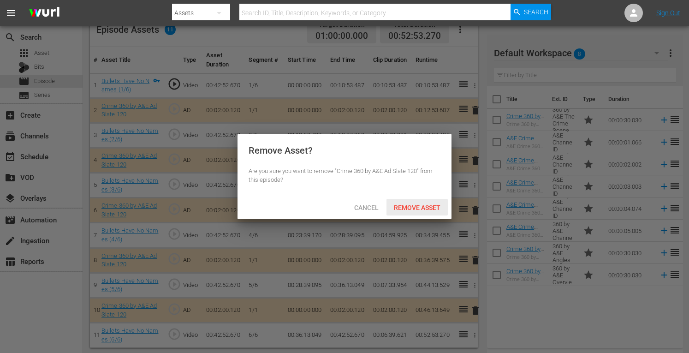
click at [430, 205] on span "Remove Asset" at bounding box center [416, 207] width 61 height 7
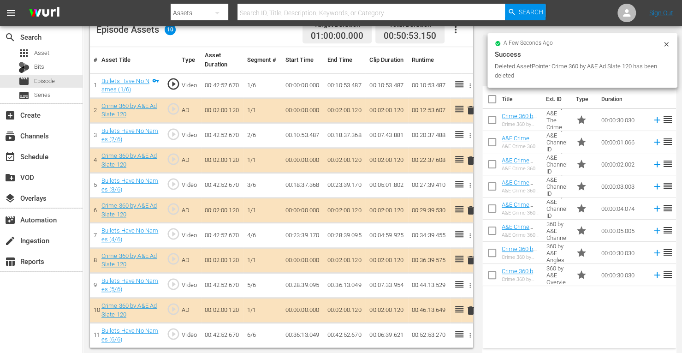
scroll to position [240, 0]
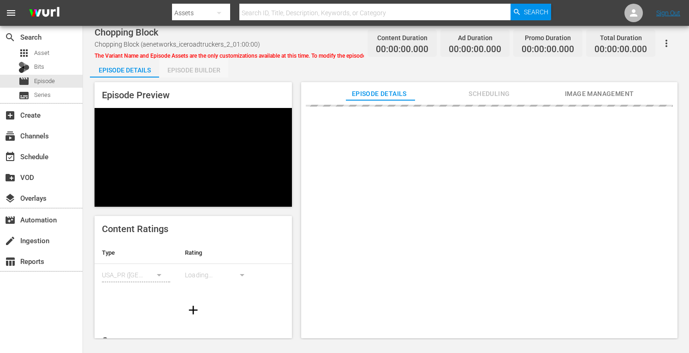
click at [206, 70] on div "Episode Builder" at bounding box center [193, 70] width 69 height 22
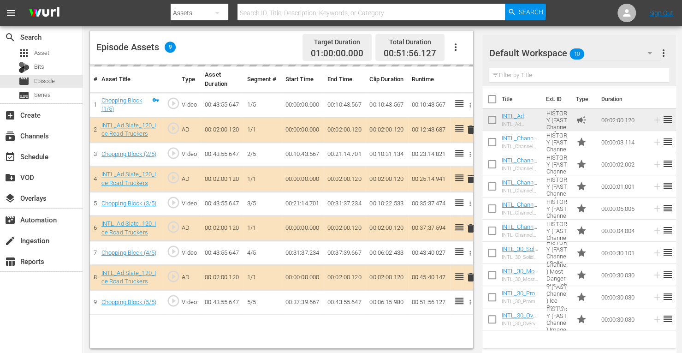
scroll to position [240, 0]
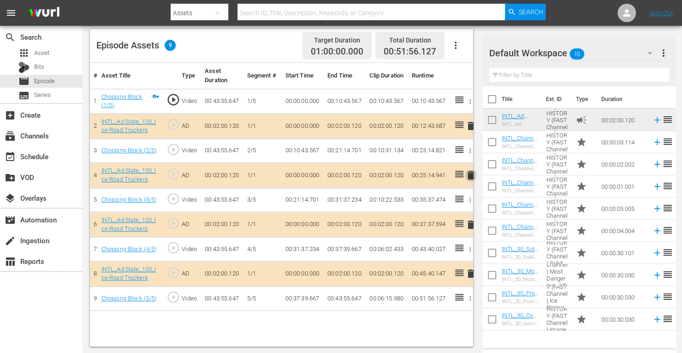
click at [472, 175] on span "delete" at bounding box center [470, 175] width 11 height 11
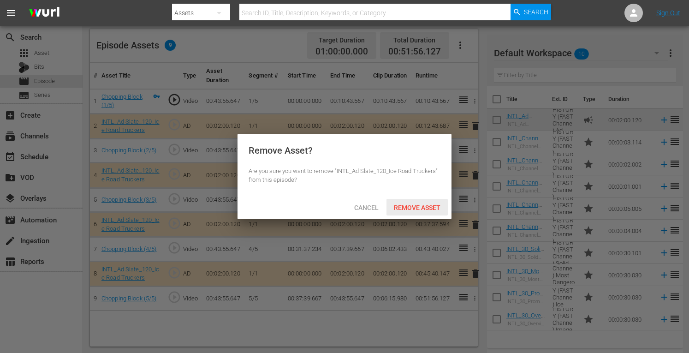
click at [415, 208] on span "Remove Asset" at bounding box center [416, 207] width 61 height 7
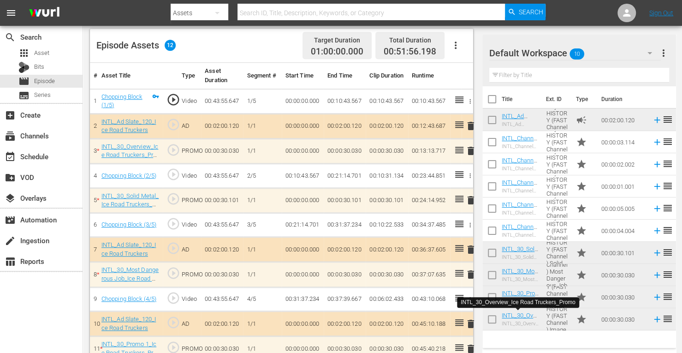
click at [467, 151] on span "delete" at bounding box center [470, 150] width 11 height 11
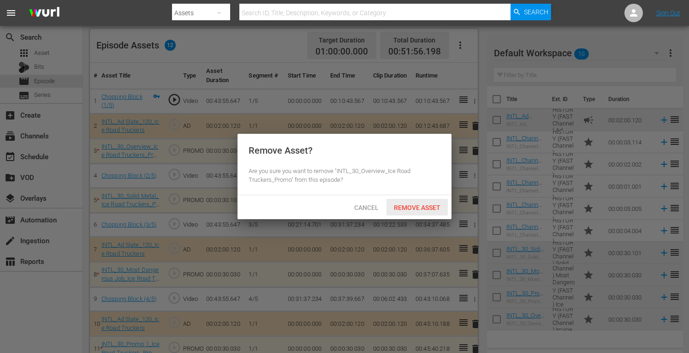
click at [423, 210] on span "Remove Asset" at bounding box center [416, 207] width 61 height 7
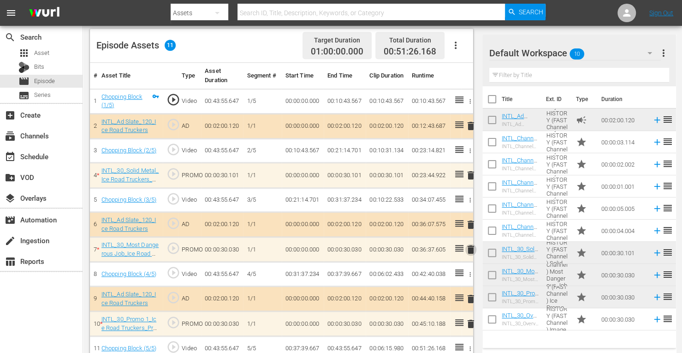
click at [473, 248] on span "delete" at bounding box center [470, 249] width 11 height 11
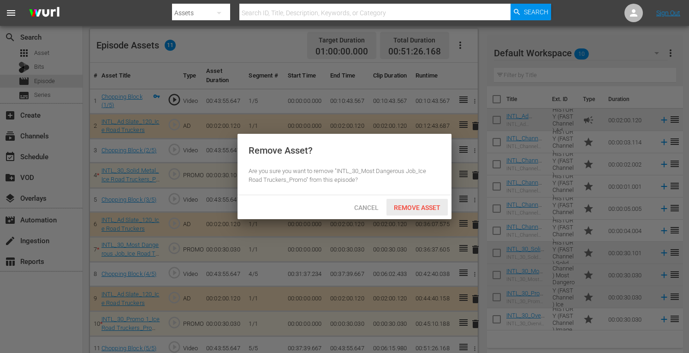
click at [418, 210] on span "Remove Asset" at bounding box center [416, 207] width 61 height 7
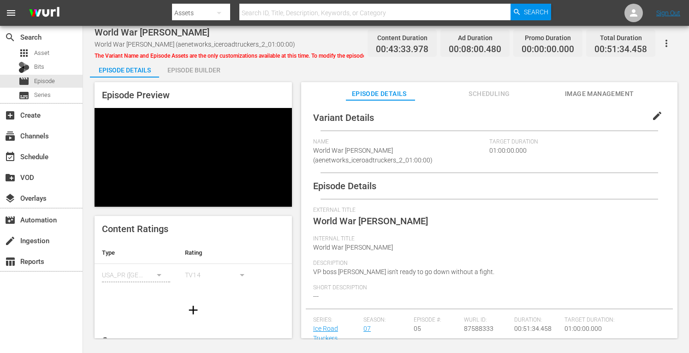
click at [183, 70] on div "Episode Builder" at bounding box center [193, 70] width 69 height 22
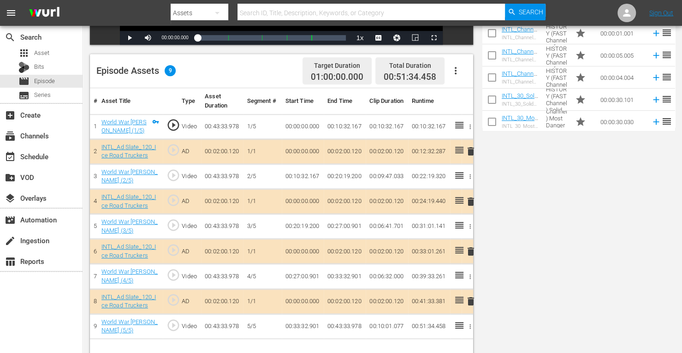
scroll to position [240, 0]
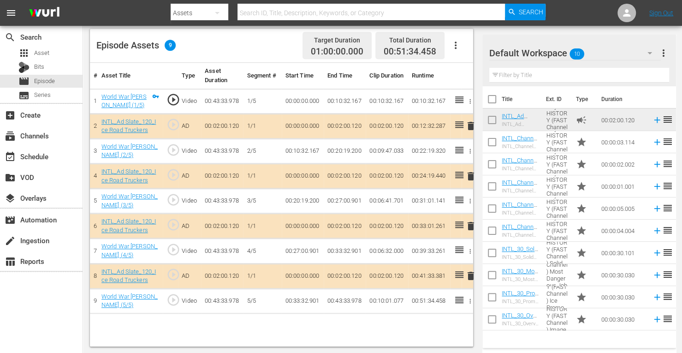
click at [470, 177] on span "delete" at bounding box center [470, 176] width 11 height 11
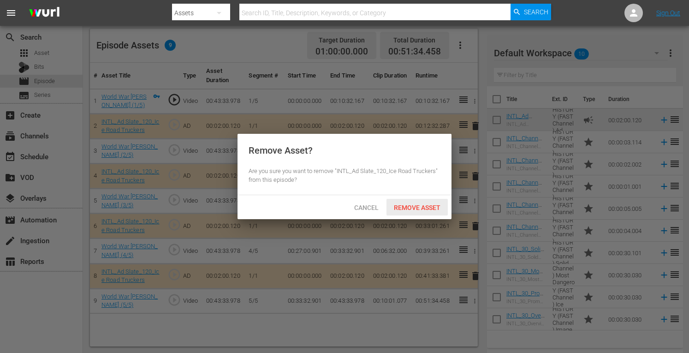
click at [424, 209] on span "Remove Asset" at bounding box center [416, 207] width 61 height 7
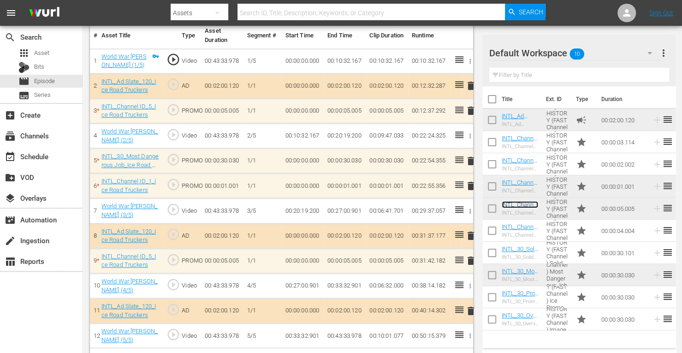
scroll to position [302, 0]
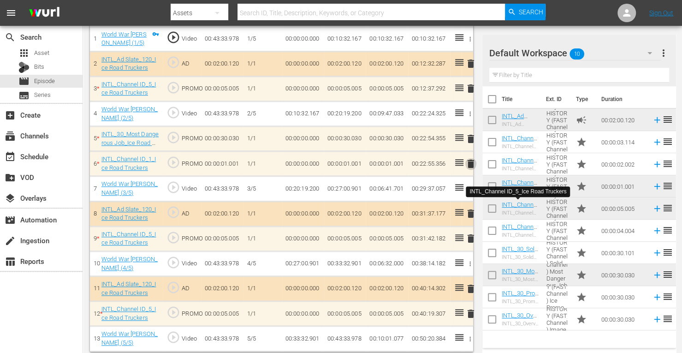
click at [469, 163] on span "delete" at bounding box center [470, 163] width 11 height 11
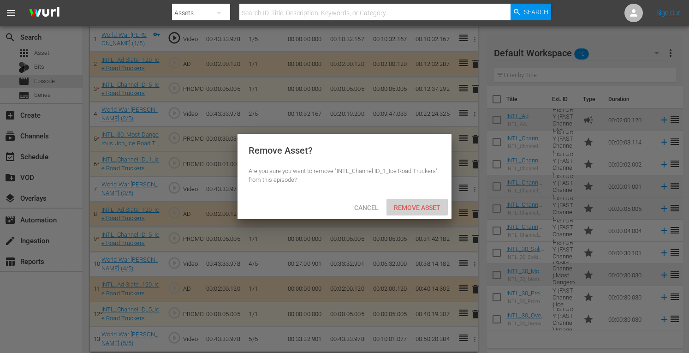
click at [408, 203] on div "Remove Asset" at bounding box center [416, 207] width 61 height 17
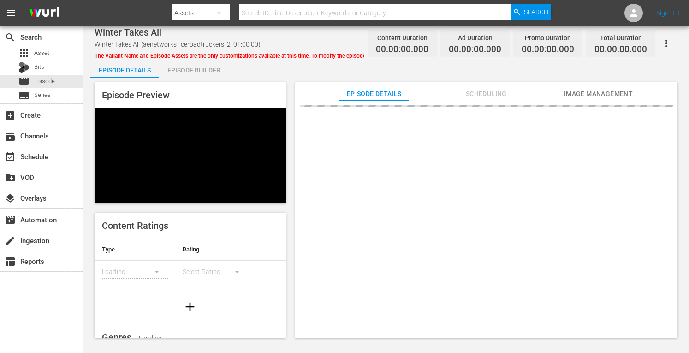
click at [202, 80] on div "Episode Preview Content Ratings Type Rating Loading... Select Rating Genres Loa…" at bounding box center [386, 211] width 592 height 268
click at [197, 70] on div "Episode Builder" at bounding box center [193, 70] width 69 height 22
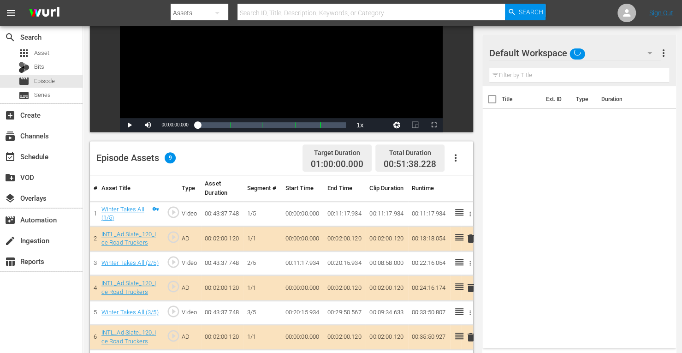
scroll to position [240, 0]
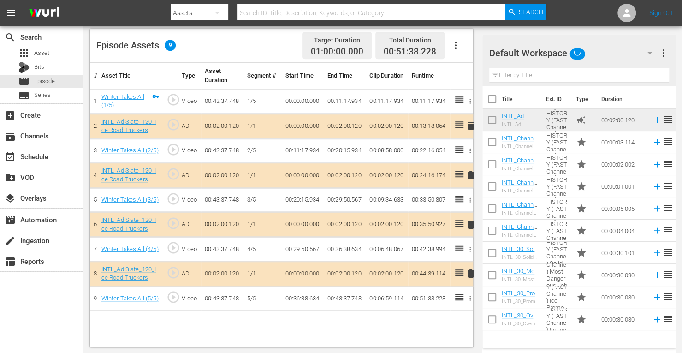
click at [470, 174] on span "delete" at bounding box center [470, 175] width 11 height 11
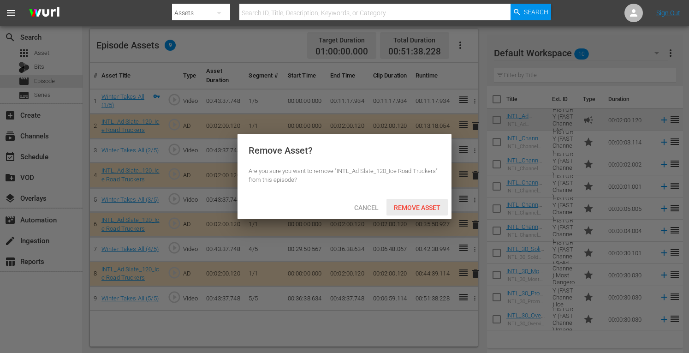
click at [422, 206] on span "Remove Asset" at bounding box center [416, 207] width 61 height 7
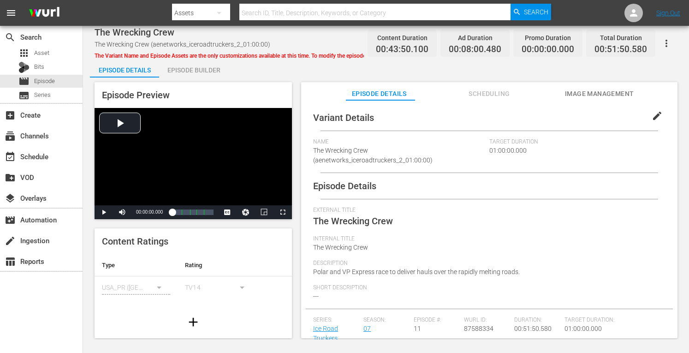
click at [208, 67] on div "Episode Builder" at bounding box center [193, 70] width 69 height 22
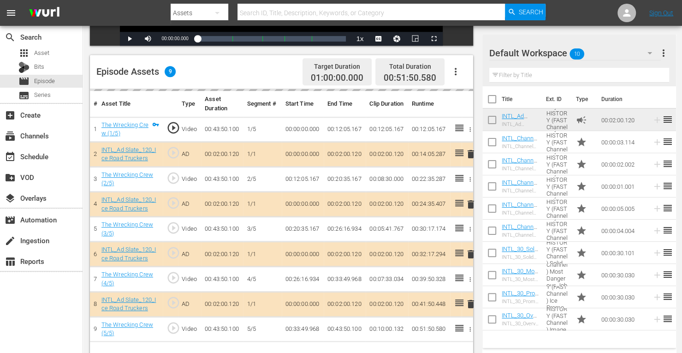
scroll to position [240, 0]
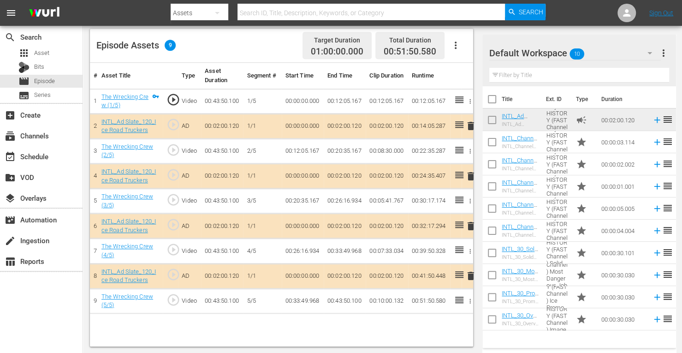
click at [469, 173] on span "delete" at bounding box center [470, 176] width 11 height 11
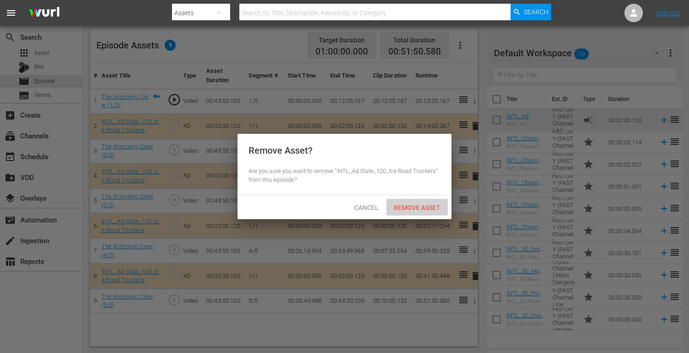
click at [407, 207] on span "Remove Asset" at bounding box center [416, 207] width 61 height 7
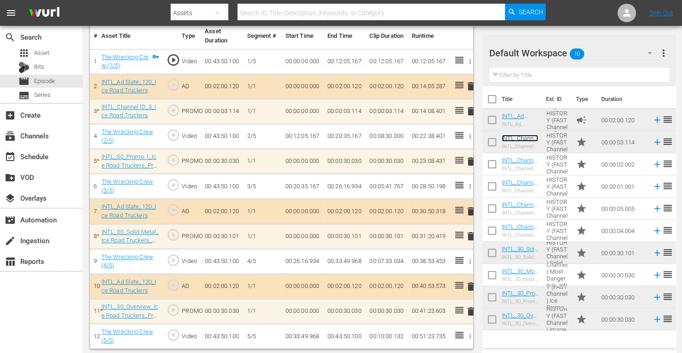
scroll to position [280, 0]
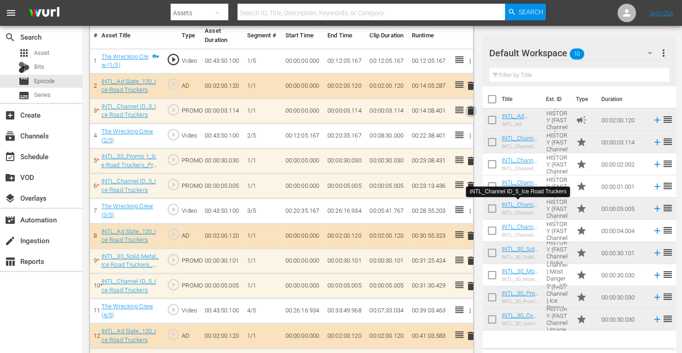
click at [471, 111] on span "delete" at bounding box center [470, 110] width 11 height 11
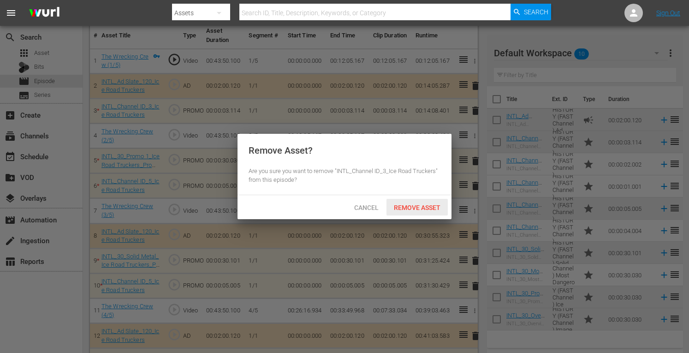
click at [424, 206] on span "Remove Asset" at bounding box center [416, 207] width 61 height 7
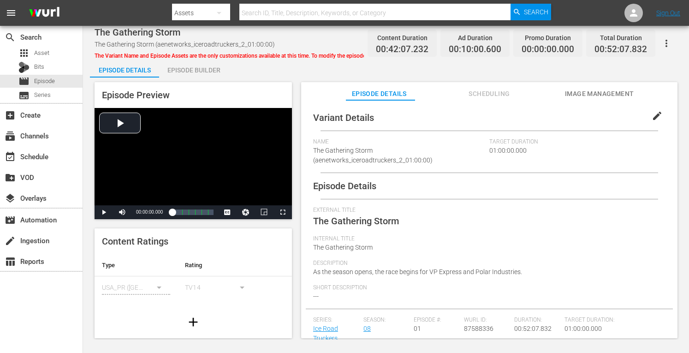
click at [191, 72] on div "Episode Builder" at bounding box center [193, 70] width 69 height 22
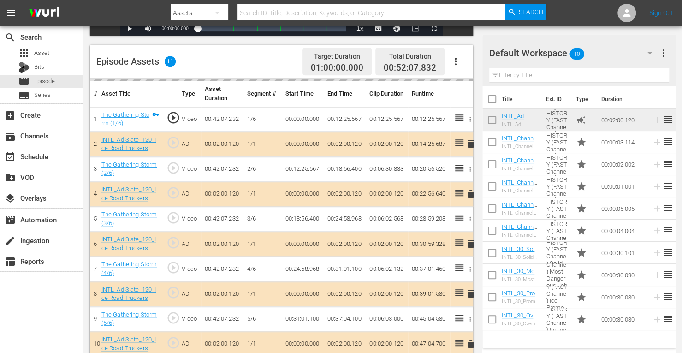
scroll to position [227, 0]
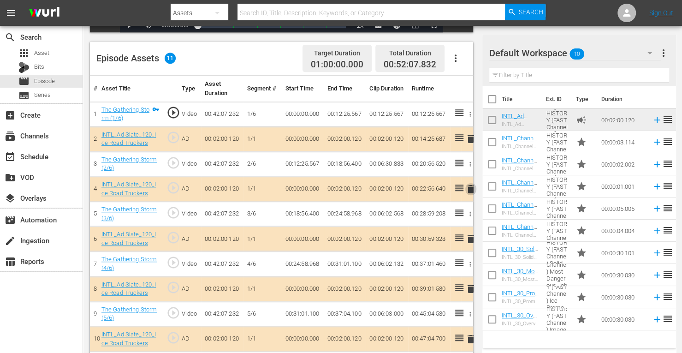
click at [471, 189] on span "delete" at bounding box center [470, 188] width 11 height 11
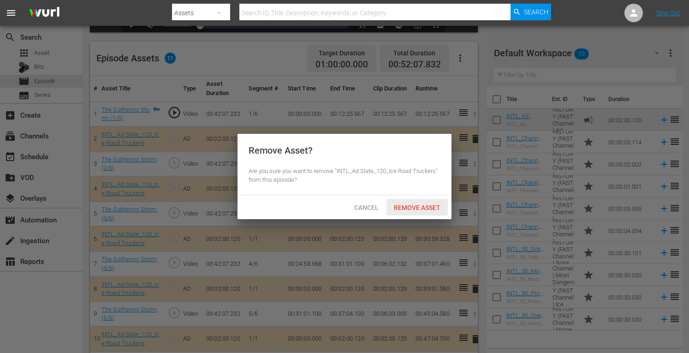
click at [431, 213] on div "Remove Asset" at bounding box center [416, 207] width 61 height 17
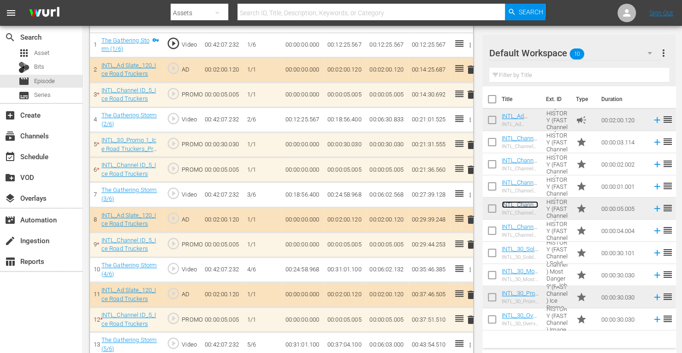
scroll to position [379, 0]
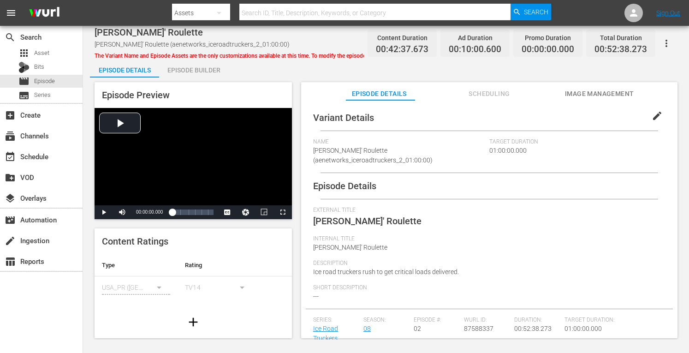
click at [202, 71] on div "Episode Builder" at bounding box center [193, 70] width 69 height 22
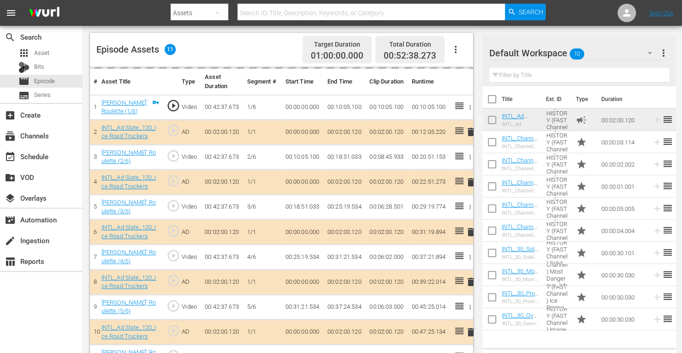
scroll to position [257, 0]
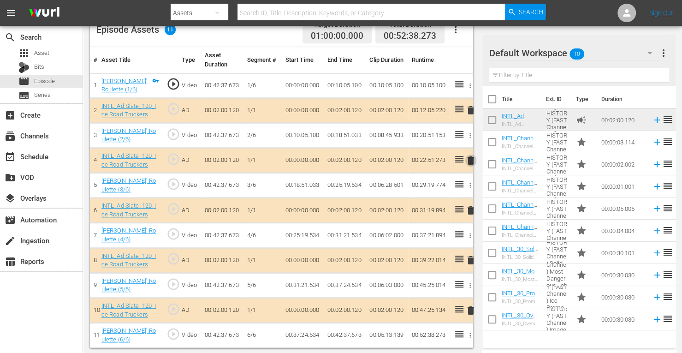
click at [469, 159] on span "delete" at bounding box center [470, 160] width 11 height 11
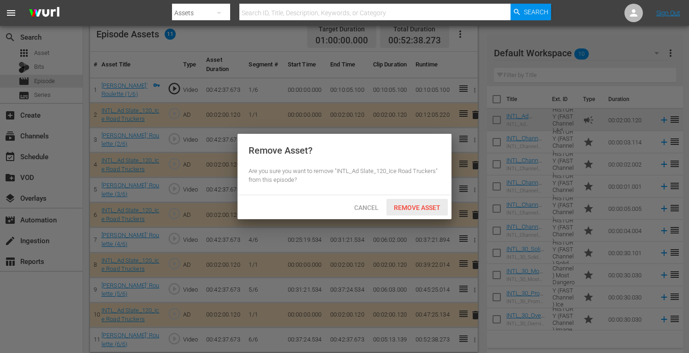
click at [417, 206] on span "Remove Asset" at bounding box center [416, 207] width 61 height 7
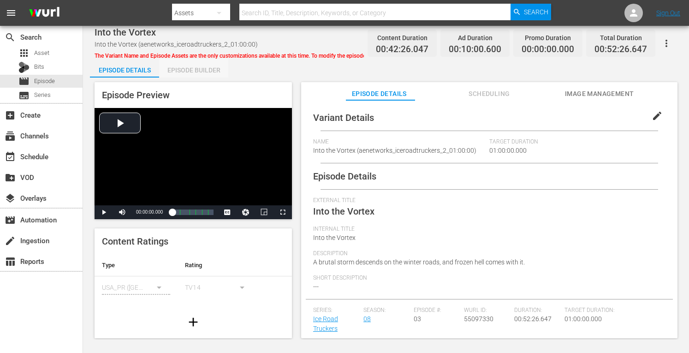
click at [191, 71] on div "Episode Builder" at bounding box center [193, 70] width 69 height 22
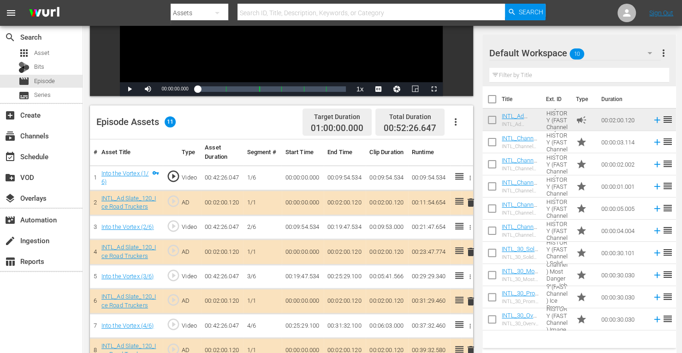
scroll to position [251, 0]
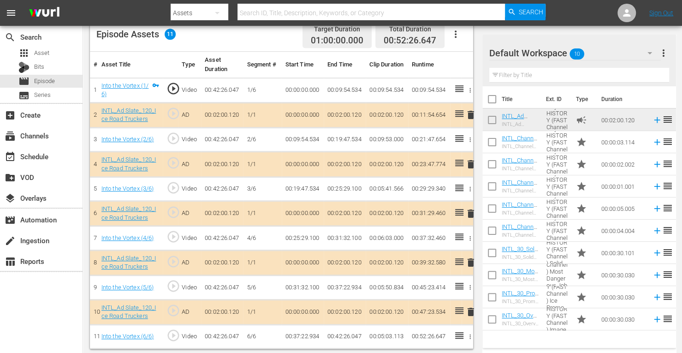
click at [470, 164] on span "delete" at bounding box center [470, 164] width 11 height 11
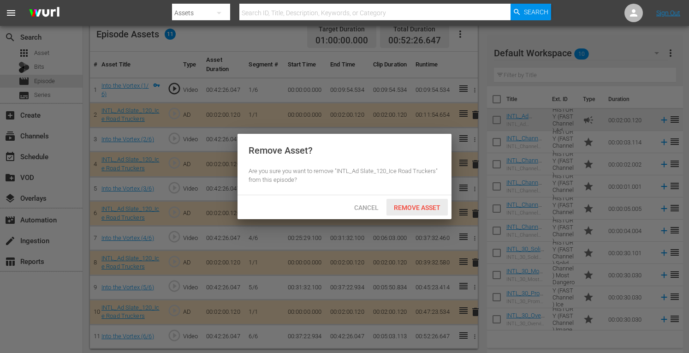
click at [415, 206] on span "Remove Asset" at bounding box center [416, 207] width 61 height 7
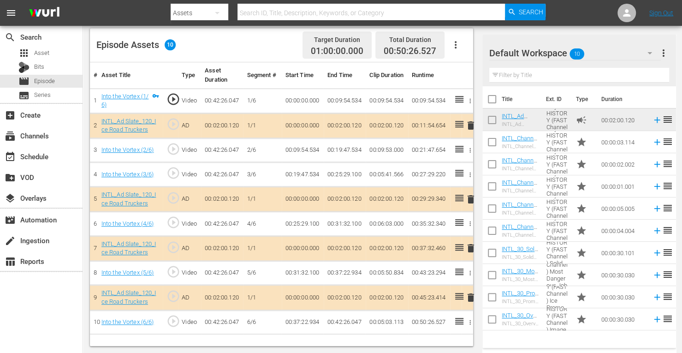
scroll to position [240, 0]
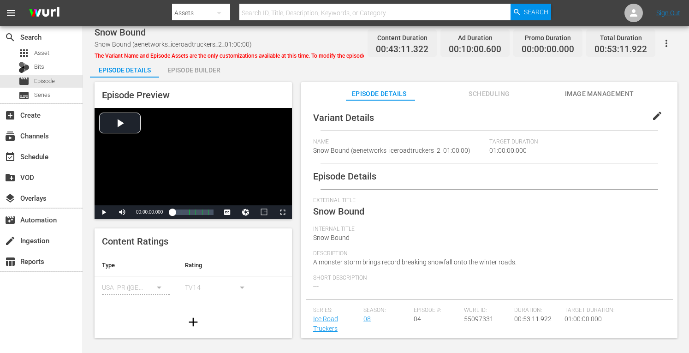
click at [201, 71] on div "Episode Builder" at bounding box center [193, 70] width 69 height 22
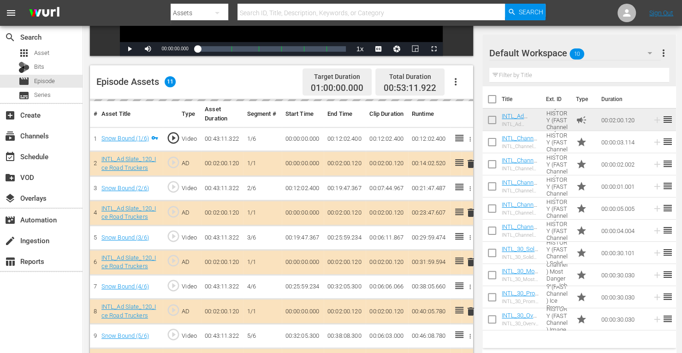
scroll to position [208, 0]
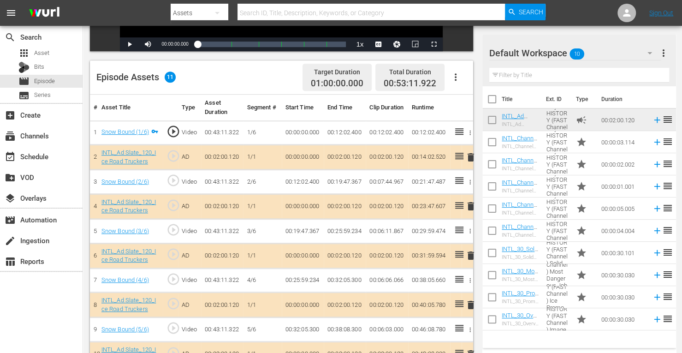
click at [470, 206] on span "delete" at bounding box center [470, 206] width 11 height 11
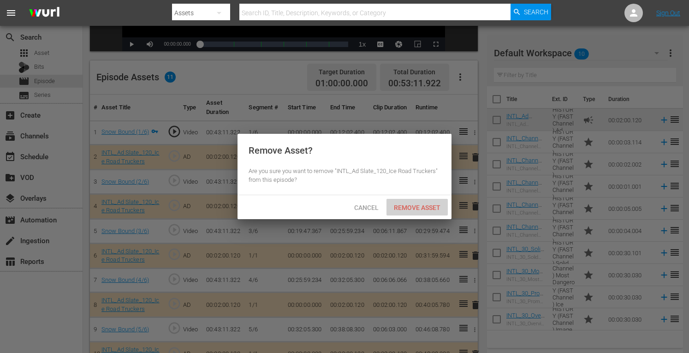
click at [426, 205] on span "Remove Asset" at bounding box center [416, 207] width 61 height 7
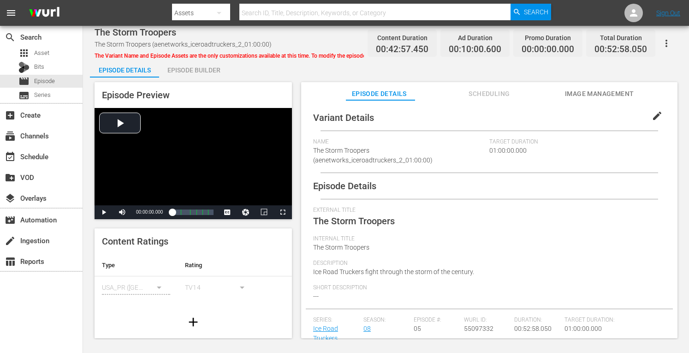
click at [199, 73] on div "Episode Builder" at bounding box center [193, 70] width 69 height 22
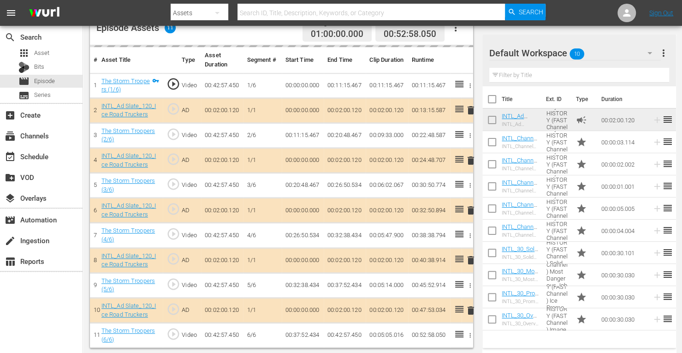
scroll to position [255, 0]
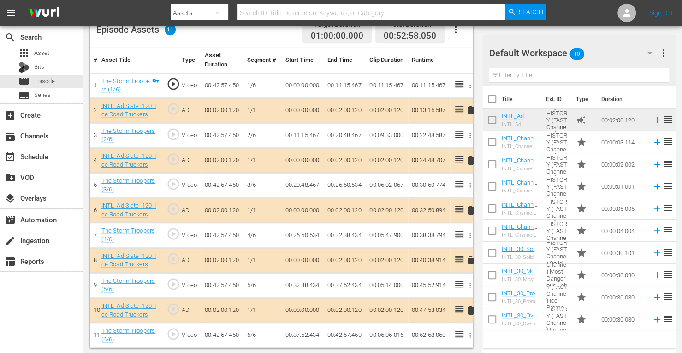
click at [472, 159] on span "delete" at bounding box center [470, 160] width 11 height 11
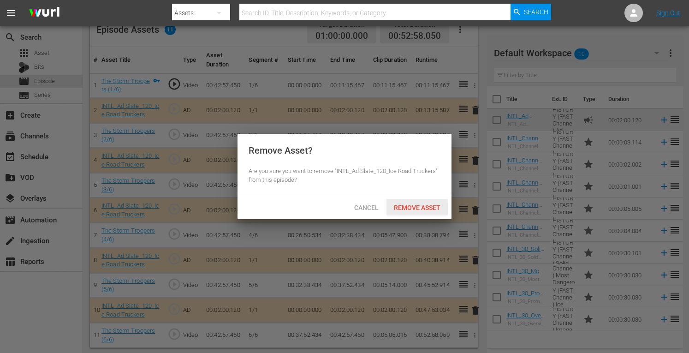
click at [408, 204] on span "Remove Asset" at bounding box center [416, 207] width 61 height 7
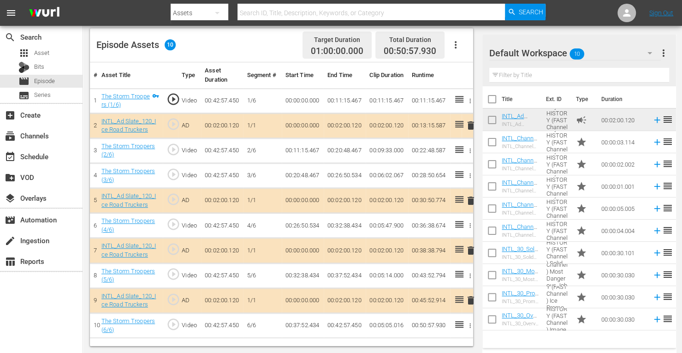
scroll to position [240, 0]
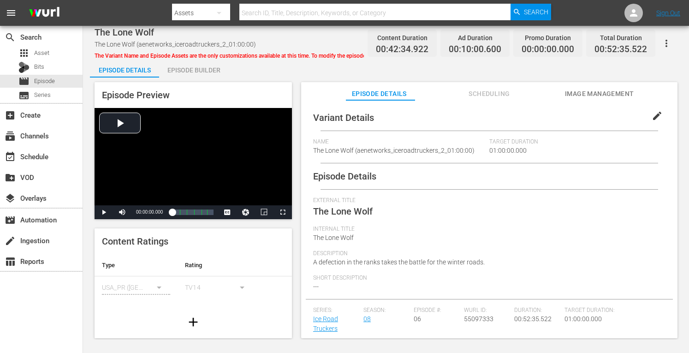
click at [195, 68] on div "Episode Builder" at bounding box center [193, 70] width 69 height 22
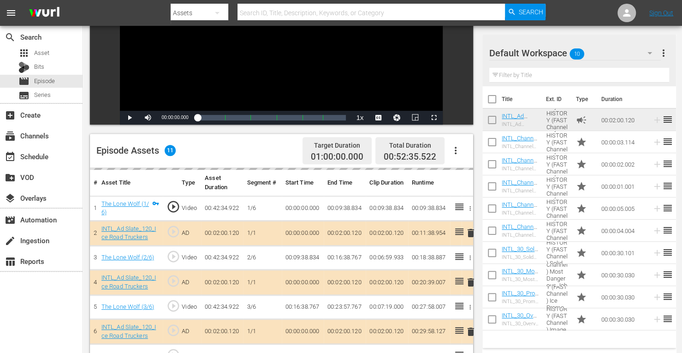
scroll to position [173, 0]
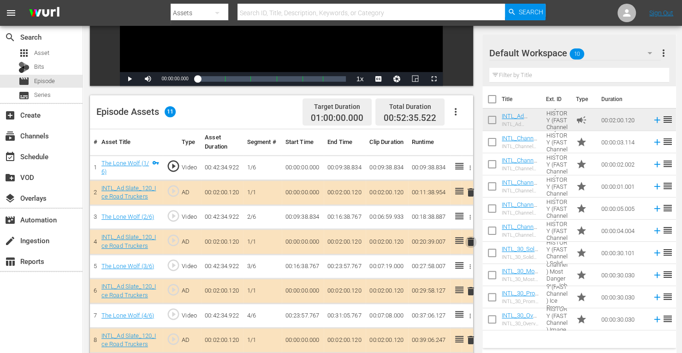
click at [470, 242] on span "delete" at bounding box center [470, 241] width 11 height 11
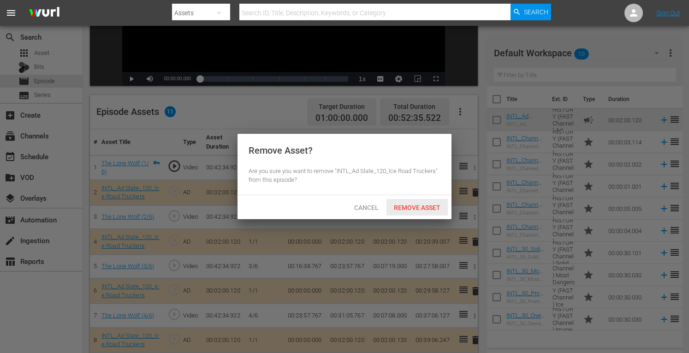
click at [410, 204] on span "Remove Asset" at bounding box center [416, 207] width 61 height 7
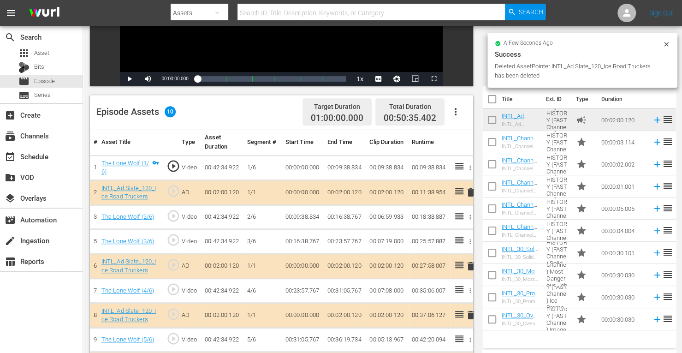
scroll to position [240, 0]
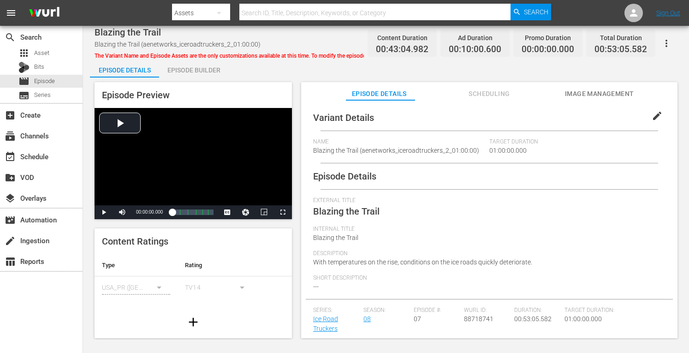
click at [199, 68] on div "Episode Builder" at bounding box center [193, 70] width 69 height 22
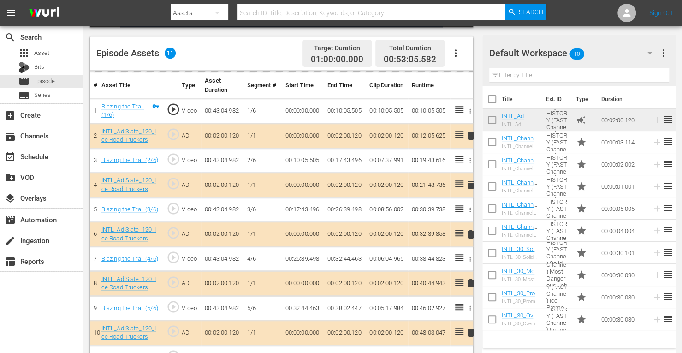
scroll to position [233, 0]
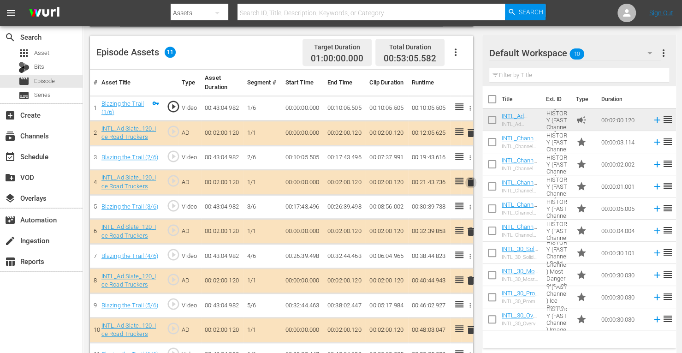
click at [471, 181] on span "delete" at bounding box center [470, 182] width 11 height 11
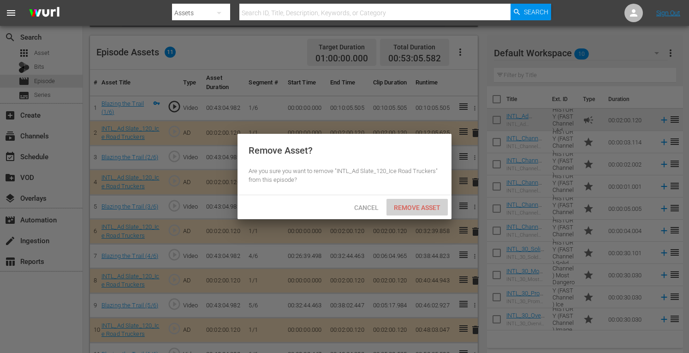
click at [424, 204] on span "Remove Asset" at bounding box center [416, 207] width 61 height 7
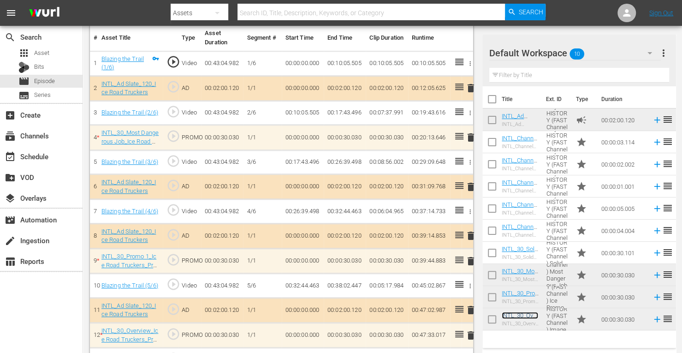
scroll to position [301, 0]
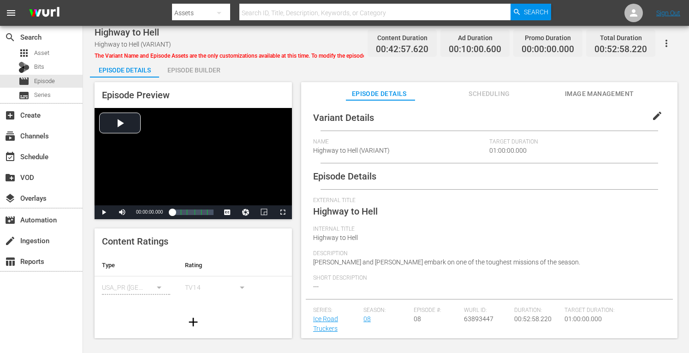
click at [191, 75] on div "Episode Builder" at bounding box center [193, 70] width 69 height 22
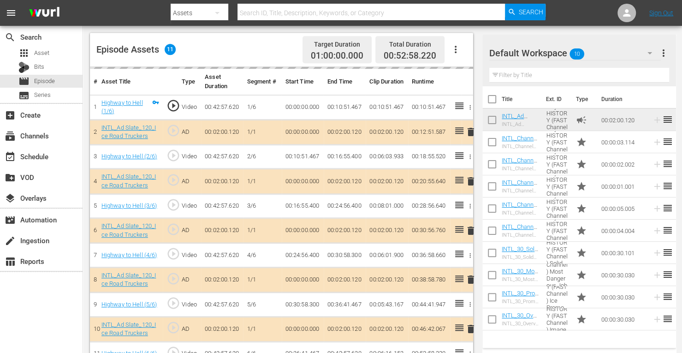
scroll to position [246, 0]
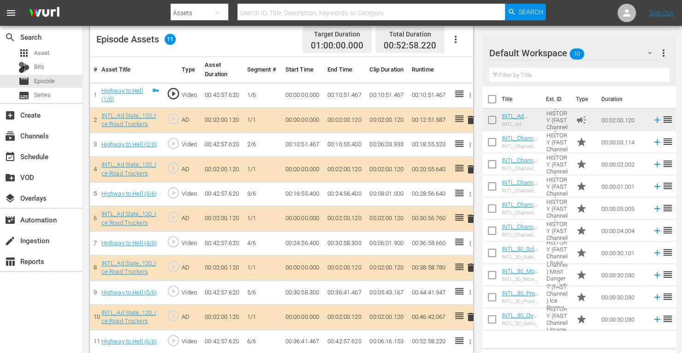
click at [470, 170] on span "delete" at bounding box center [470, 169] width 11 height 11
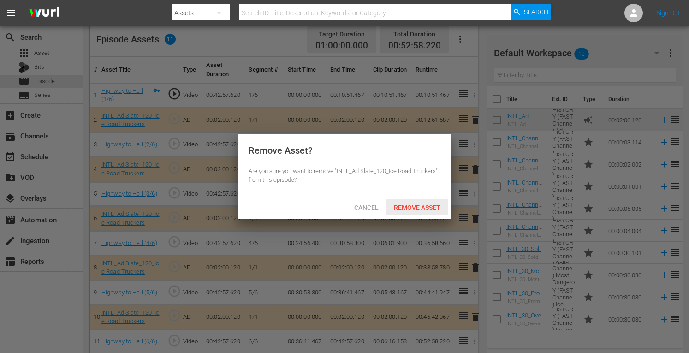
click at [413, 210] on span "Remove Asset" at bounding box center [416, 207] width 61 height 7
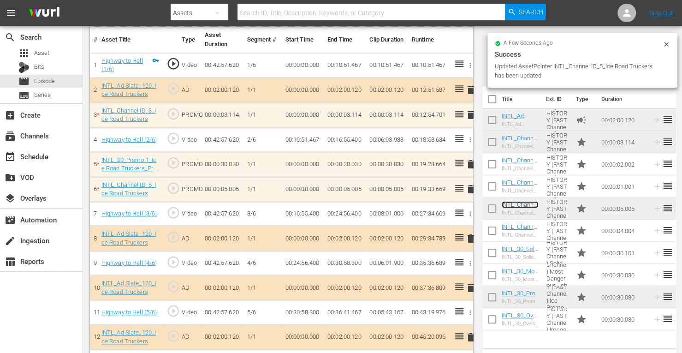
scroll to position [278, 0]
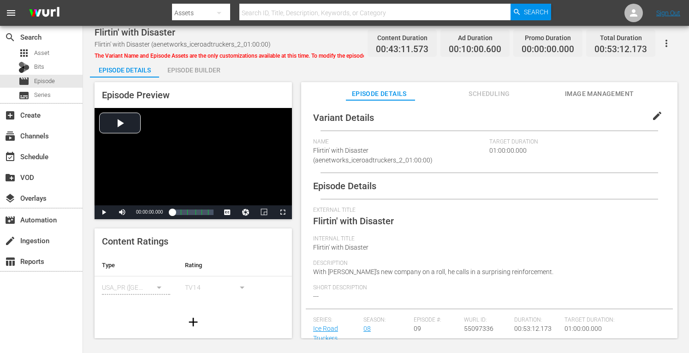
click at [195, 68] on div "Episode Builder" at bounding box center [193, 70] width 69 height 22
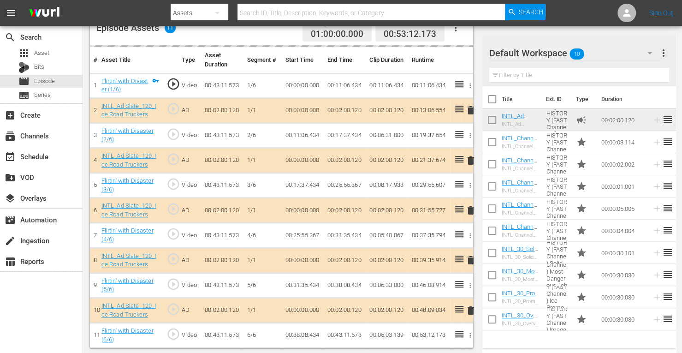
scroll to position [255, 0]
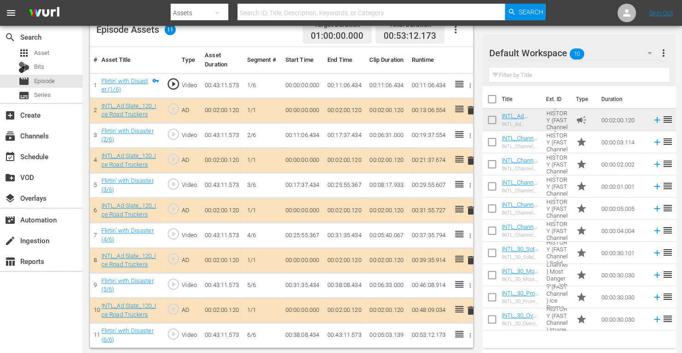
click at [469, 160] on span "delete" at bounding box center [470, 160] width 11 height 11
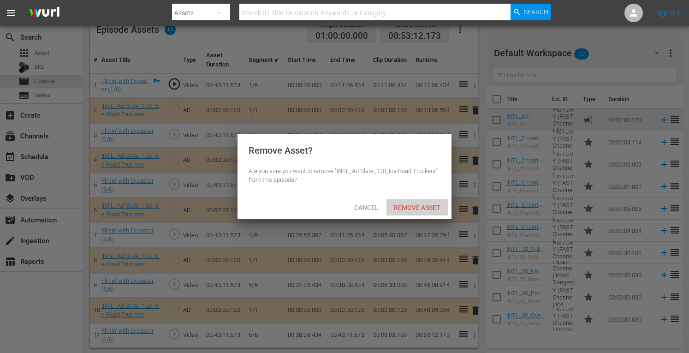
click at [419, 204] on span "Remove Asset" at bounding box center [416, 207] width 61 height 7
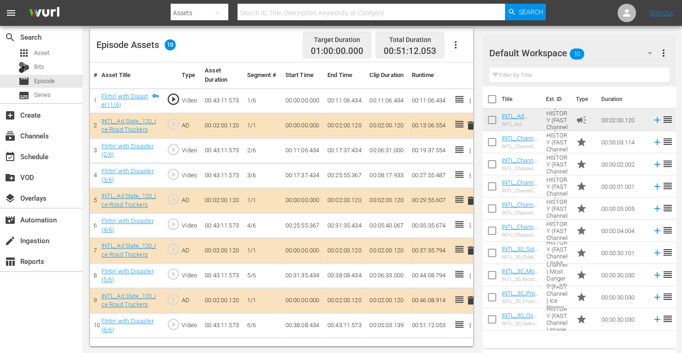
scroll to position [240, 0]
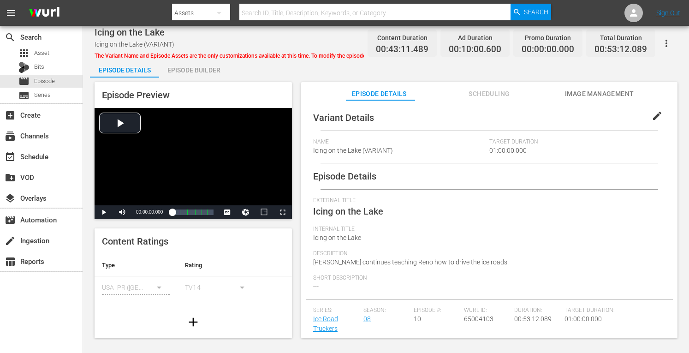
click at [196, 72] on div "Episode Builder" at bounding box center [193, 70] width 69 height 22
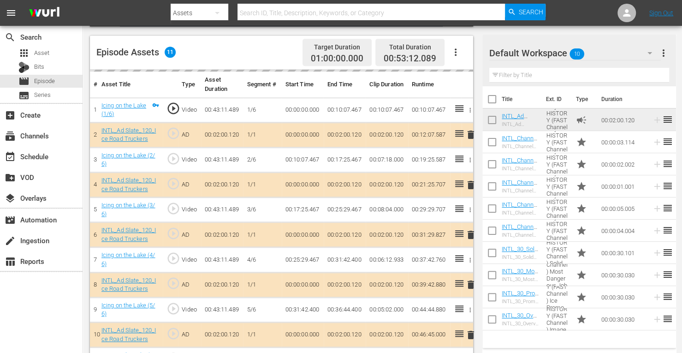
scroll to position [238, 0]
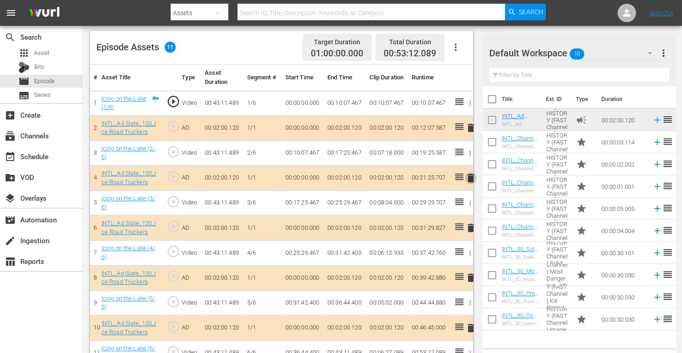
click at [471, 178] on span "delete" at bounding box center [470, 177] width 11 height 11
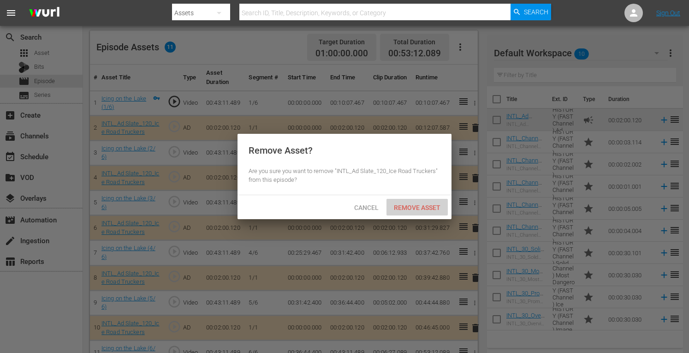
click at [419, 213] on div "Remove Asset" at bounding box center [416, 207] width 61 height 17
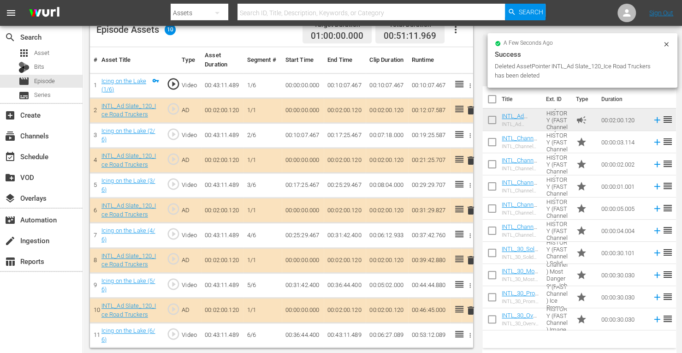
scroll to position [240, 0]
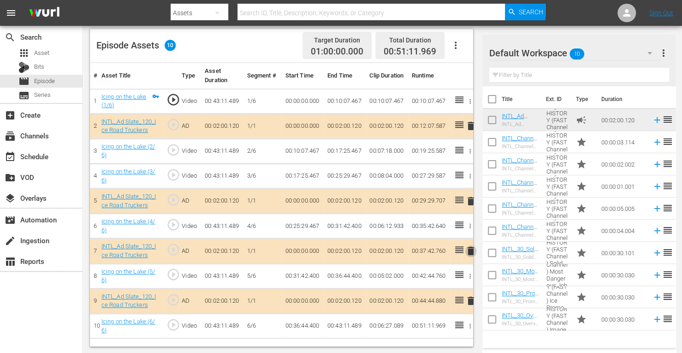
click at [471, 249] on span "delete" at bounding box center [470, 250] width 11 height 11
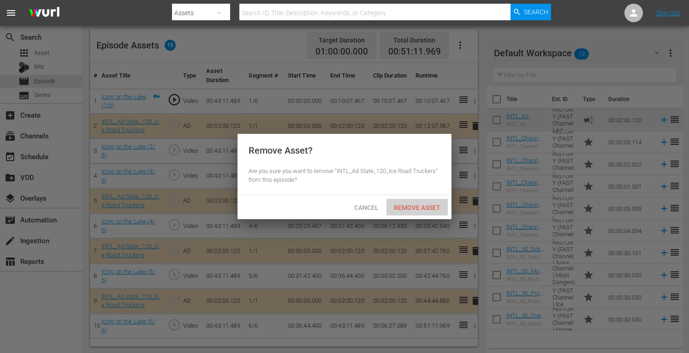
click at [425, 206] on span "Remove Asset" at bounding box center [416, 207] width 61 height 7
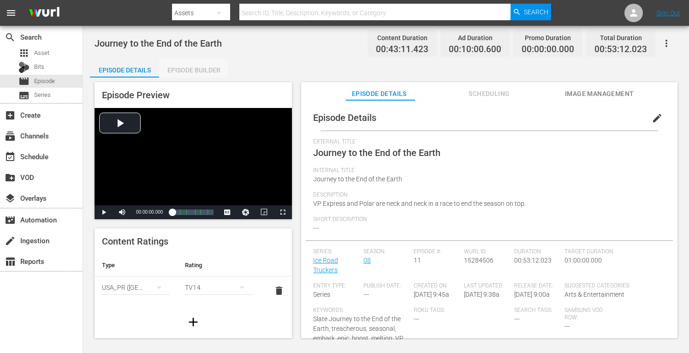
click at [196, 70] on div "Episode Builder" at bounding box center [193, 70] width 69 height 22
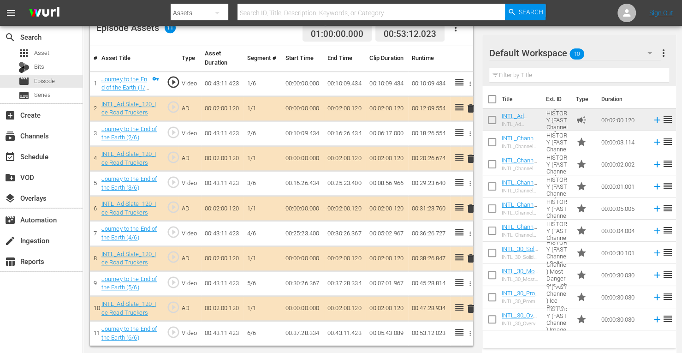
scroll to position [255, 0]
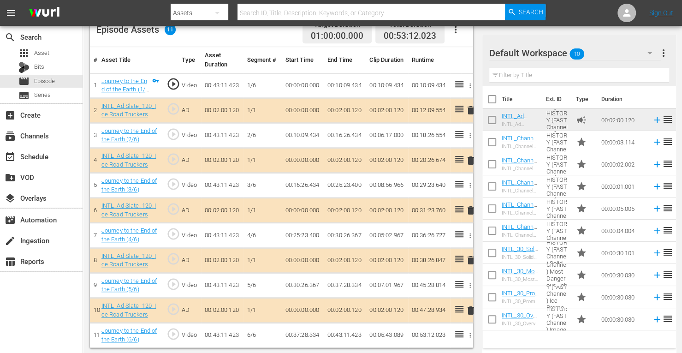
click at [471, 160] on span "delete" at bounding box center [470, 160] width 11 height 11
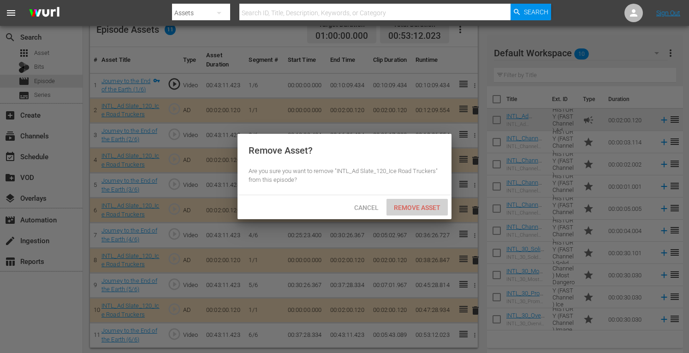
click at [401, 207] on span "Remove Asset" at bounding box center [416, 207] width 61 height 7
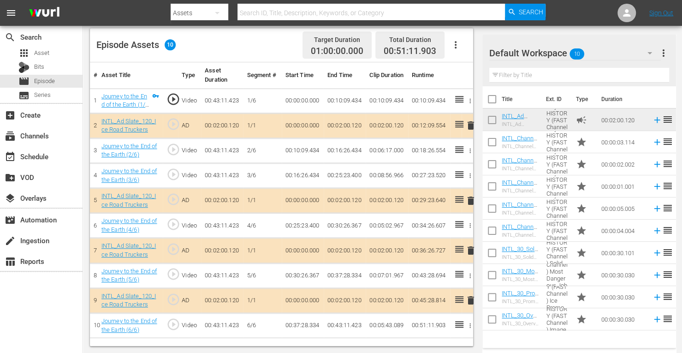
scroll to position [240, 0]
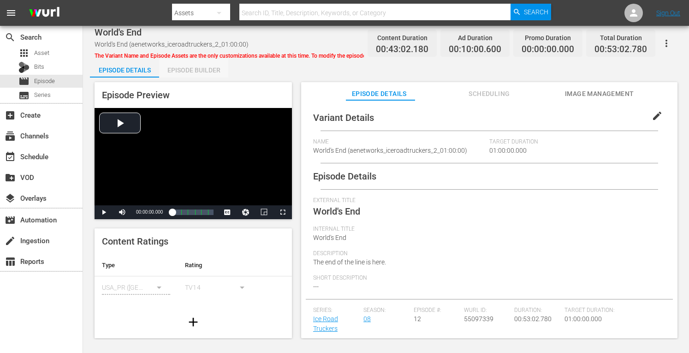
click at [202, 74] on div "Episode Builder" at bounding box center [193, 70] width 69 height 22
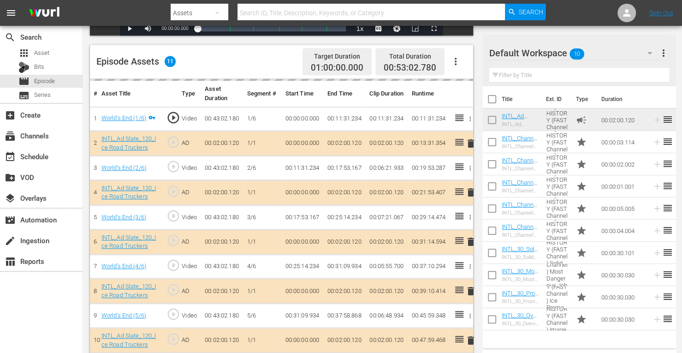
scroll to position [224, 0]
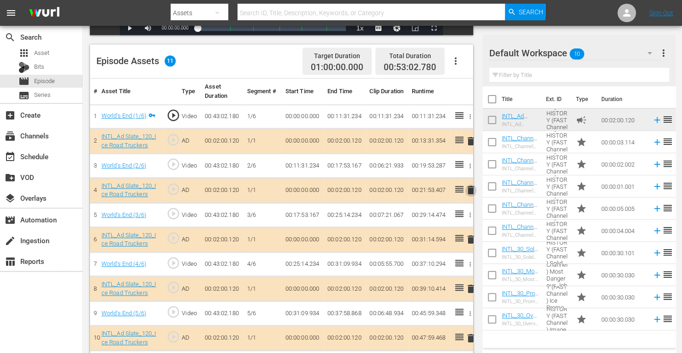
click at [470, 191] on span "delete" at bounding box center [470, 189] width 11 height 11
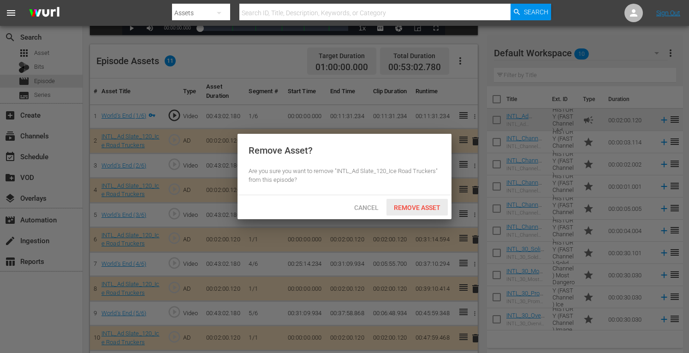
click at [413, 207] on span "Remove Asset" at bounding box center [416, 207] width 61 height 7
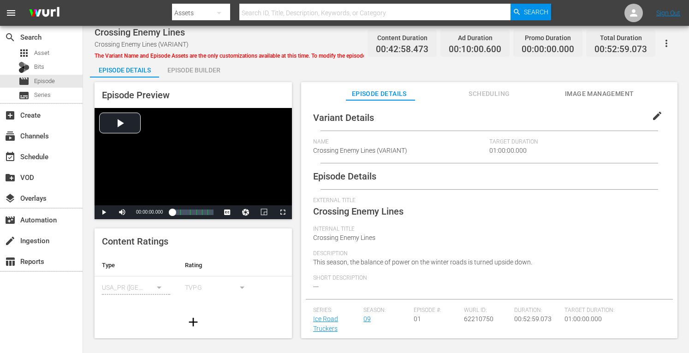
click at [177, 71] on div "Episode Builder" at bounding box center [193, 70] width 69 height 22
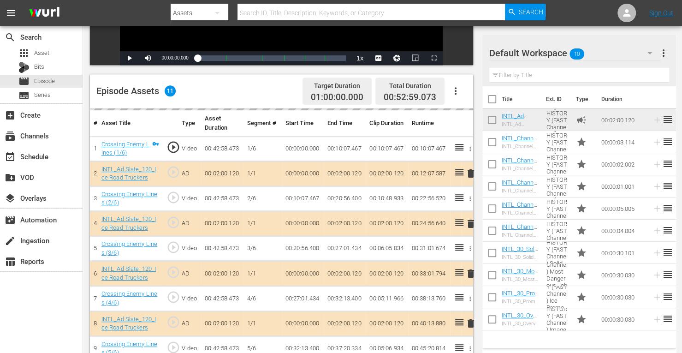
scroll to position [195, 0]
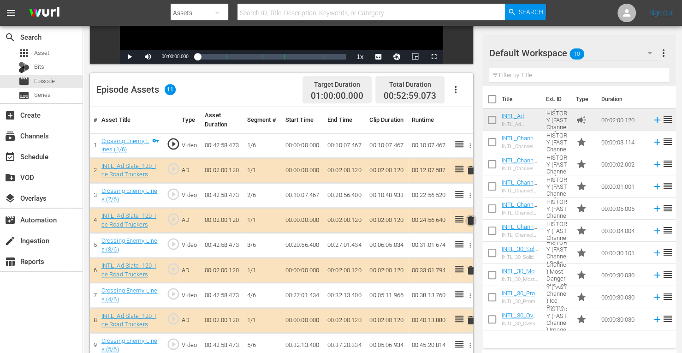
click at [470, 222] on span "delete" at bounding box center [470, 220] width 11 height 11
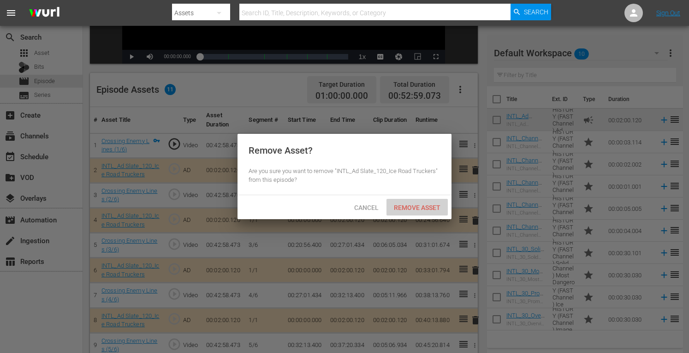
click at [421, 206] on span "Remove Asset" at bounding box center [416, 207] width 61 height 7
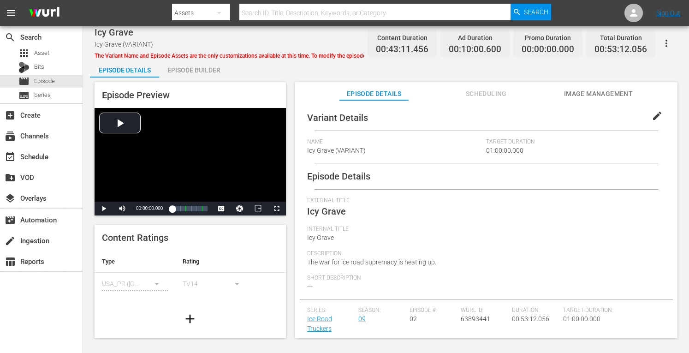
click at [181, 70] on div "Episode Builder" at bounding box center [193, 70] width 69 height 22
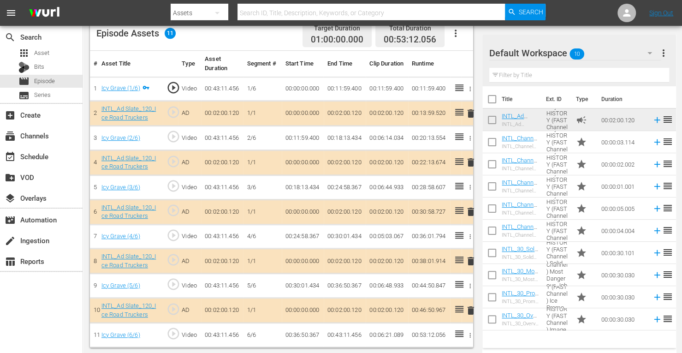
scroll to position [250, 0]
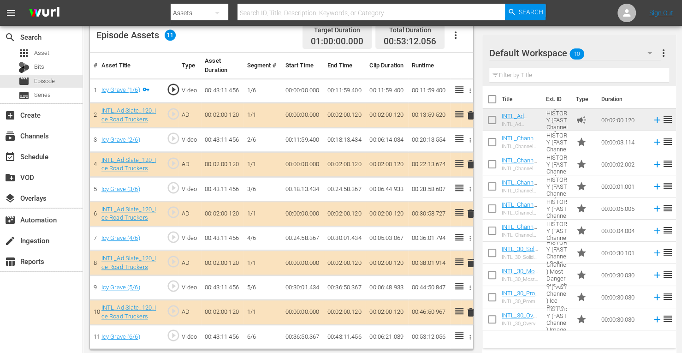
click at [469, 163] on span "delete" at bounding box center [470, 164] width 11 height 11
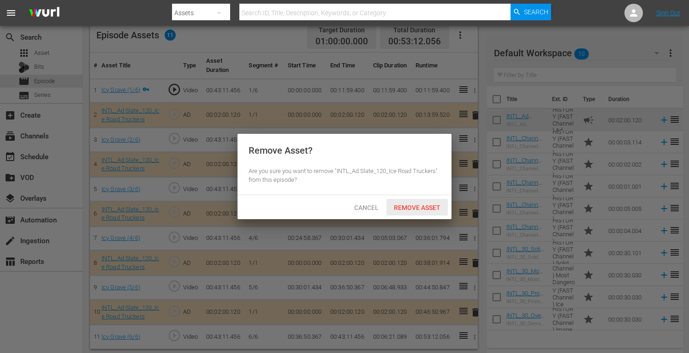
click at [409, 204] on span "Remove Asset" at bounding box center [416, 207] width 61 height 7
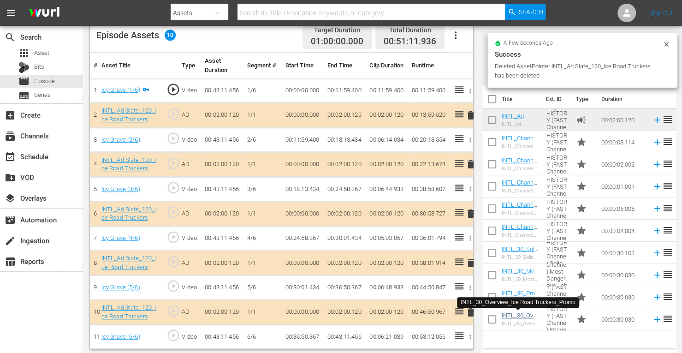
scroll to position [240, 0]
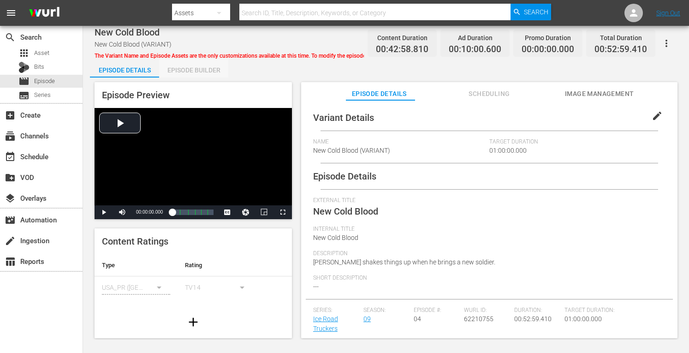
click at [181, 76] on div "Episode Builder" at bounding box center [193, 70] width 69 height 22
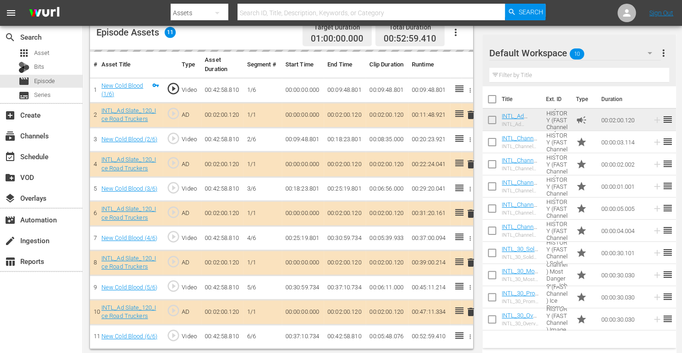
scroll to position [251, 0]
click at [470, 162] on span "delete" at bounding box center [470, 164] width 11 height 11
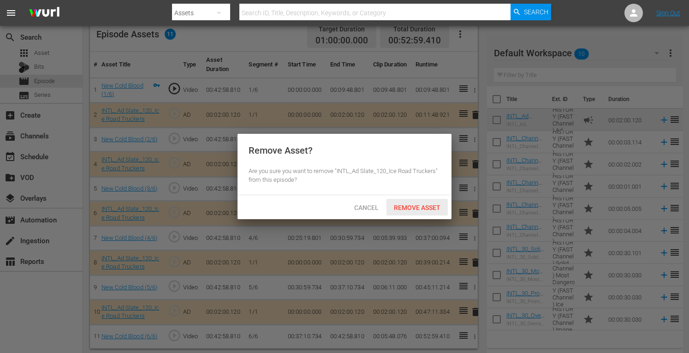
click at [425, 209] on span "Remove Asset" at bounding box center [416, 207] width 61 height 7
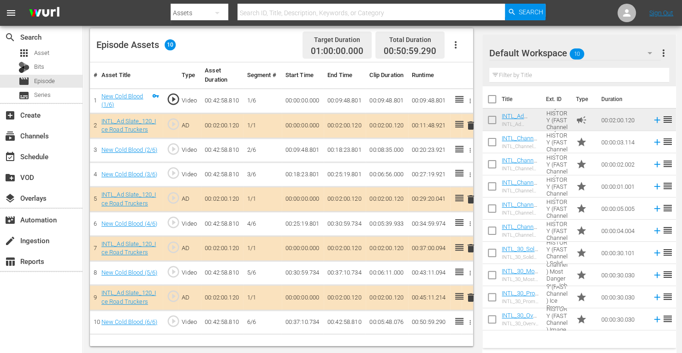
scroll to position [240, 0]
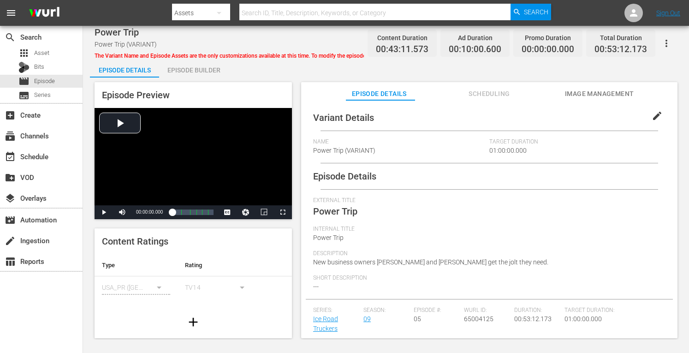
click at [178, 67] on div "Episode Builder" at bounding box center [193, 70] width 69 height 22
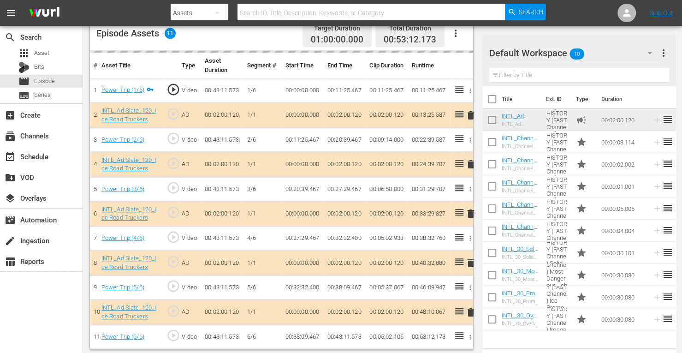
scroll to position [250, 0]
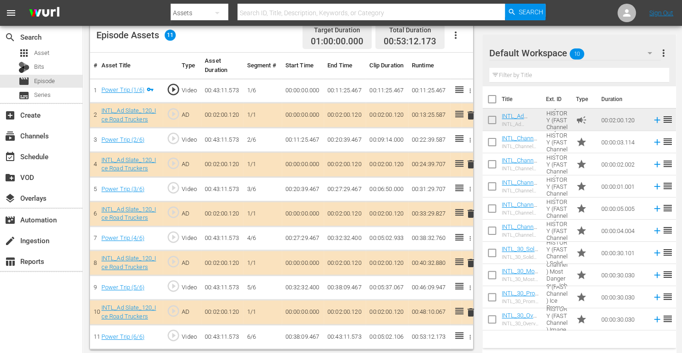
click at [469, 164] on span "delete" at bounding box center [470, 164] width 11 height 11
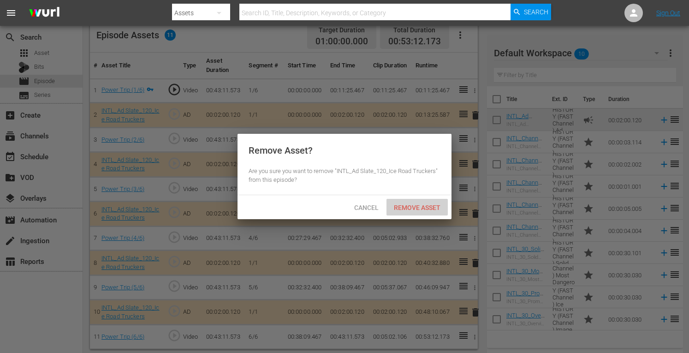
click at [413, 202] on div "Remove Asset" at bounding box center [416, 207] width 61 height 17
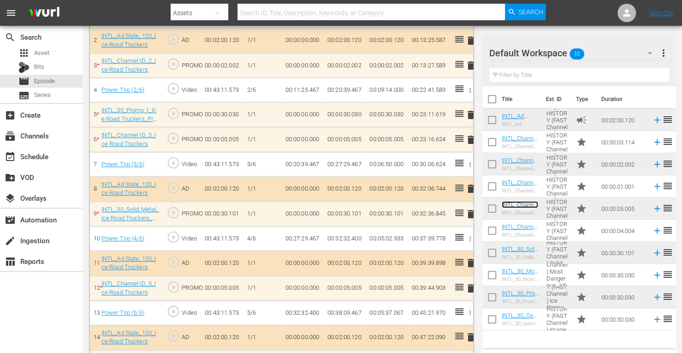
scroll to position [374, 0]
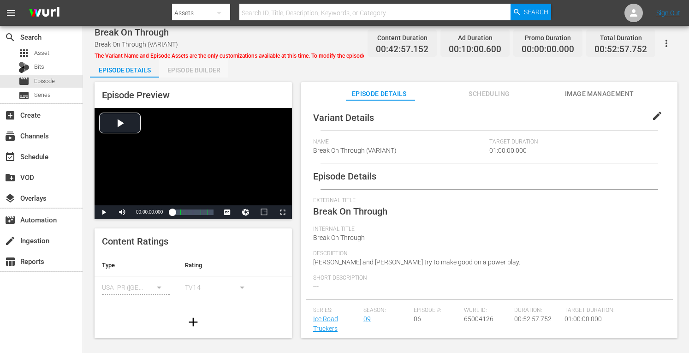
click at [188, 71] on div "Episode Builder" at bounding box center [193, 70] width 69 height 22
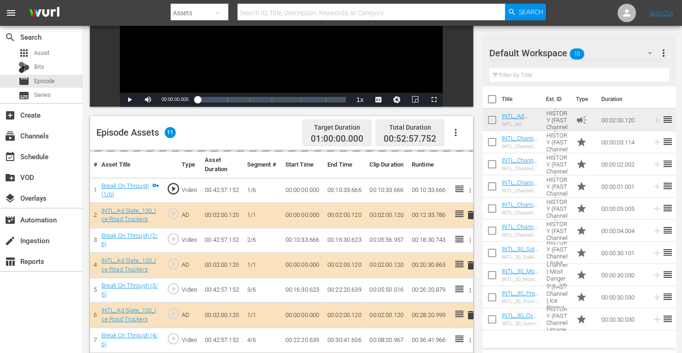
scroll to position [158, 0]
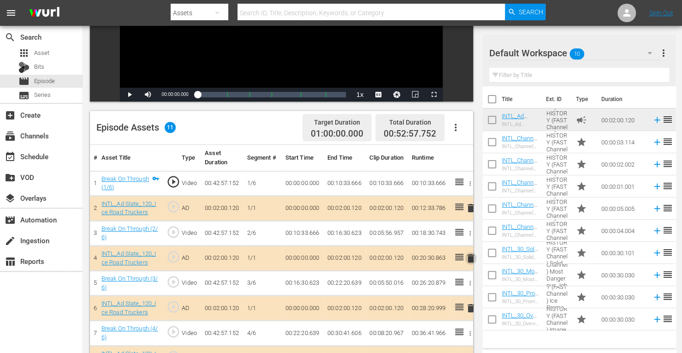
click at [470, 258] on span "delete" at bounding box center [470, 258] width 11 height 11
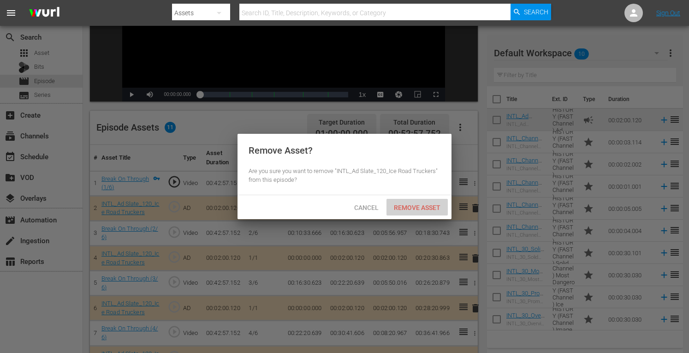
click at [425, 201] on div "Remove Asset" at bounding box center [416, 207] width 61 height 17
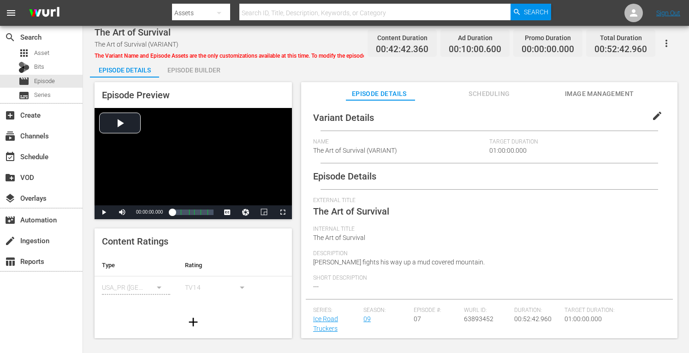
click at [192, 75] on div "Episode Builder" at bounding box center [193, 70] width 69 height 22
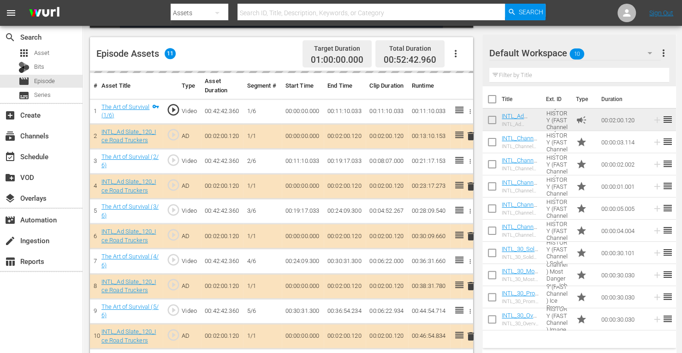
scroll to position [255, 0]
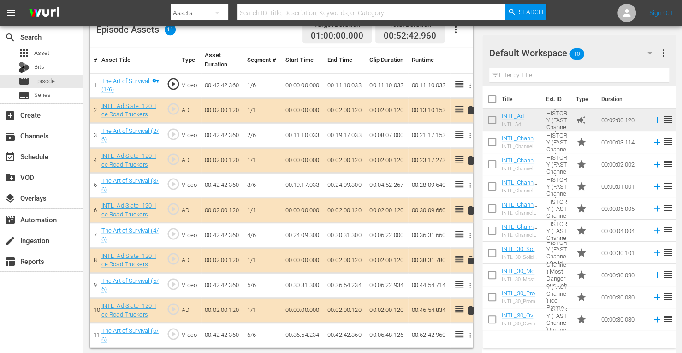
click at [469, 161] on span "delete" at bounding box center [470, 160] width 11 height 11
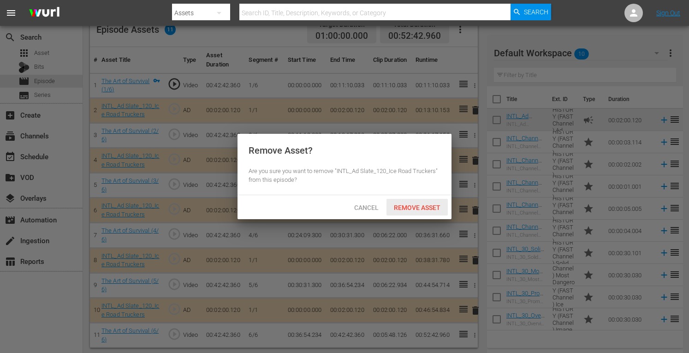
click at [407, 204] on span "Remove Asset" at bounding box center [416, 207] width 61 height 7
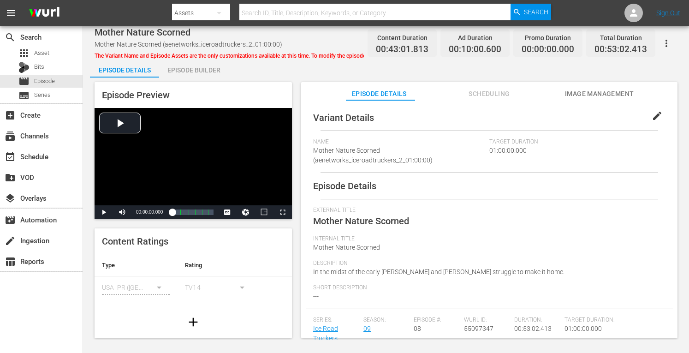
click at [206, 77] on div "Episode Builder" at bounding box center [193, 70] width 69 height 22
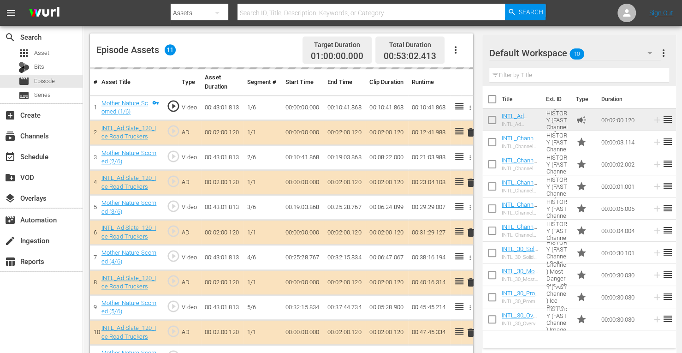
scroll to position [238, 0]
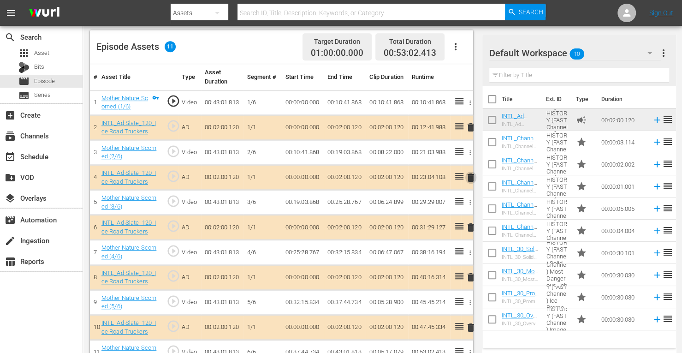
click at [470, 178] on span "delete" at bounding box center [470, 177] width 11 height 11
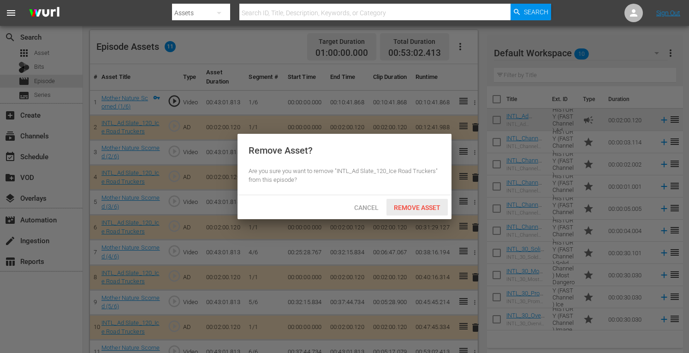
click at [413, 205] on span "Remove Asset" at bounding box center [416, 207] width 61 height 7
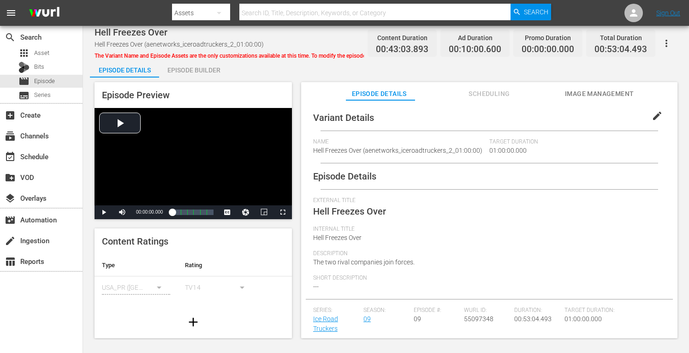
click at [198, 71] on div "Episode Builder" at bounding box center [193, 70] width 69 height 22
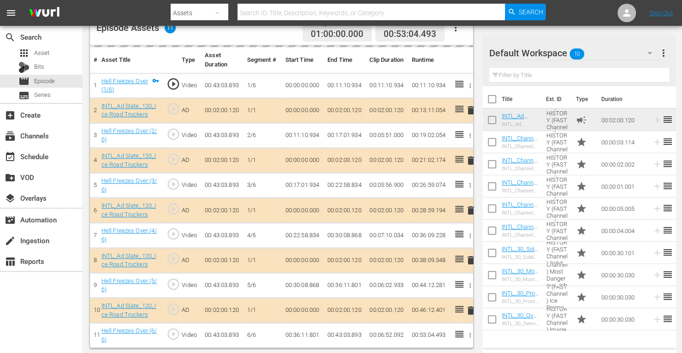
scroll to position [255, 0]
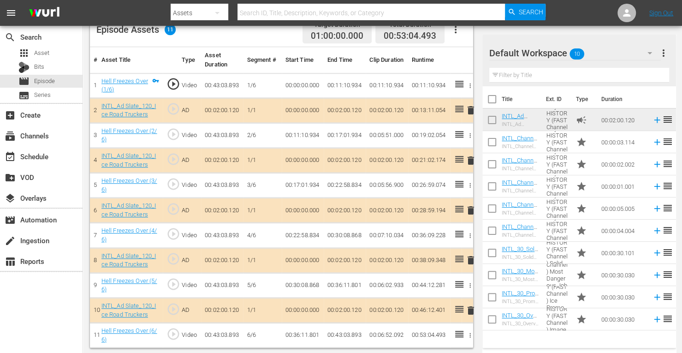
click at [472, 160] on span "delete" at bounding box center [470, 160] width 11 height 11
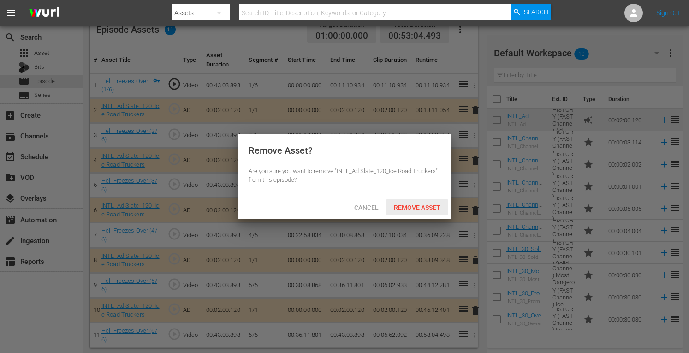
click at [407, 205] on span "Remove Asset" at bounding box center [416, 207] width 61 height 7
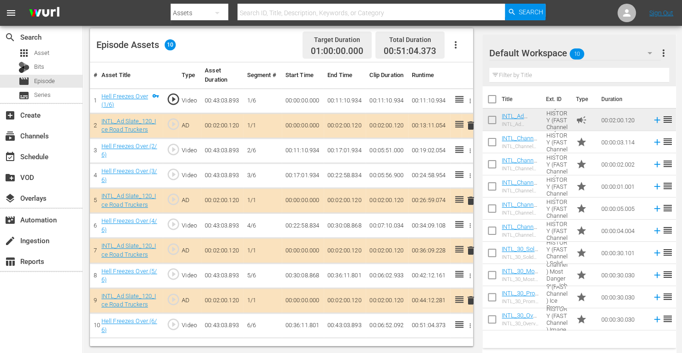
scroll to position [240, 0]
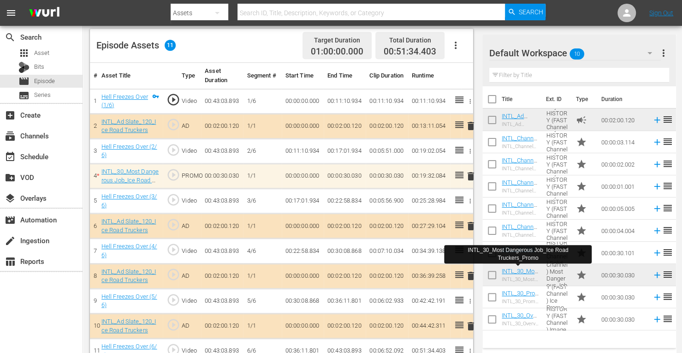
click at [470, 272] on span "delete" at bounding box center [470, 275] width 11 height 11
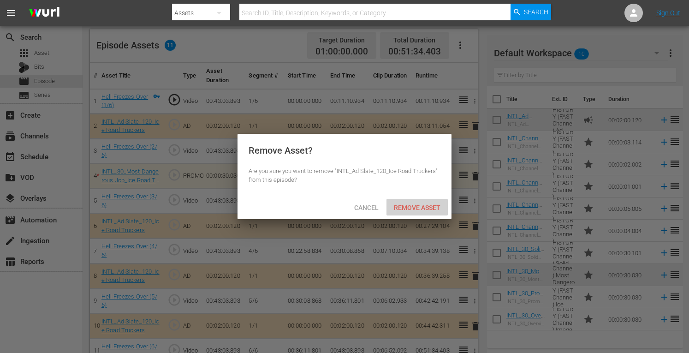
click at [425, 206] on span "Remove Asset" at bounding box center [416, 207] width 61 height 7
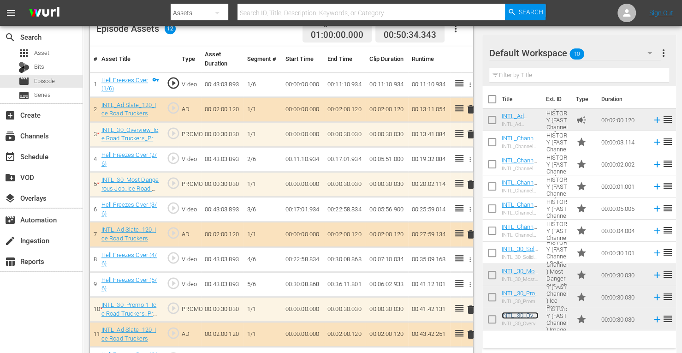
scroll to position [280, 0]
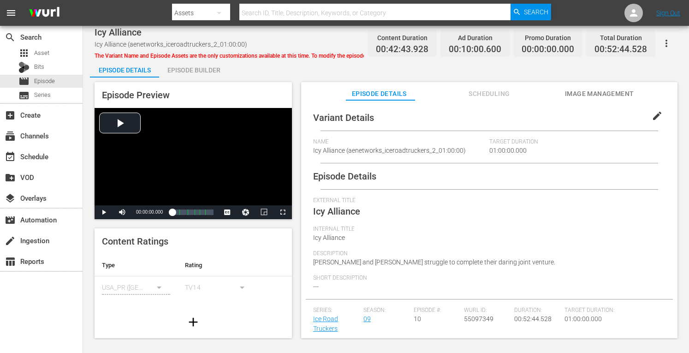
click at [196, 72] on div "Episode Builder" at bounding box center [193, 70] width 69 height 22
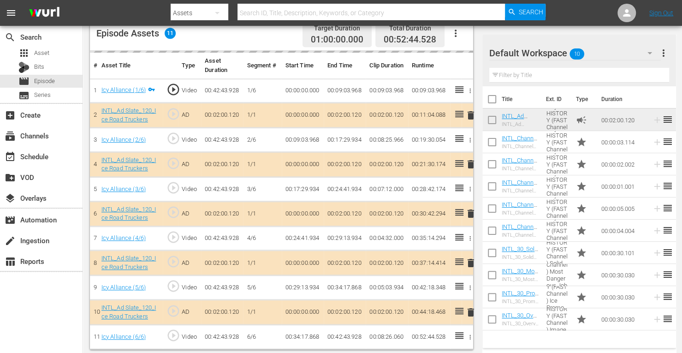
scroll to position [250, 0]
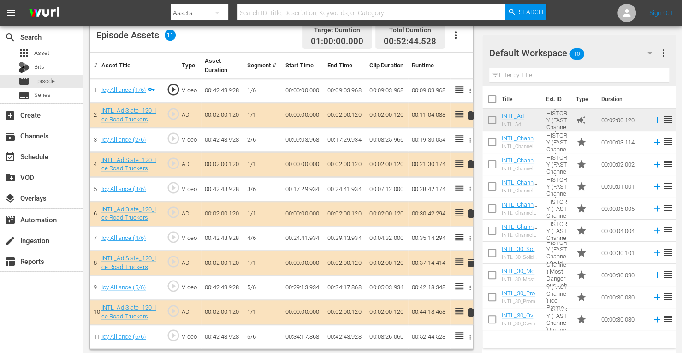
click at [469, 163] on span "delete" at bounding box center [470, 164] width 11 height 11
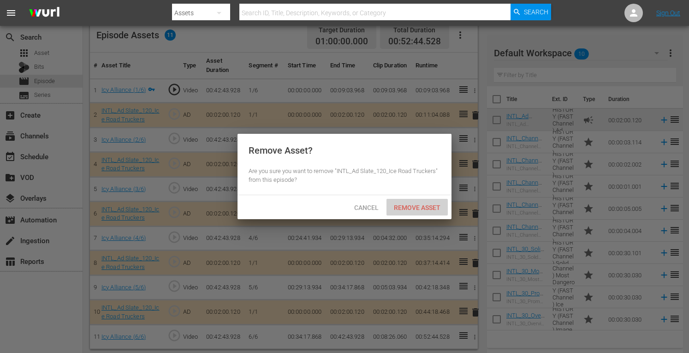
click at [408, 210] on span "Remove Asset" at bounding box center [416, 207] width 61 height 7
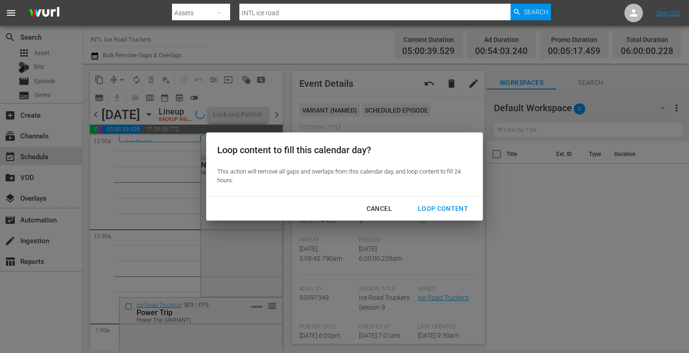
scroll to position [1042, 0]
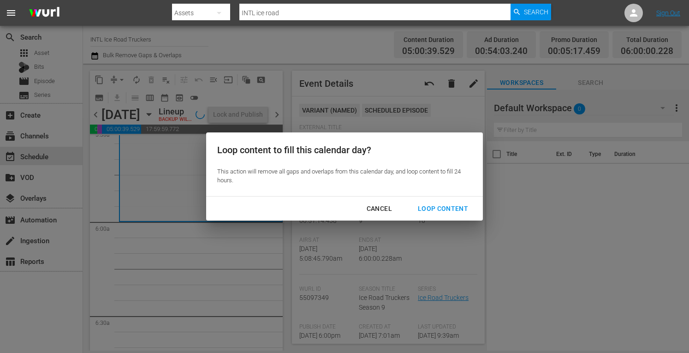
click at [452, 212] on div "Loop Content" at bounding box center [442, 209] width 65 height 12
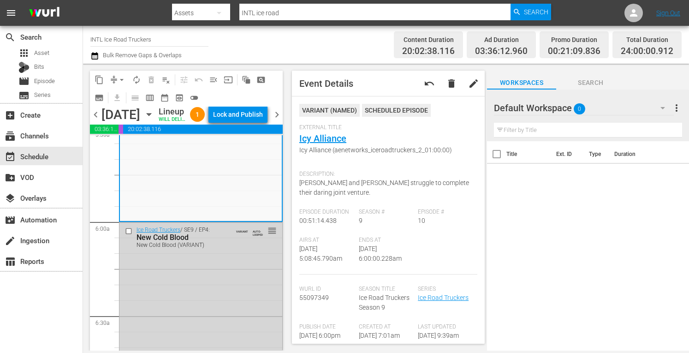
click at [243, 115] on div "Lock and Publish" at bounding box center [238, 114] width 50 height 17
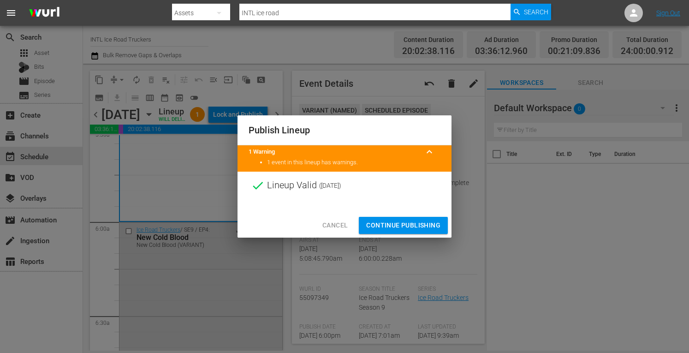
click at [387, 222] on span "Continue Publishing" at bounding box center [403, 225] width 74 height 12
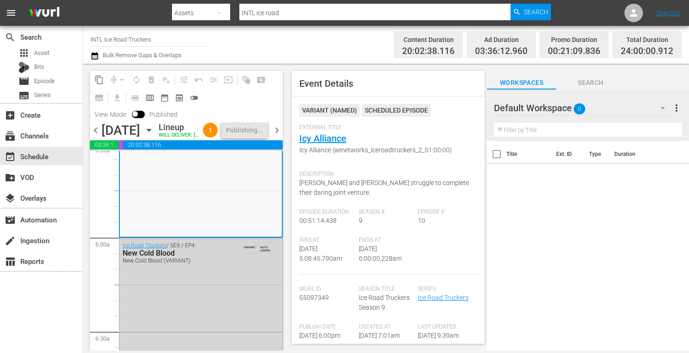
click at [277, 136] on span "chevron_right" at bounding box center [277, 130] width 12 height 12
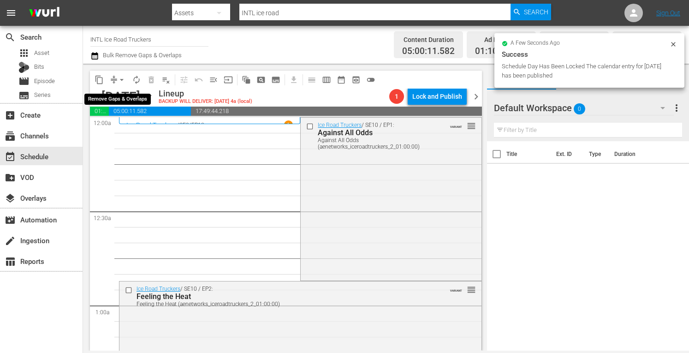
click at [119, 80] on span "arrow_drop_down" at bounding box center [121, 79] width 9 height 9
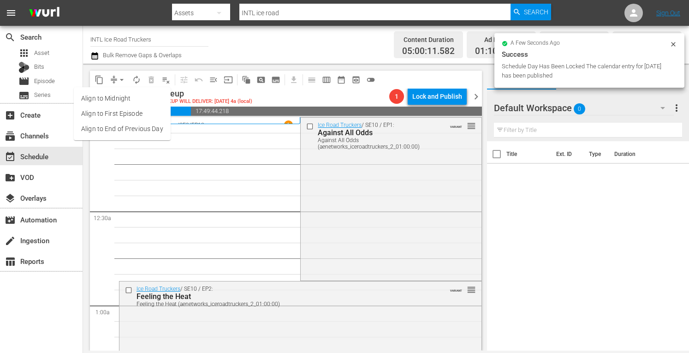
click at [110, 95] on li "Align to Midnight" at bounding box center [122, 98] width 97 height 15
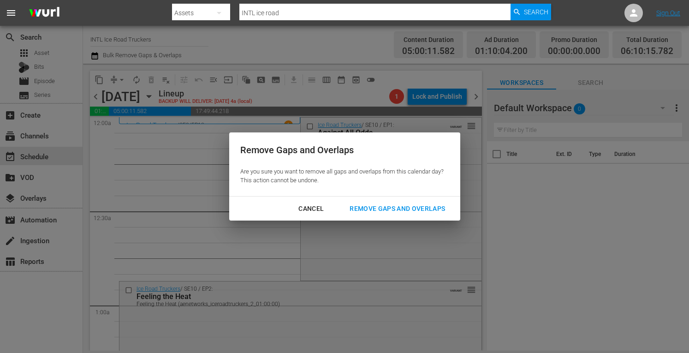
click at [375, 207] on div "Remove Gaps and Overlaps" at bounding box center [397, 209] width 110 height 12
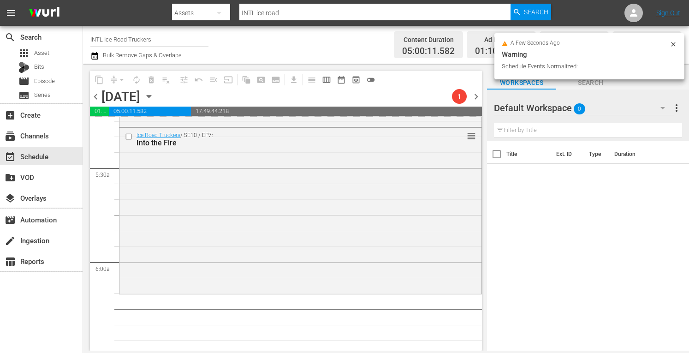
scroll to position [985, 0]
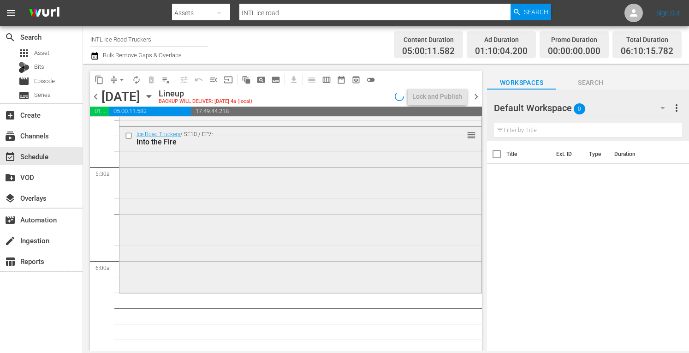
click at [257, 222] on div "Ice Road Truckers / SE10 / EP7: Into the Fire reorder" at bounding box center [300, 209] width 362 height 165
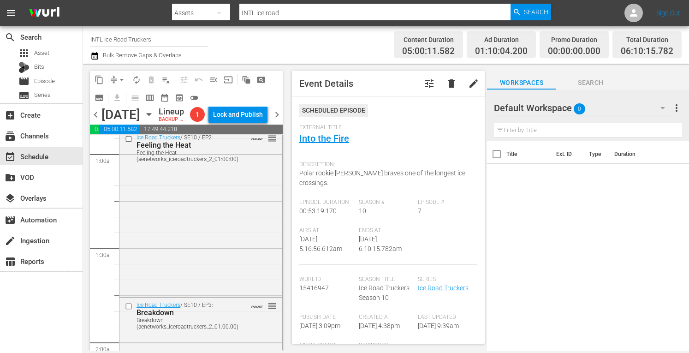
scroll to position [0, 0]
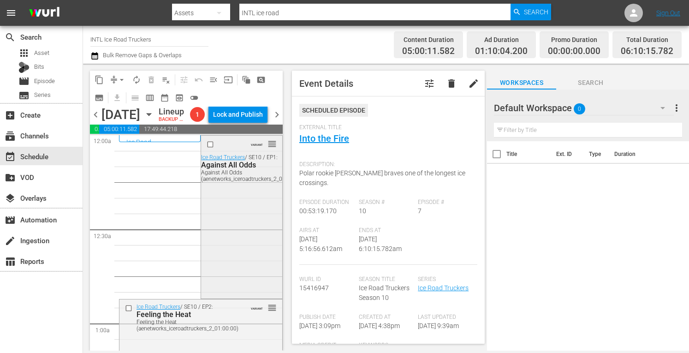
click at [227, 240] on div "VARIANT reorder Ice Road Truckers / SE10 / EP1: Against All Odds Against All Od…" at bounding box center [241, 216] width 81 height 161
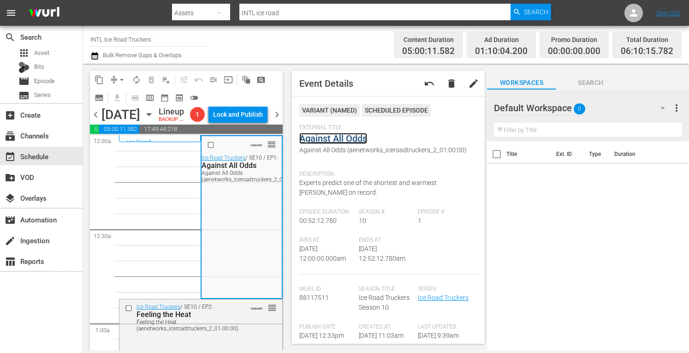
click at [316, 138] on link "Against All Odds" at bounding box center [333, 138] width 68 height 11
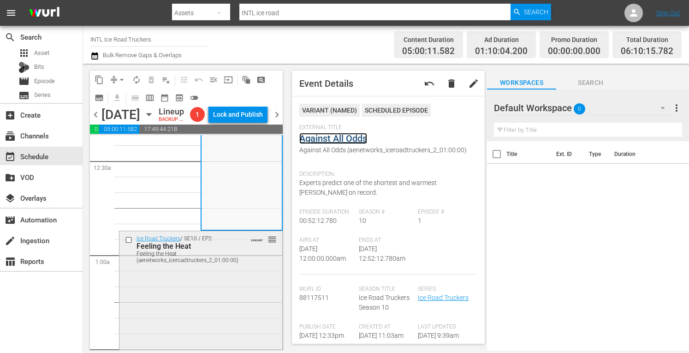
scroll to position [70, 0]
click at [214, 303] on div "Ice Road Truckers / SE10 / EP2: Feeling the Heat Feeling the Heat (aenetworks_i…" at bounding box center [200, 312] width 163 height 165
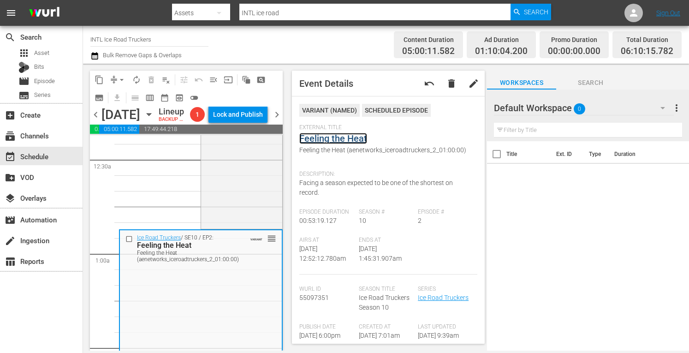
click at [340, 142] on link "Feeling the Heat" at bounding box center [333, 138] width 68 height 11
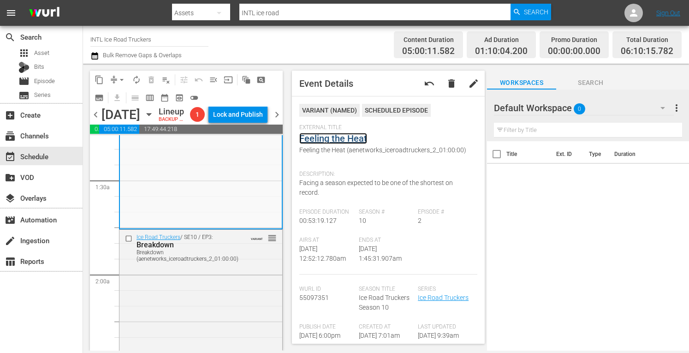
scroll to position [248, 0]
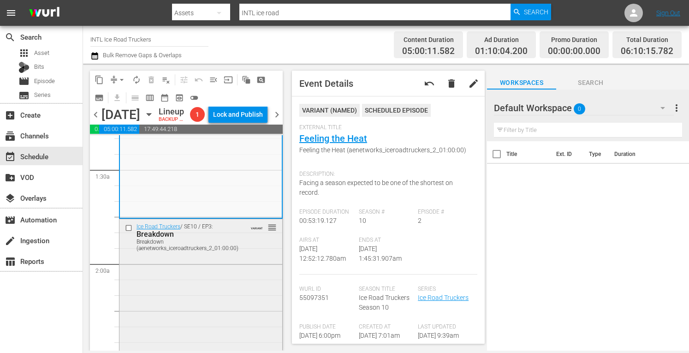
click at [218, 289] on div "Ice Road Truckers / SE10 / EP3: Breakdown Breakdown (aenetworks_iceroadtruckers…" at bounding box center [200, 300] width 163 height 162
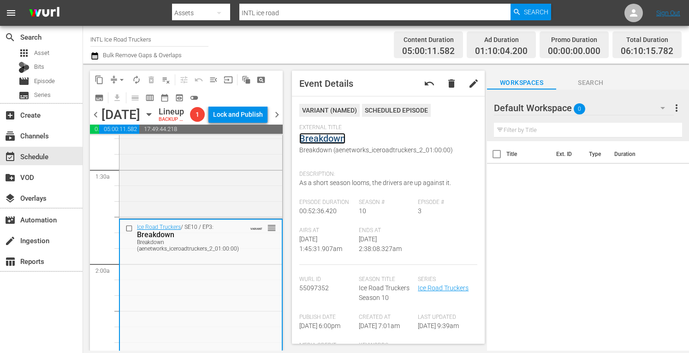
click at [330, 140] on link "Breakdown" at bounding box center [322, 138] width 46 height 11
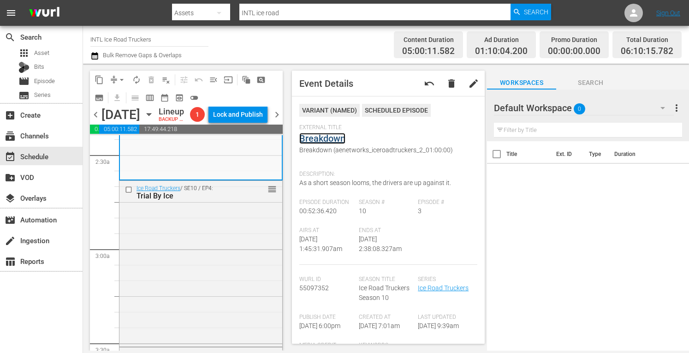
scroll to position [470, 0]
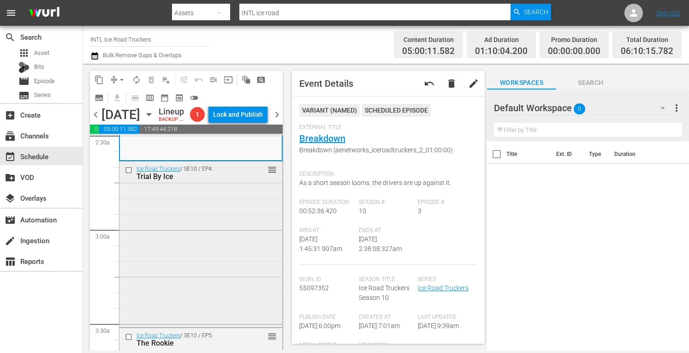
click at [226, 262] on div "Ice Road Truckers / SE10 / EP4: Trial By Ice reorder" at bounding box center [200, 242] width 163 height 163
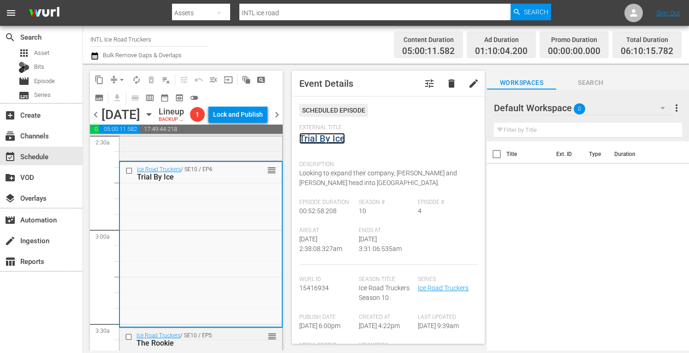
click at [320, 139] on link "Trial By Ice" at bounding box center [322, 138] width 46 height 11
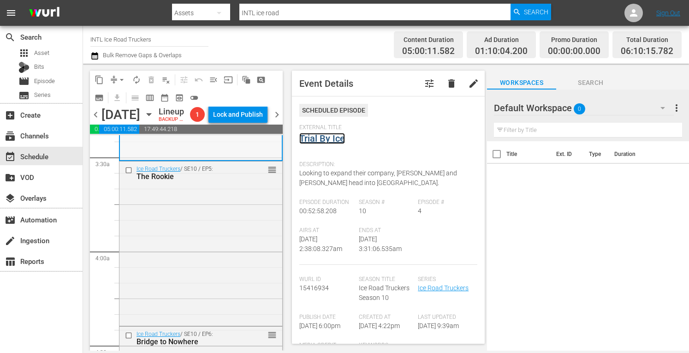
scroll to position [640, 0]
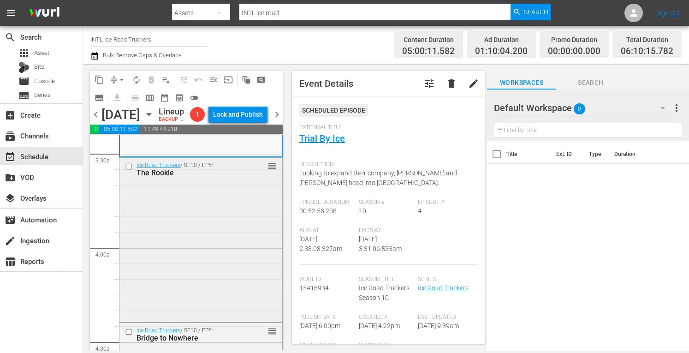
click at [205, 274] on div "Ice Road Truckers / SE10 / EP5: The Rookie reorder" at bounding box center [200, 239] width 163 height 162
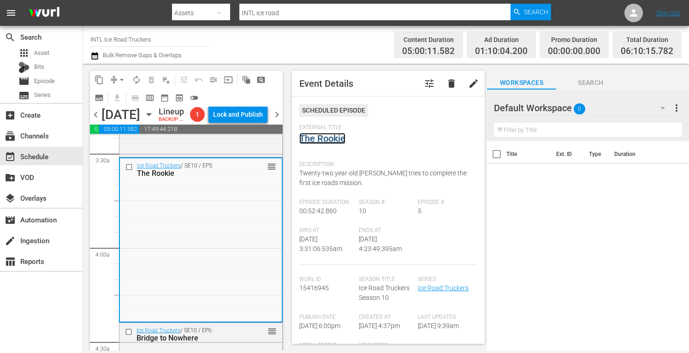
click at [329, 140] on link "The Rookie" at bounding box center [322, 138] width 46 height 11
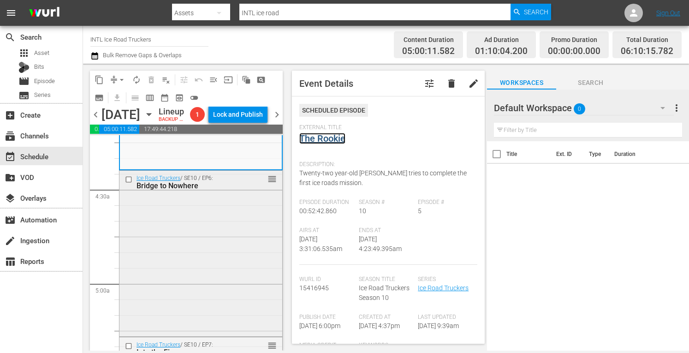
scroll to position [798, 0]
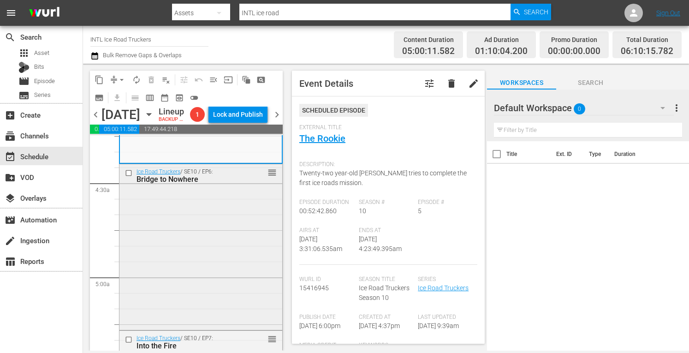
click at [177, 265] on div "Ice Road Truckers / SE10 / EP6: Bridge to Nowhere reorder" at bounding box center [200, 246] width 163 height 164
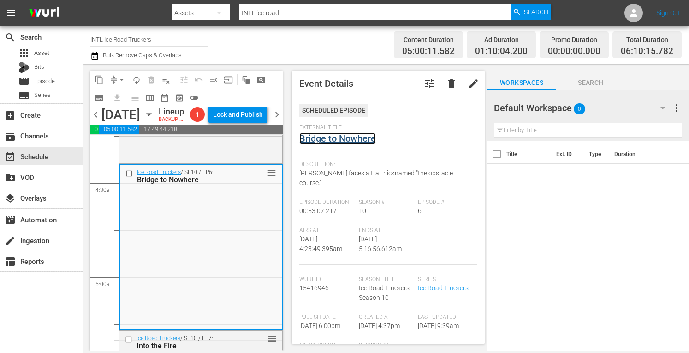
click at [348, 139] on link "Bridge to Nowhere" at bounding box center [337, 138] width 77 height 11
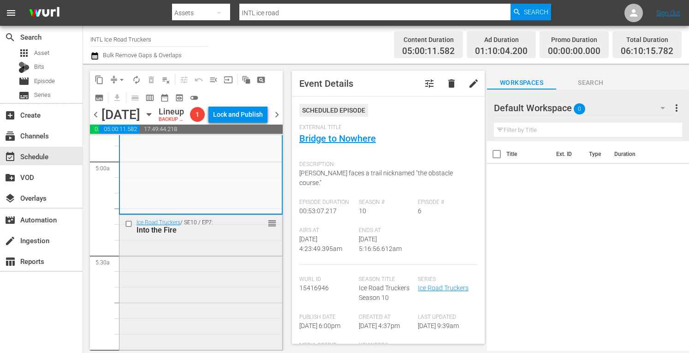
click at [200, 287] on div "Ice Road Truckers / SE10 / EP7: Into the Fire reorder" at bounding box center [200, 297] width 163 height 165
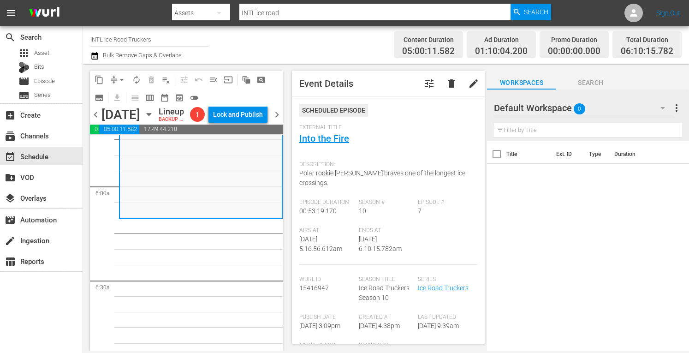
scroll to position [1078, 0]
click at [313, 141] on link "Into the Fire" at bounding box center [324, 138] width 50 height 11
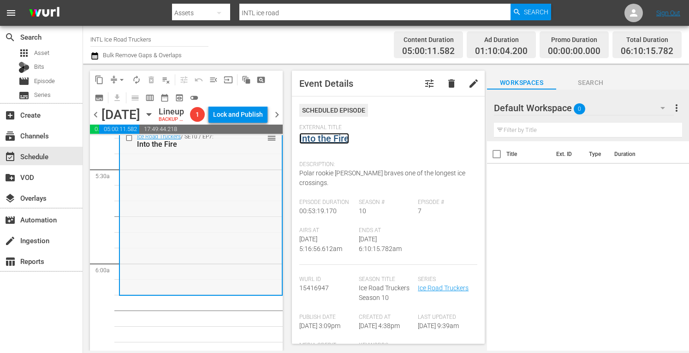
scroll to position [999, 0]
click at [121, 78] on span "arrow_drop_down" at bounding box center [121, 79] width 9 height 9
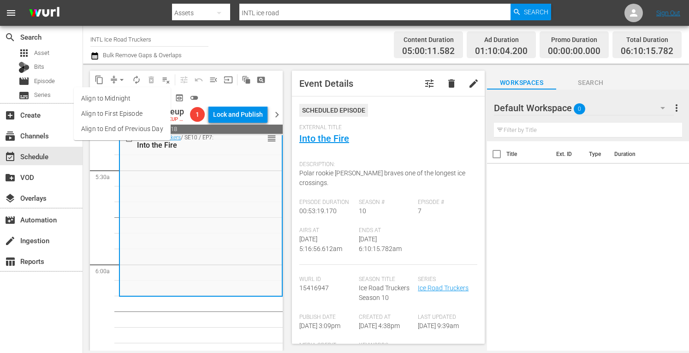
click at [104, 97] on li "Align to Midnight" at bounding box center [122, 98] width 97 height 15
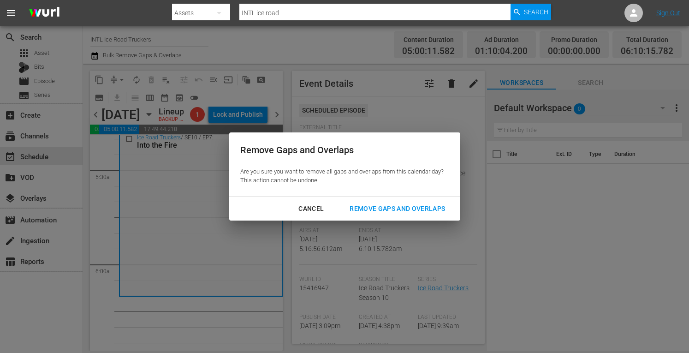
click at [375, 212] on div "Remove Gaps and Overlaps" at bounding box center [397, 209] width 110 height 12
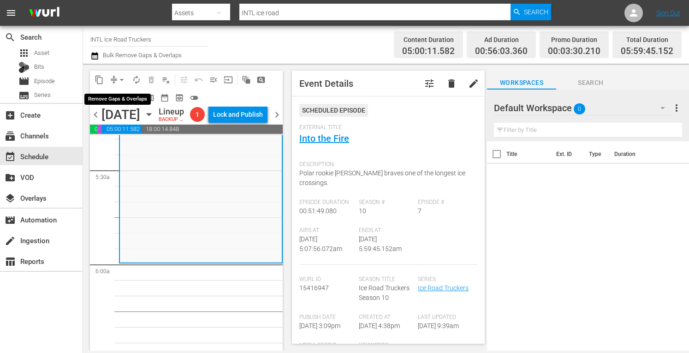
click at [124, 76] on span "arrow_drop_down" at bounding box center [121, 79] width 9 height 9
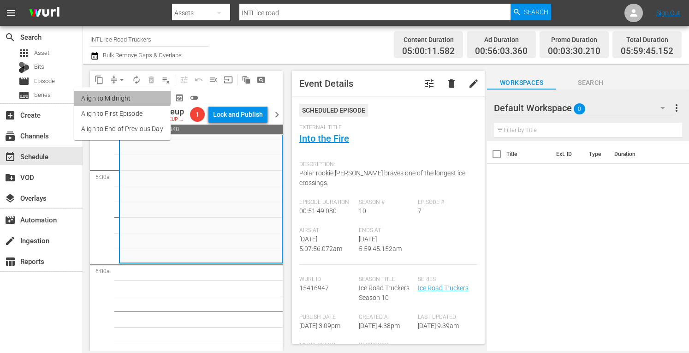
click at [112, 91] on li "Align to Midnight" at bounding box center [122, 98] width 97 height 15
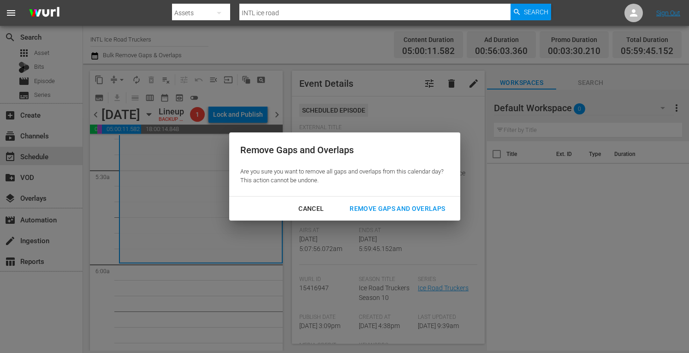
click at [385, 209] on div "Remove Gaps and Overlaps" at bounding box center [397, 209] width 110 height 12
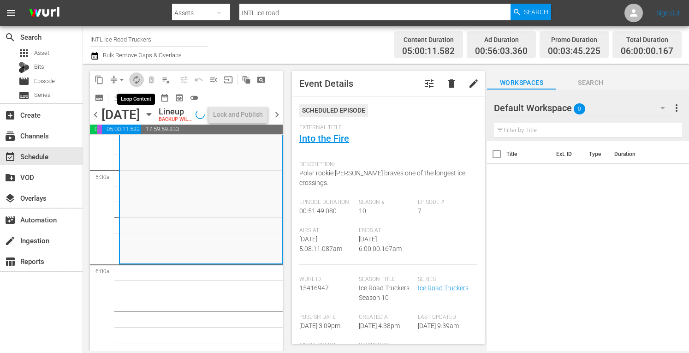
click at [134, 79] on span "autorenew_outlined" at bounding box center [136, 79] width 9 height 9
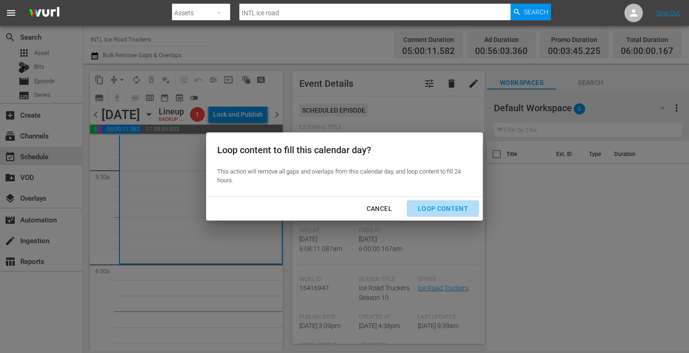
click at [432, 205] on div "Loop Content" at bounding box center [442, 209] width 65 height 12
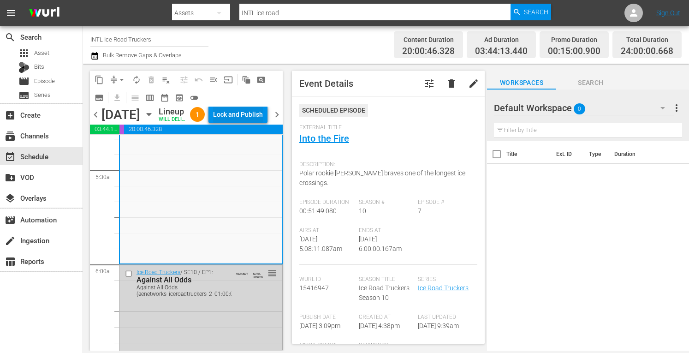
click at [242, 117] on div "Lock and Publish" at bounding box center [238, 114] width 50 height 17
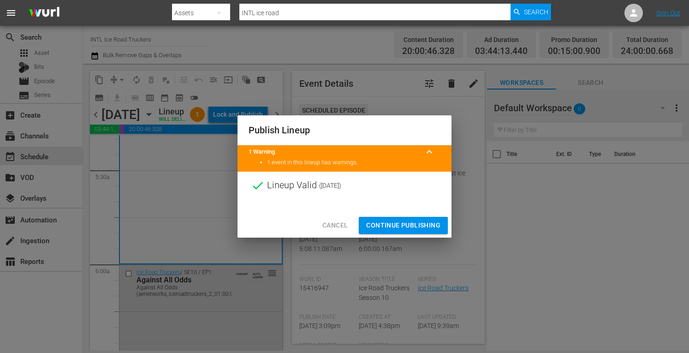
click at [385, 224] on span "Continue Publishing" at bounding box center [403, 225] width 74 height 12
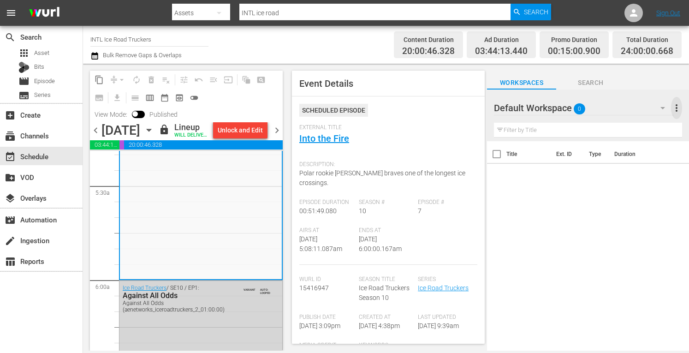
click at [679, 109] on span "more_vert" at bounding box center [676, 107] width 11 height 11
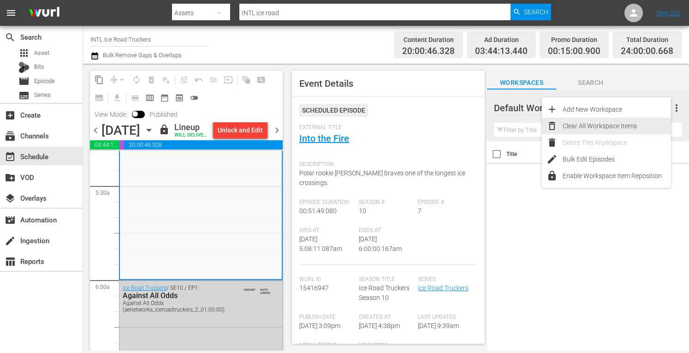
click at [613, 126] on div "Clear All Workspace Items" at bounding box center [616, 126] width 108 height 17
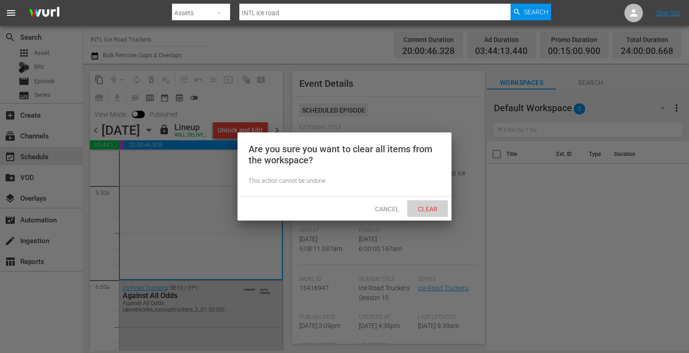
click at [425, 205] on span "Clear" at bounding box center [427, 208] width 35 height 7
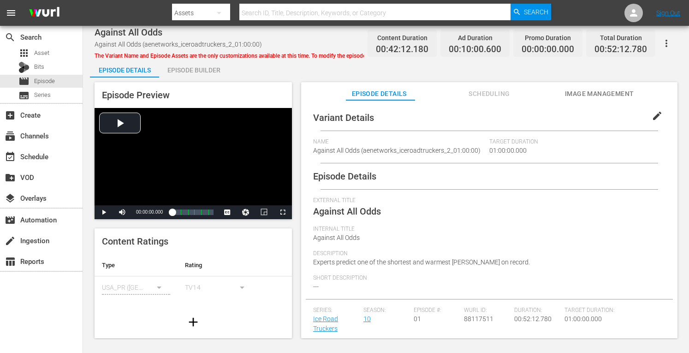
click at [190, 66] on div "Episode Builder" at bounding box center [193, 70] width 69 height 22
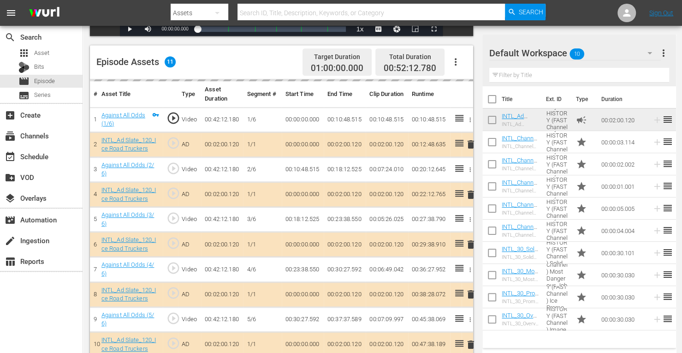
scroll to position [246, 0]
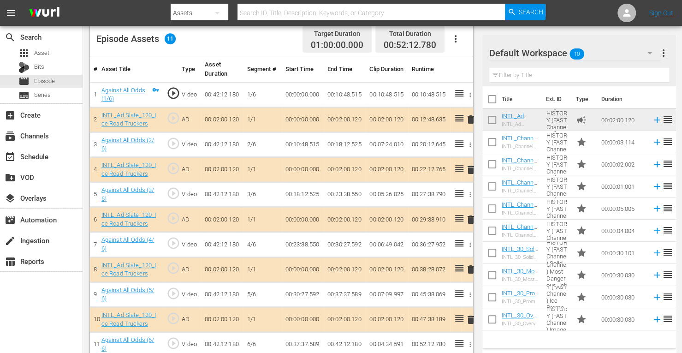
click at [469, 170] on span "delete" at bounding box center [470, 169] width 11 height 11
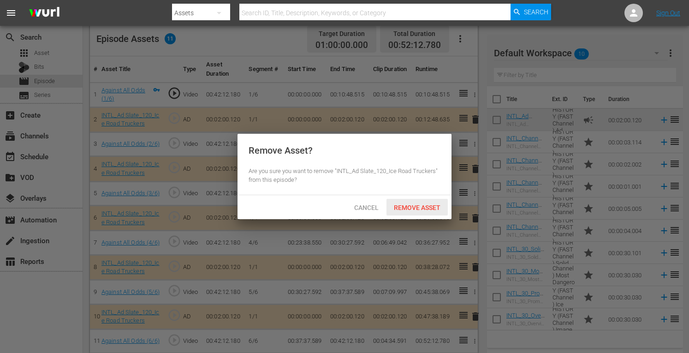
click at [418, 205] on span "Remove Asset" at bounding box center [416, 207] width 61 height 7
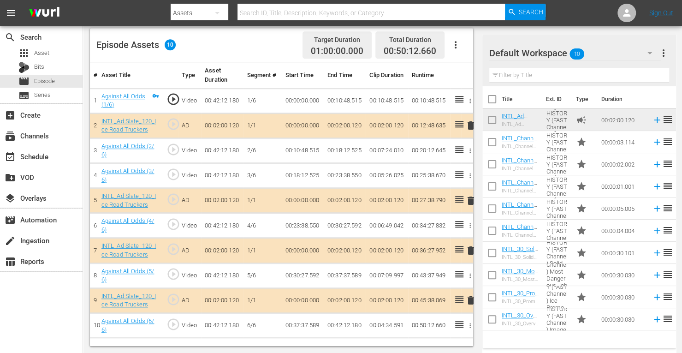
scroll to position [240, 0]
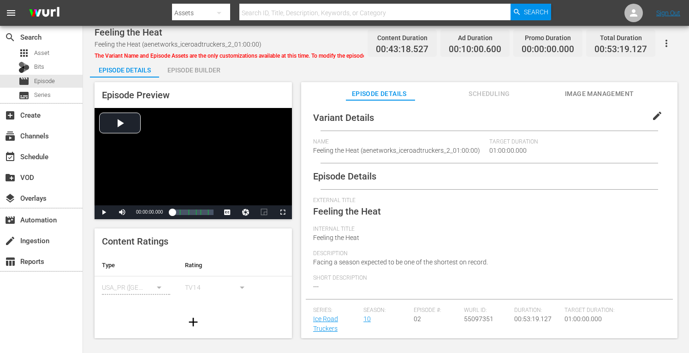
click at [192, 69] on div "Episode Builder" at bounding box center [193, 70] width 69 height 22
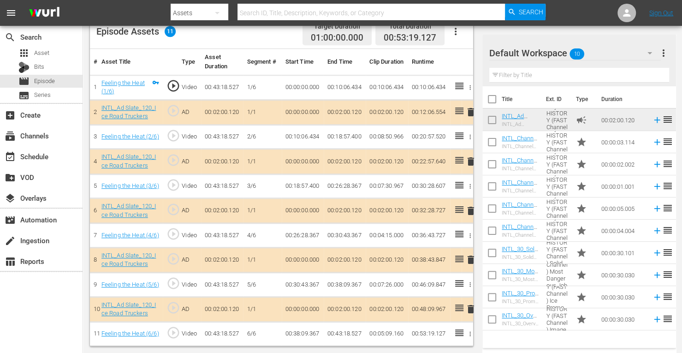
scroll to position [255, 0]
click at [471, 158] on span "delete" at bounding box center [470, 161] width 11 height 11
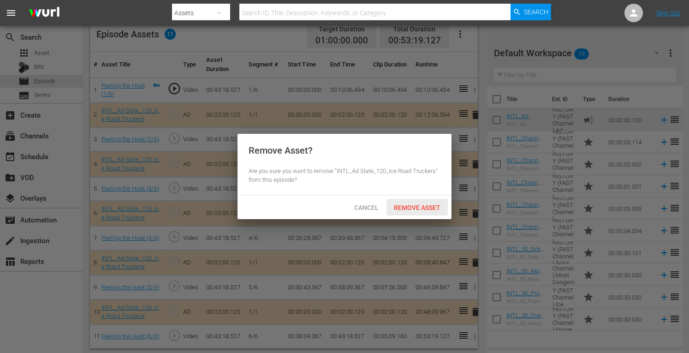
click at [413, 204] on span "Remove Asset" at bounding box center [416, 207] width 61 height 7
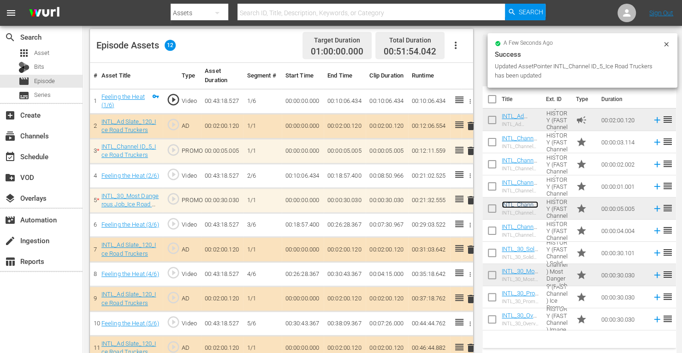
scroll to position [280, 0]
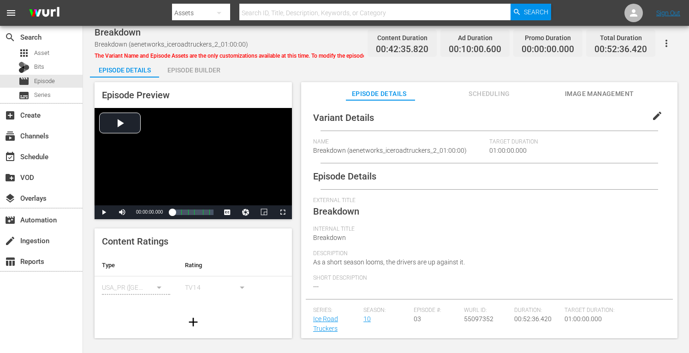
click at [195, 68] on div "Episode Builder" at bounding box center [193, 70] width 69 height 22
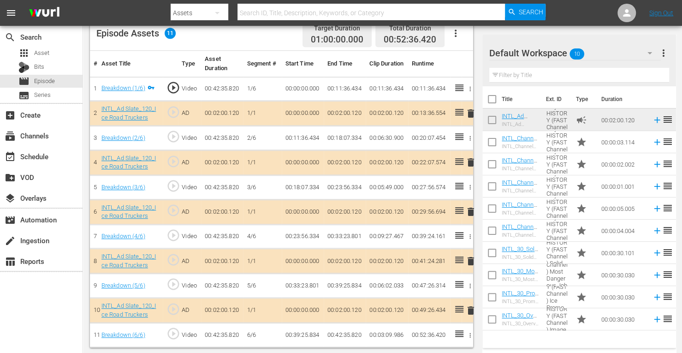
scroll to position [250, 0]
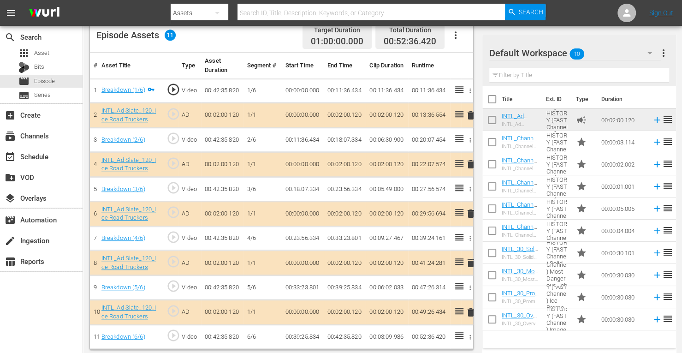
click at [470, 164] on span "delete" at bounding box center [470, 164] width 11 height 11
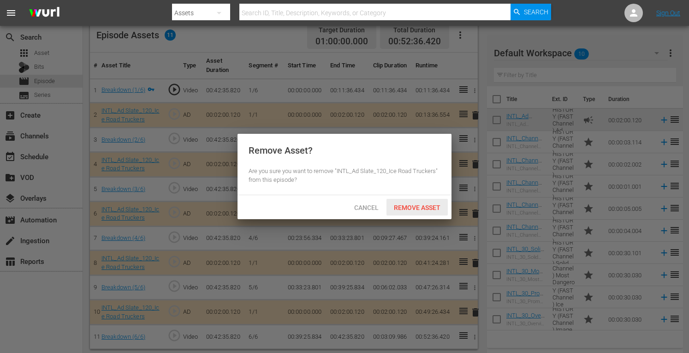
click at [413, 207] on span "Remove Asset" at bounding box center [416, 207] width 61 height 7
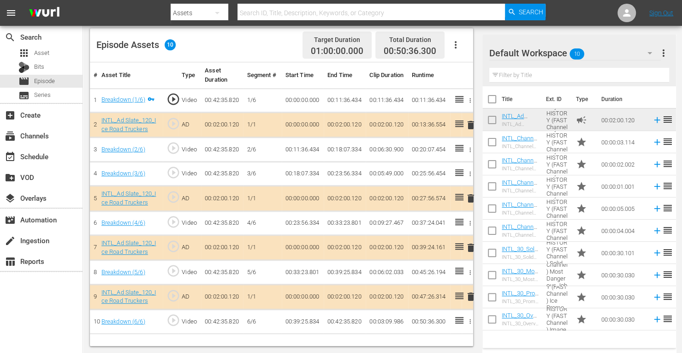
scroll to position [240, 0]
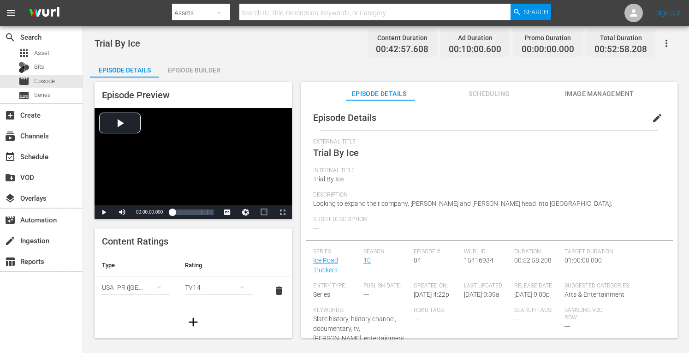
click at [199, 70] on div "Episode Builder" at bounding box center [193, 70] width 69 height 22
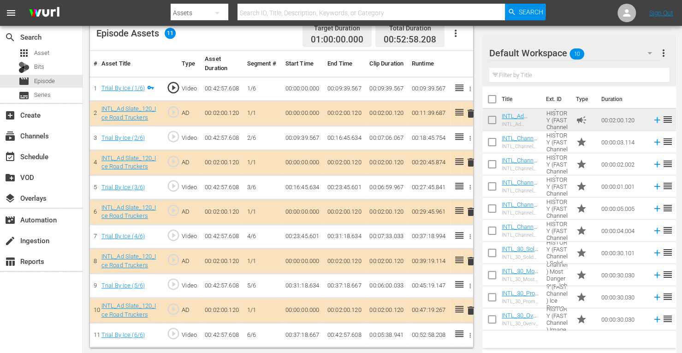
scroll to position [250, 0]
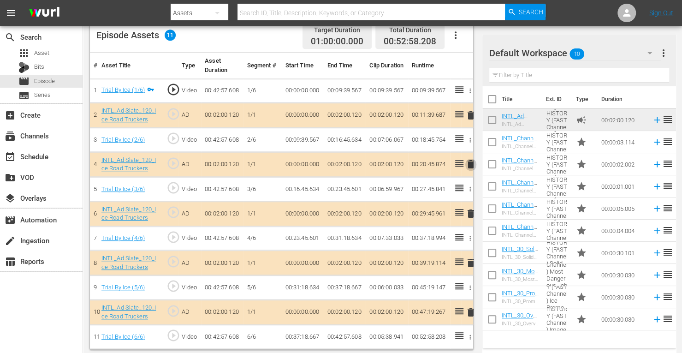
click at [472, 162] on span "delete" at bounding box center [470, 164] width 11 height 11
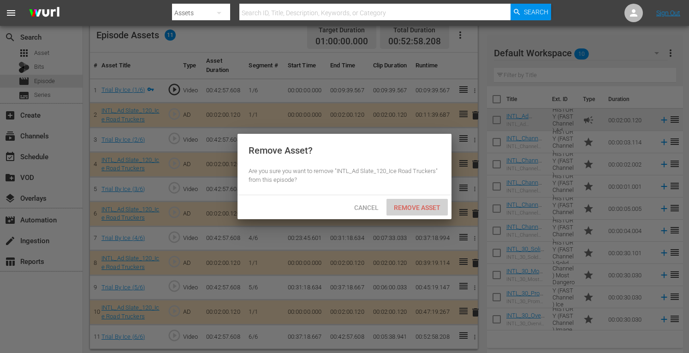
click at [429, 200] on div "Remove Asset" at bounding box center [416, 207] width 61 height 17
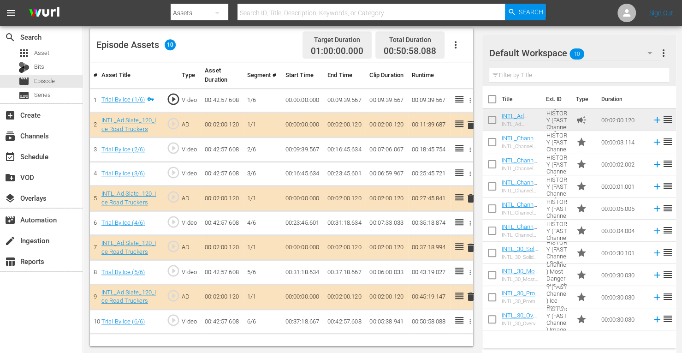
scroll to position [240, 0]
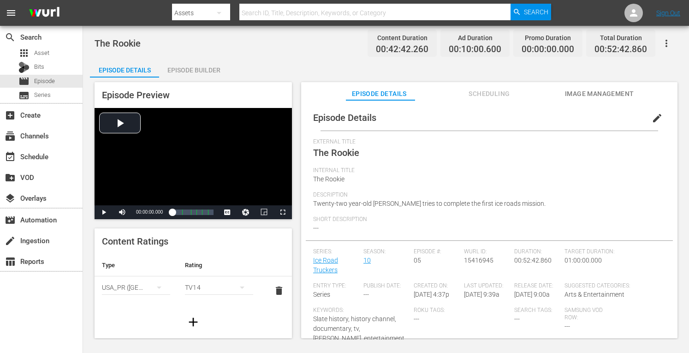
click at [204, 70] on div "Episode Builder" at bounding box center [193, 70] width 69 height 22
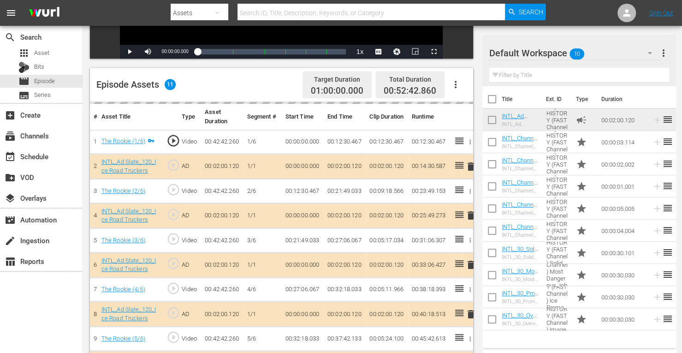
scroll to position [213, 0]
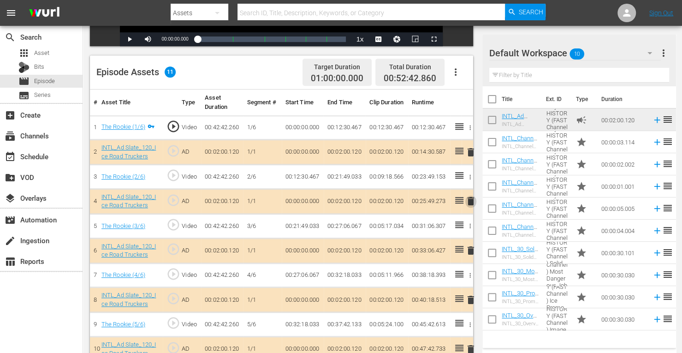
click at [469, 204] on span "delete" at bounding box center [470, 200] width 11 height 11
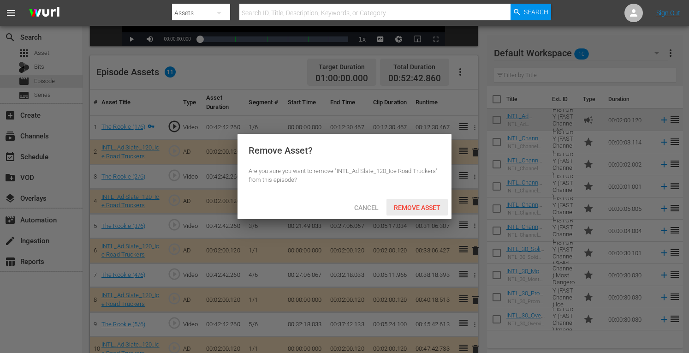
click at [421, 200] on div "Remove Asset" at bounding box center [416, 207] width 61 height 17
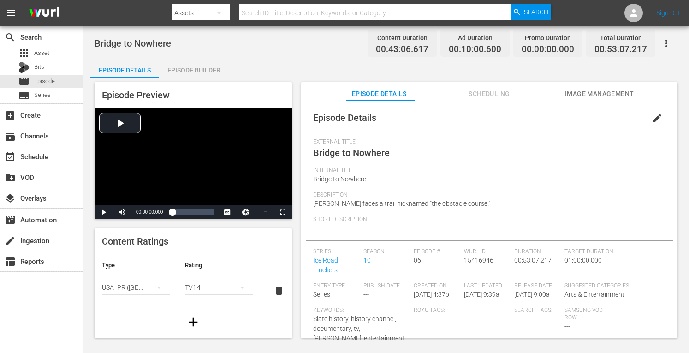
click at [176, 68] on div "Episode Builder" at bounding box center [193, 70] width 69 height 22
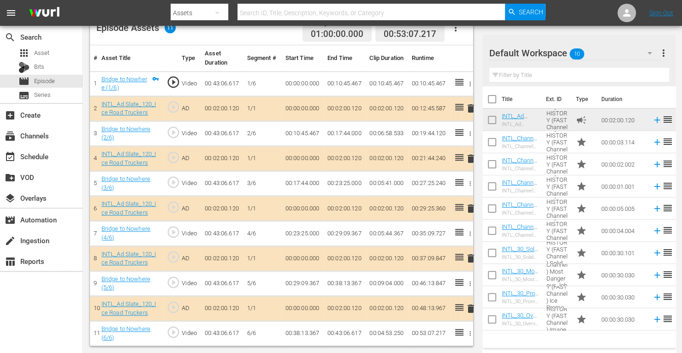
scroll to position [255, 0]
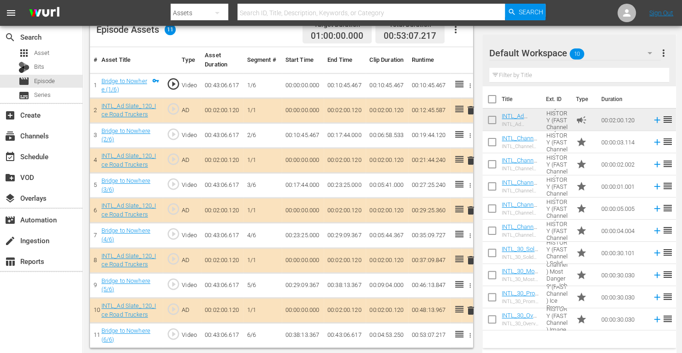
click at [470, 159] on span "delete" at bounding box center [470, 160] width 11 height 11
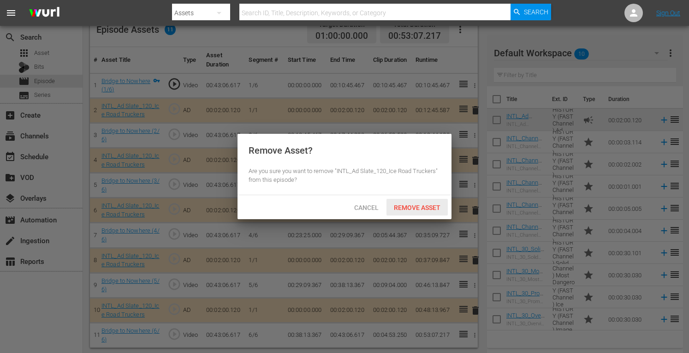
click at [416, 212] on div "Remove Asset" at bounding box center [416, 207] width 61 height 17
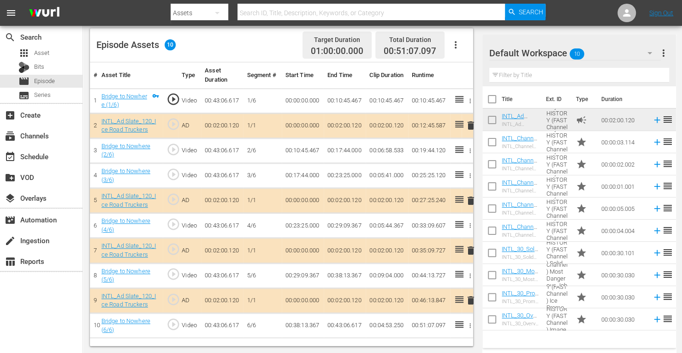
scroll to position [240, 0]
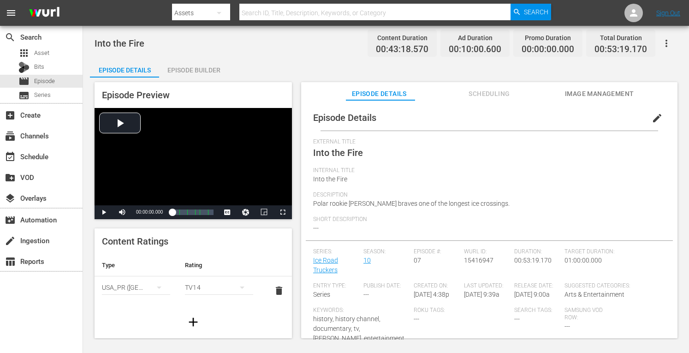
click at [202, 68] on div "Episode Builder" at bounding box center [193, 70] width 69 height 22
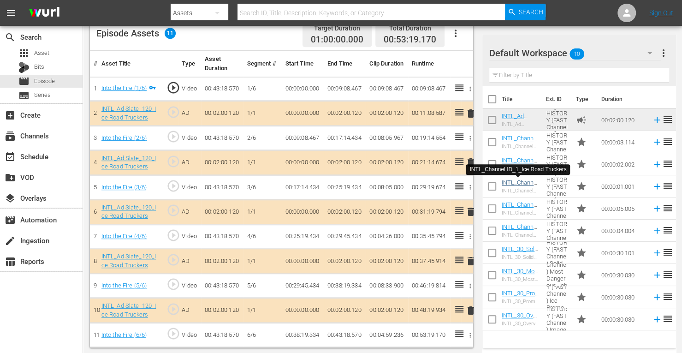
scroll to position [250, 0]
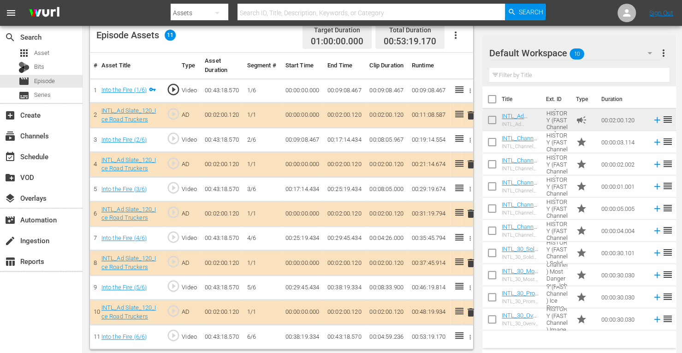
click at [471, 212] on span "delete" at bounding box center [470, 213] width 11 height 11
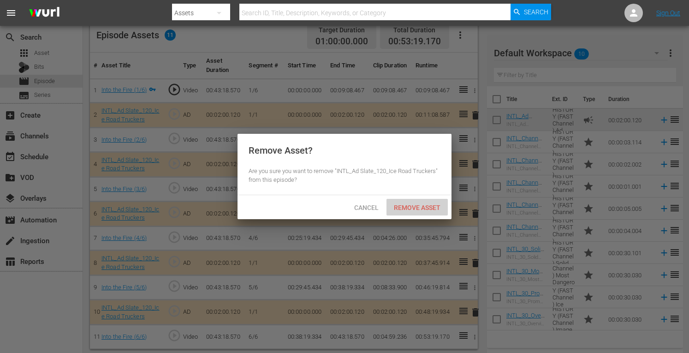
click at [420, 206] on span "Remove Asset" at bounding box center [416, 207] width 61 height 7
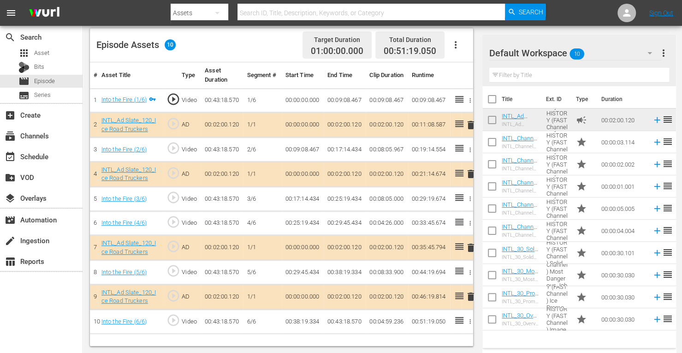
scroll to position [240, 0]
